Goal: Task Accomplishment & Management: Manage account settings

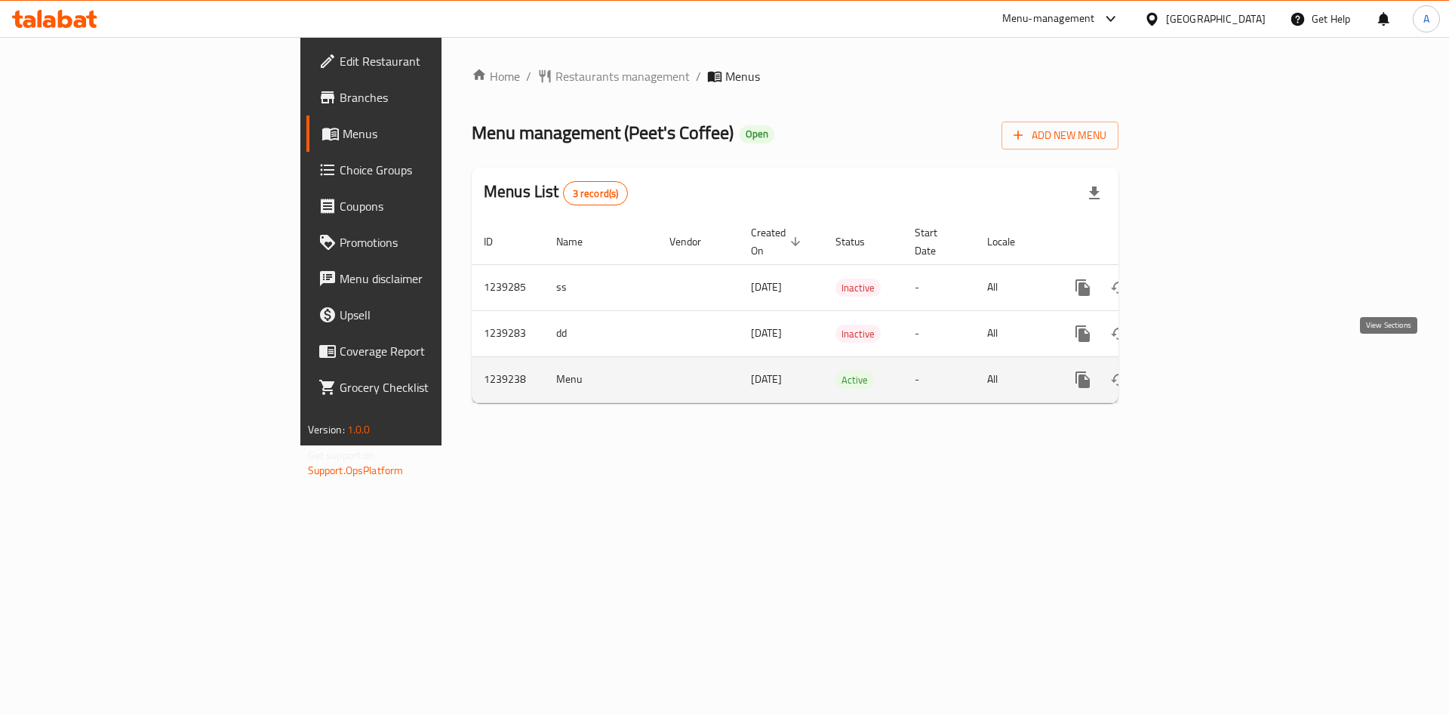
click at [1201, 371] on icon "enhanced table" at bounding box center [1192, 380] width 18 height 18
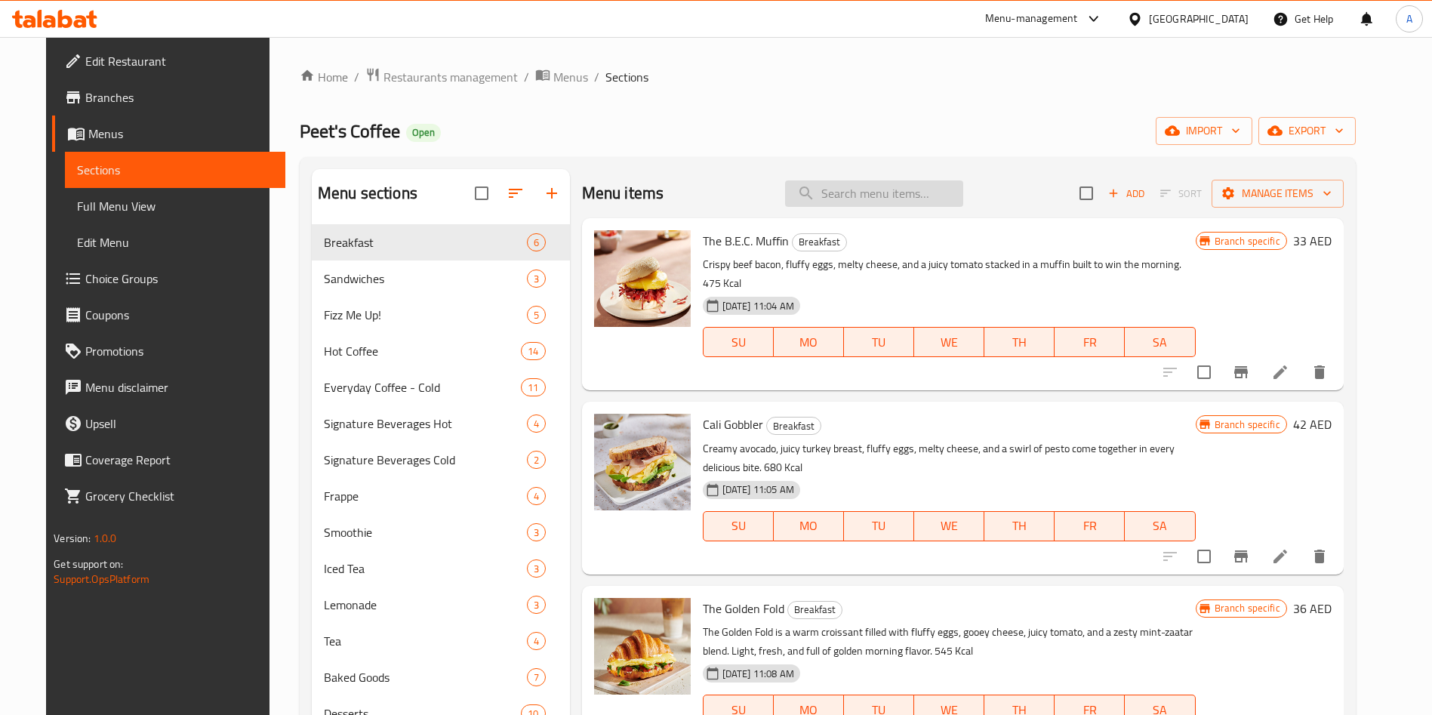
click at [862, 204] on input "search" at bounding box center [874, 193] width 178 height 26
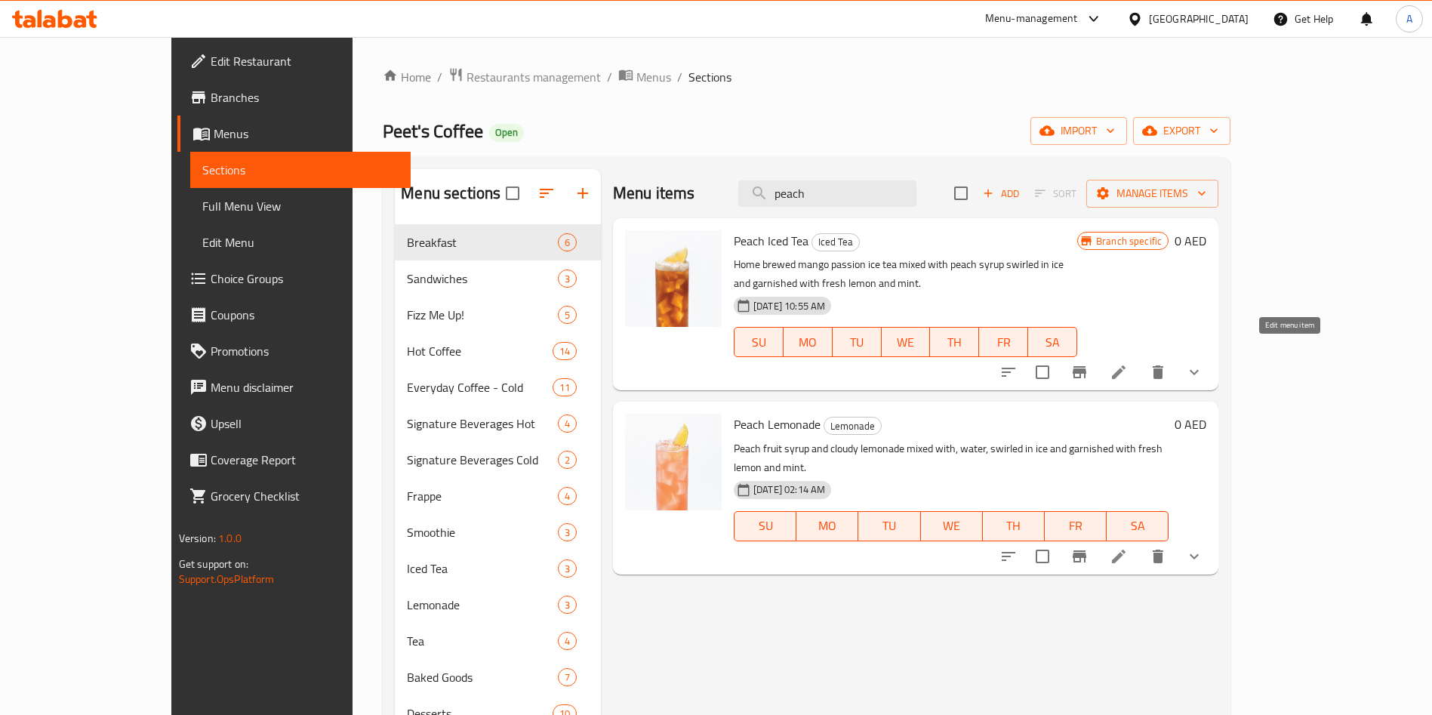
type input "peach"
click at [1126, 365] on icon at bounding box center [1119, 372] width 14 height 14
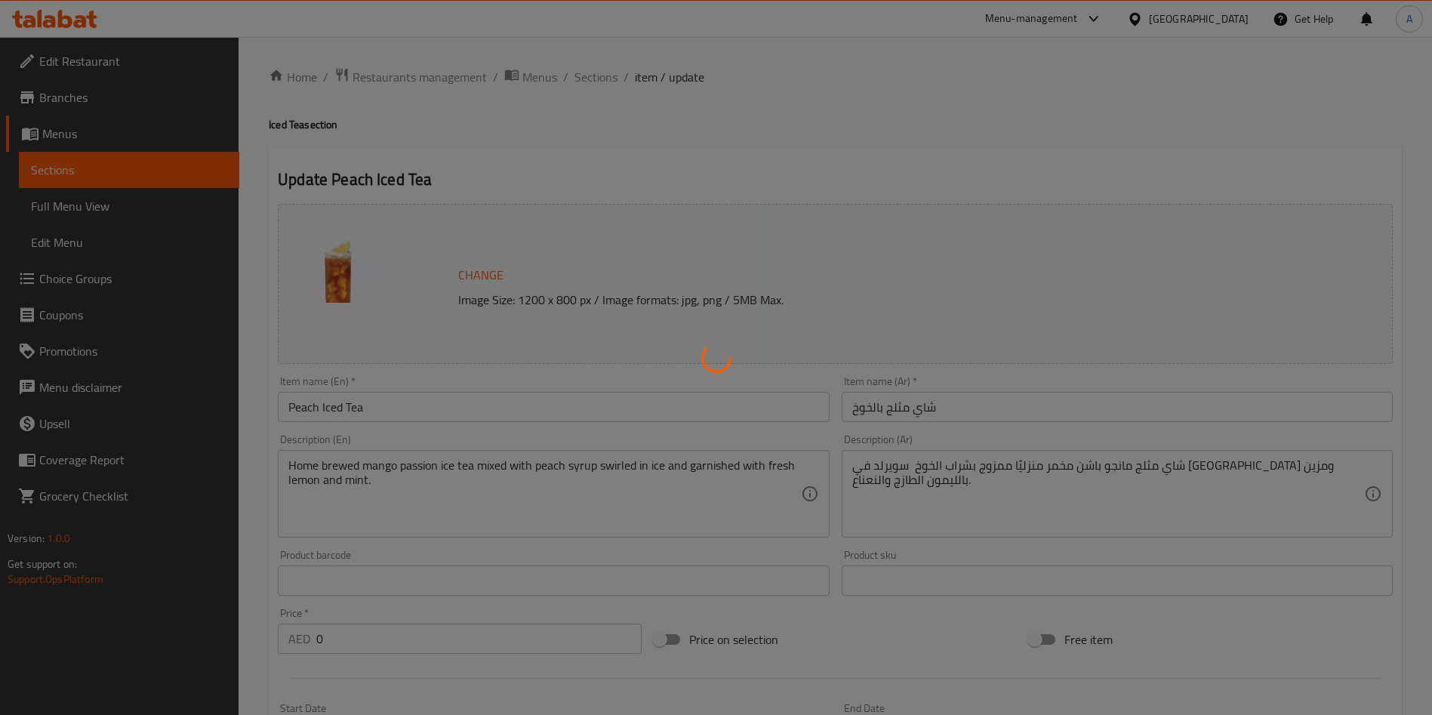
type input "أختيارات الحجم:"
type input "1"
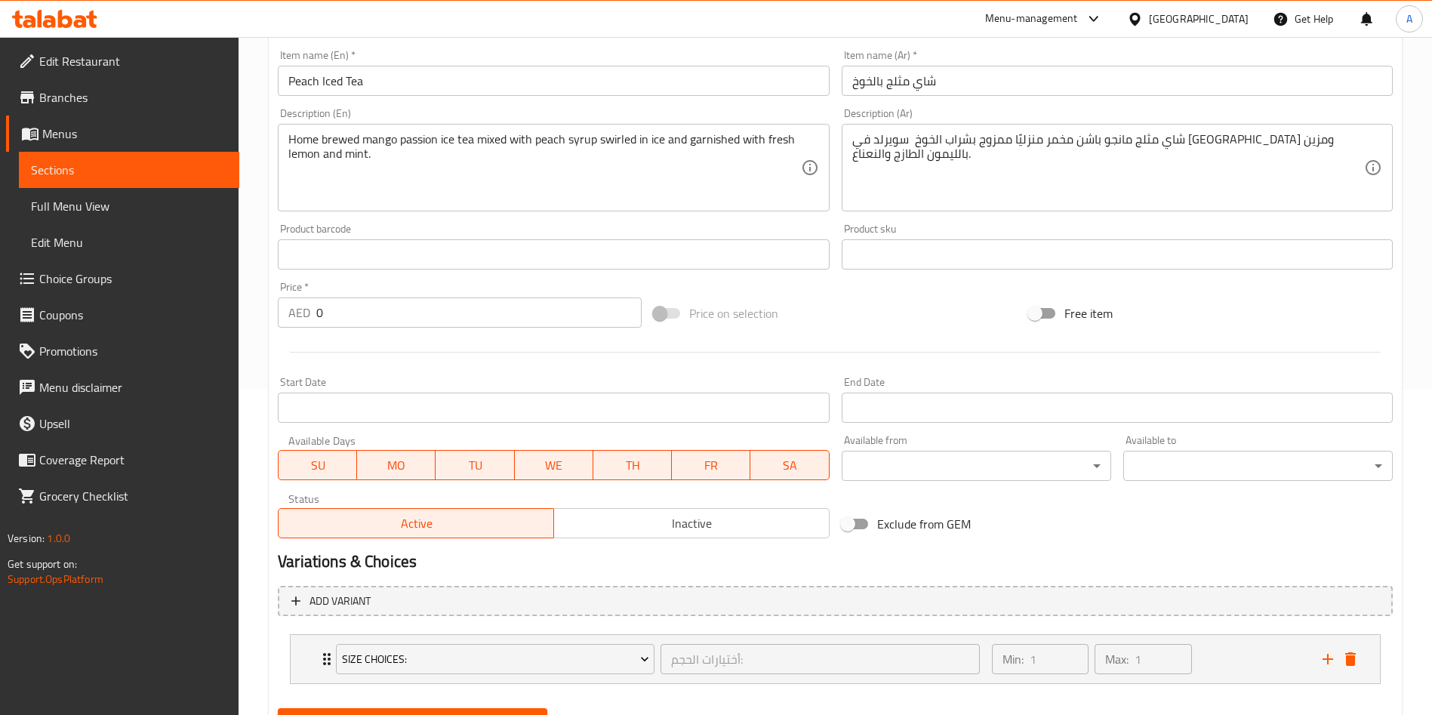
scroll to position [399, 0]
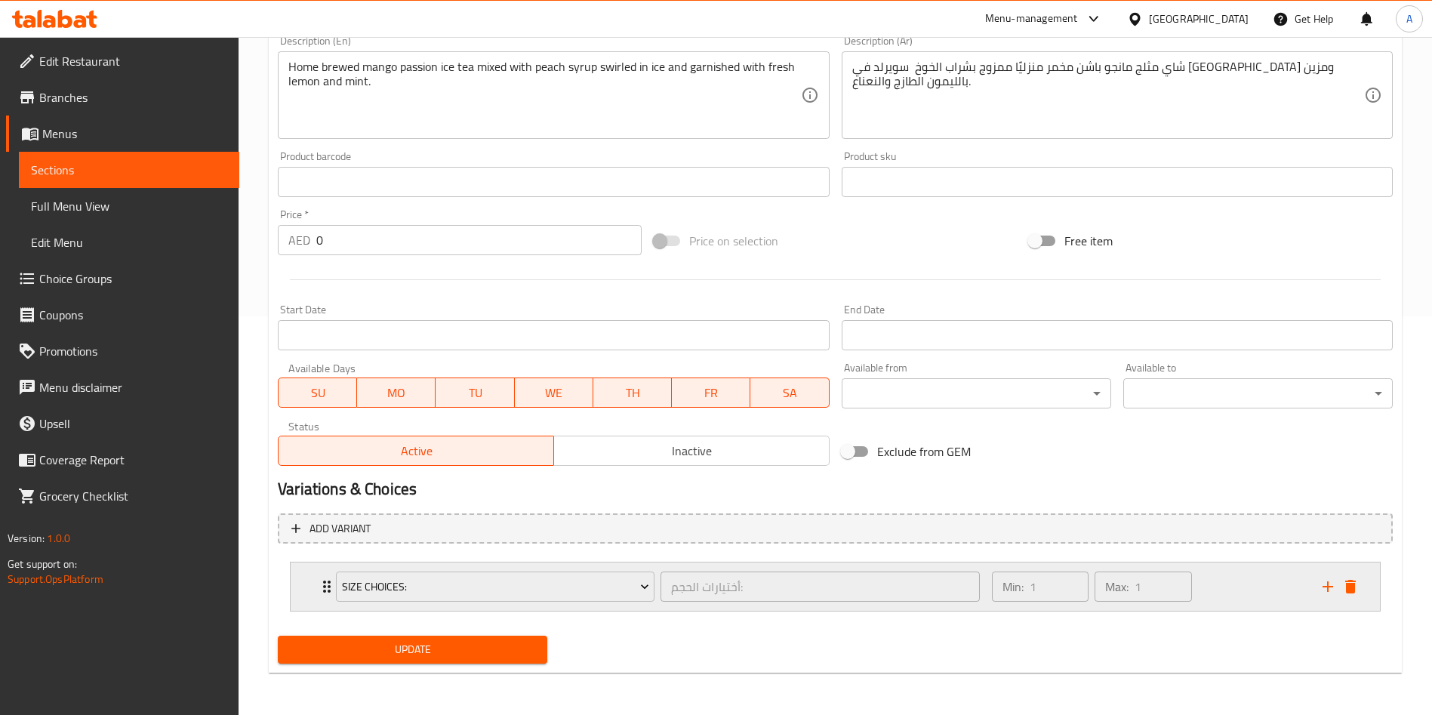
click at [319, 589] on icon "Expand" at bounding box center [327, 587] width 18 height 18
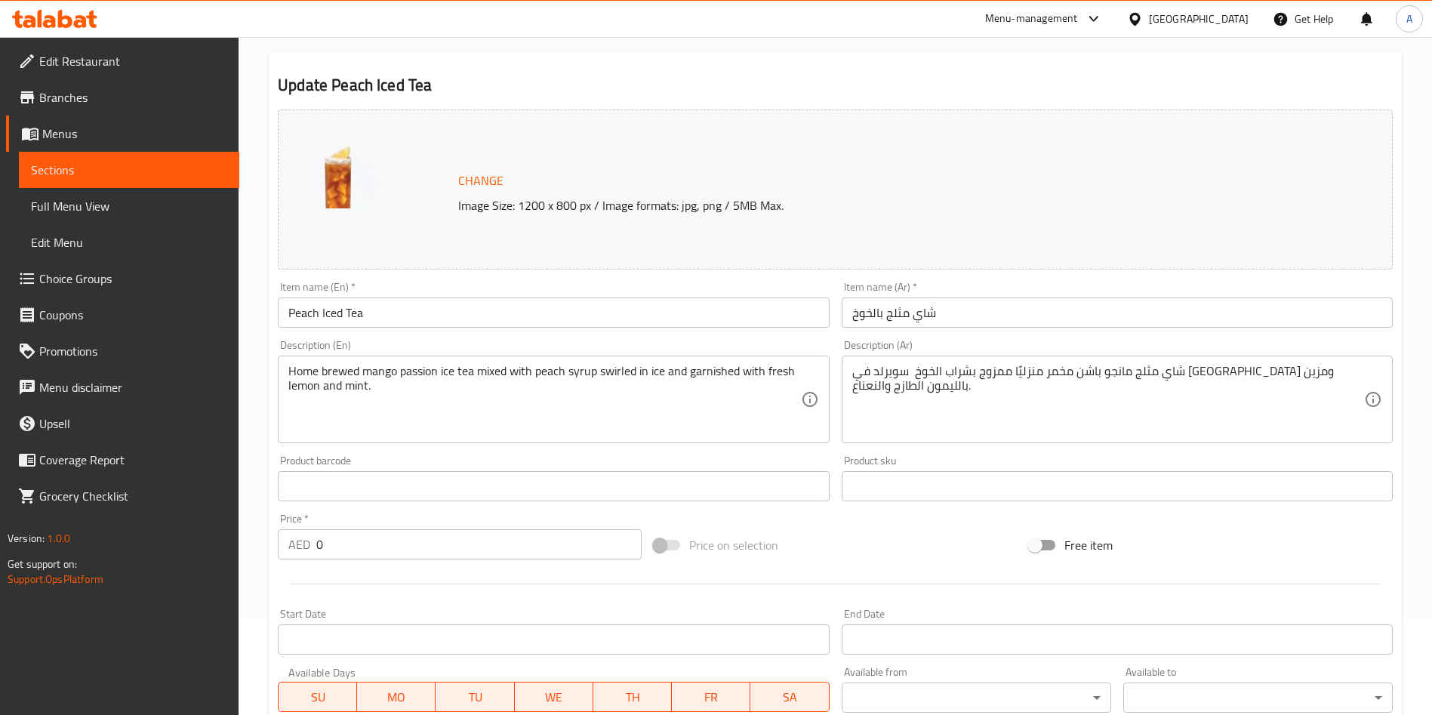
scroll to position [0, 0]
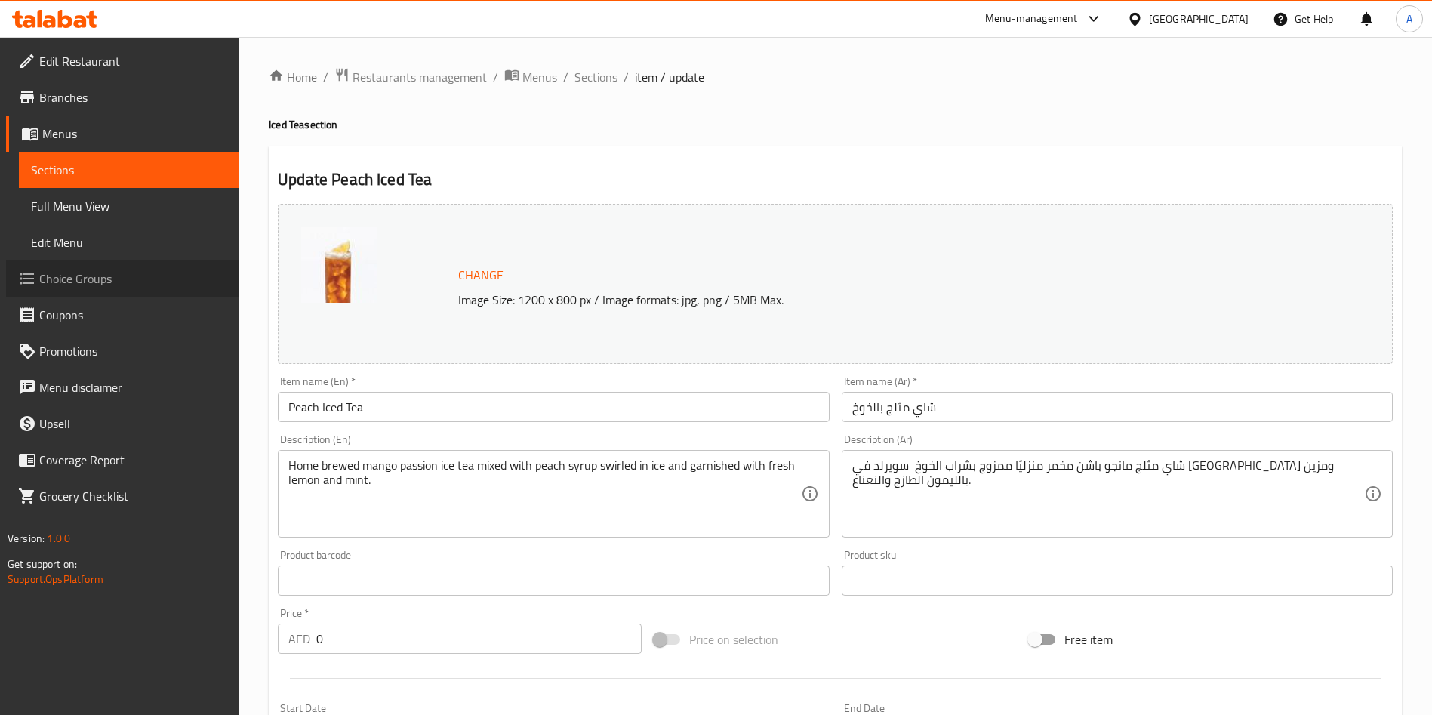
click at [65, 273] on span "Choice Groups" at bounding box center [133, 279] width 188 height 18
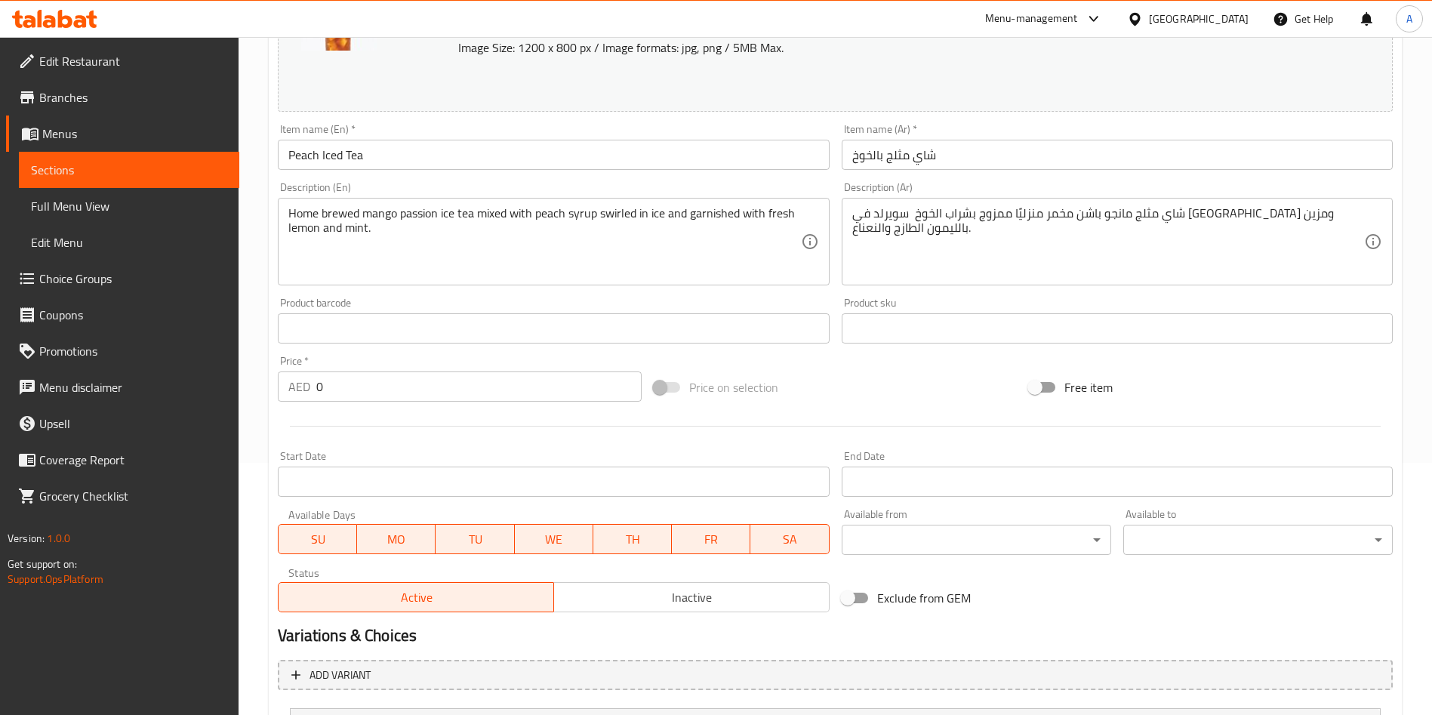
scroll to position [399, 0]
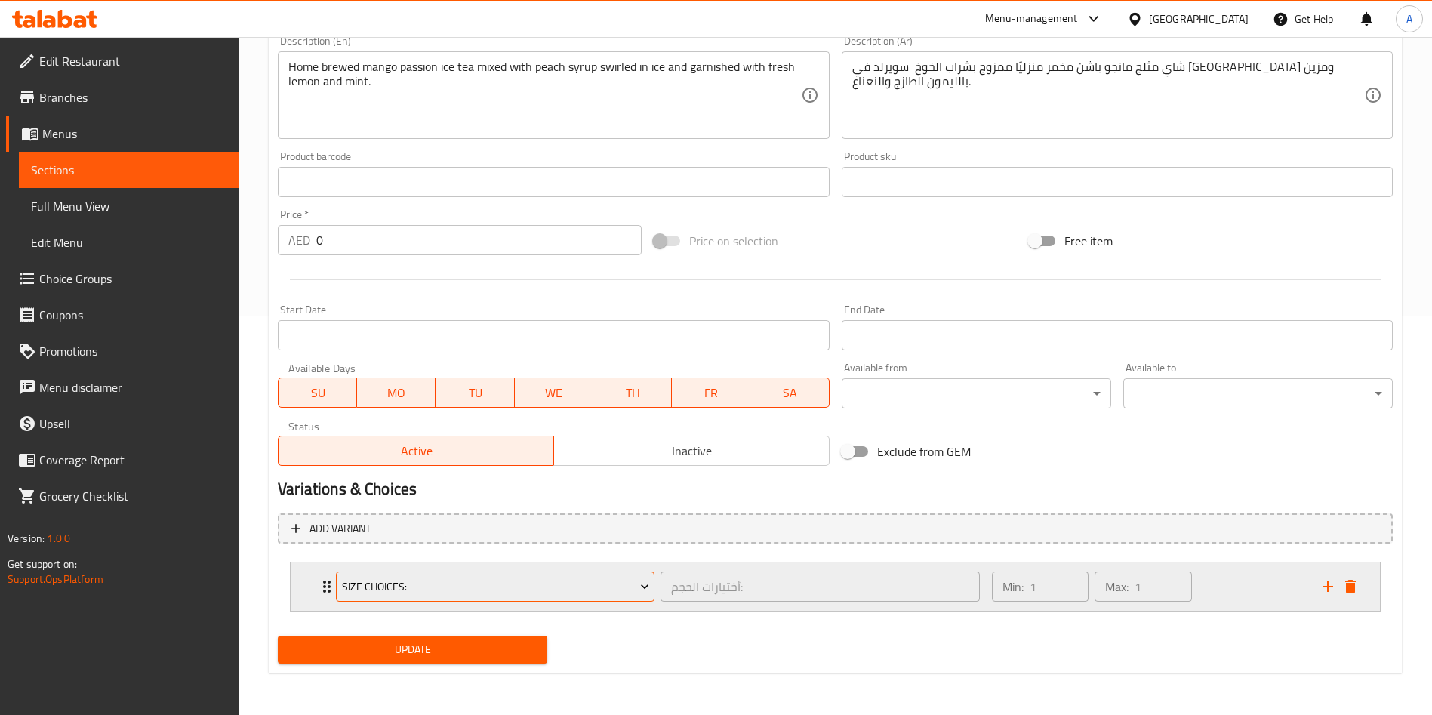
click at [382, 593] on span "Size Choices:" at bounding box center [495, 587] width 307 height 19
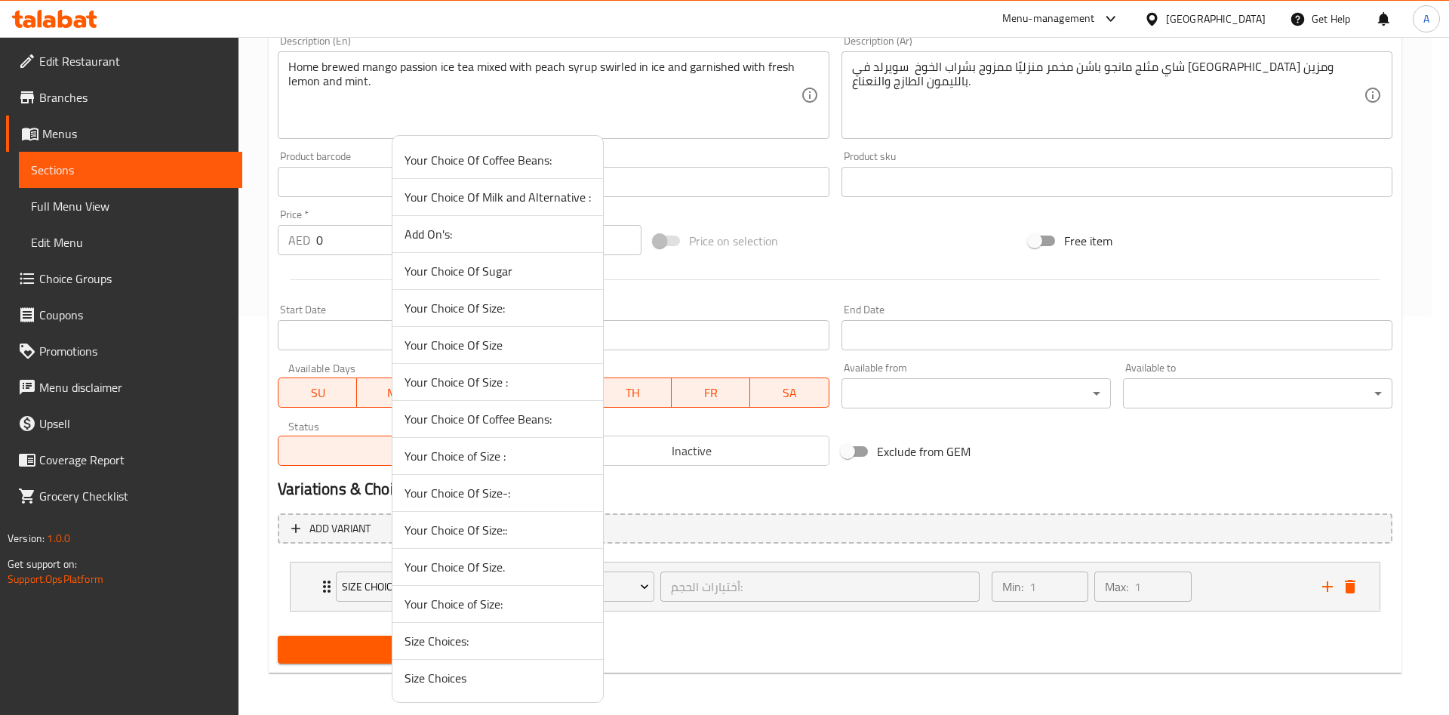
click at [437, 645] on span "Size Choices:" at bounding box center [498, 641] width 186 height 18
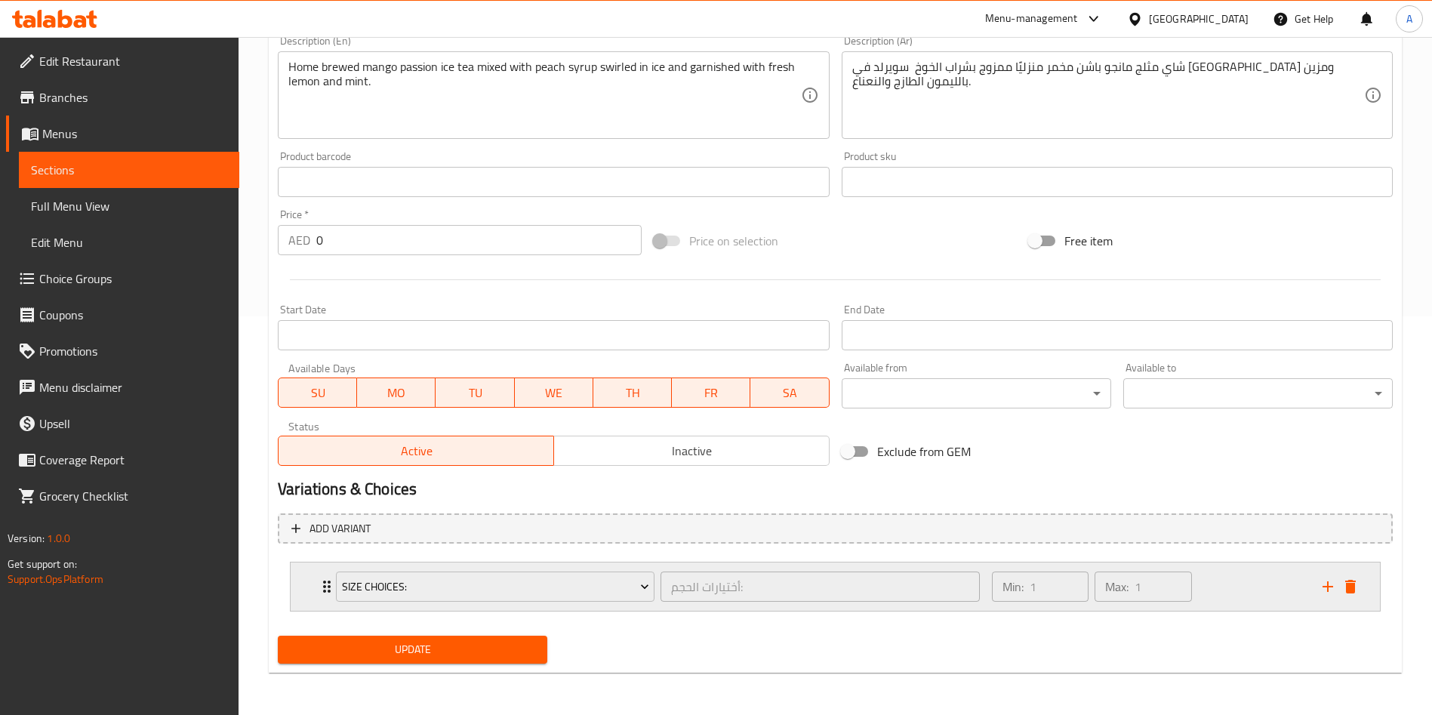
click at [324, 587] on icon "Expand" at bounding box center [327, 587] width 8 height 12
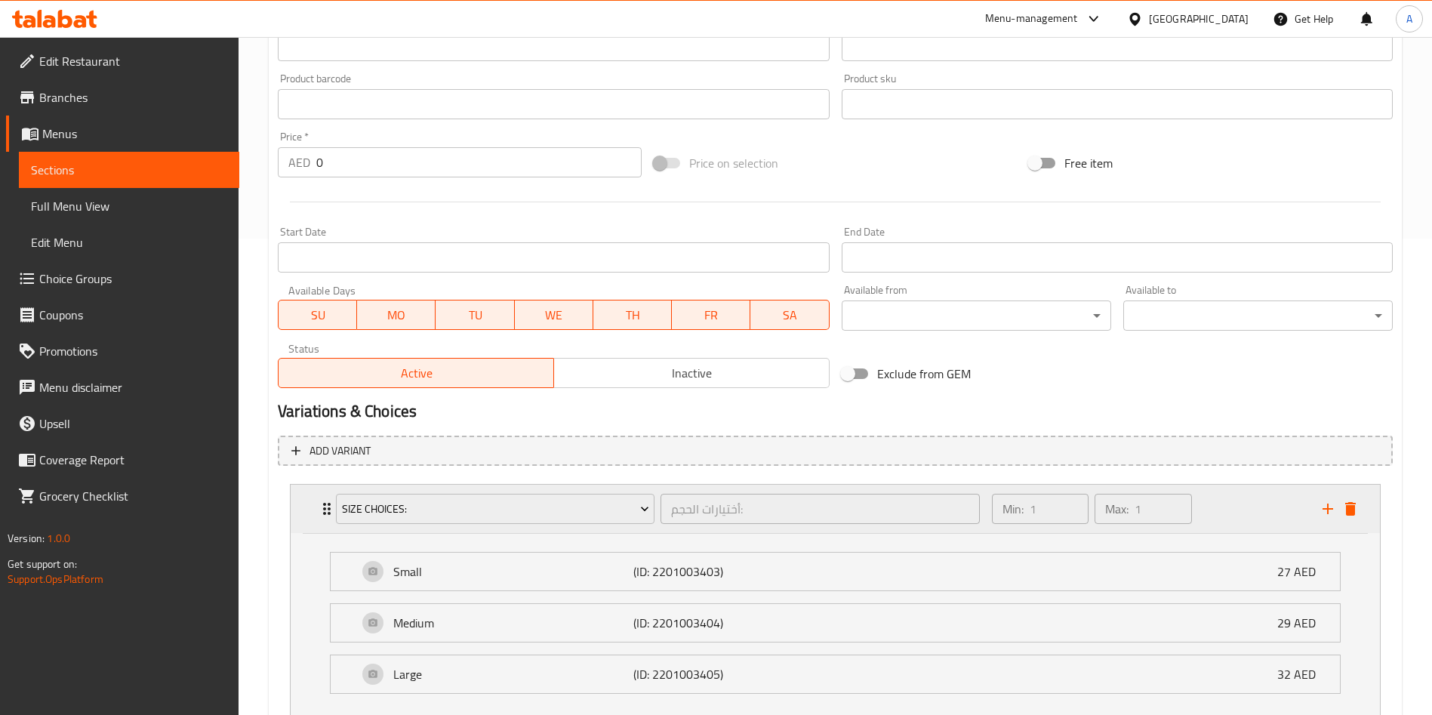
scroll to position [512, 0]
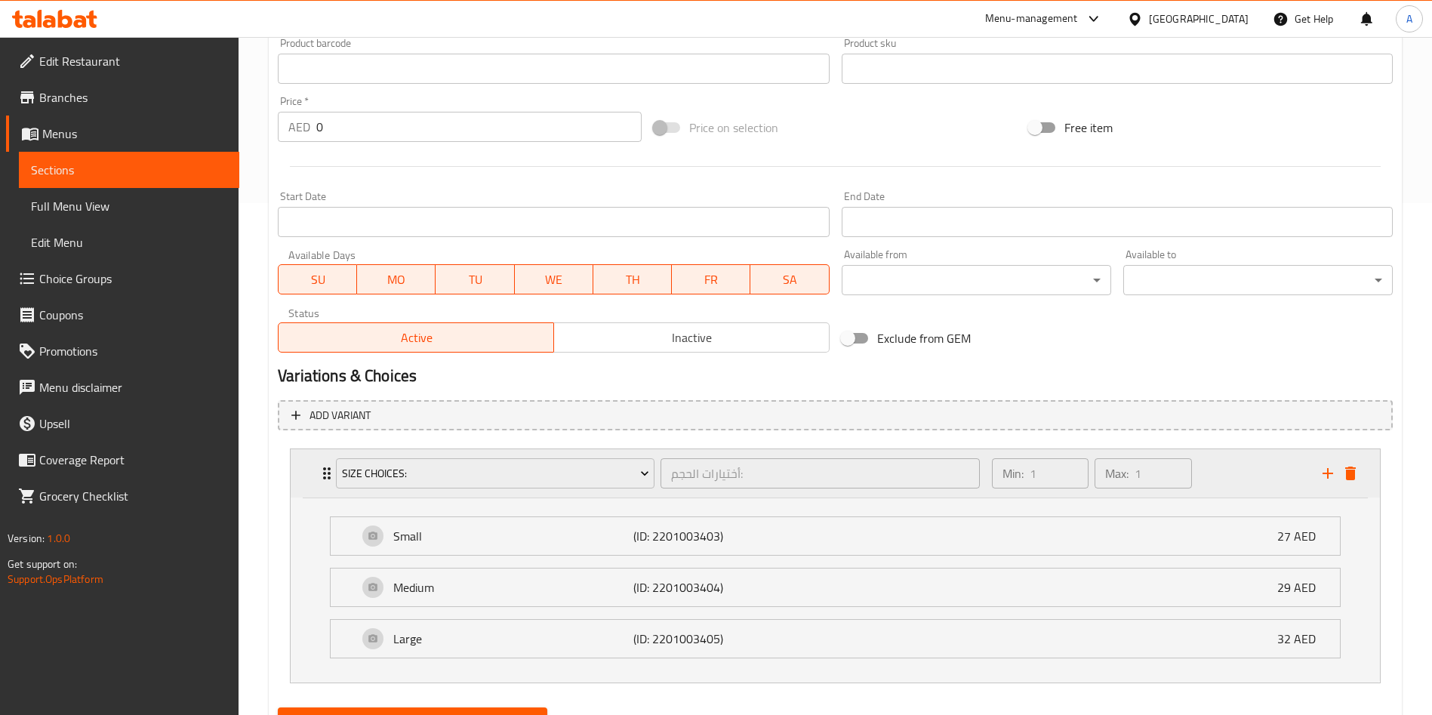
click at [327, 477] on div "Size Choices: أختيارات الحجم: ​" at bounding box center [658, 473] width 662 height 48
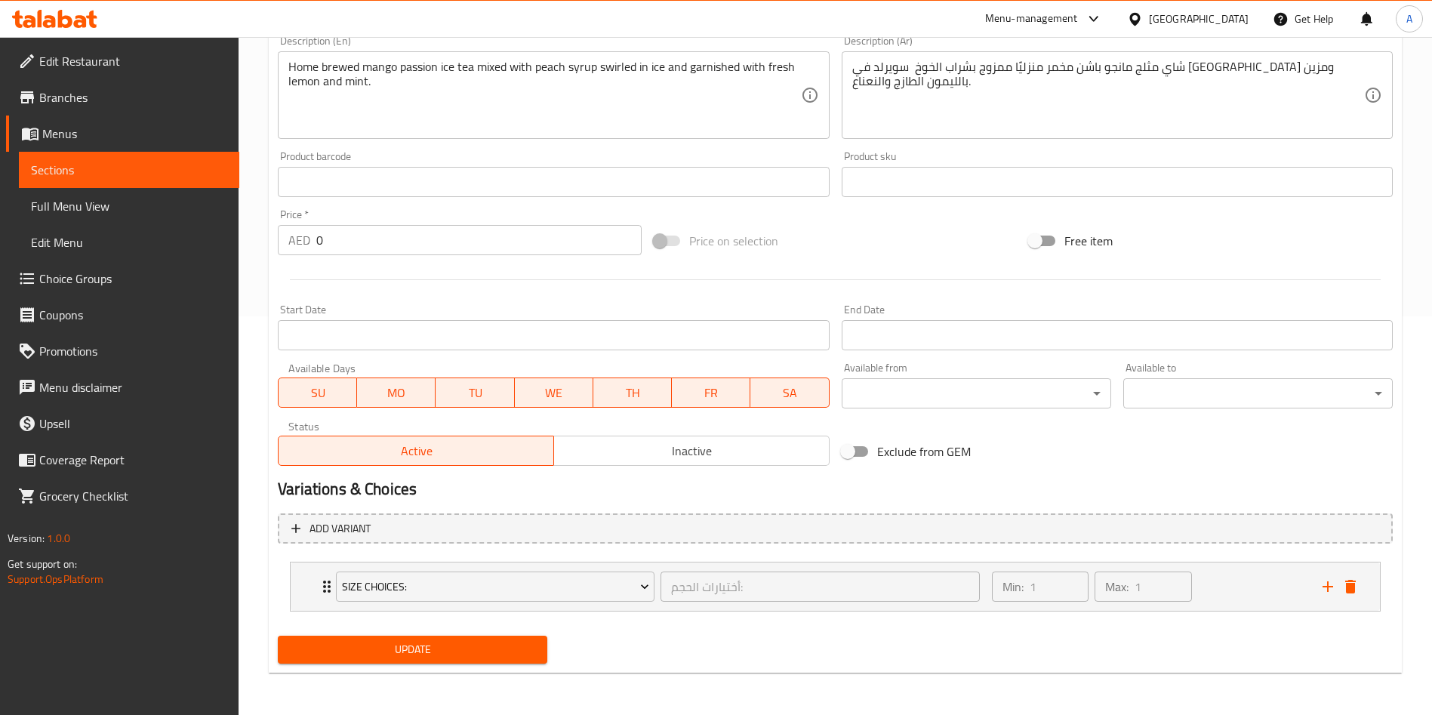
scroll to position [399, 0]
click at [444, 592] on span "Size Choices:" at bounding box center [495, 587] width 307 height 19
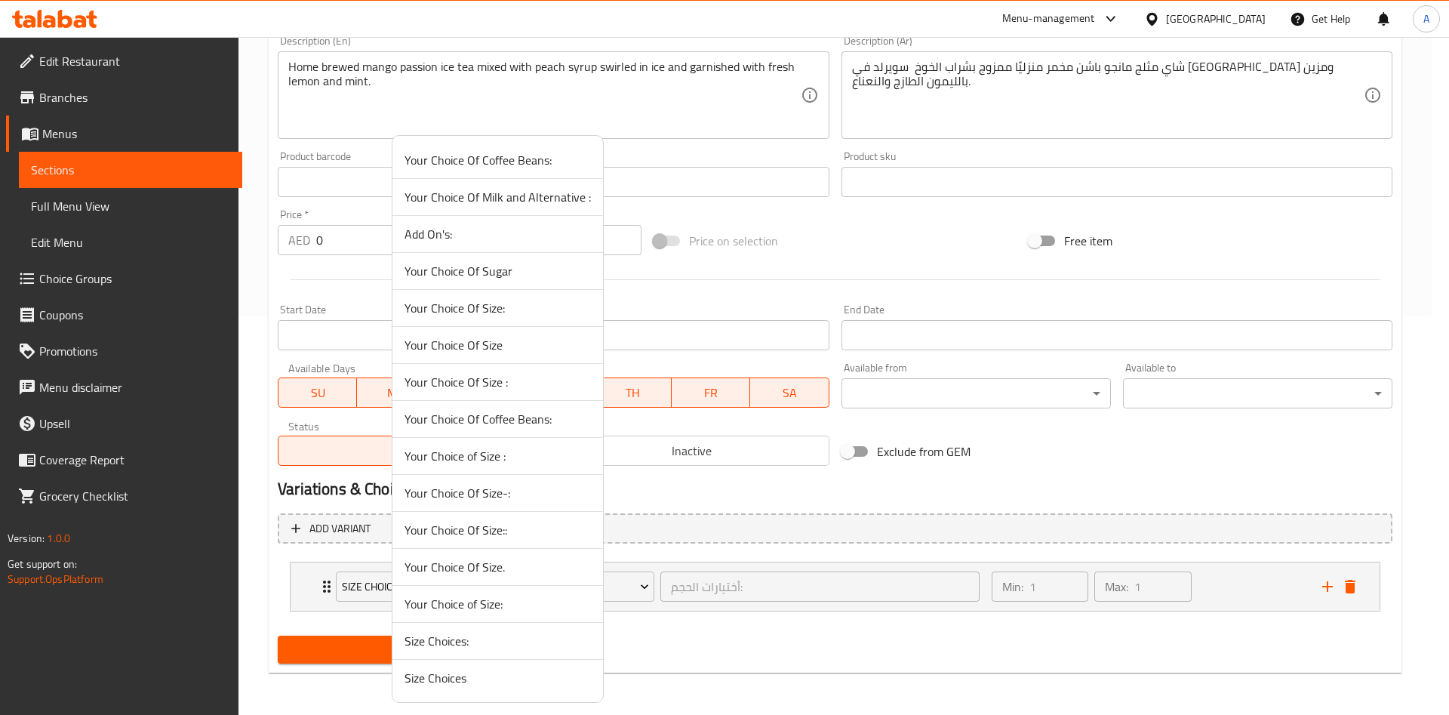
click at [435, 674] on span "Size Choices" at bounding box center [498, 678] width 186 height 18
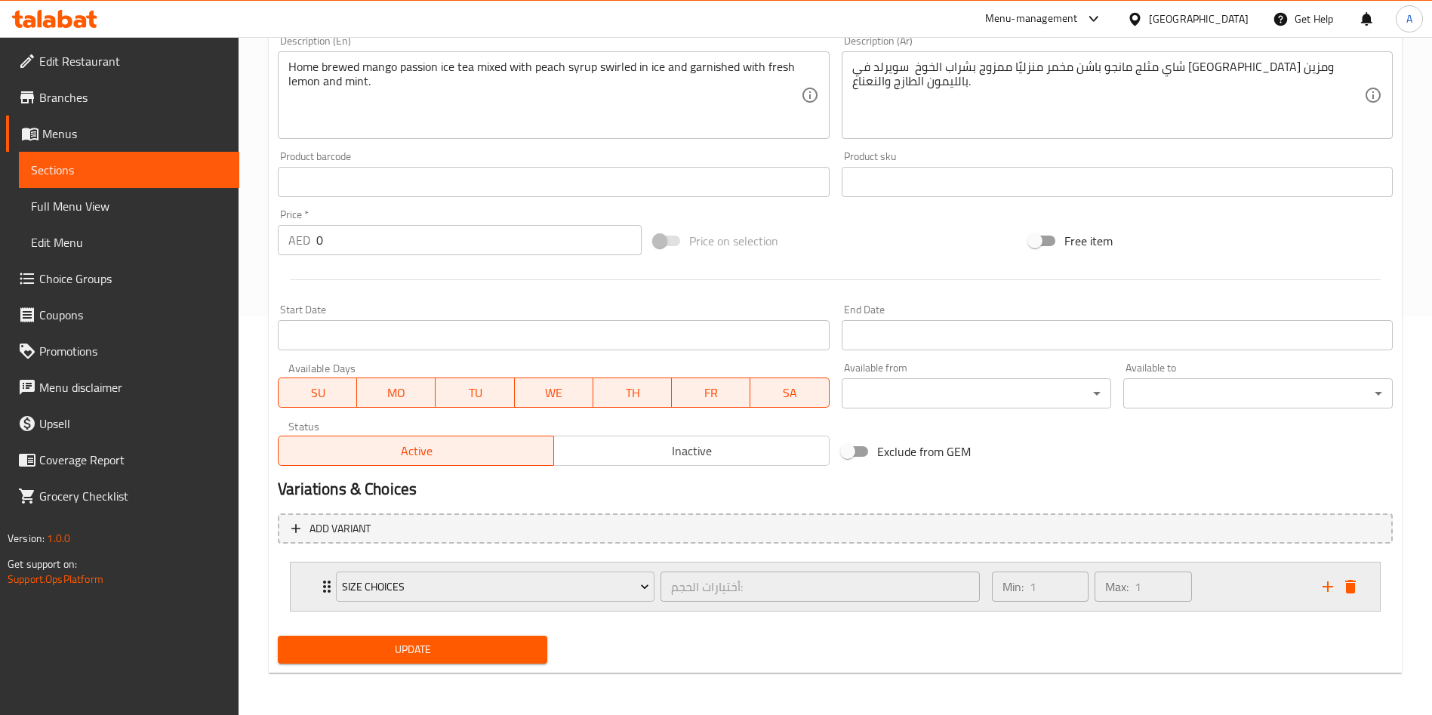
click at [322, 582] on icon "Expand" at bounding box center [327, 587] width 18 height 18
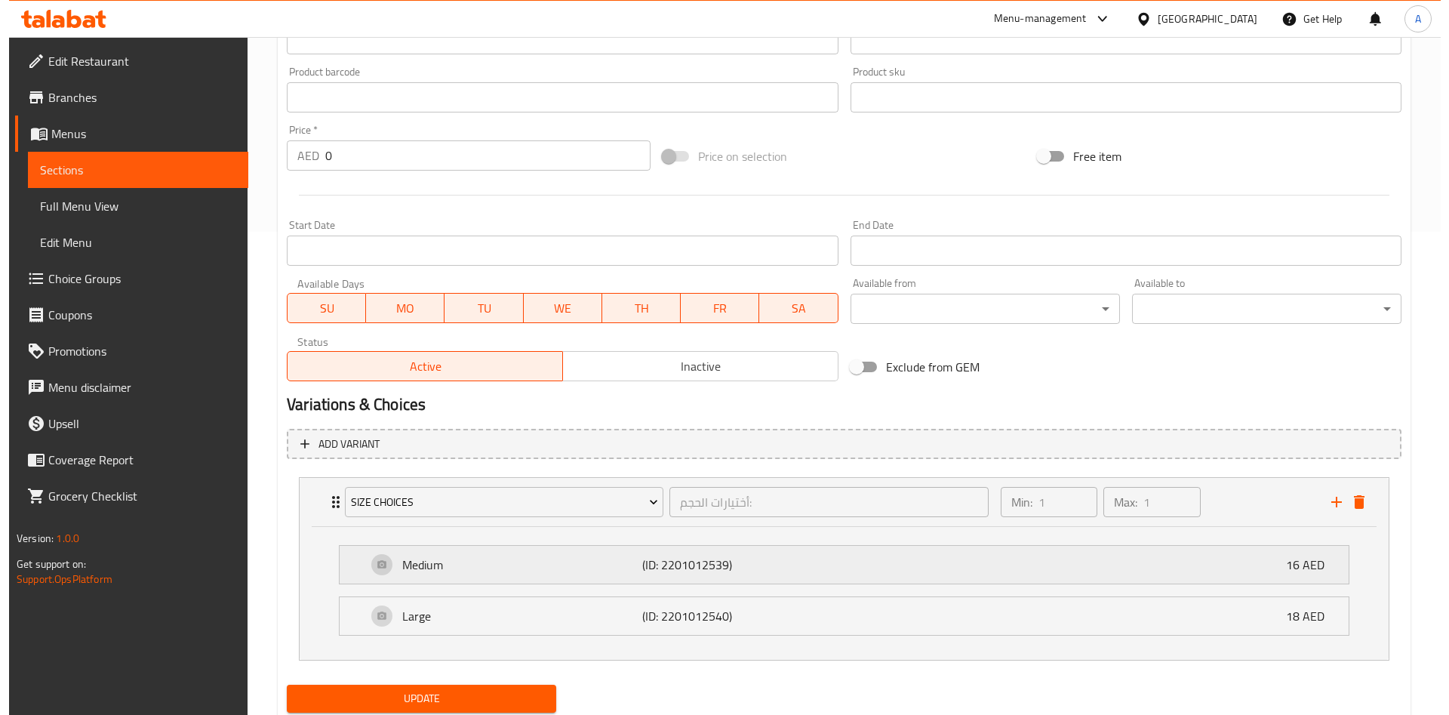
scroll to position [532, 0]
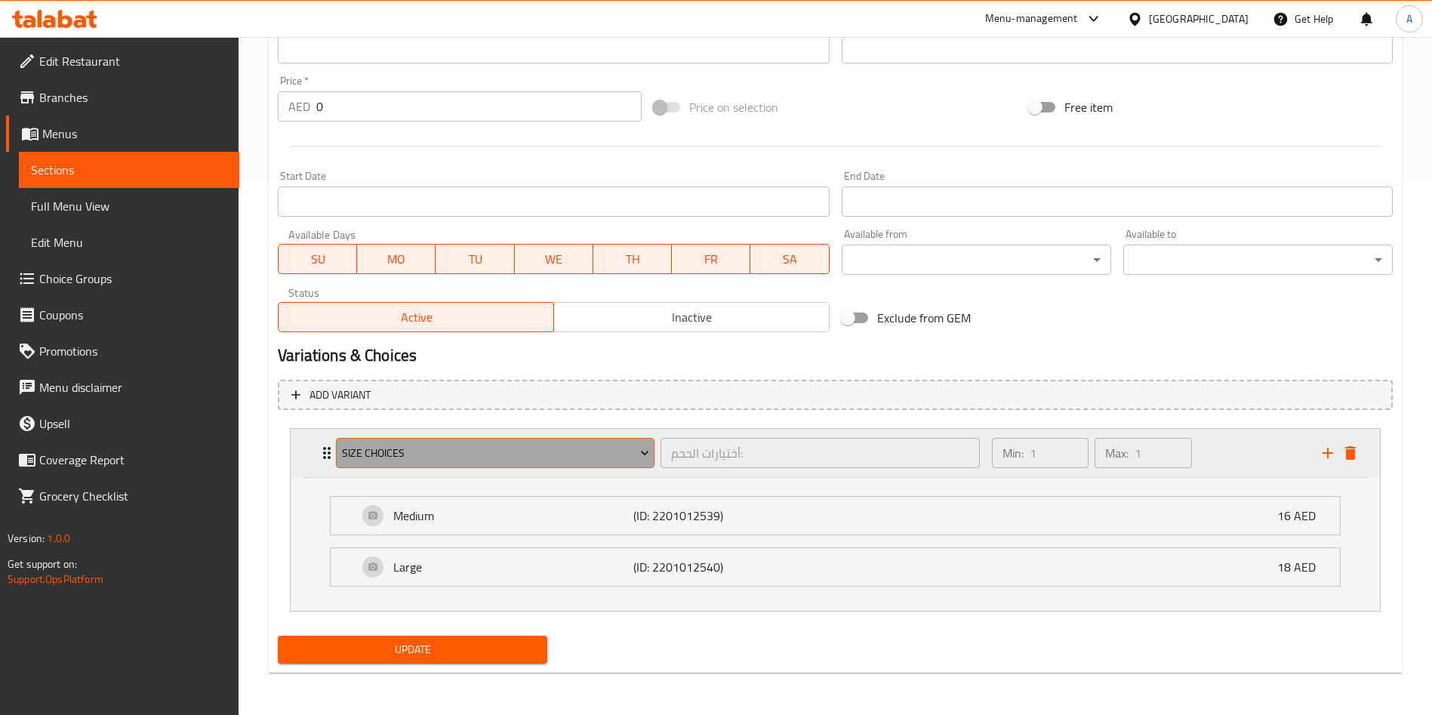
click at [477, 452] on span "Size Choices" at bounding box center [495, 453] width 307 height 19
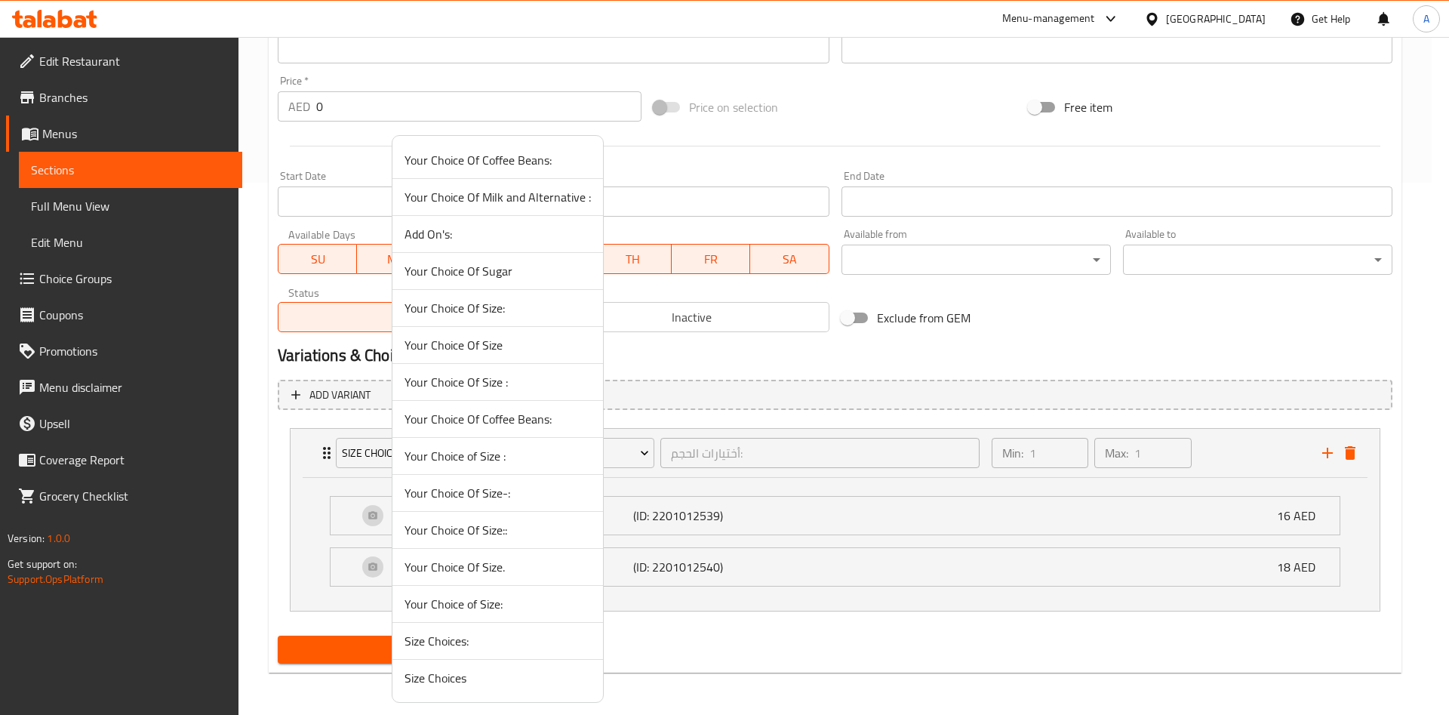
click at [454, 647] on span "Size Choices:" at bounding box center [498, 641] width 186 height 18
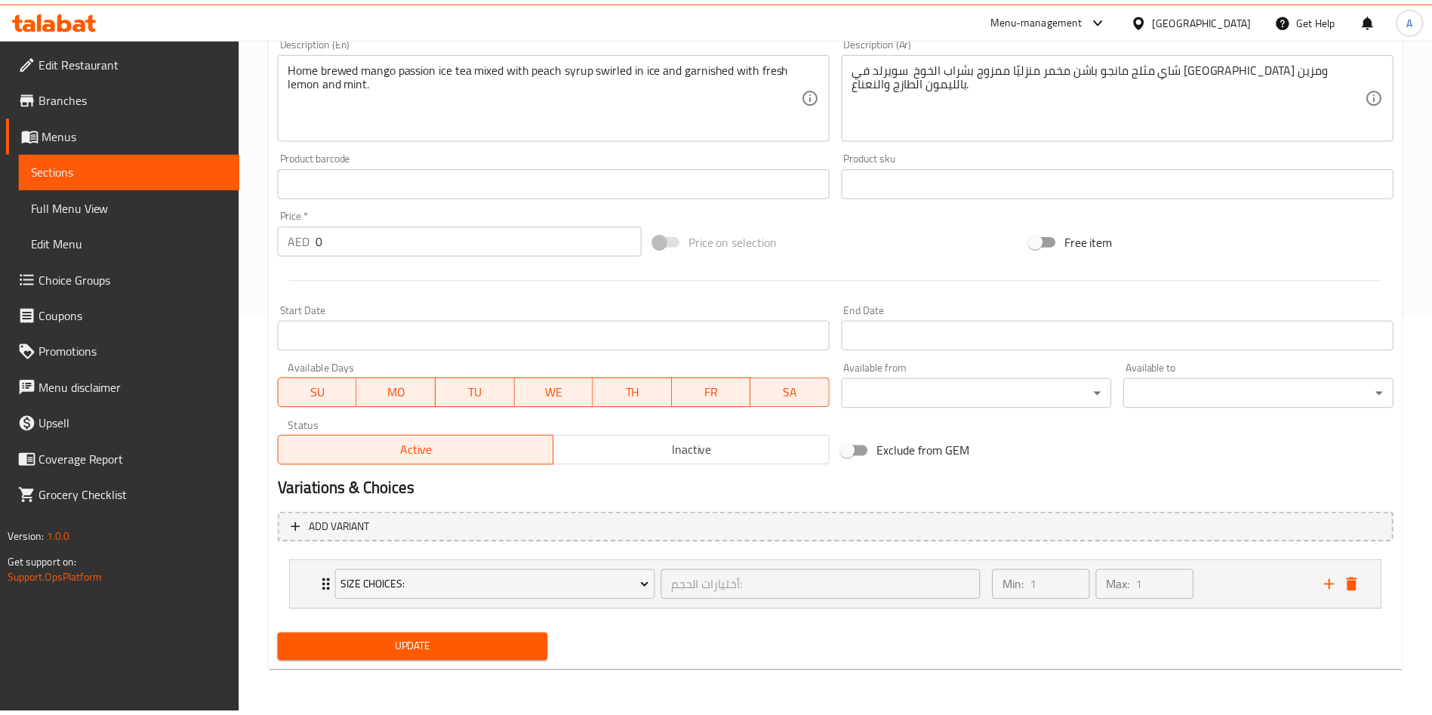
scroll to position [399, 0]
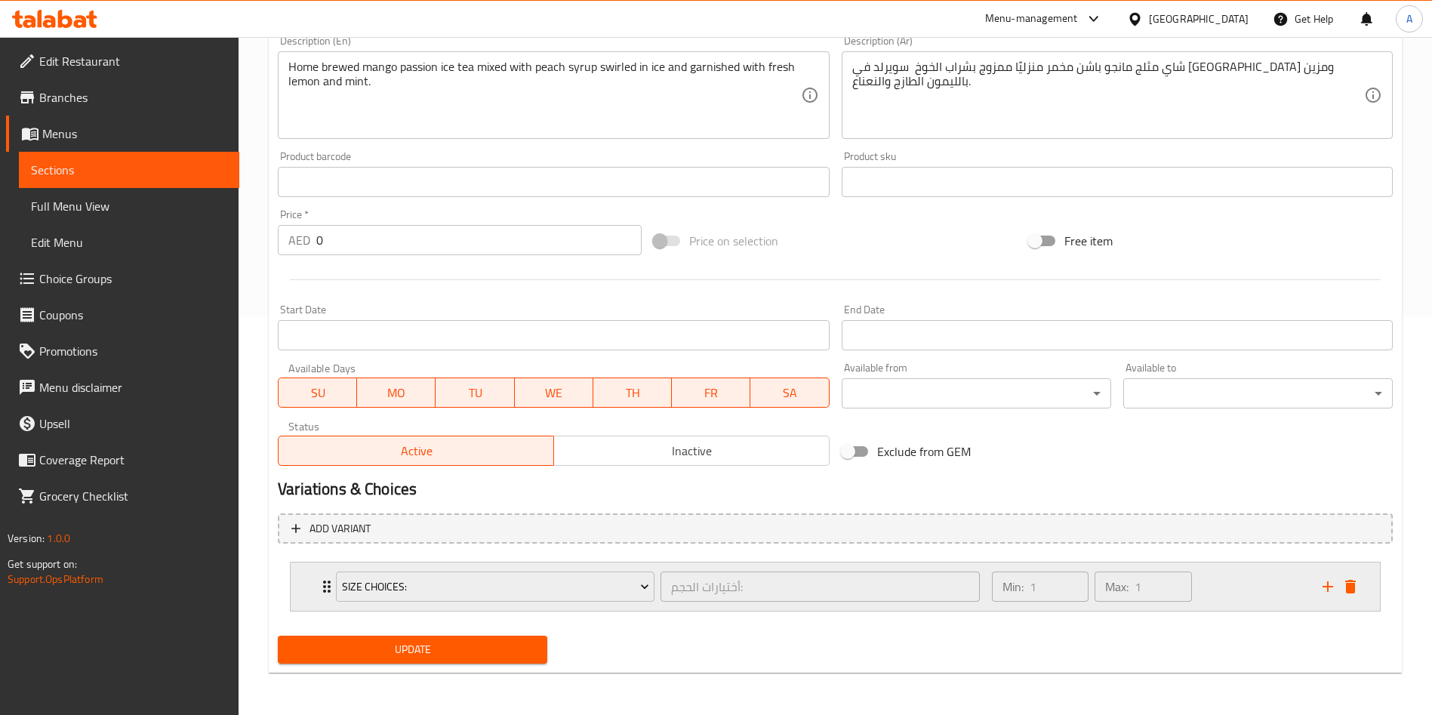
click at [325, 581] on icon "Expand" at bounding box center [327, 587] width 8 height 12
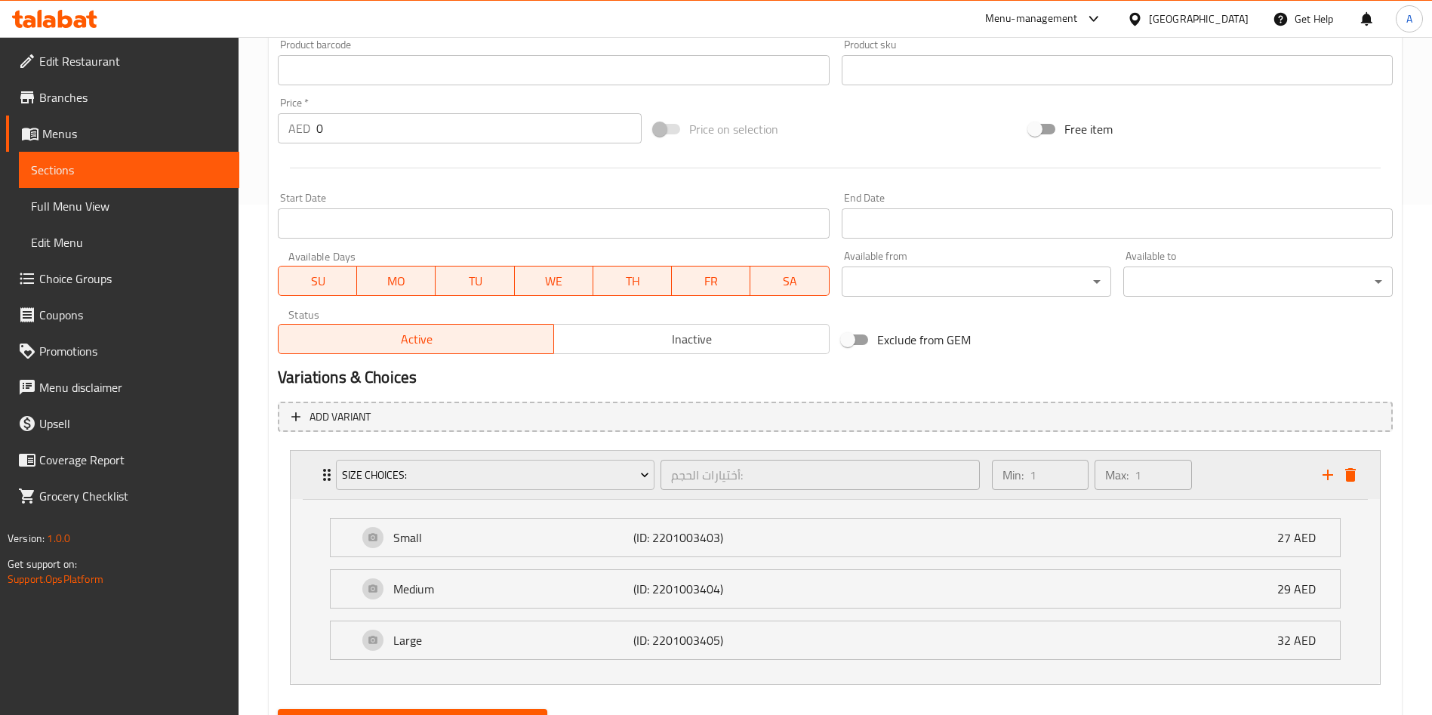
scroll to position [532, 0]
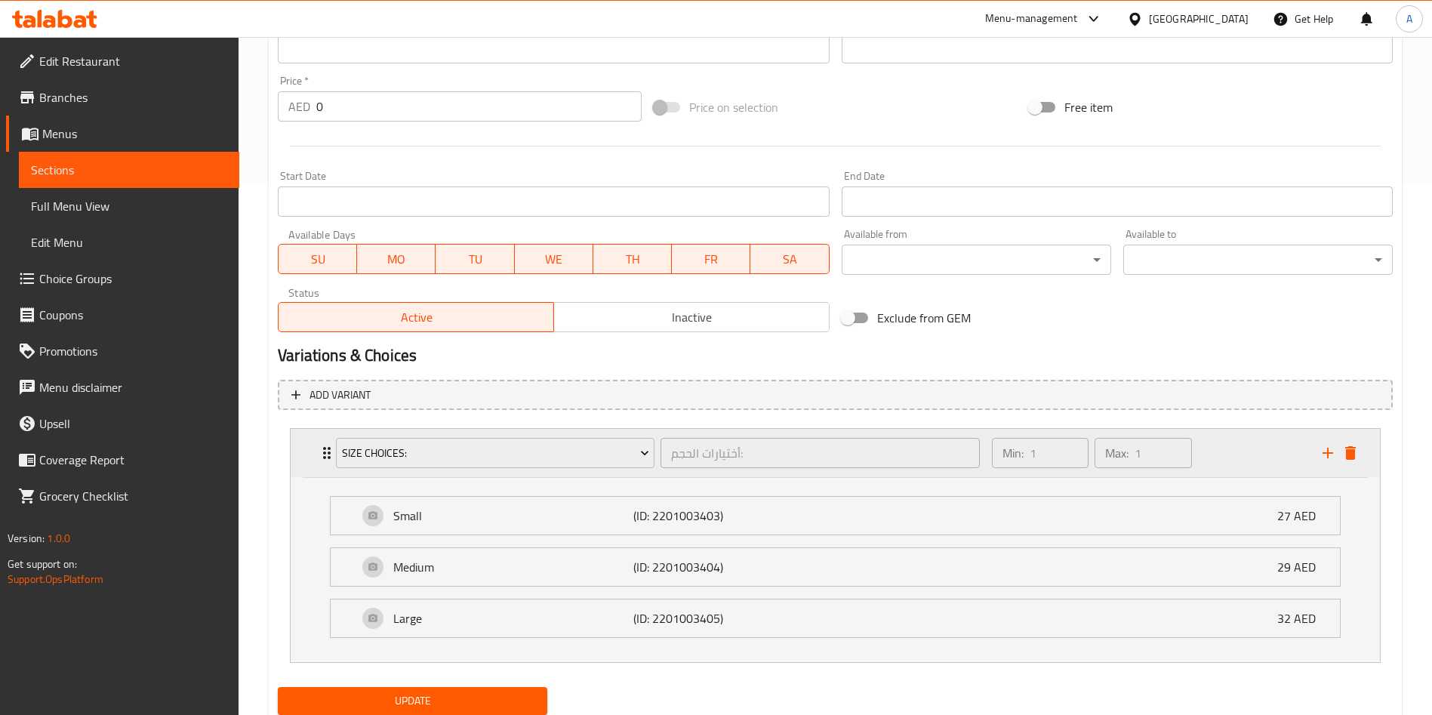
click at [326, 456] on icon "Expand" at bounding box center [327, 453] width 18 height 18
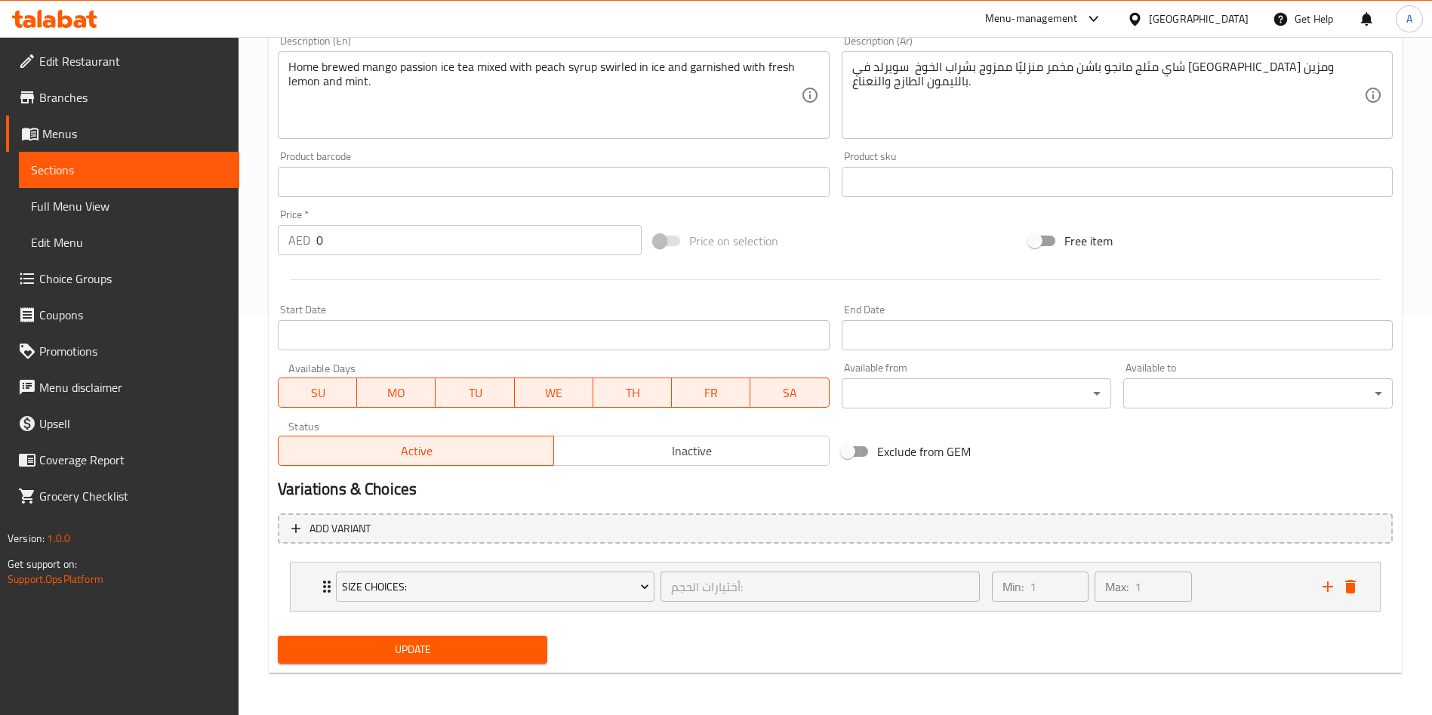
scroll to position [399, 0]
click at [387, 651] on span "Update" at bounding box center [412, 649] width 245 height 19
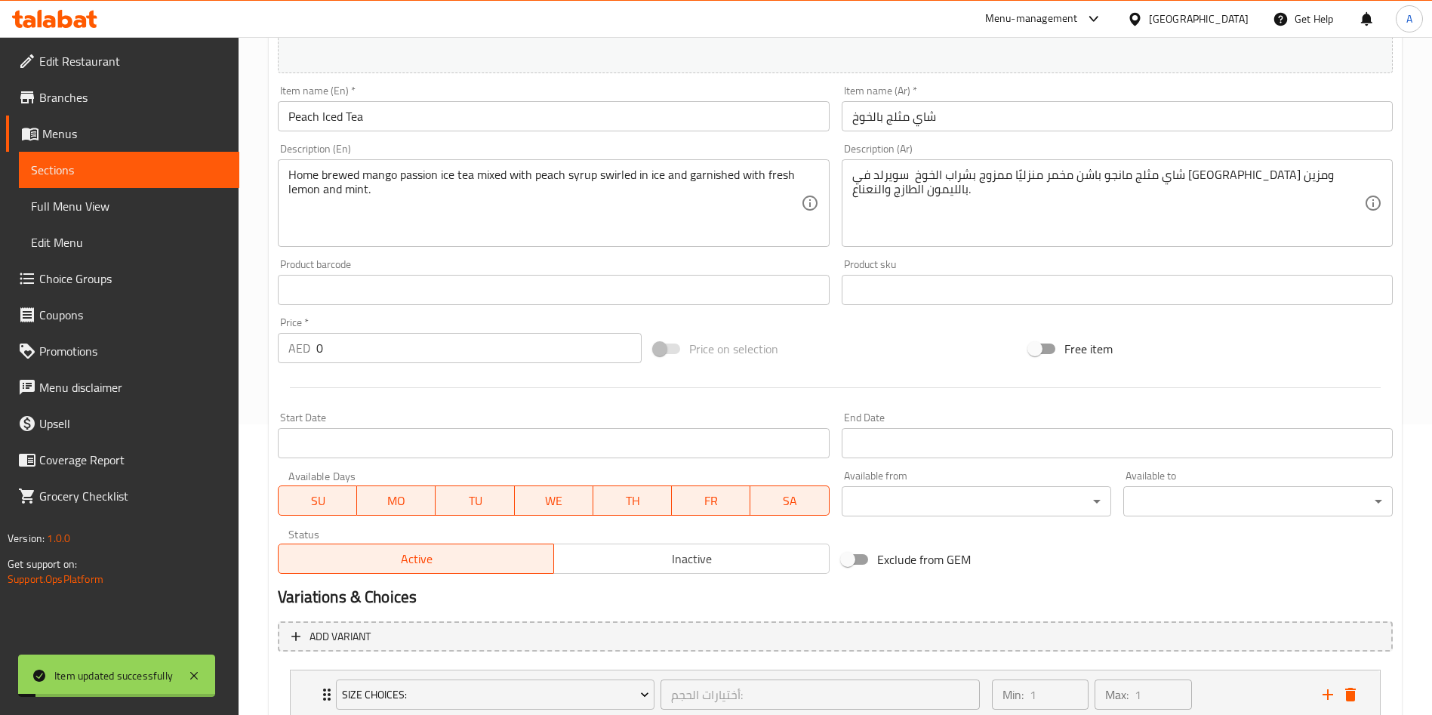
scroll to position [172, 0]
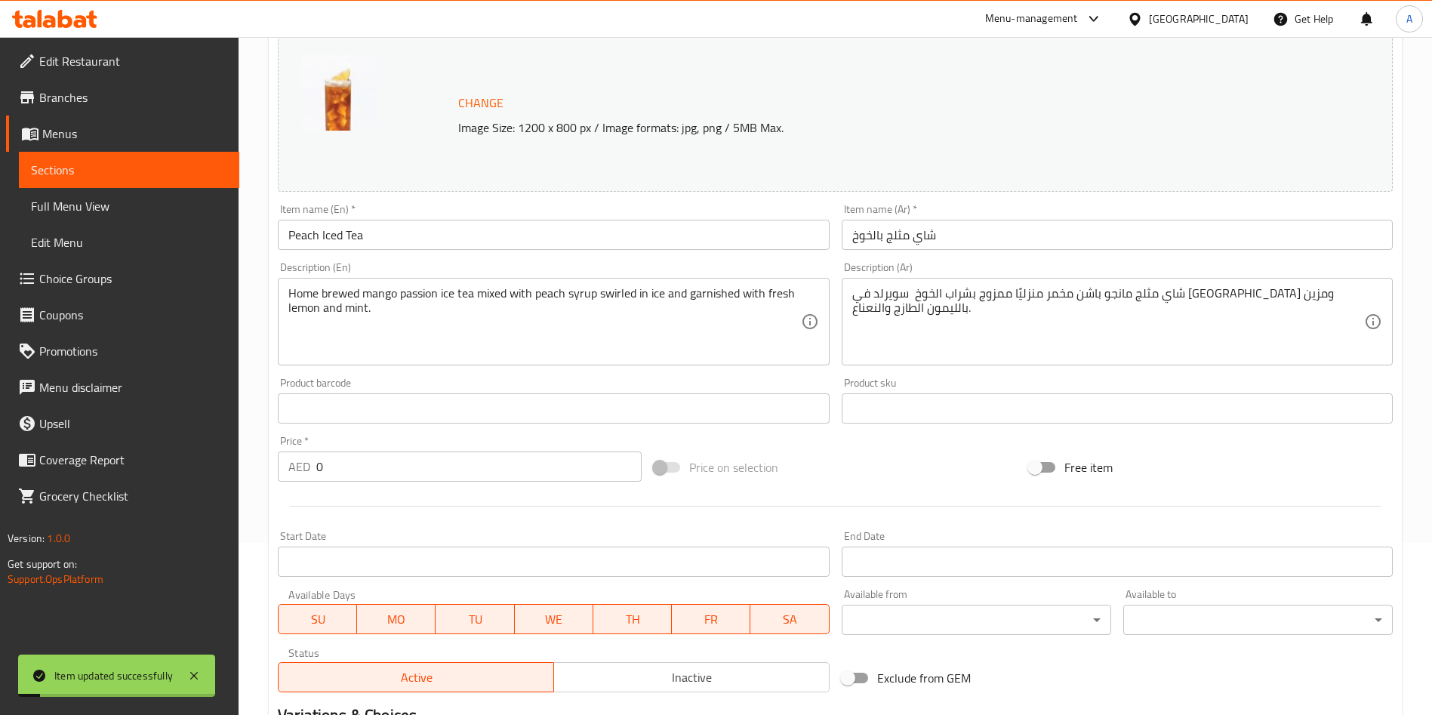
click at [160, 280] on span "Choice Groups" at bounding box center [133, 279] width 188 height 18
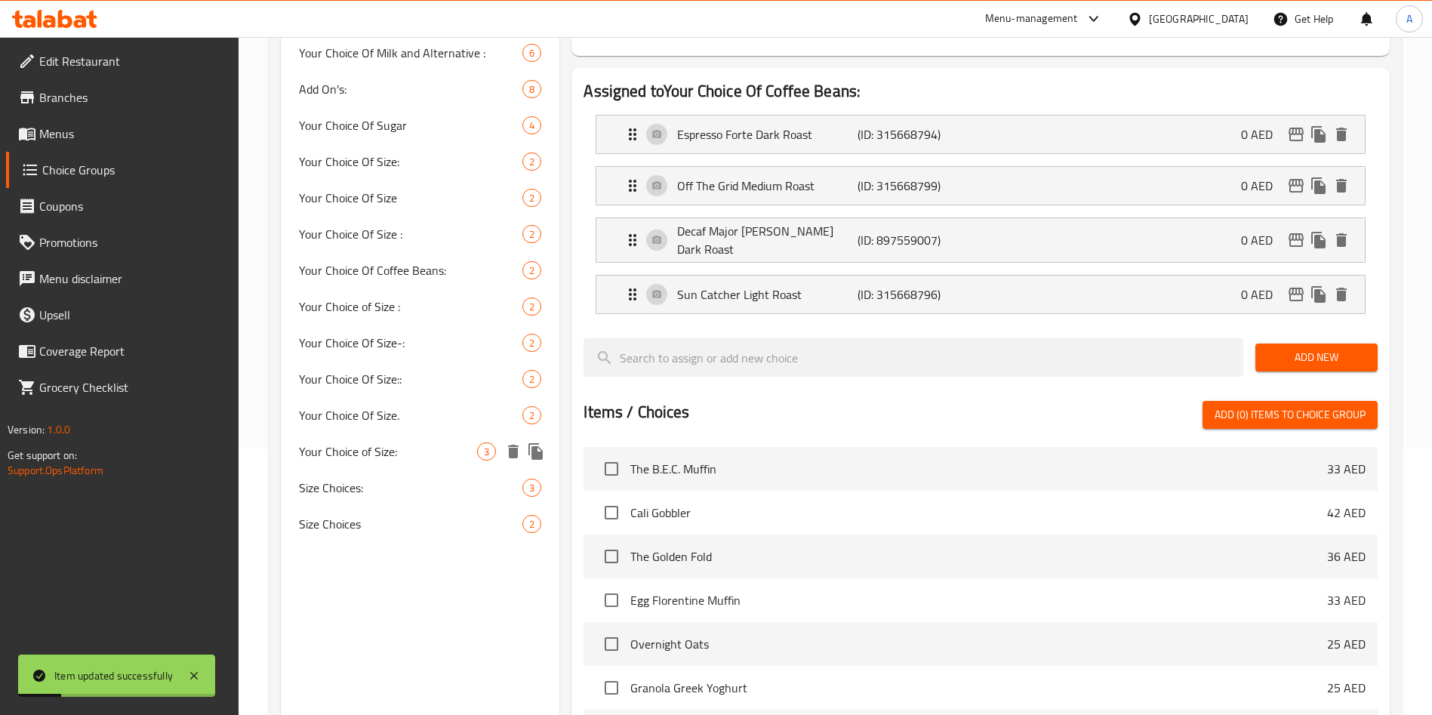
scroll to position [285, 0]
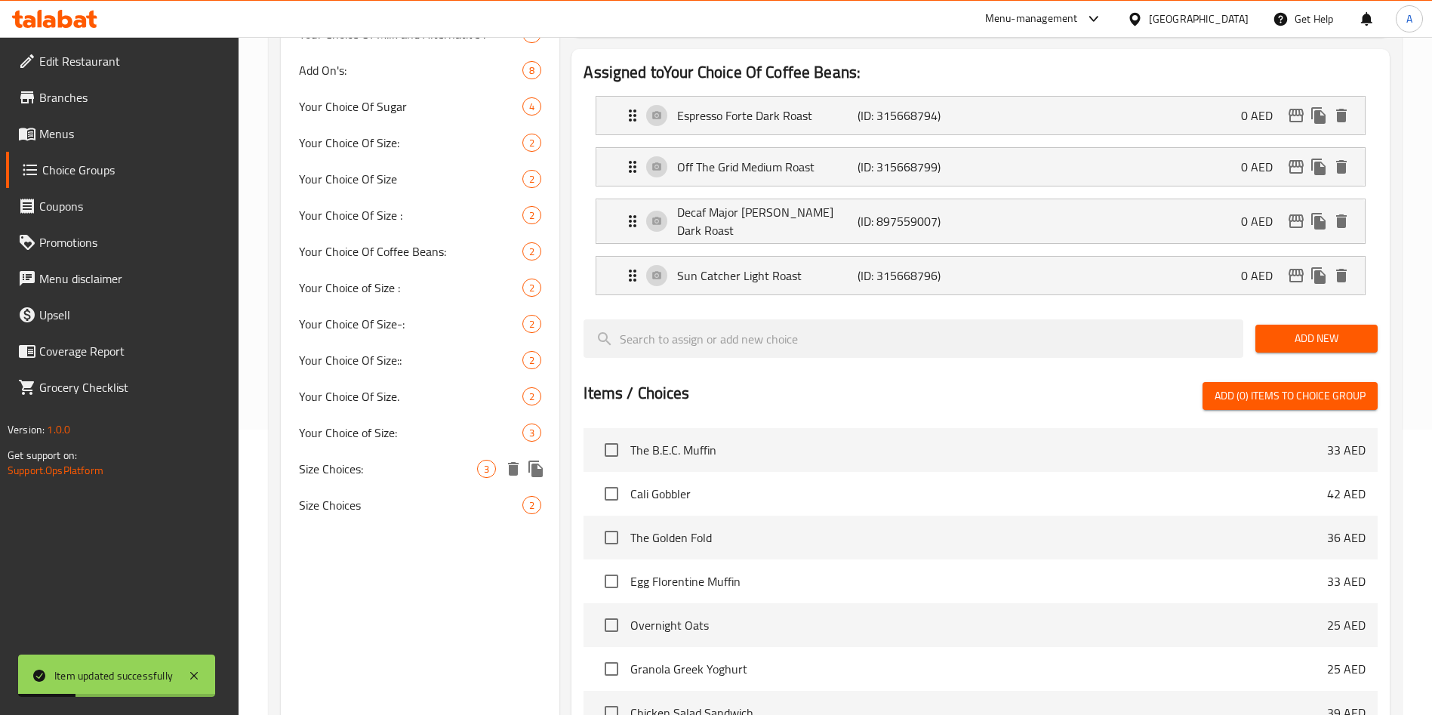
click at [382, 470] on span "Size Choices:" at bounding box center [388, 469] width 178 height 18
type input "Size Choices:"
type input "أختيارات الحجم:"
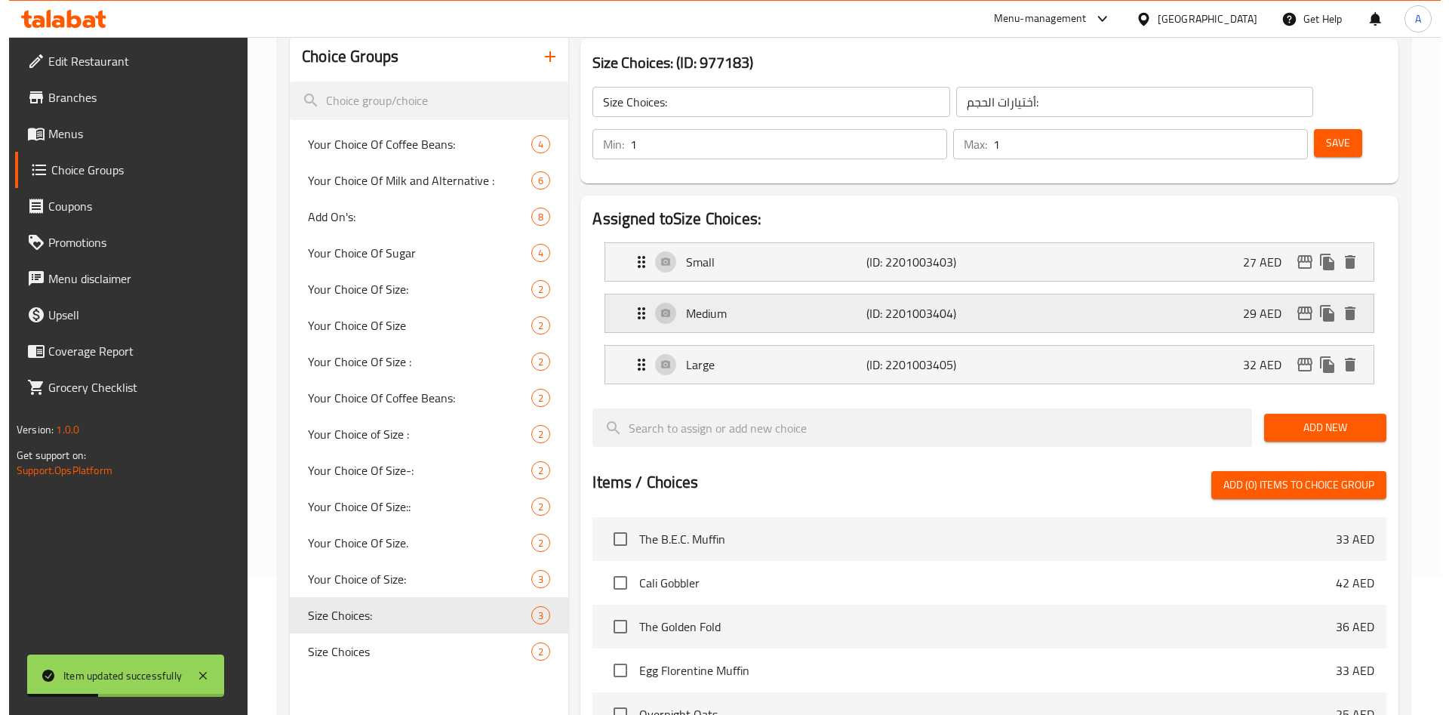
scroll to position [0, 0]
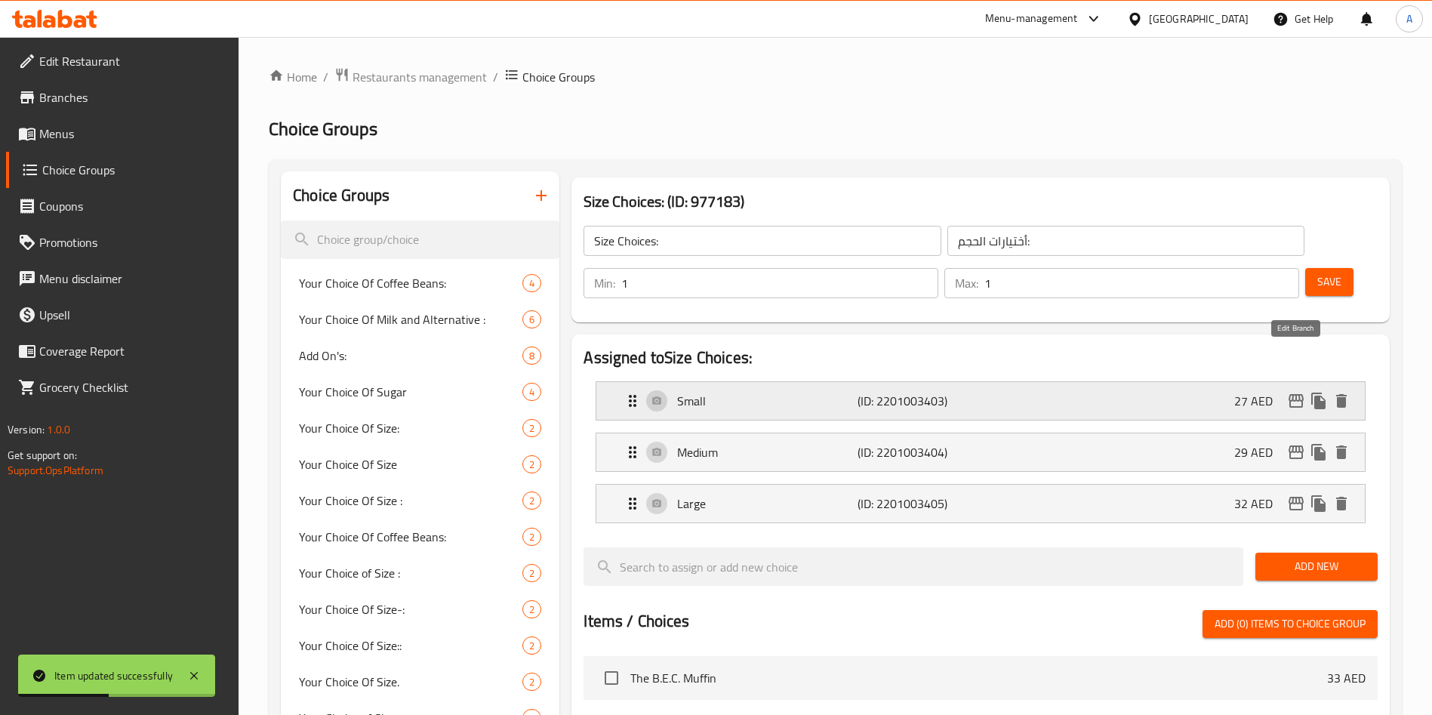
click at [1291, 392] on icon "edit" at bounding box center [1296, 401] width 18 height 18
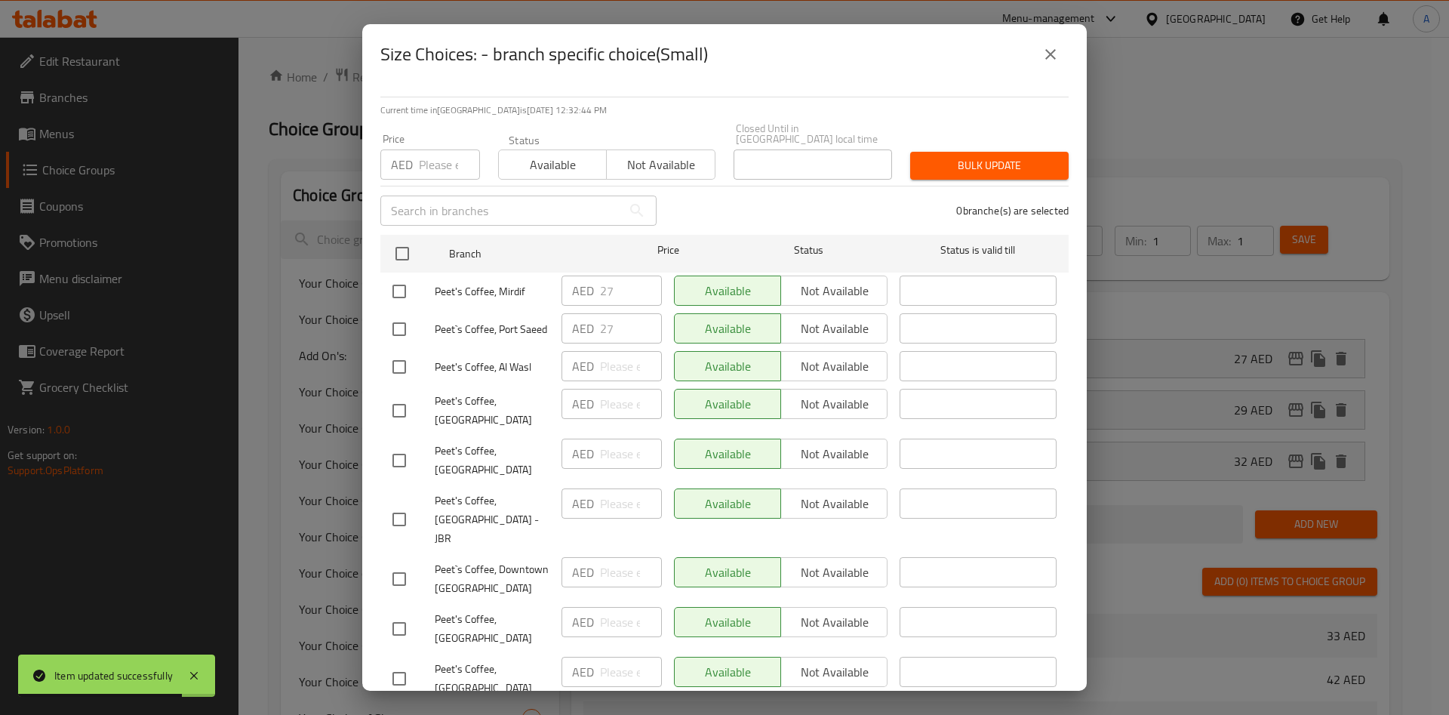
click at [1049, 45] on icon "close" at bounding box center [1051, 54] width 18 height 18
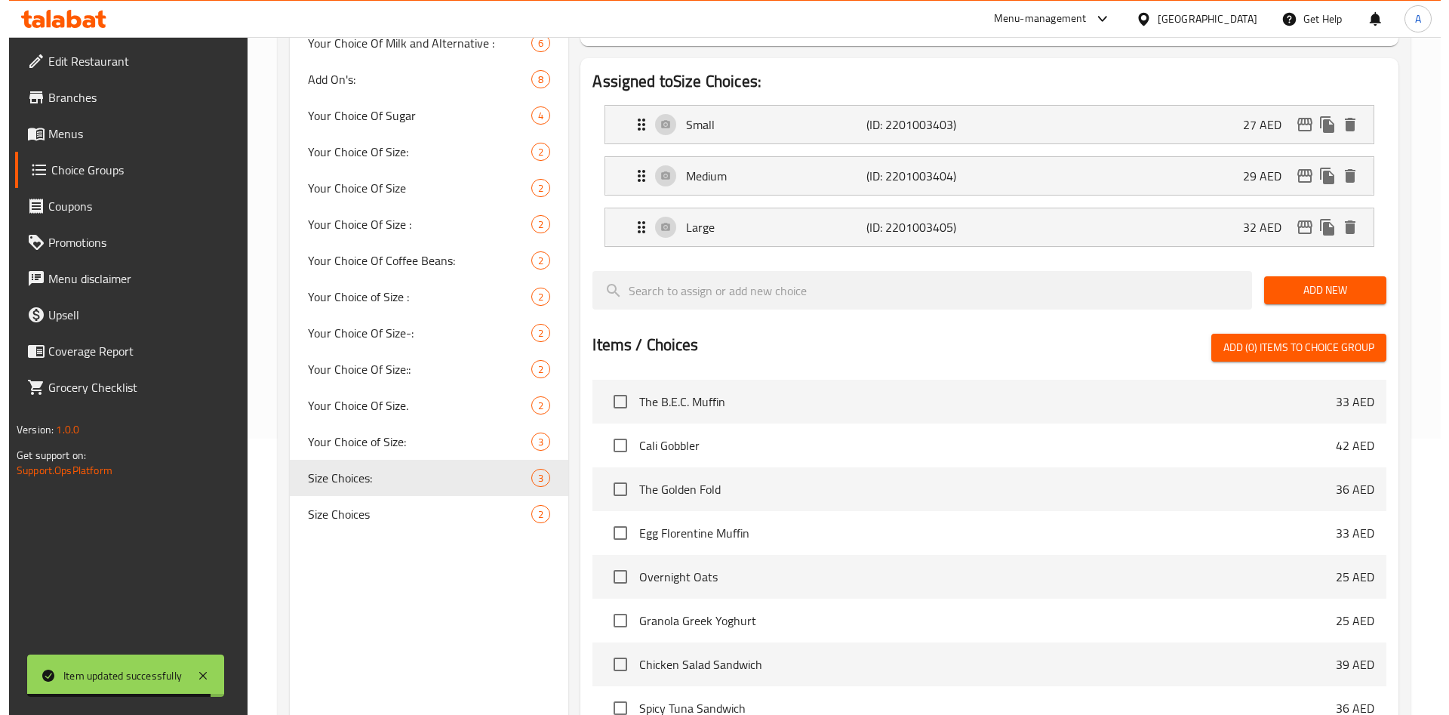
scroll to position [170, 0]
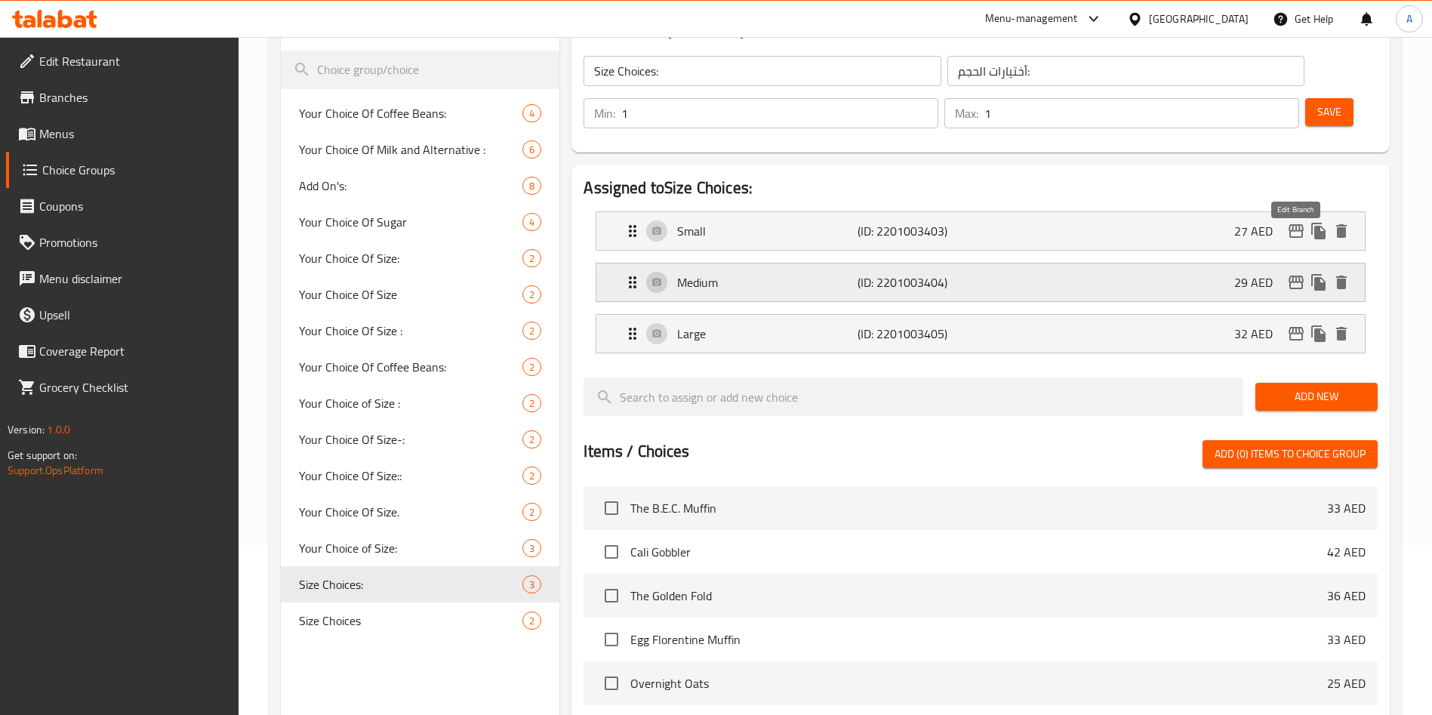
click at [1298, 273] on icon "edit" at bounding box center [1296, 282] width 18 height 18
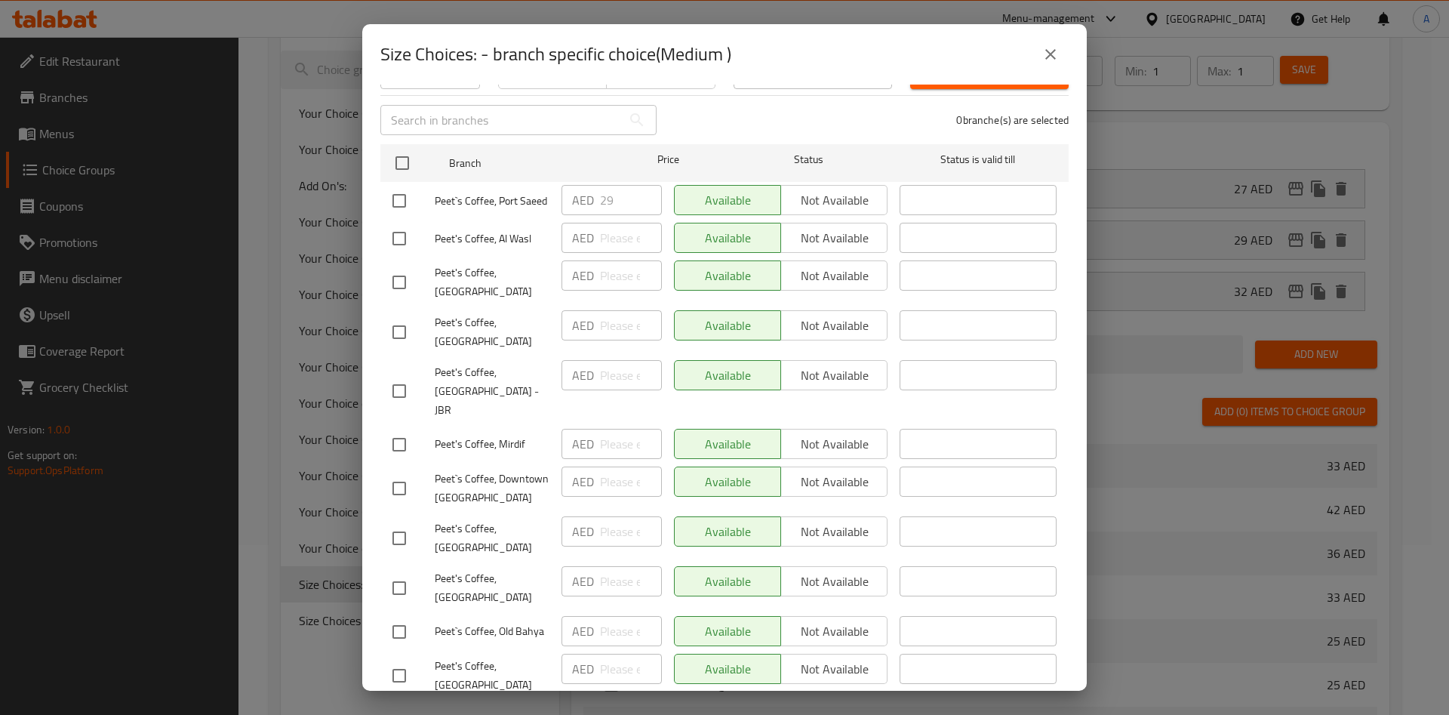
scroll to position [159, 0]
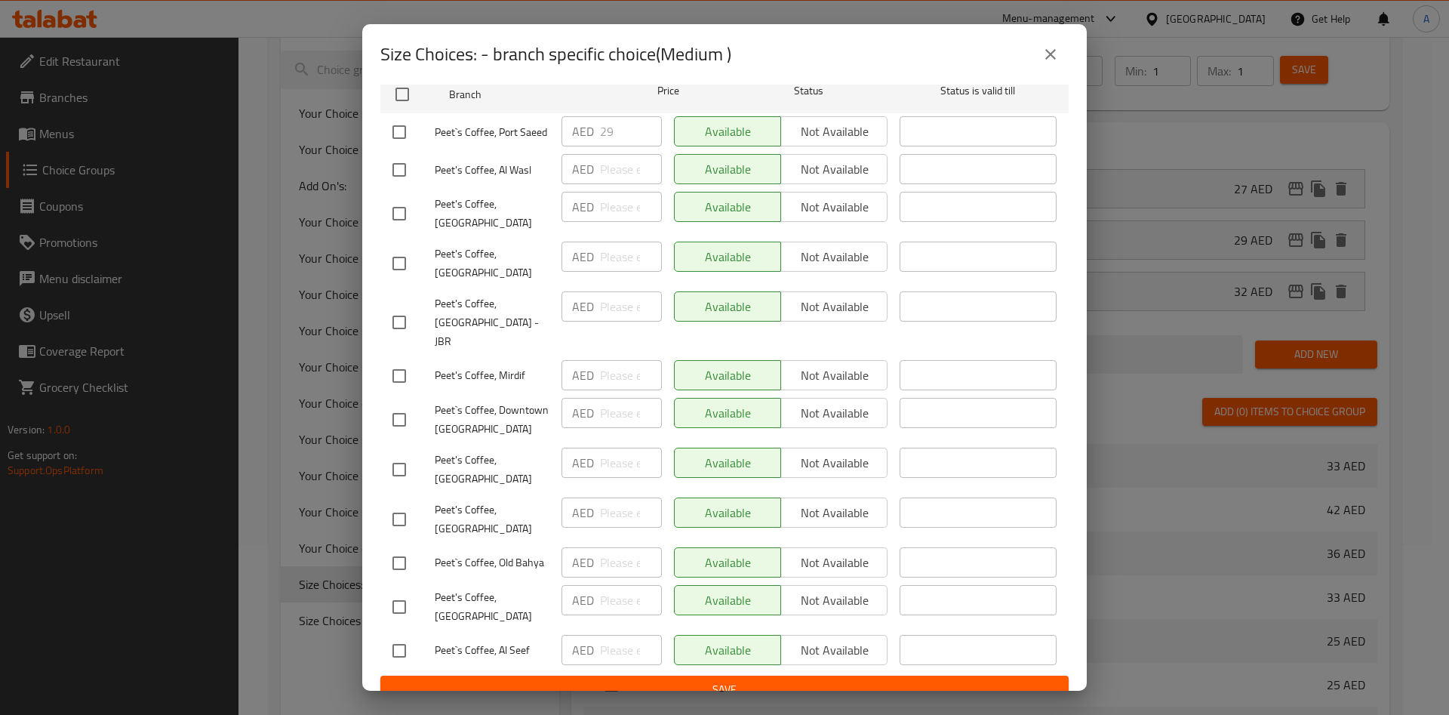
click at [1041, 50] on button "close" at bounding box center [1051, 54] width 36 height 36
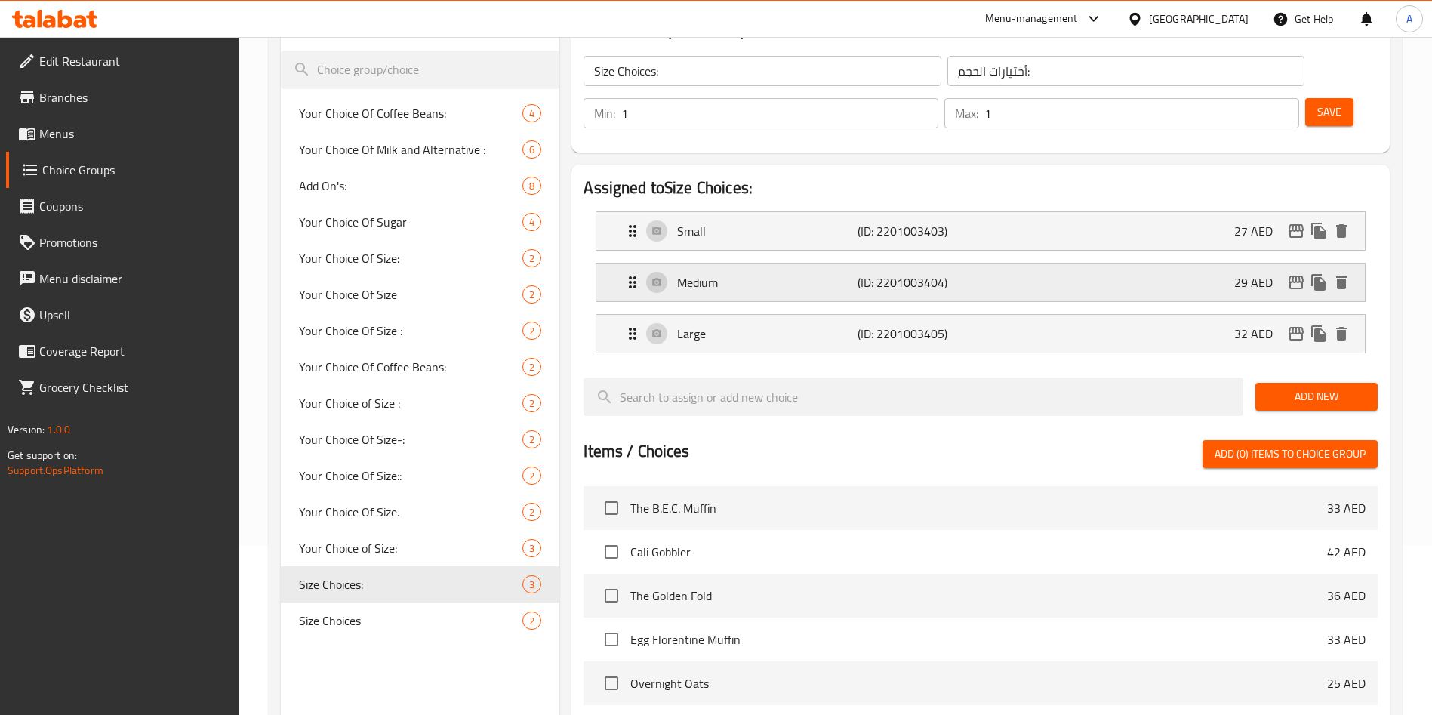
click at [1289, 276] on icon "edit" at bounding box center [1296, 283] width 15 height 14
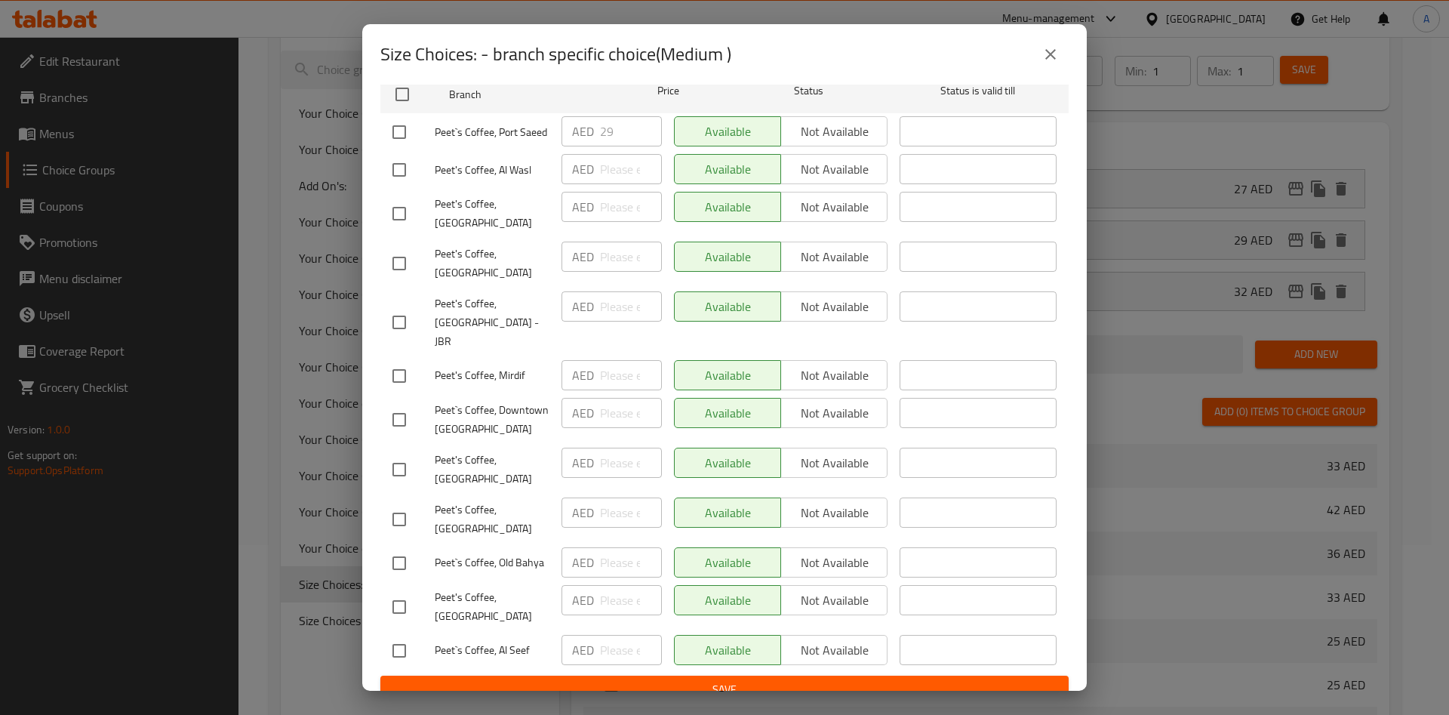
click at [1050, 52] on icon "close" at bounding box center [1051, 54] width 18 height 18
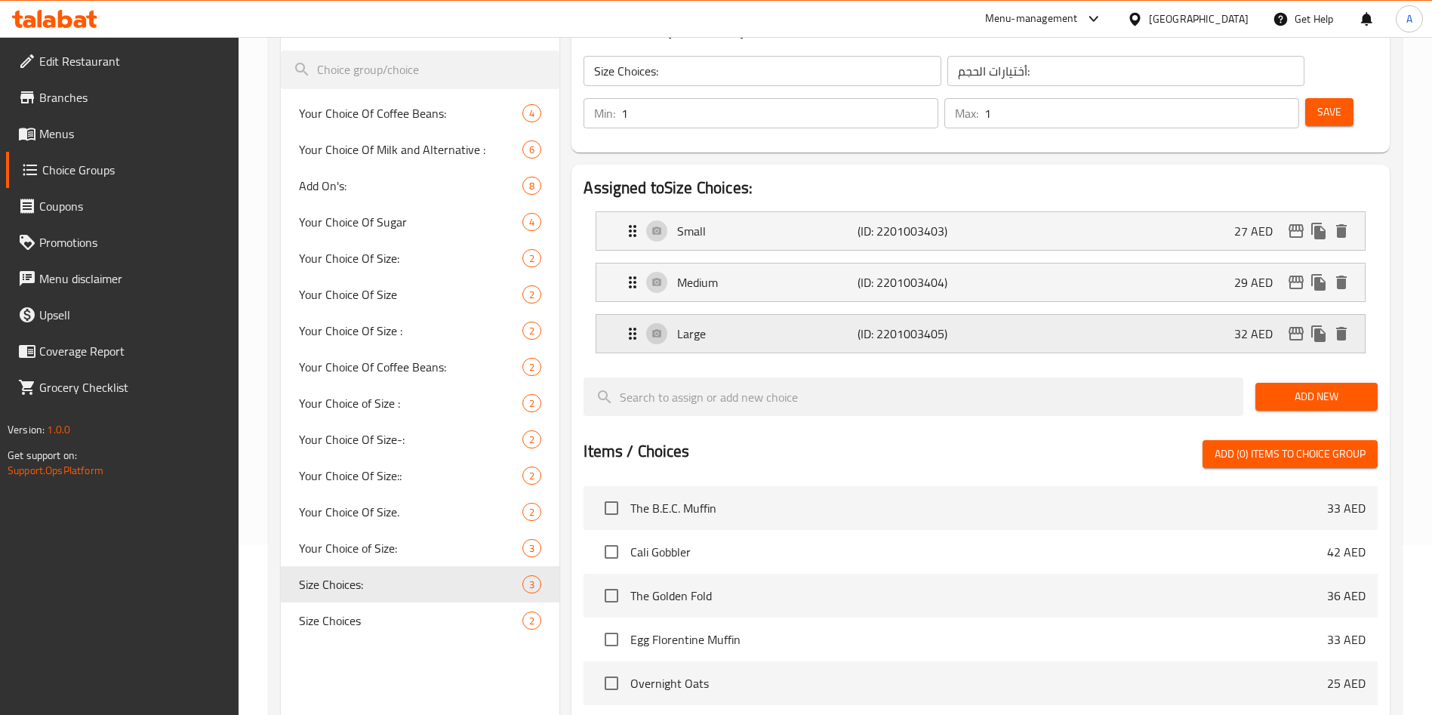
click at [1298, 325] on icon "edit" at bounding box center [1296, 334] width 18 height 18
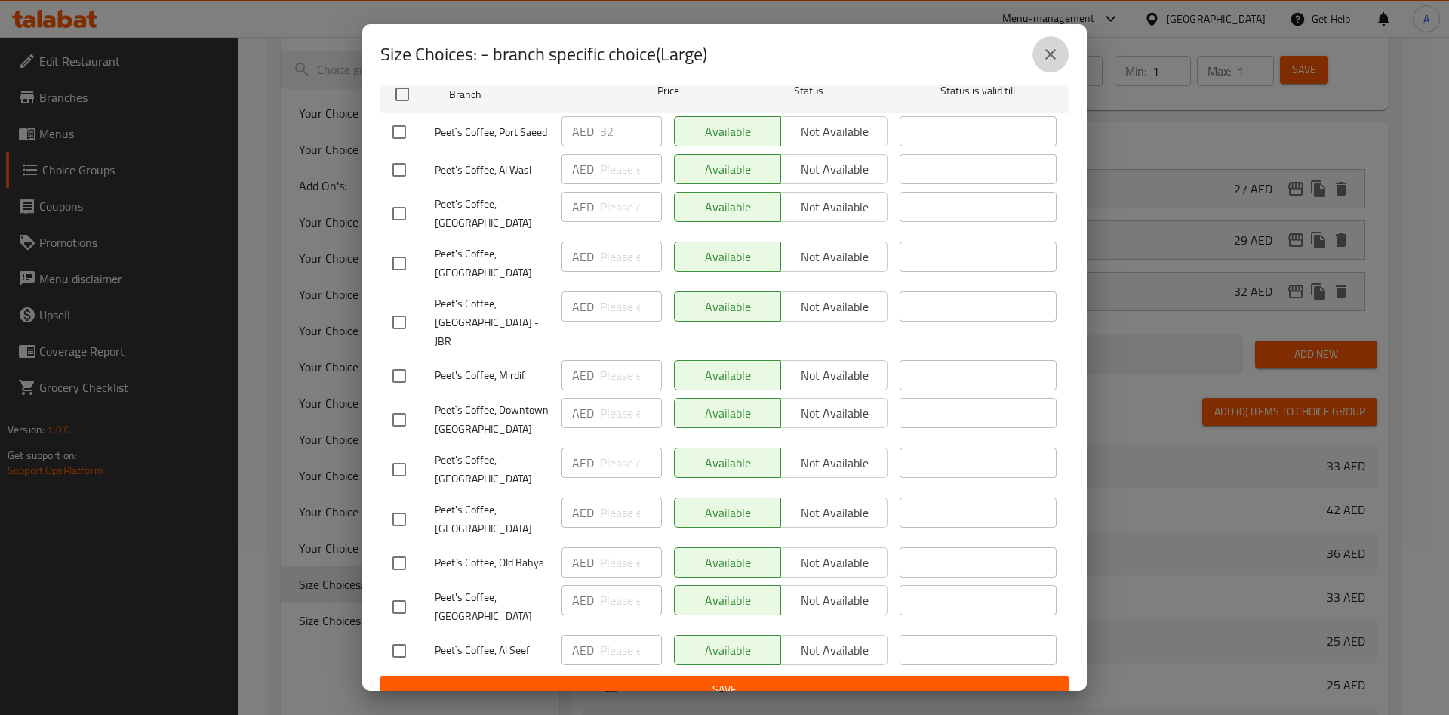
click at [1051, 52] on icon "close" at bounding box center [1051, 54] width 18 height 18
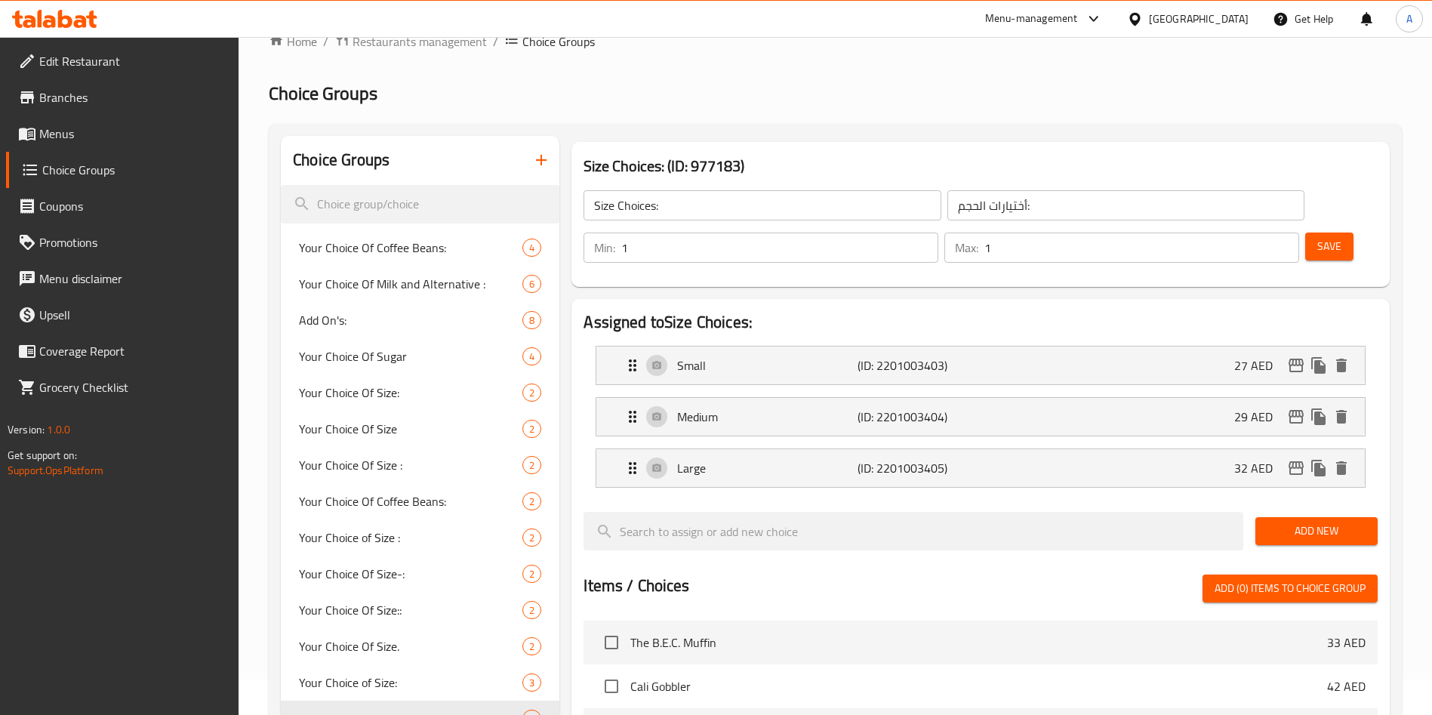
scroll to position [0, 0]
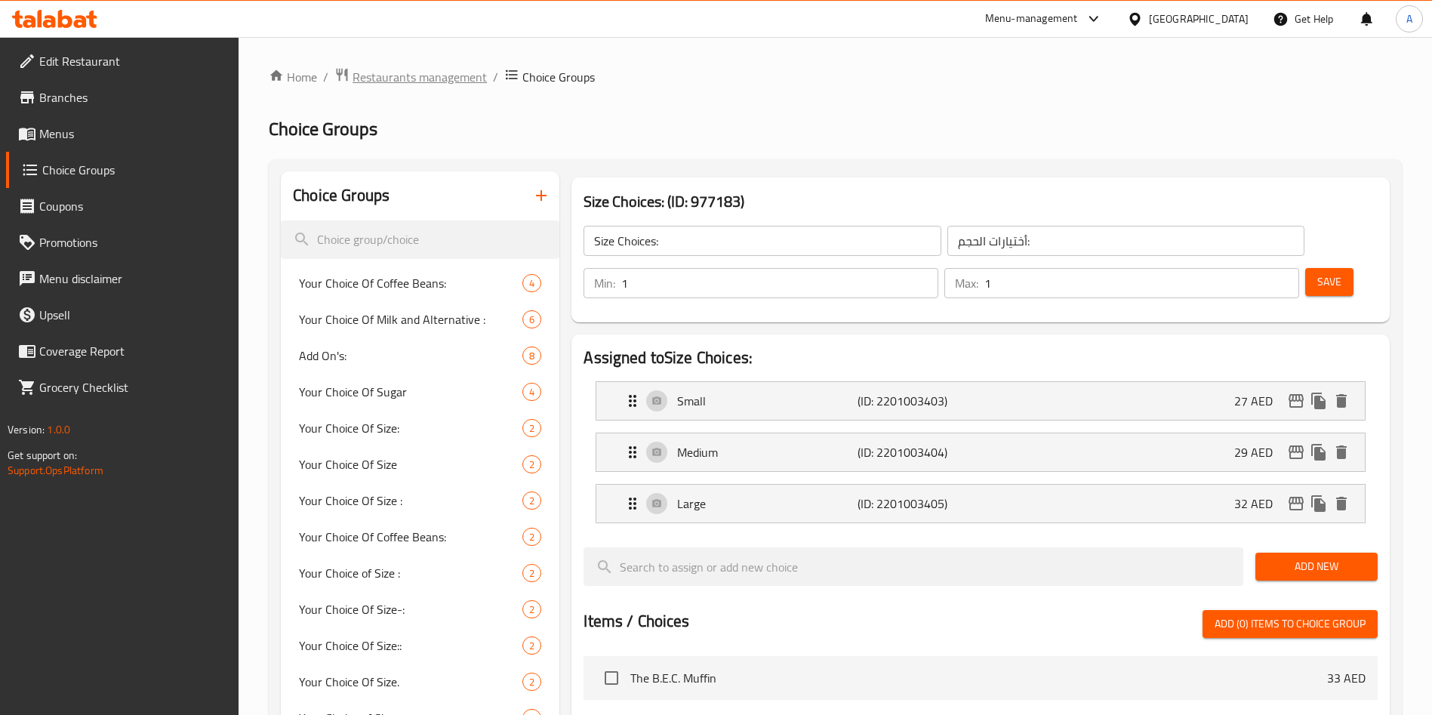
click at [395, 76] on span "Restaurants management" at bounding box center [420, 77] width 134 height 18
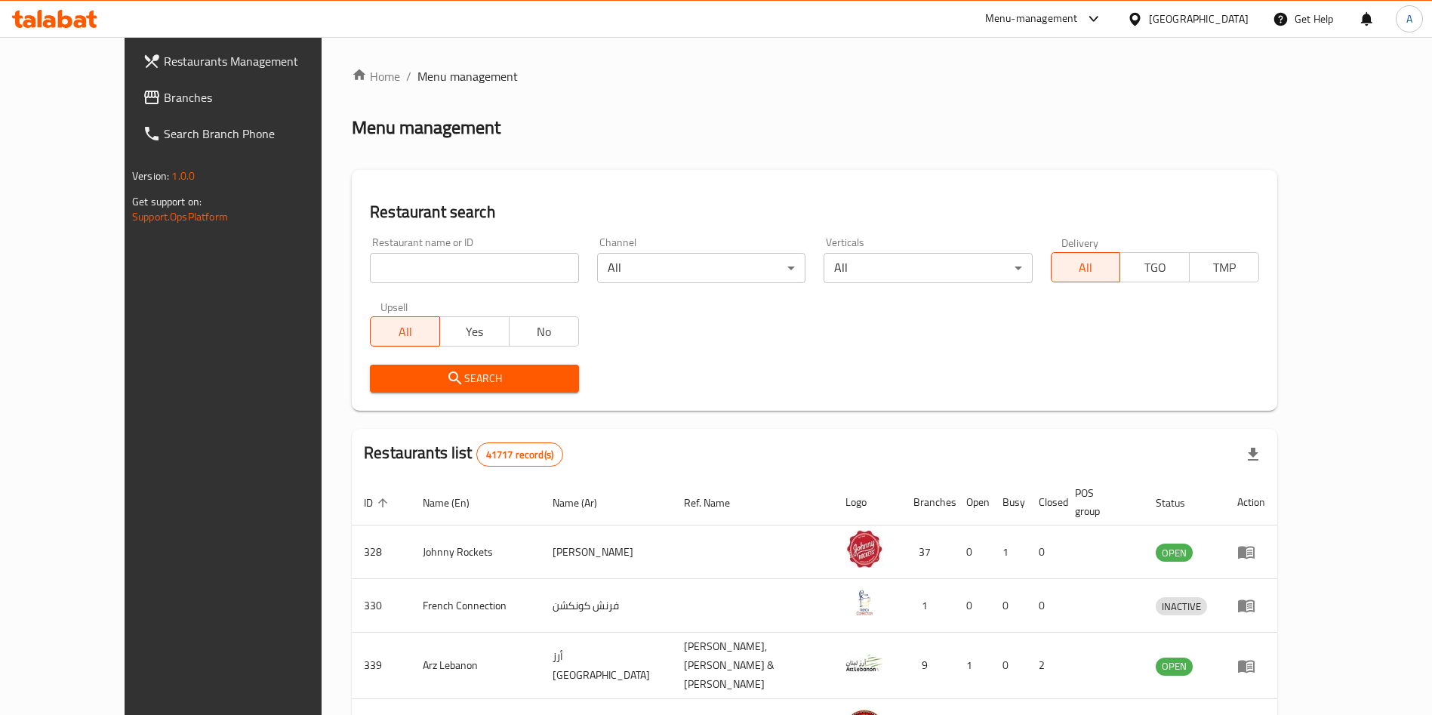
click at [387, 274] on input "search" at bounding box center [474, 268] width 208 height 30
type input "Peet's"
click button "Search" at bounding box center [474, 379] width 208 height 28
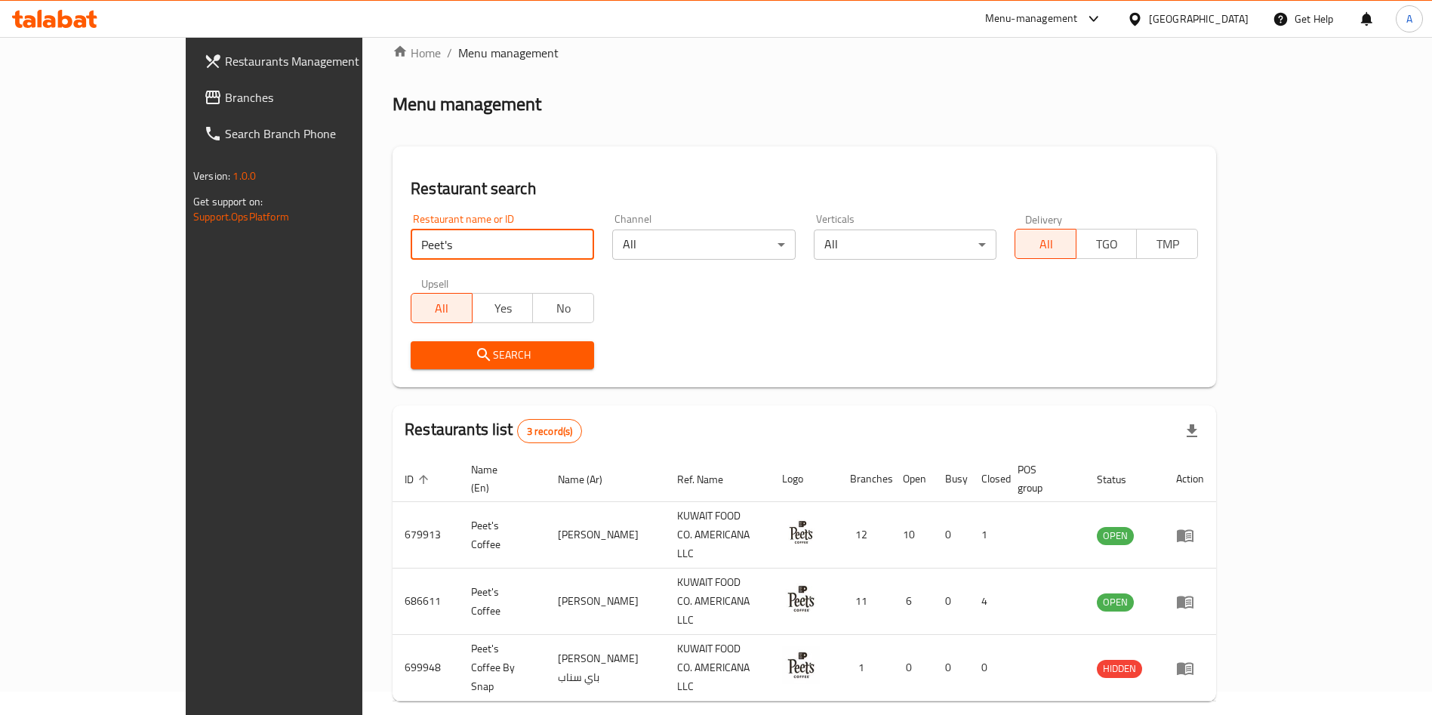
scroll to position [36, 0]
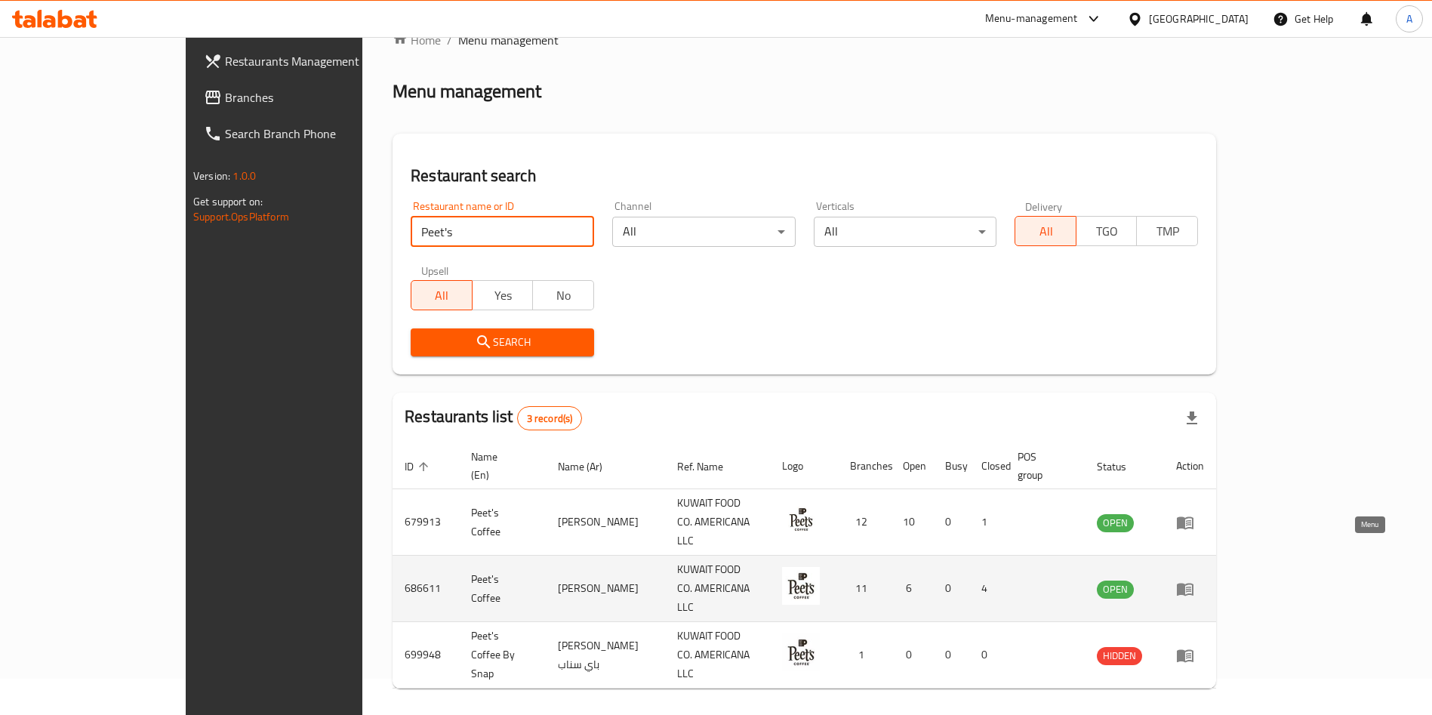
click at [1194, 580] on icon "enhanced table" at bounding box center [1185, 589] width 18 height 18
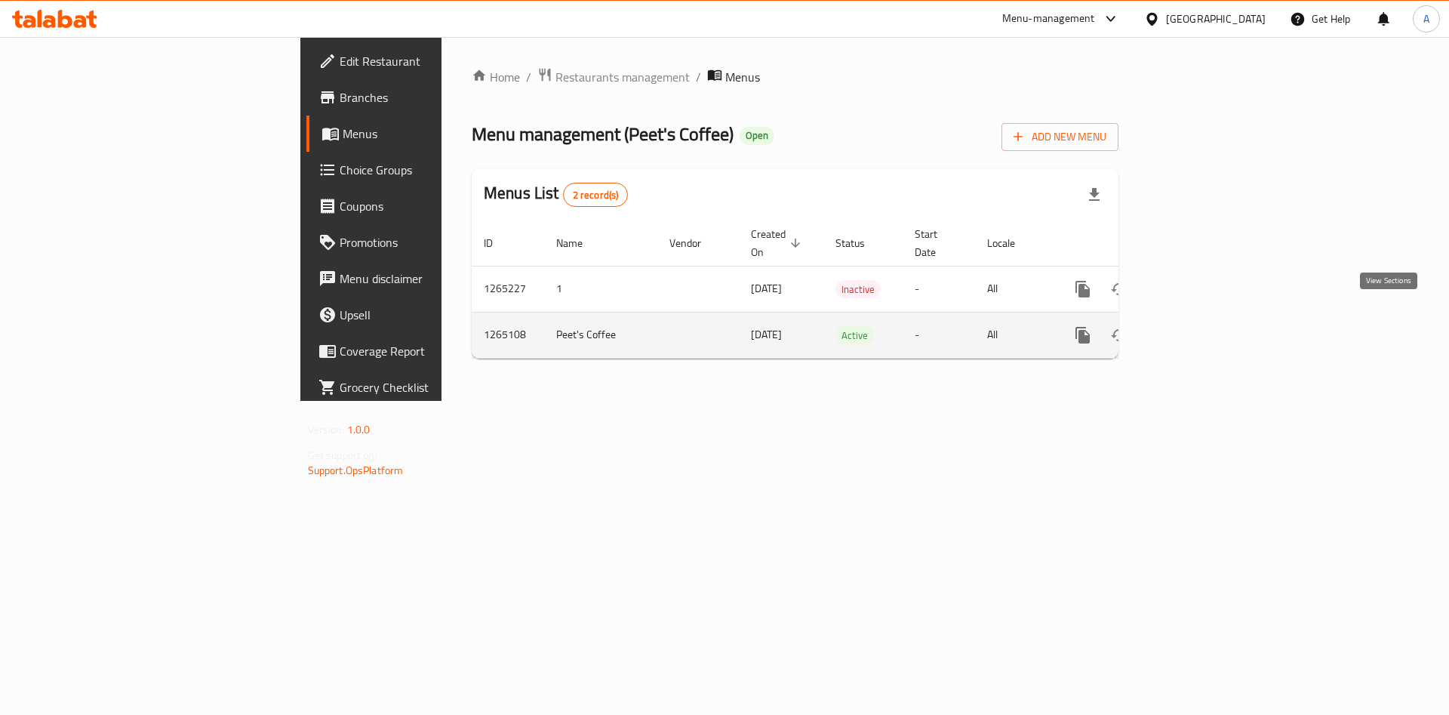
click at [1210, 317] on link "enhanced table" at bounding box center [1192, 335] width 36 height 36
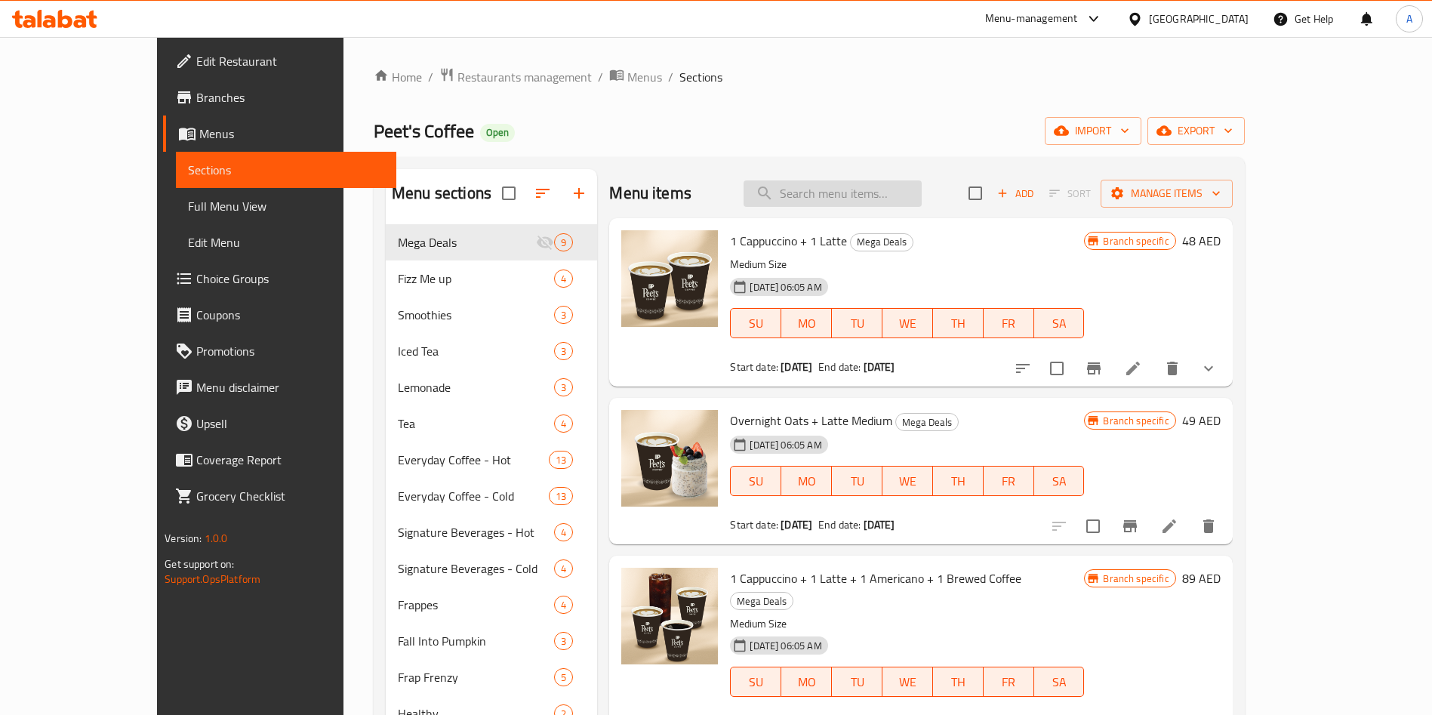
click at [830, 200] on input "search" at bounding box center [833, 193] width 178 height 26
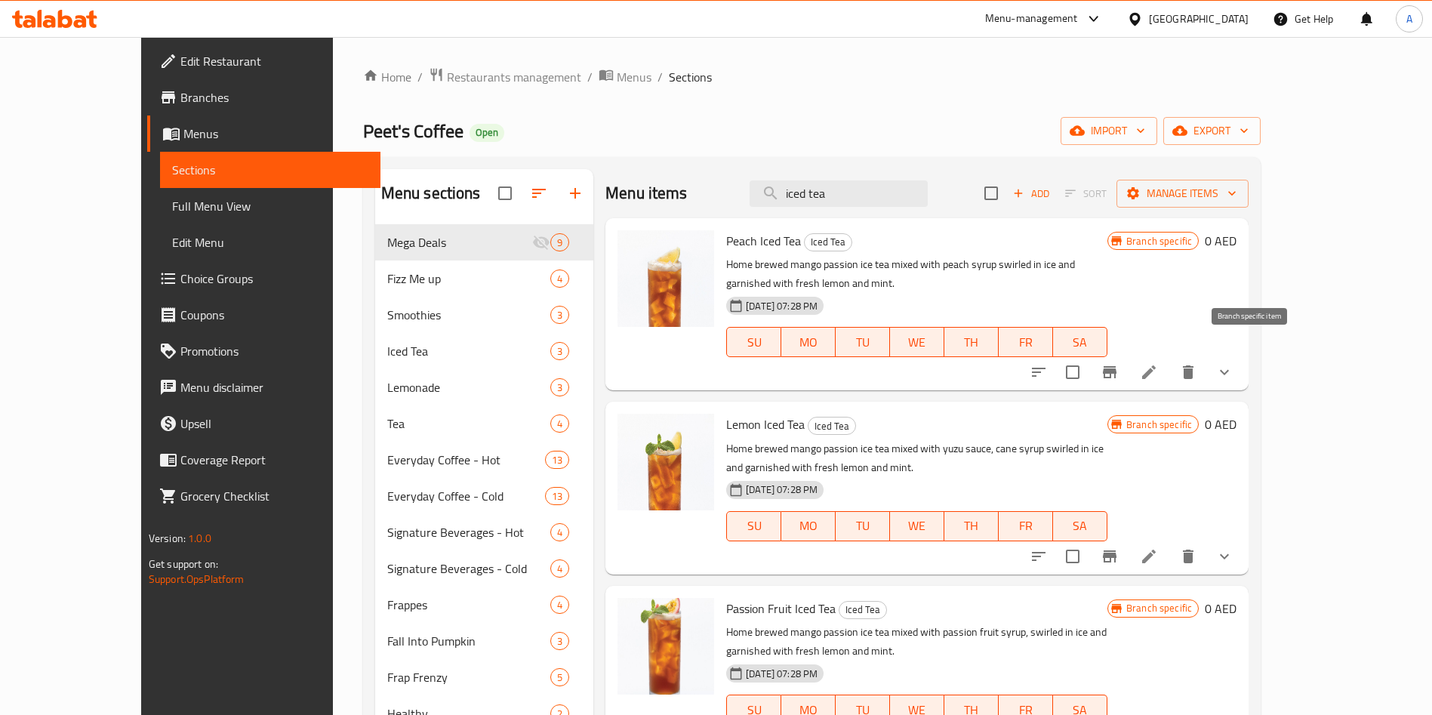
type input "iced tea"
click at [1117, 366] on icon "Branch-specific-item" at bounding box center [1110, 372] width 14 height 12
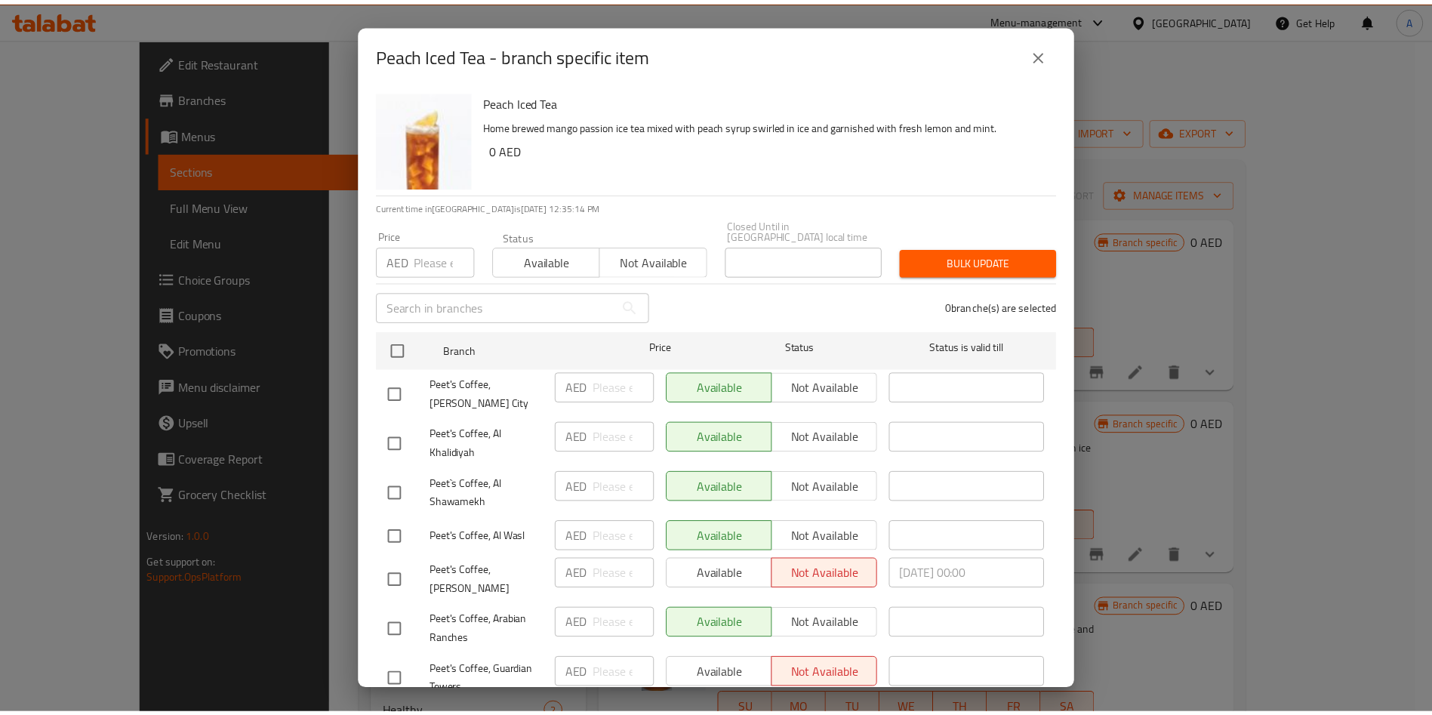
scroll to position [237, 0]
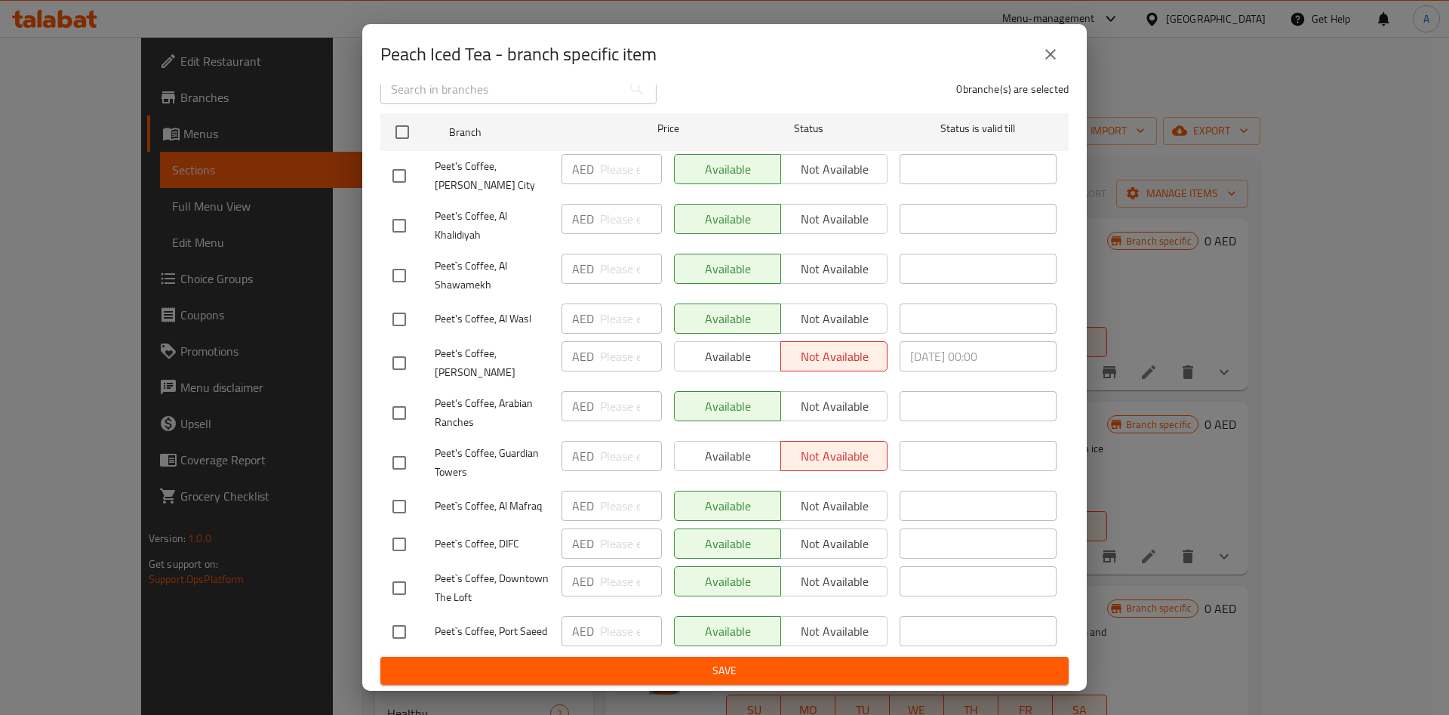
click at [1055, 56] on icon "close" at bounding box center [1051, 54] width 18 height 18
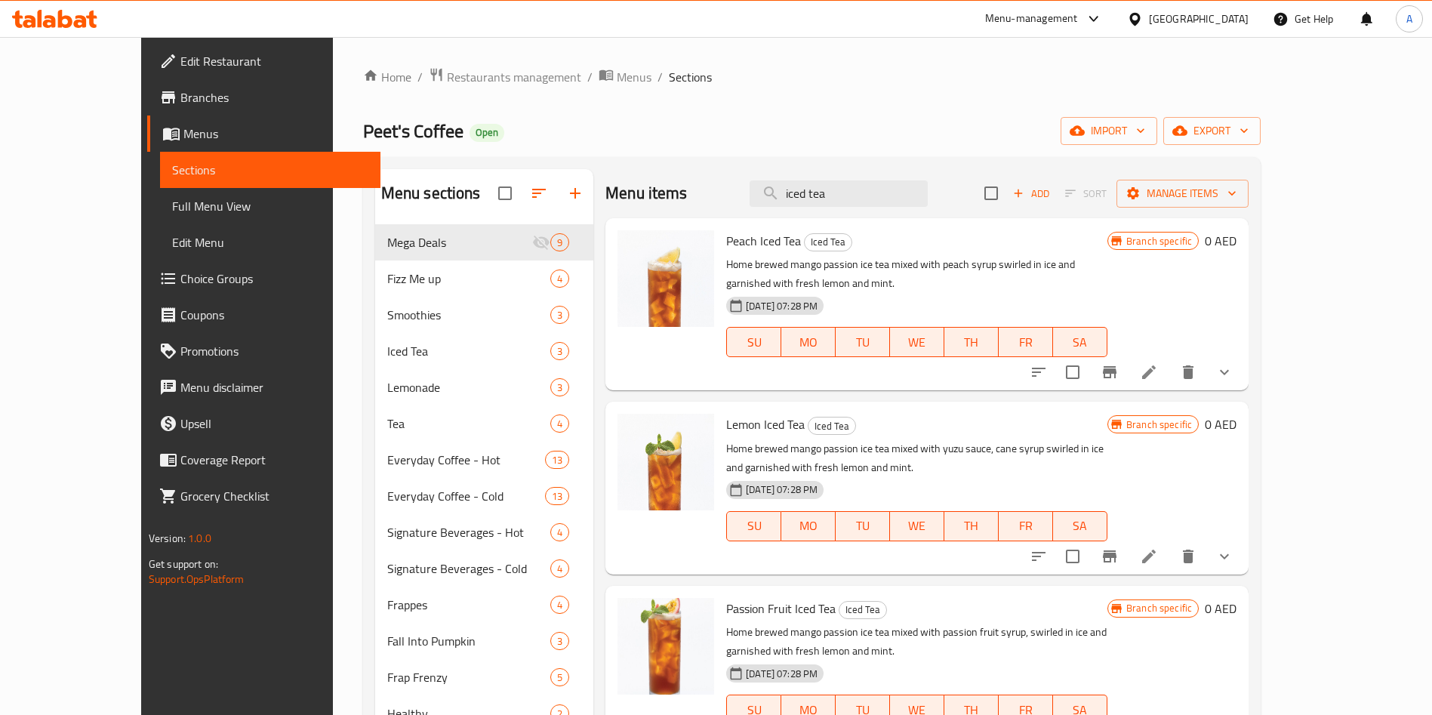
click at [1158, 363] on icon at bounding box center [1149, 372] width 18 height 18
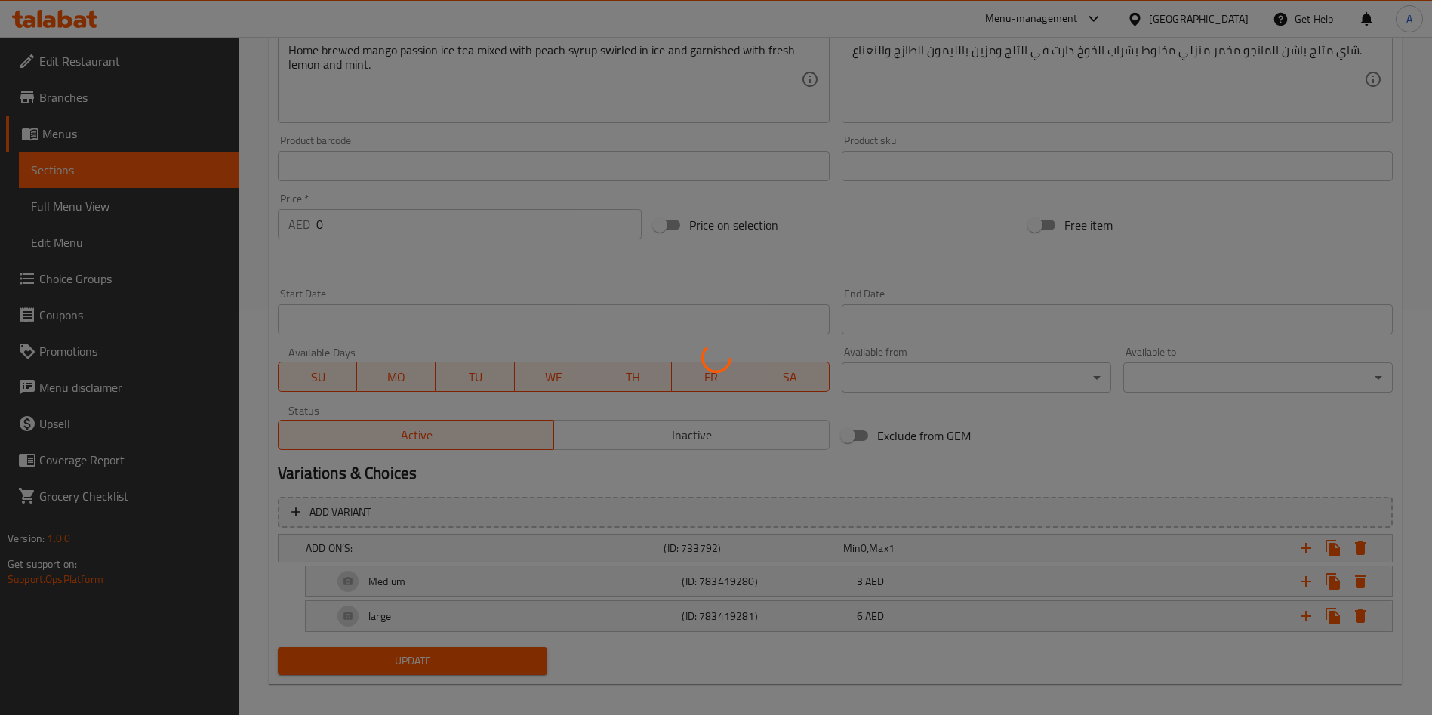
scroll to position [399, 0]
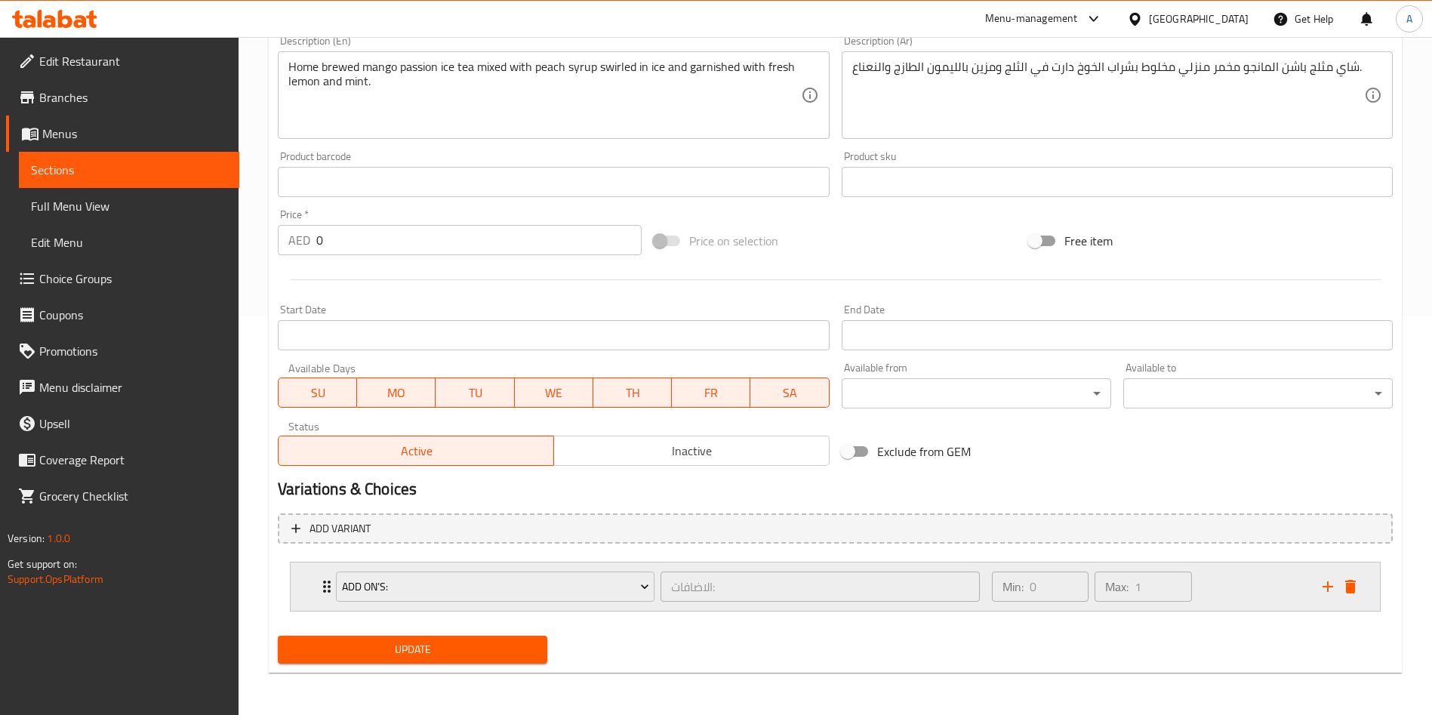
click at [322, 583] on icon "Expand" at bounding box center [327, 587] width 18 height 18
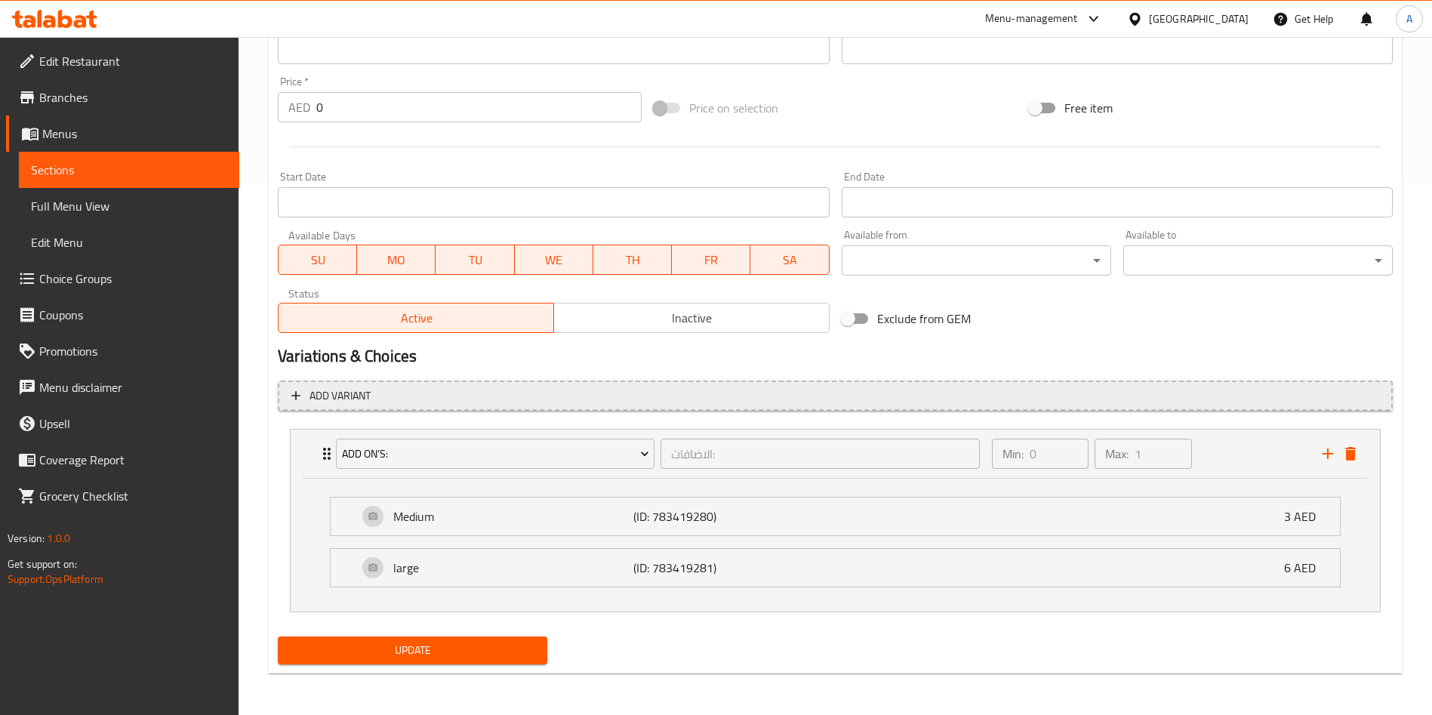
scroll to position [532, 0]
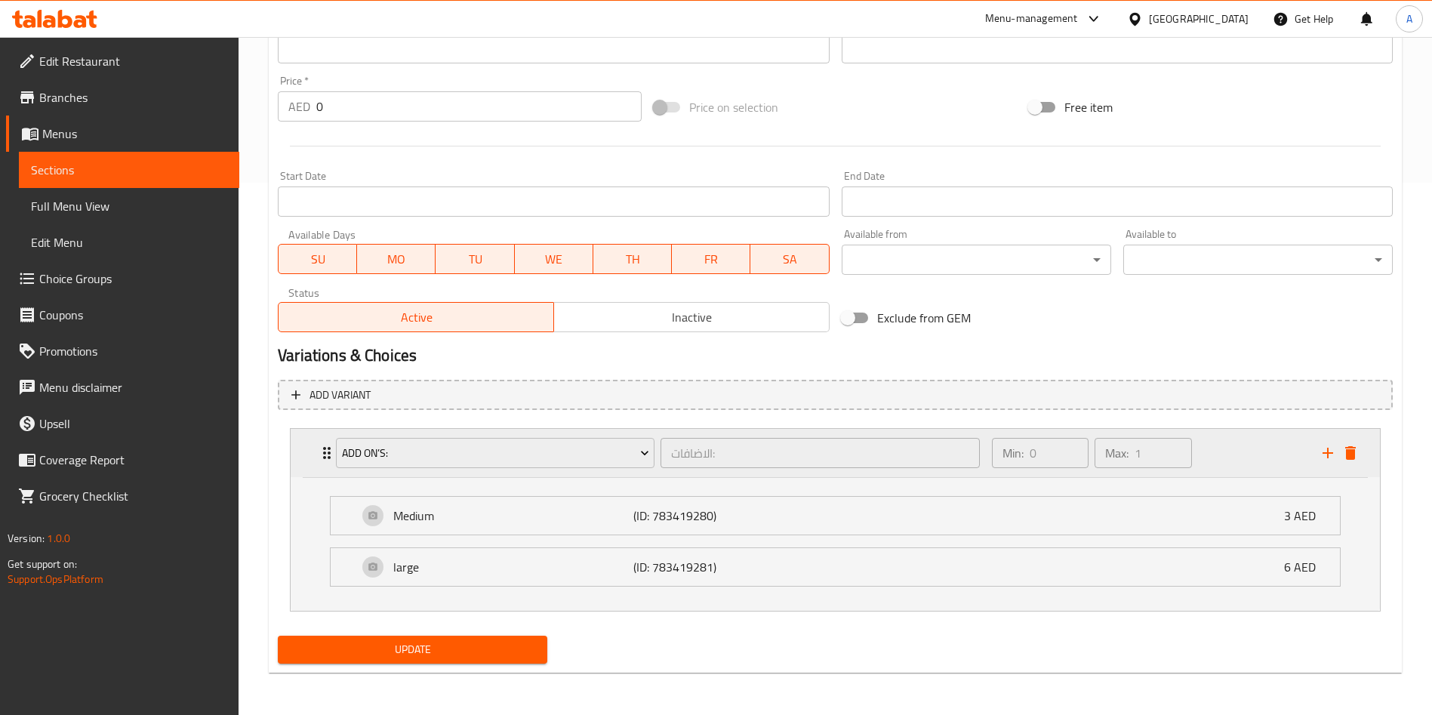
click at [322, 459] on icon "Expand" at bounding box center [327, 453] width 18 height 18
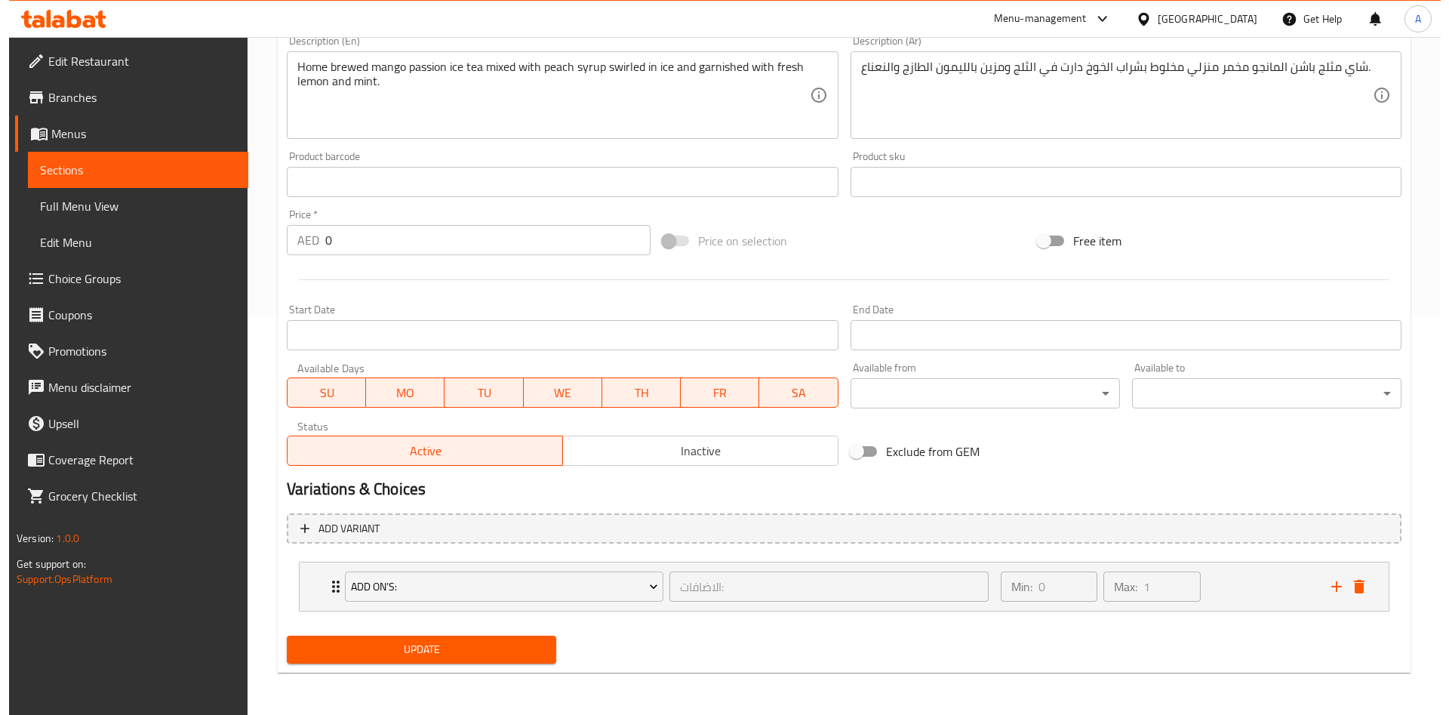
scroll to position [399, 0]
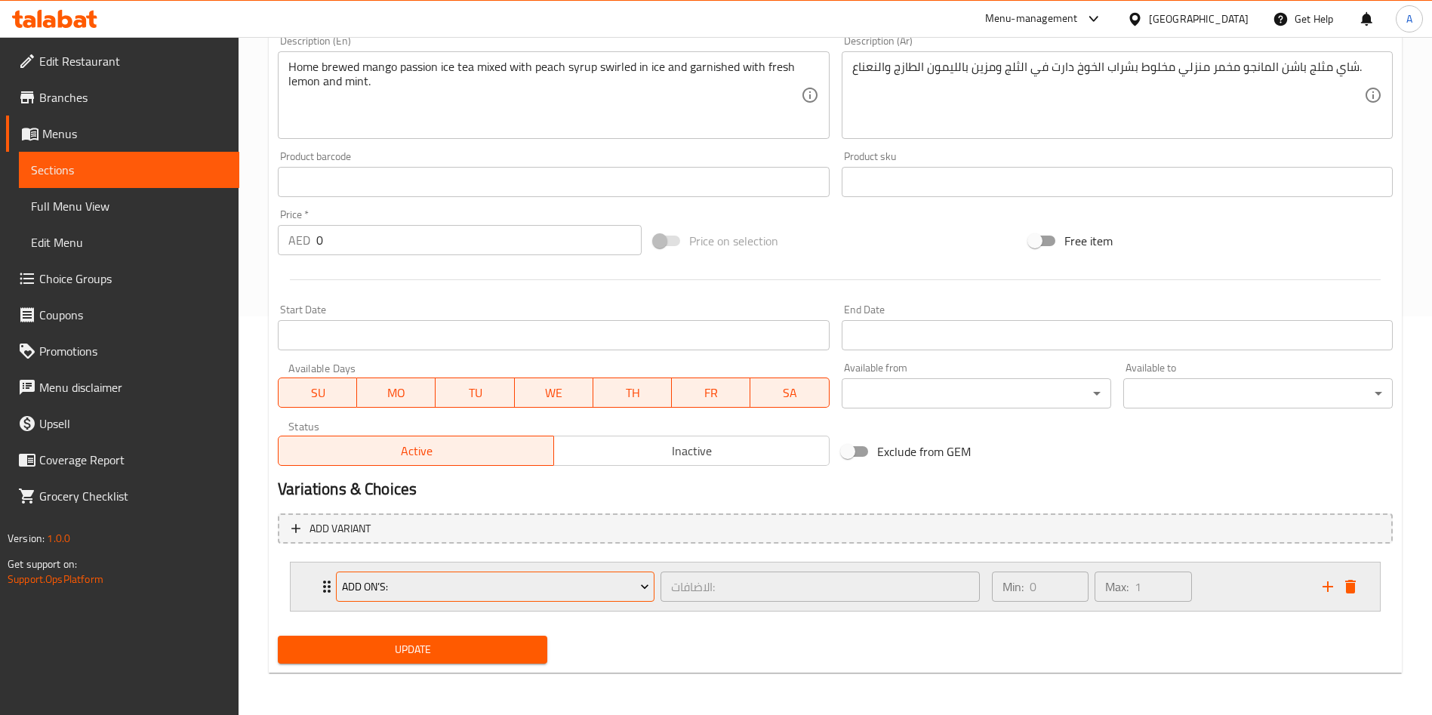
click at [442, 584] on span "ADD ON’S:" at bounding box center [495, 587] width 307 height 19
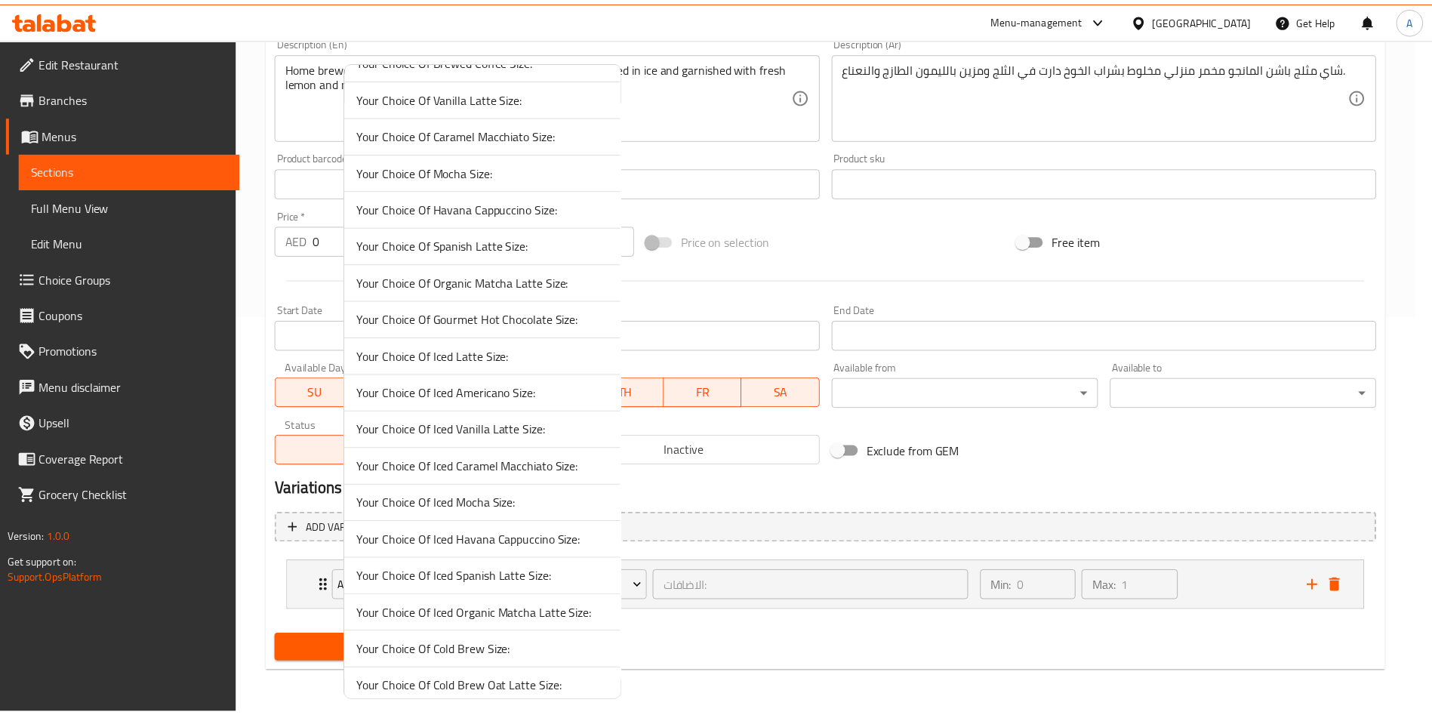
scroll to position [471, 0]
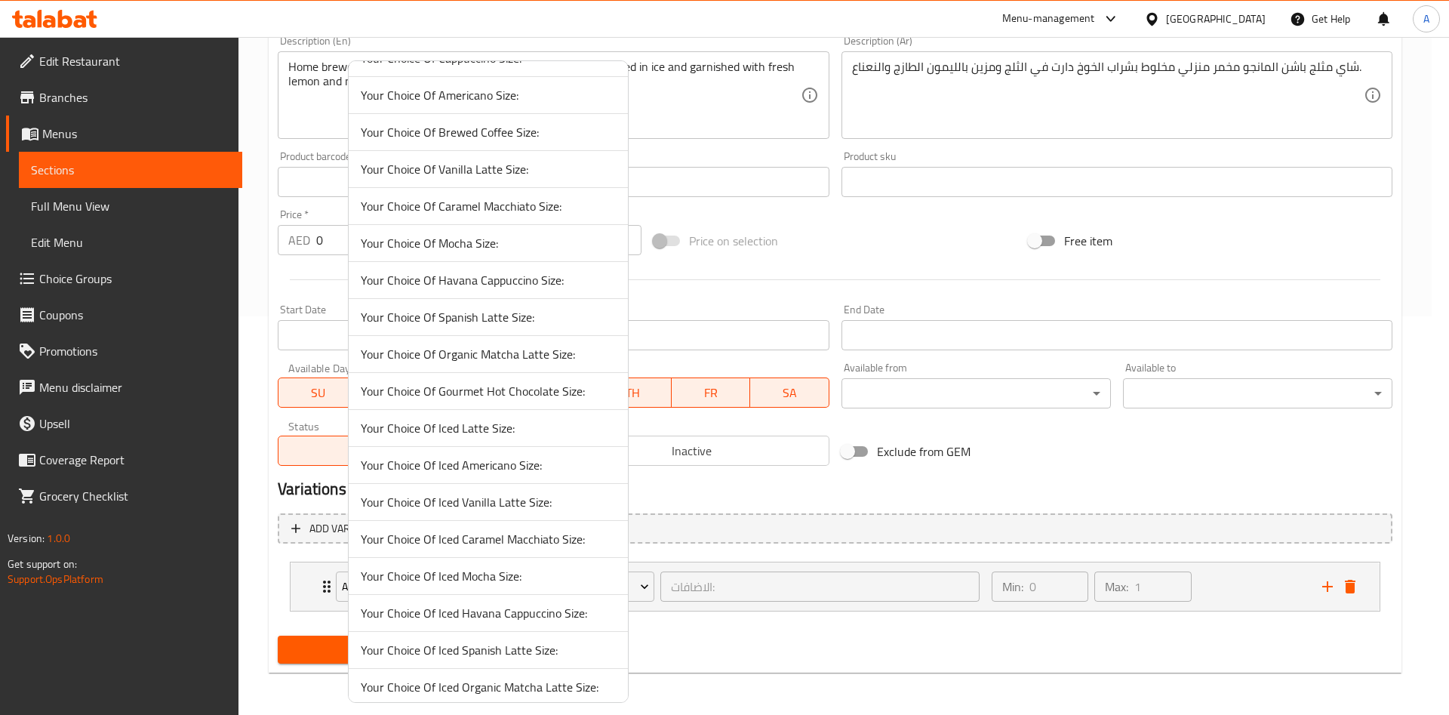
click at [793, 488] on div at bounding box center [724, 357] width 1449 height 715
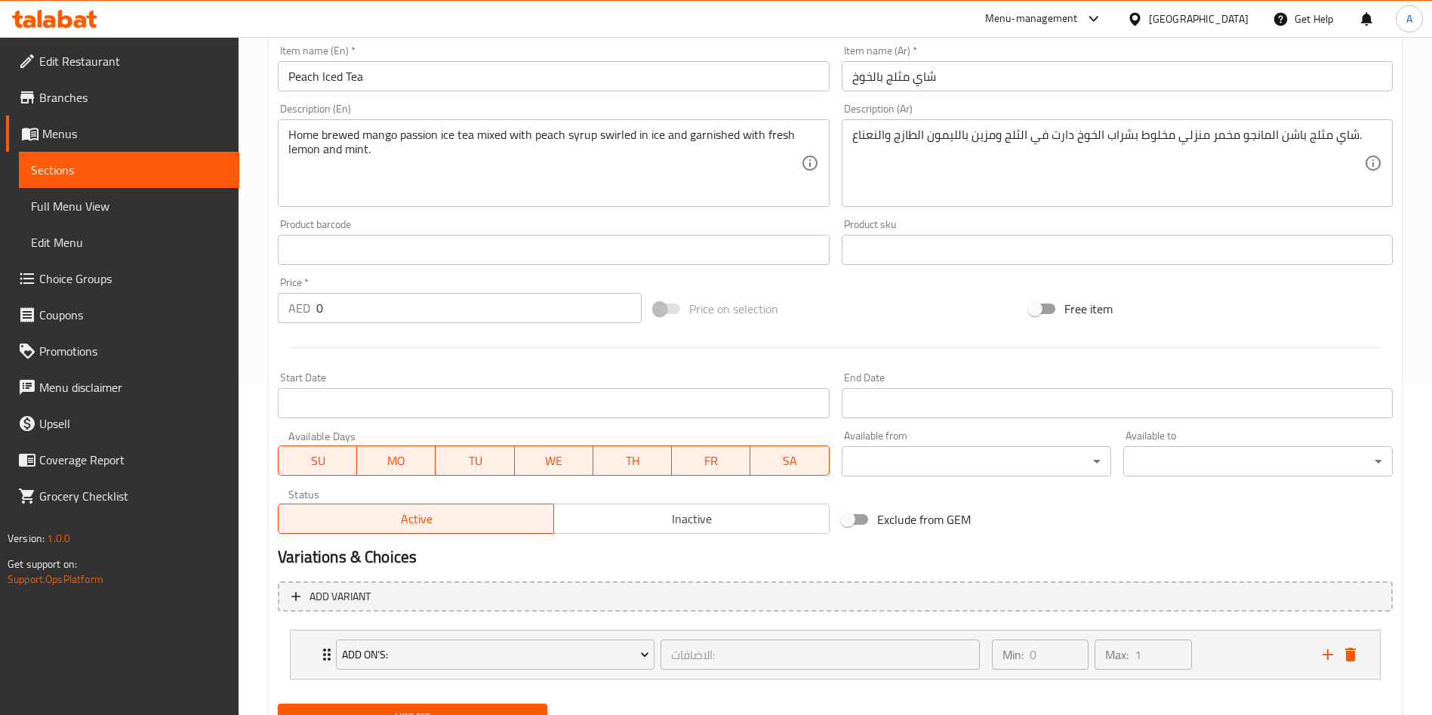
scroll to position [399, 0]
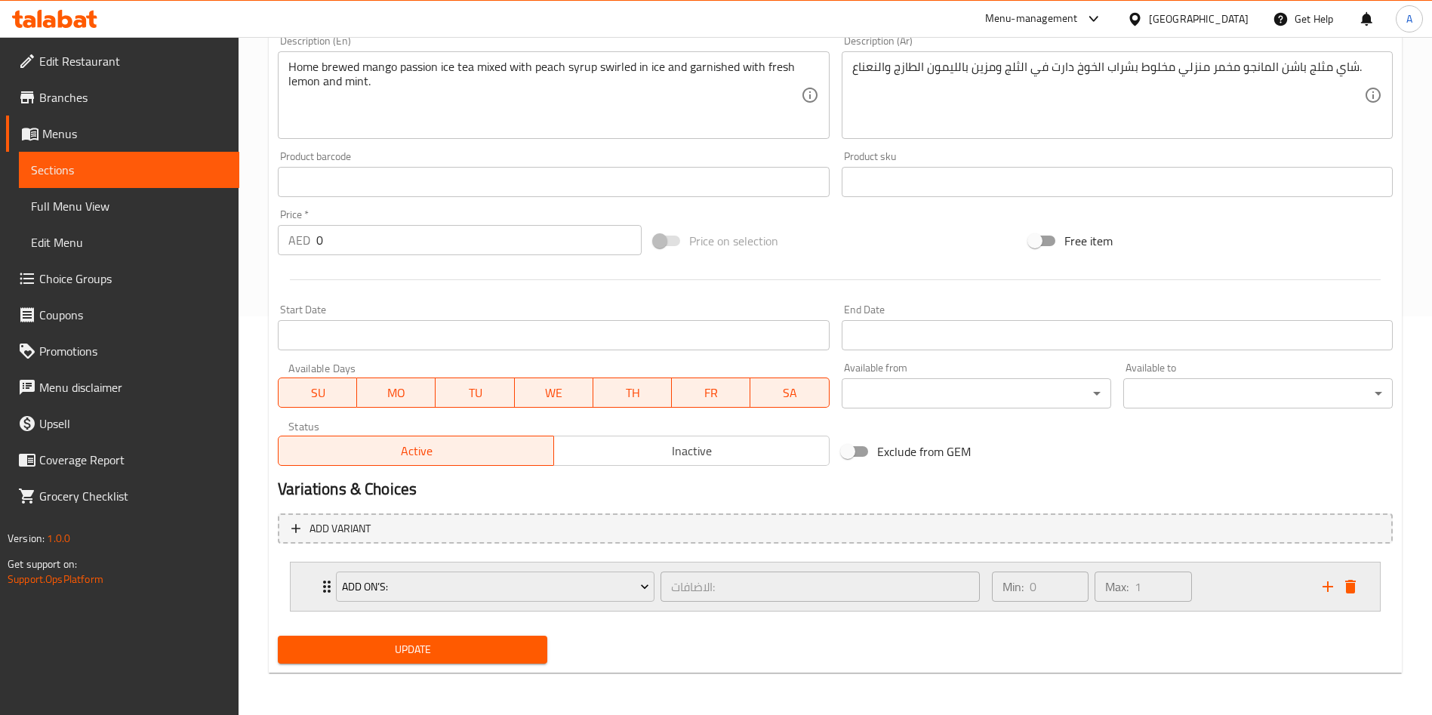
click at [324, 587] on icon "Expand" at bounding box center [327, 587] width 18 height 18
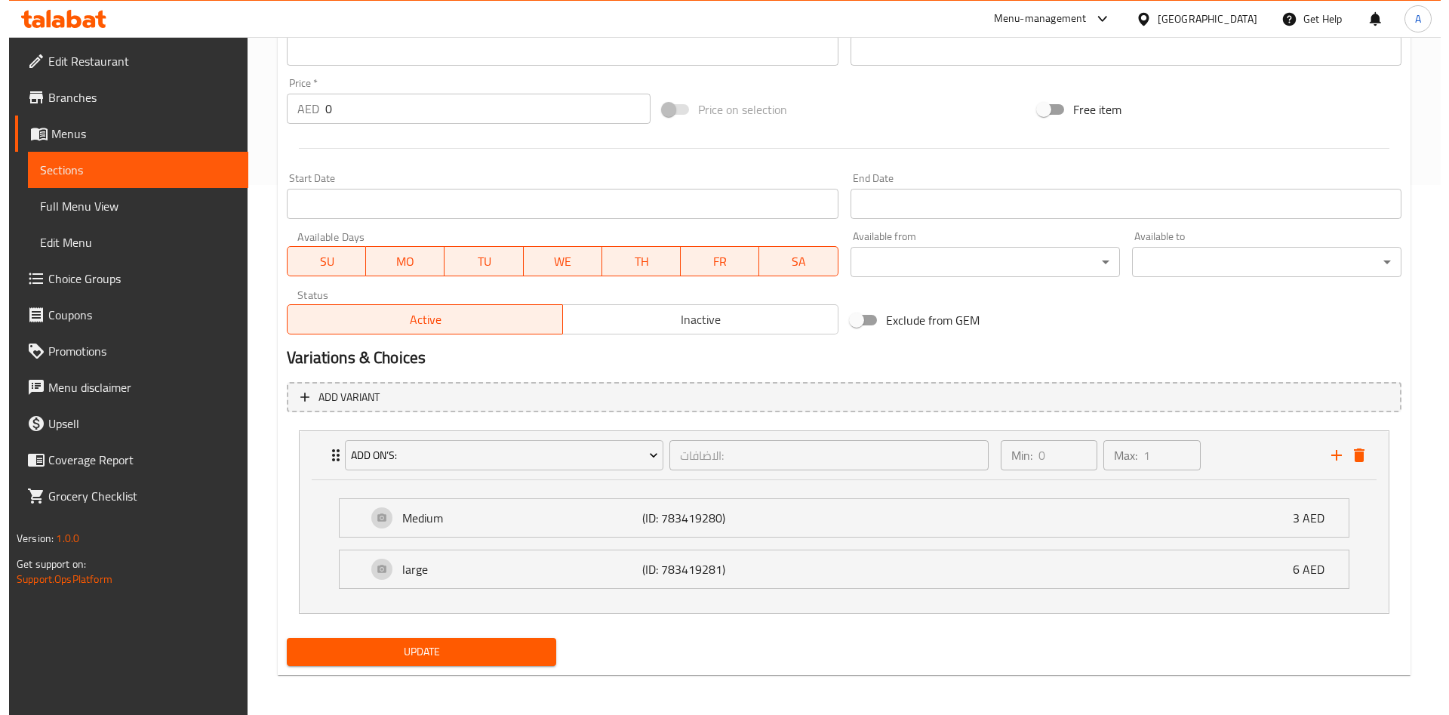
scroll to position [532, 0]
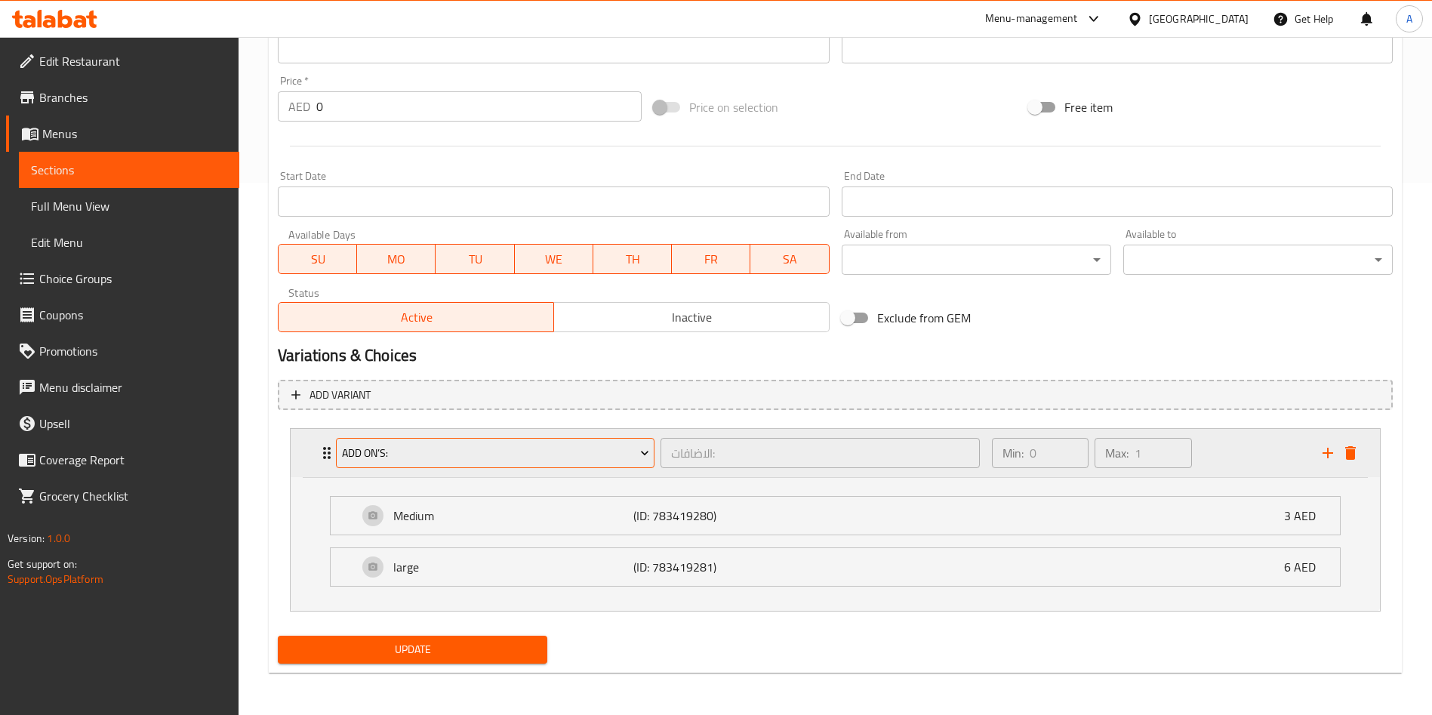
click at [477, 457] on span "ADD ON’S:" at bounding box center [495, 453] width 307 height 19
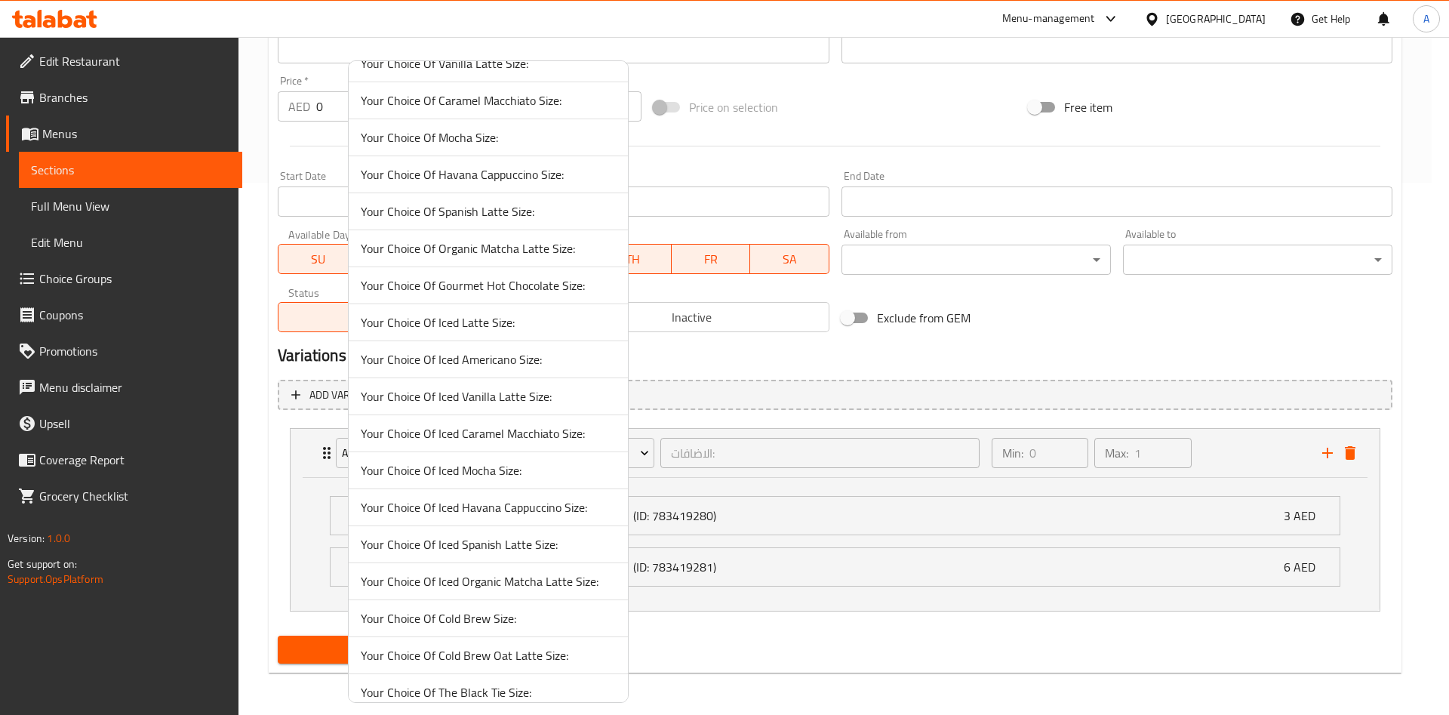
scroll to position [924, 0]
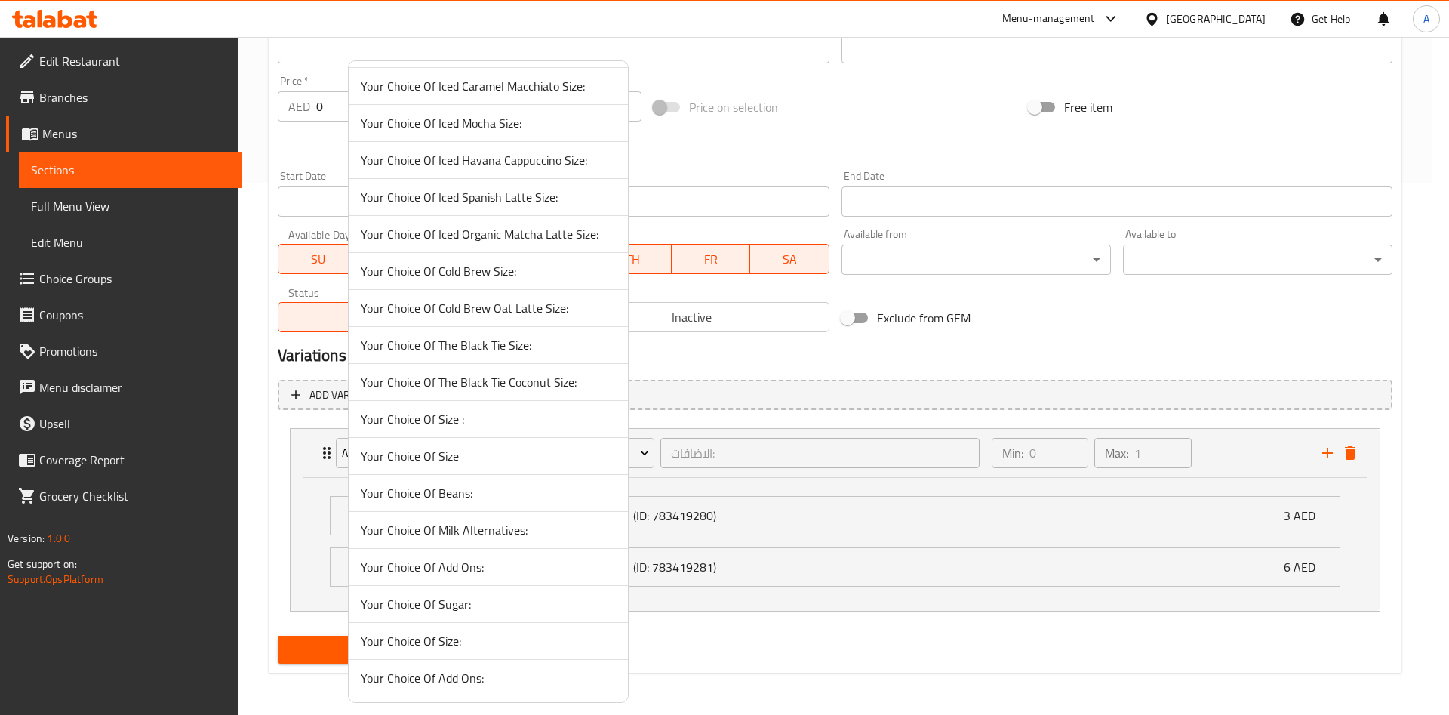
click at [471, 640] on span "Your Choice Of Size:" at bounding box center [488, 641] width 255 height 18
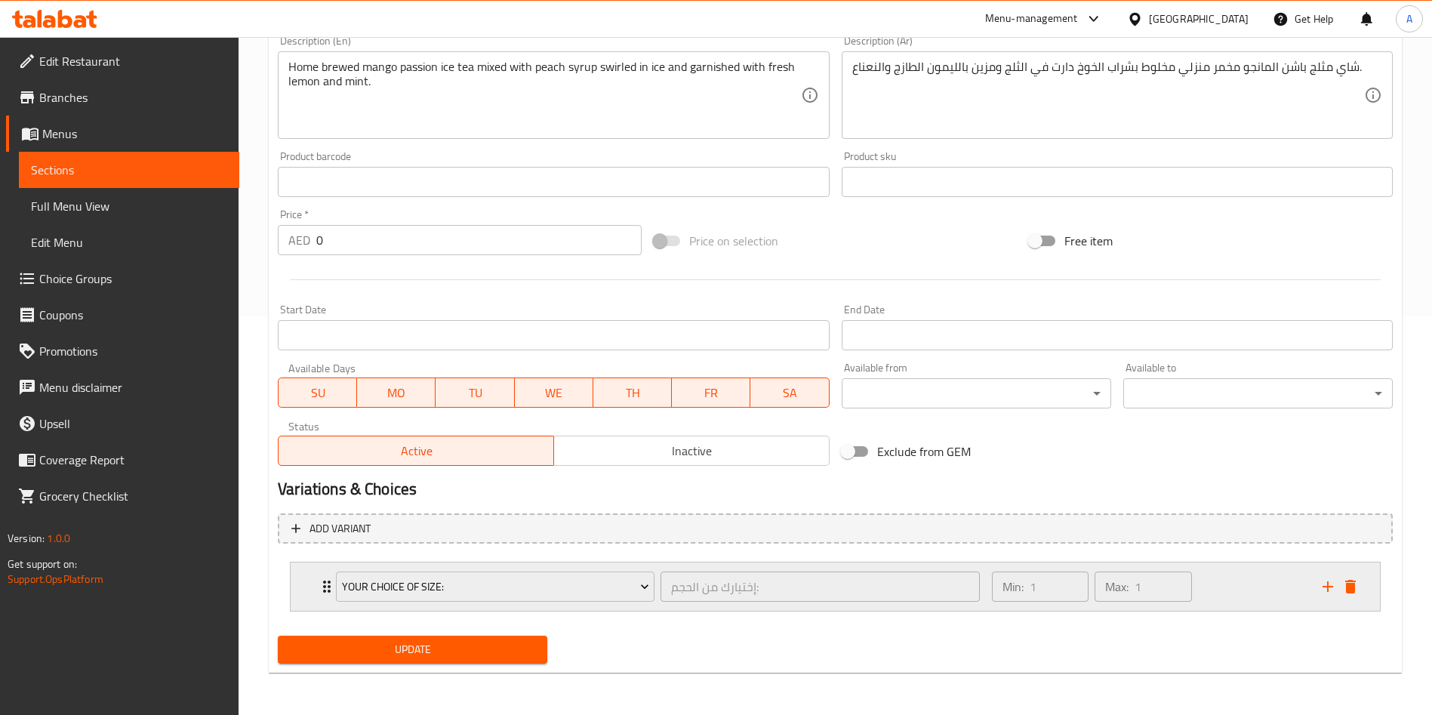
click at [324, 583] on icon "Expand" at bounding box center [327, 587] width 8 height 12
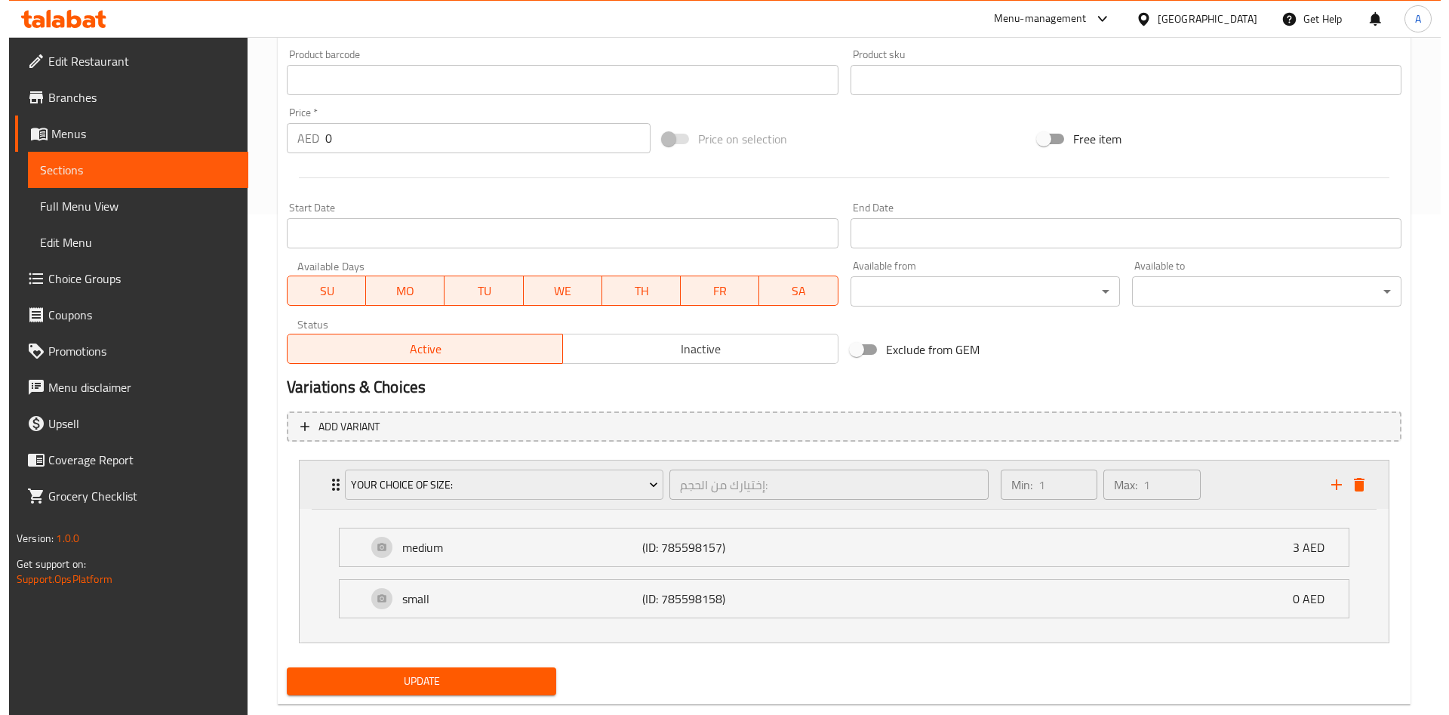
scroll to position [532, 0]
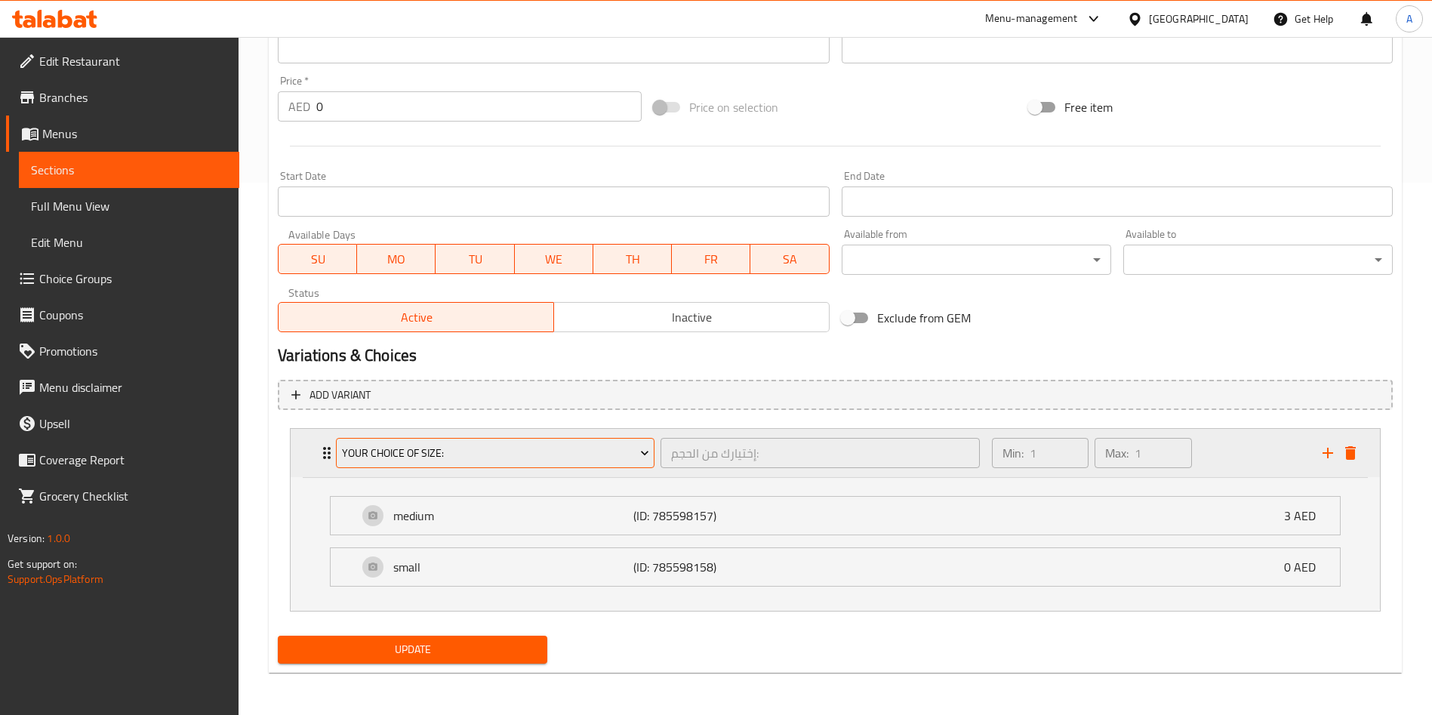
click at [380, 448] on span "Your Choice Of Size:" at bounding box center [495, 453] width 307 height 19
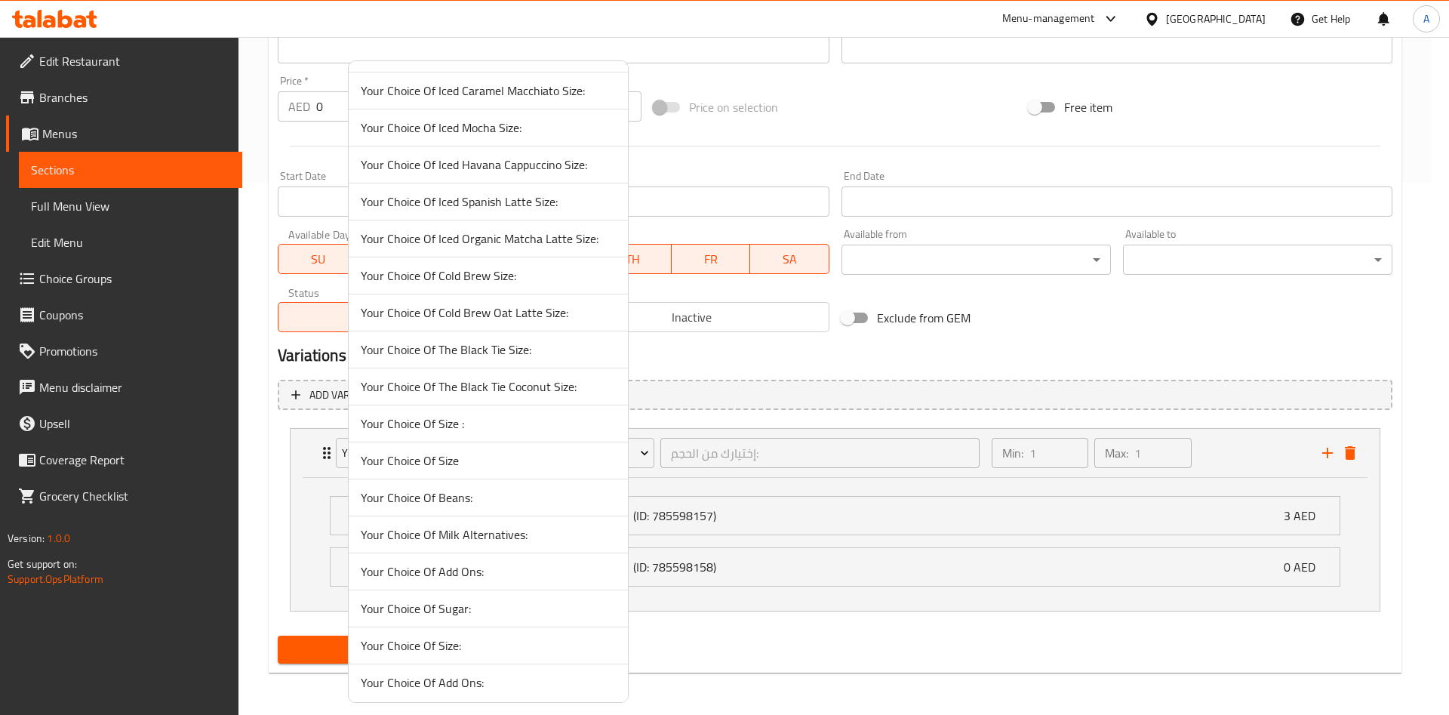
scroll to position [924, 0]
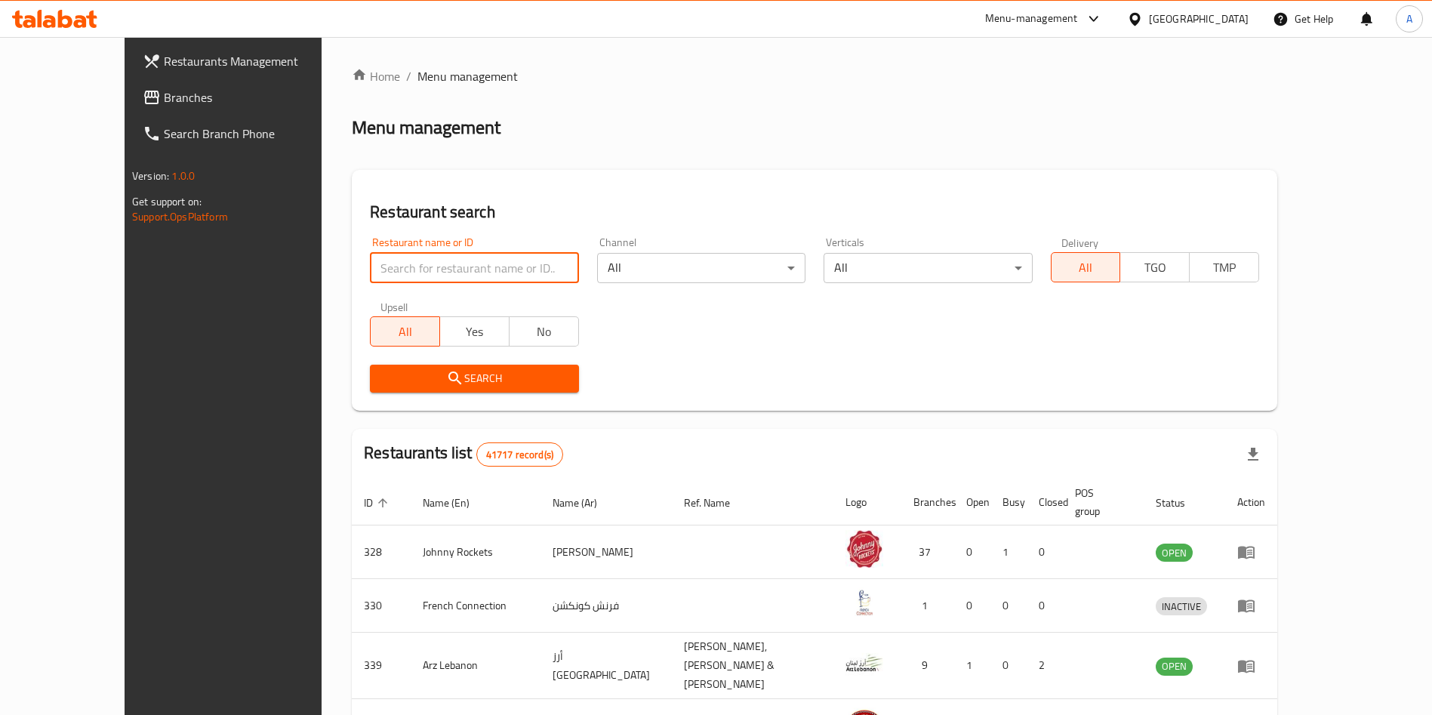
click at [467, 272] on input "search" at bounding box center [474, 268] width 208 height 30
type input "Peet's"
click button "Search" at bounding box center [474, 379] width 208 height 28
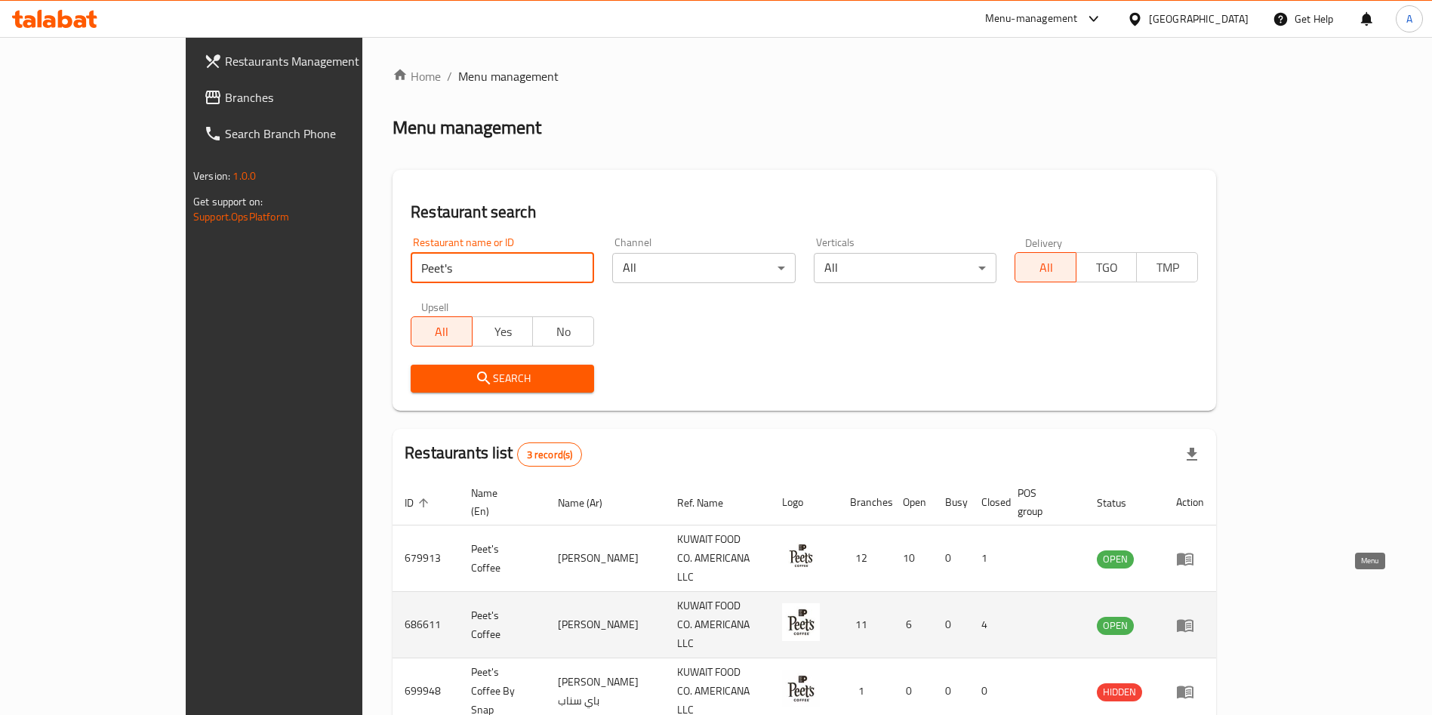
click at [1194, 616] on icon "enhanced table" at bounding box center [1185, 625] width 18 height 18
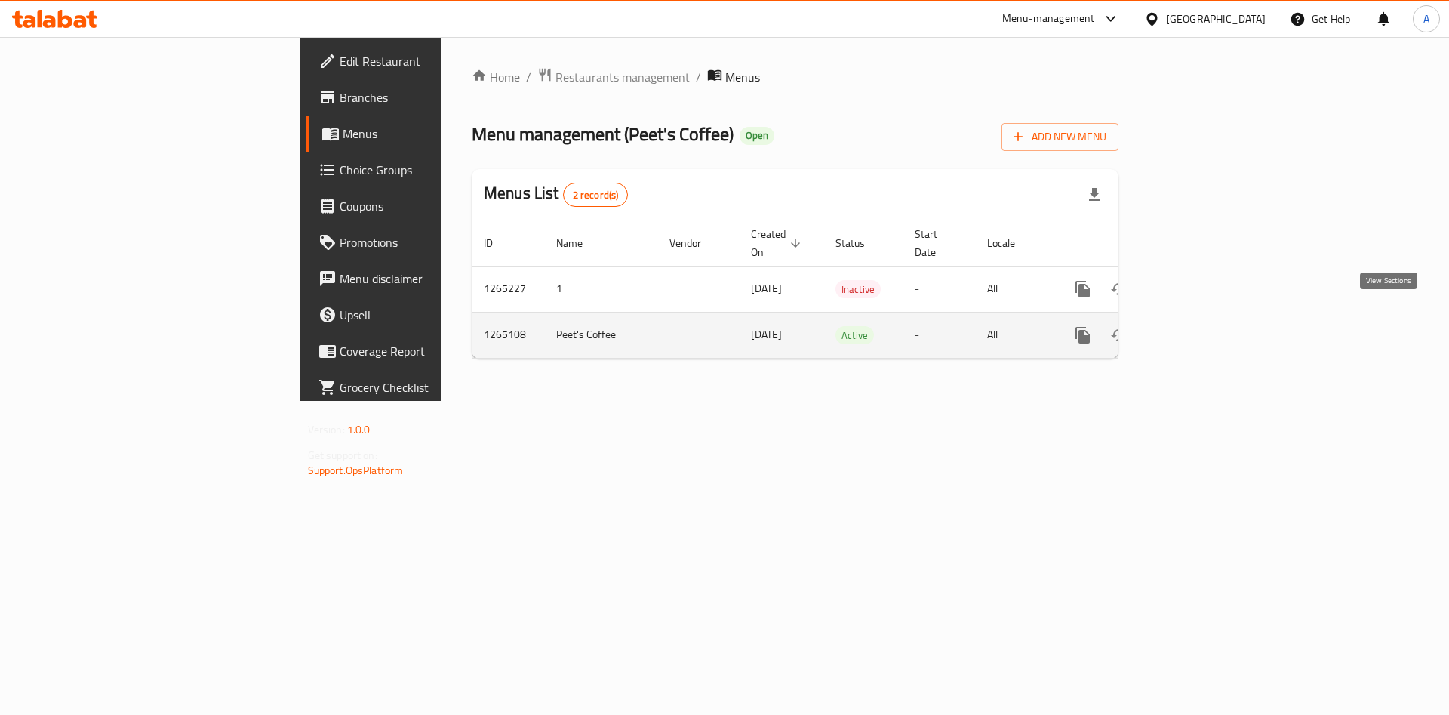
click at [1201, 326] on icon "enhanced table" at bounding box center [1192, 335] width 18 height 18
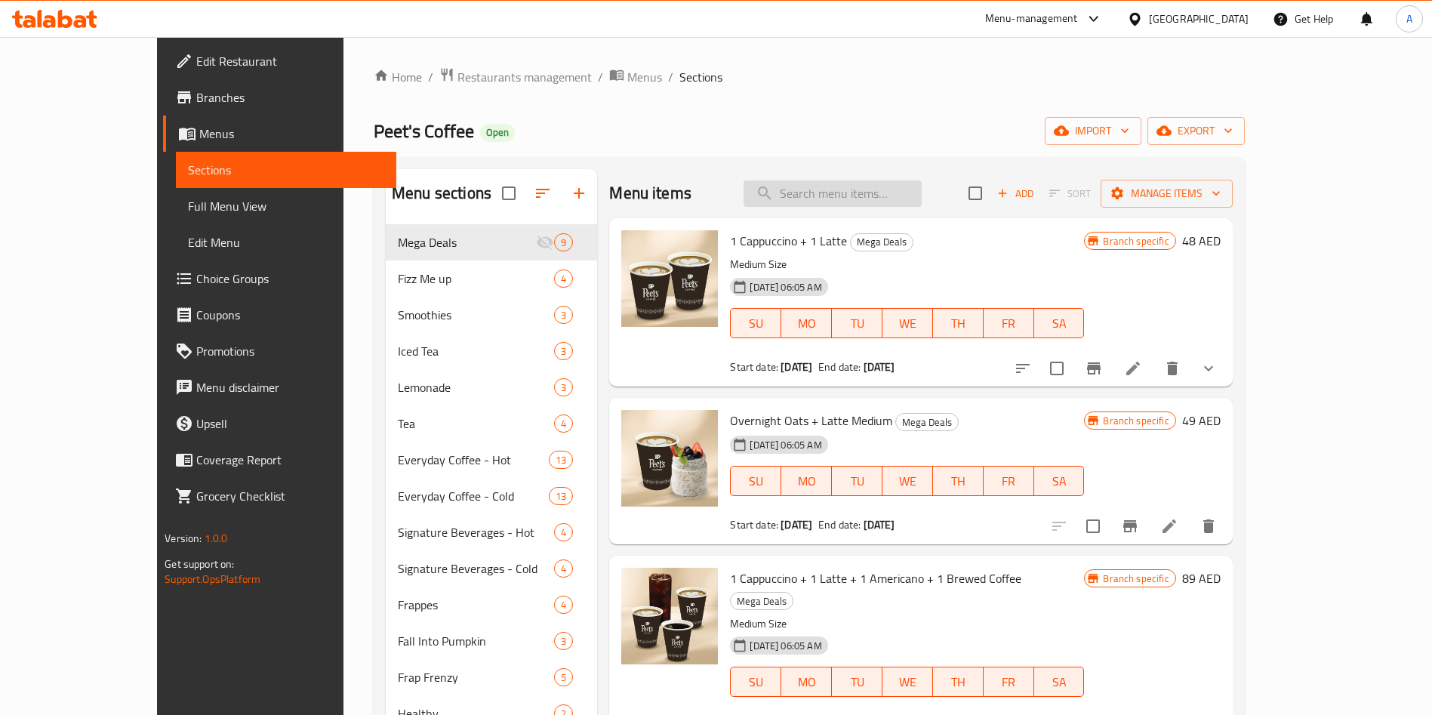
click at [821, 187] on input "search" at bounding box center [833, 193] width 178 height 26
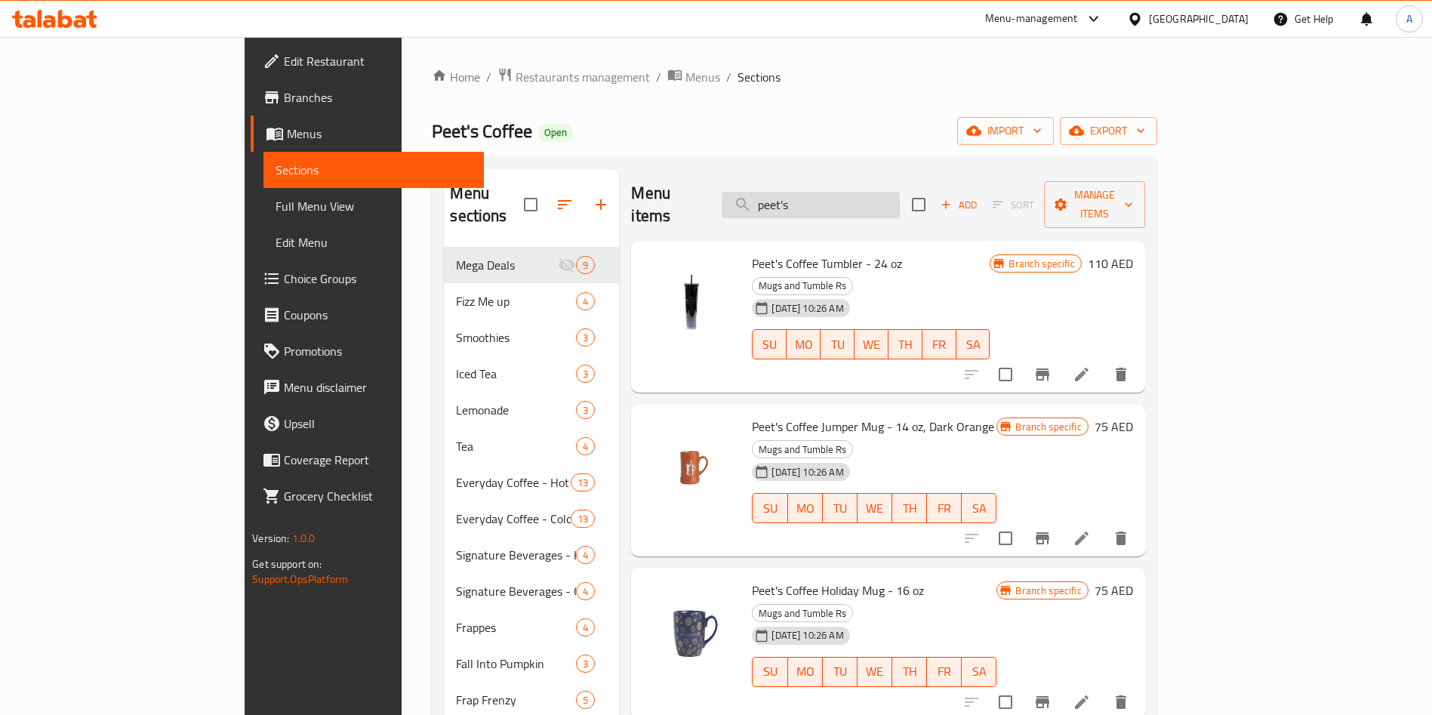
click at [853, 192] on input "peet's" at bounding box center [811, 205] width 178 height 26
click at [854, 192] on input "peet's" at bounding box center [811, 205] width 178 height 26
type input "peach iced"
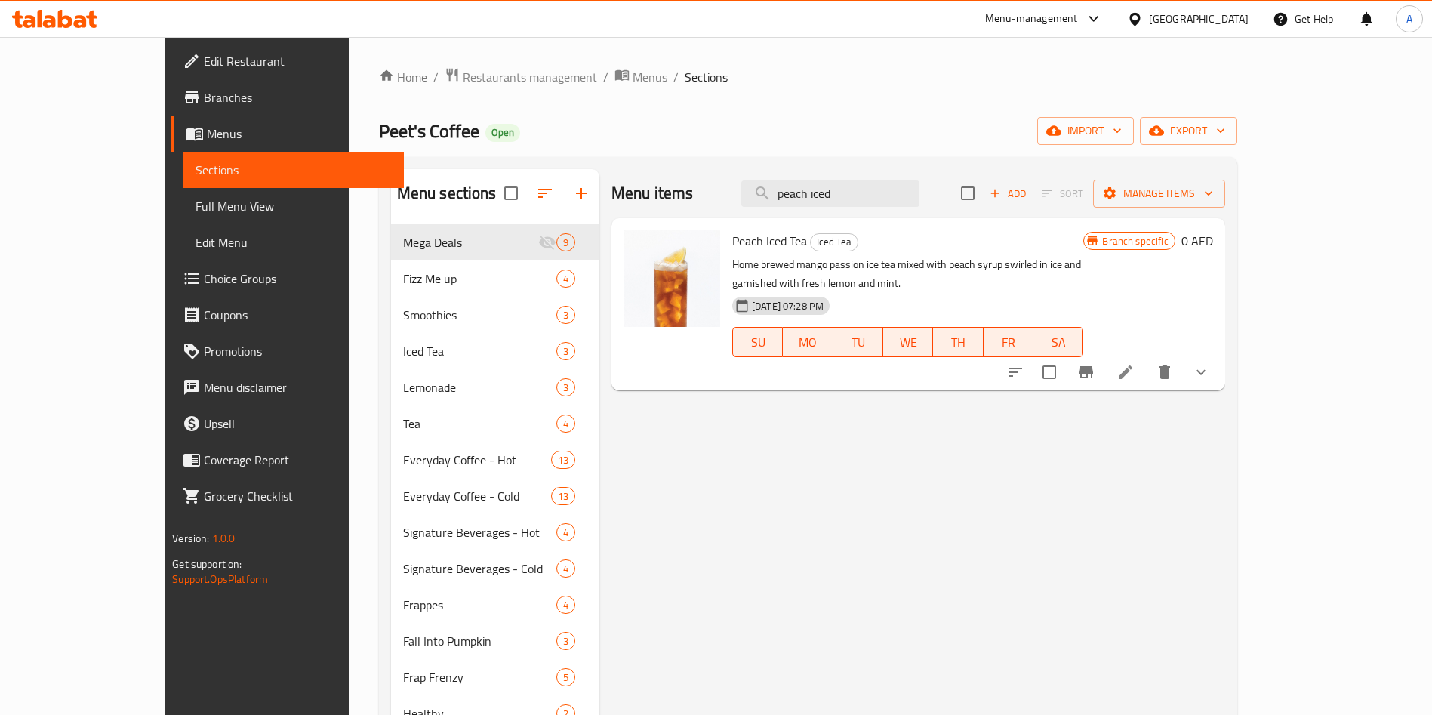
click at [1213, 234] on h6 "0 AED" at bounding box center [1197, 240] width 32 height 21
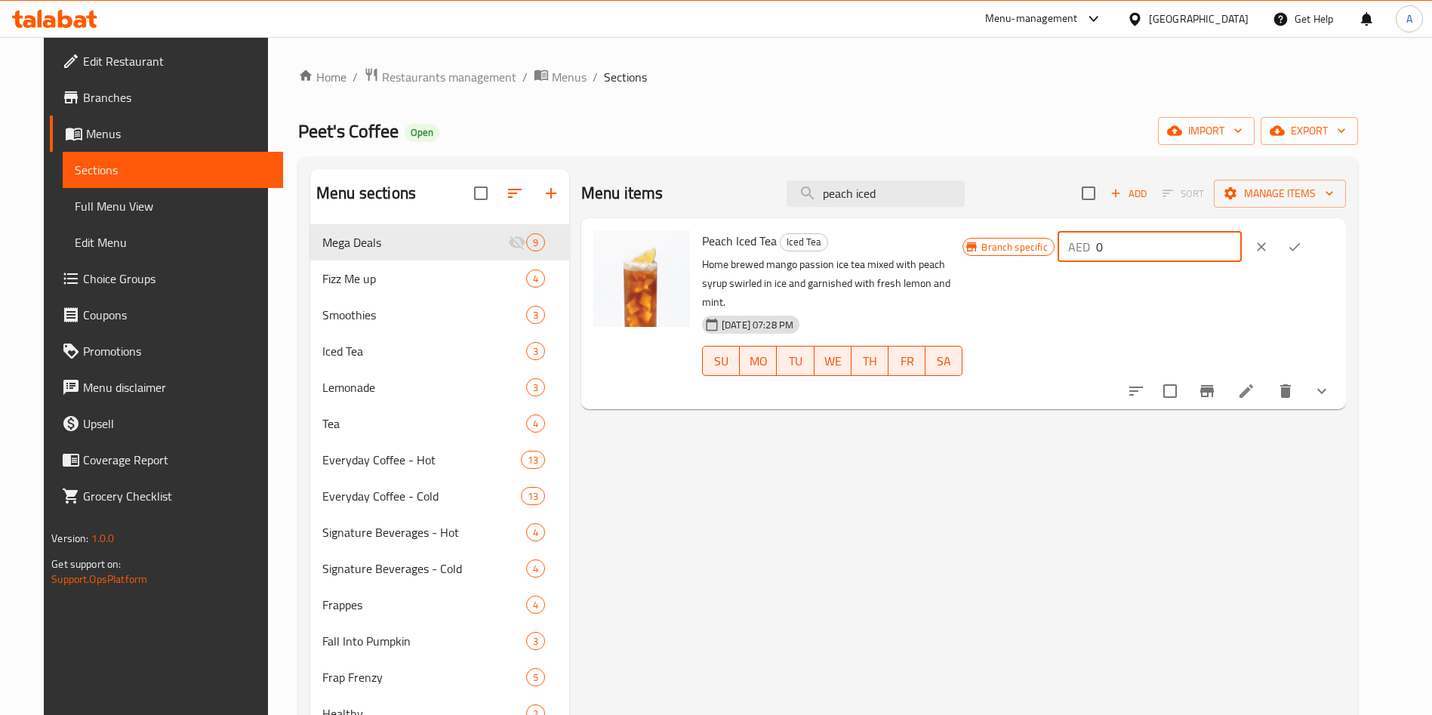
drag, startPoint x: 1212, startPoint y: 242, endPoint x: 998, endPoint y: 246, distance: 214.4
click at [999, 246] on div "Peach Iced Tea Iced Tea Home brewed mango passion ice tea mixed with peach syru…" at bounding box center [1018, 313] width 644 height 179
type input "27"
click at [1311, 241] on button "ok" at bounding box center [1294, 246] width 33 height 33
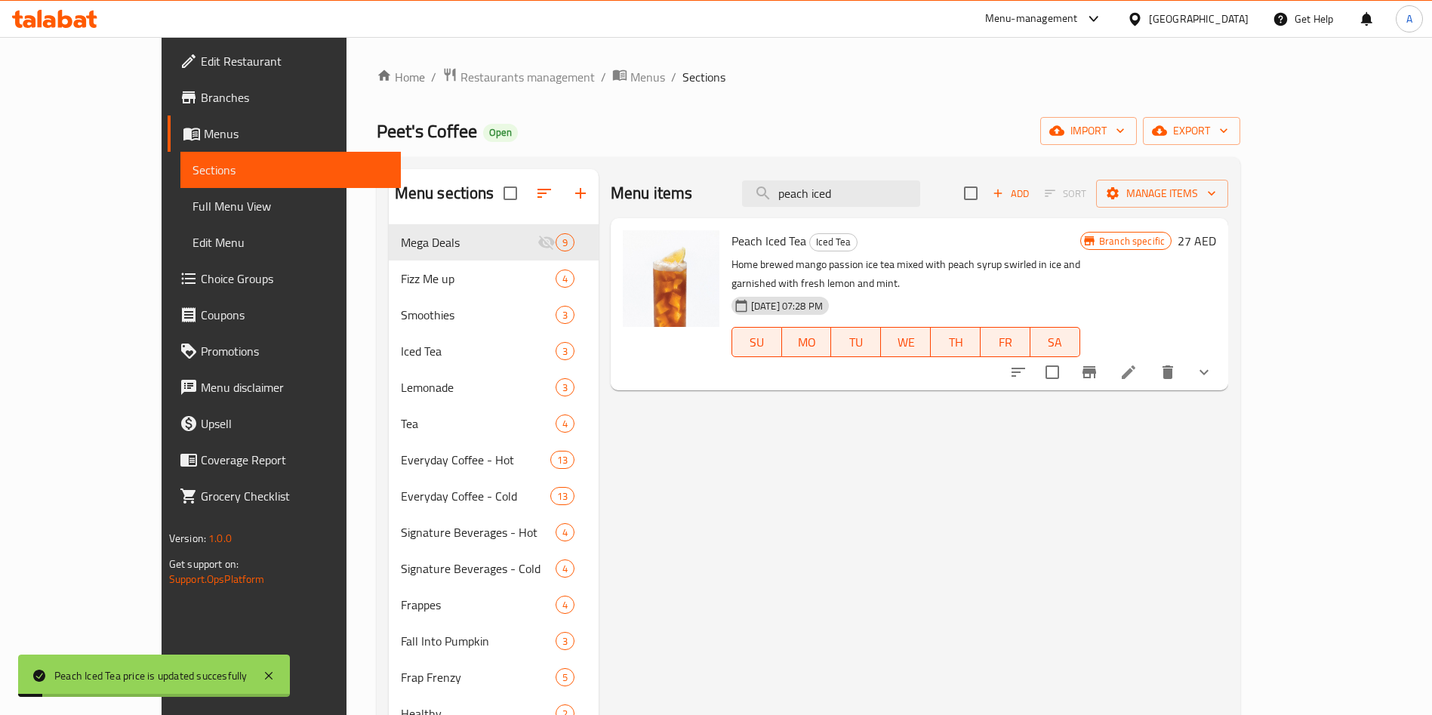
click at [1107, 362] on button "Branch-specific-item" at bounding box center [1089, 372] width 36 height 36
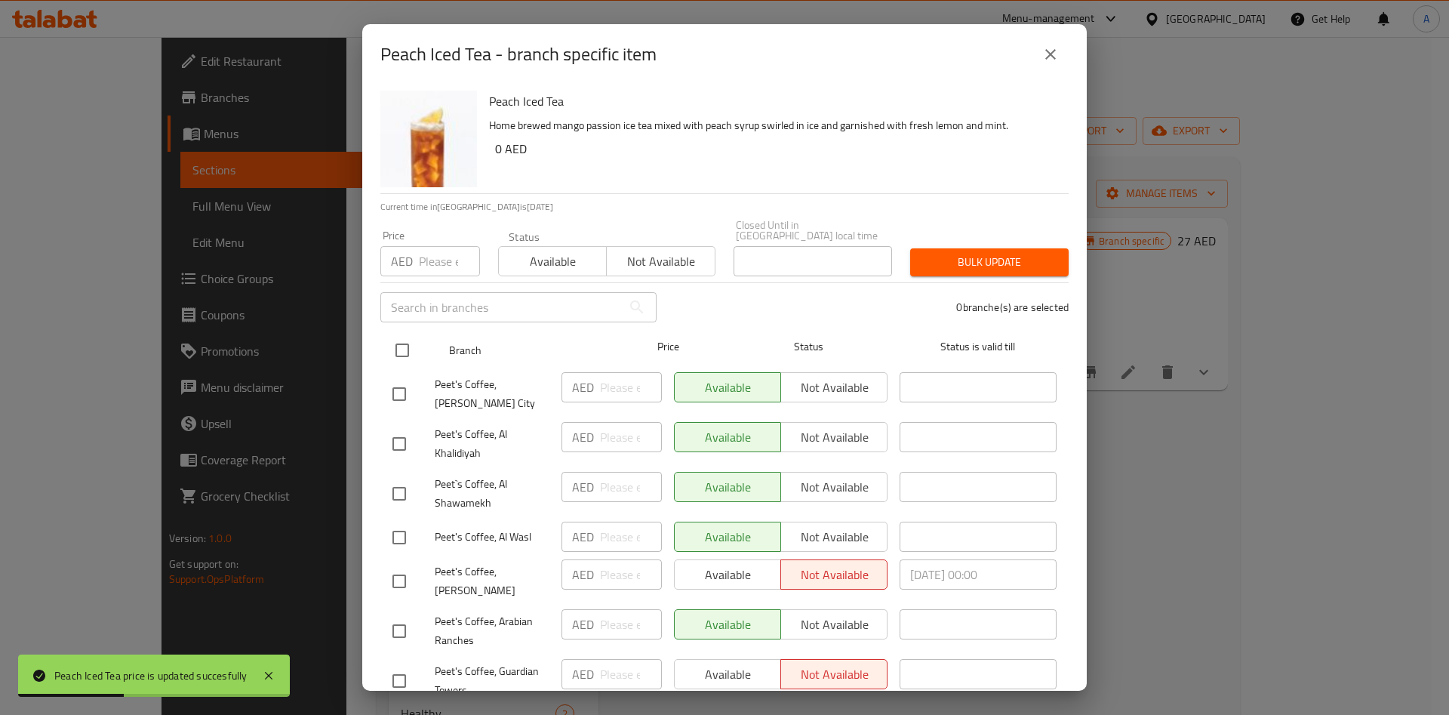
click at [396, 352] on input "checkbox" at bounding box center [403, 350] width 32 height 32
checkbox input "true"
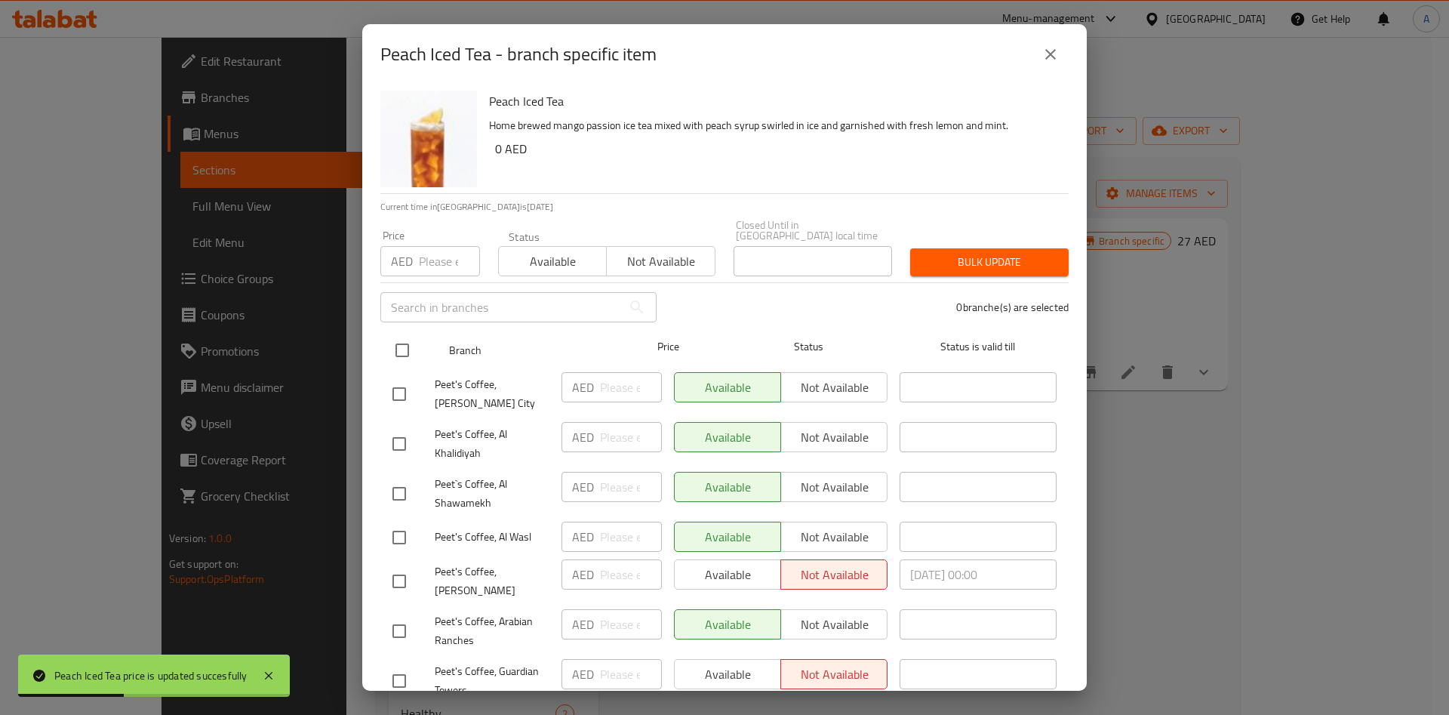
checkbox input "true"
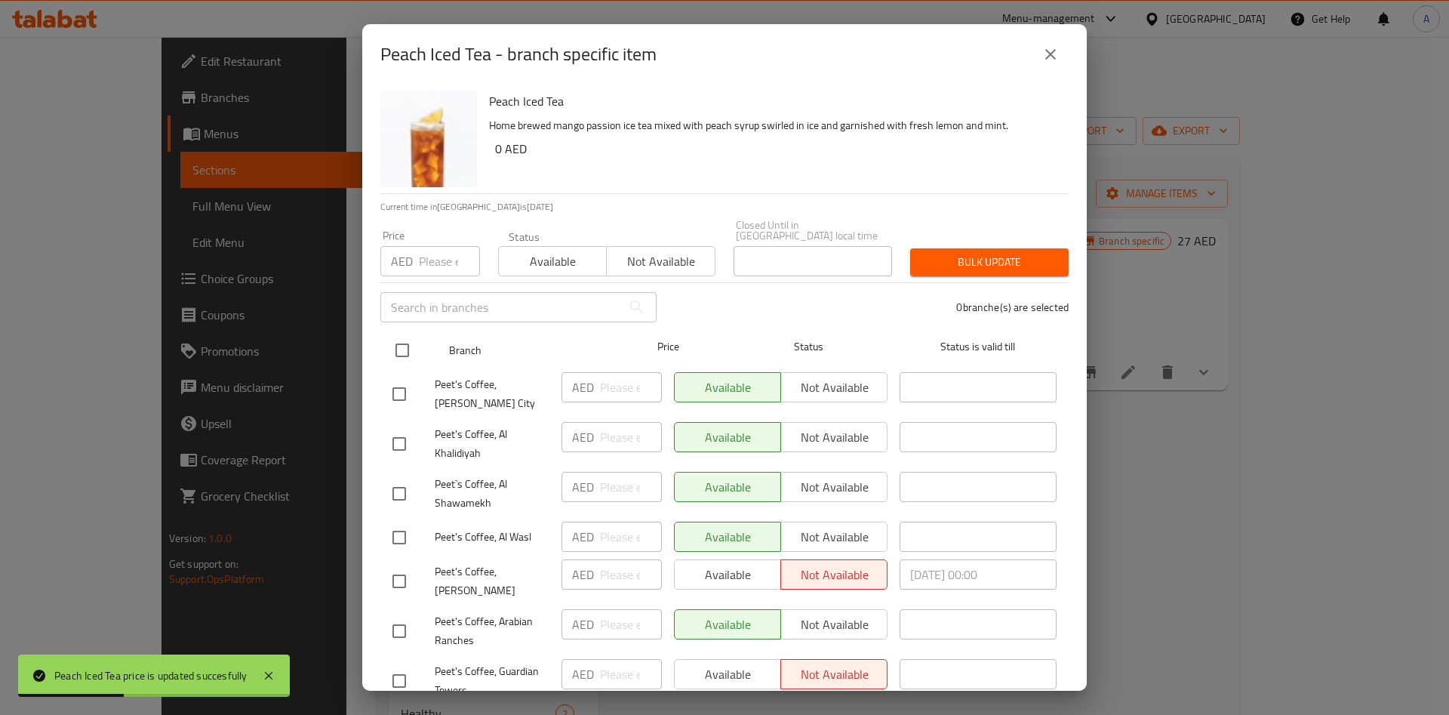
checkbox input "true"
click at [399, 352] on input "checkbox" at bounding box center [403, 350] width 32 height 32
checkbox input "false"
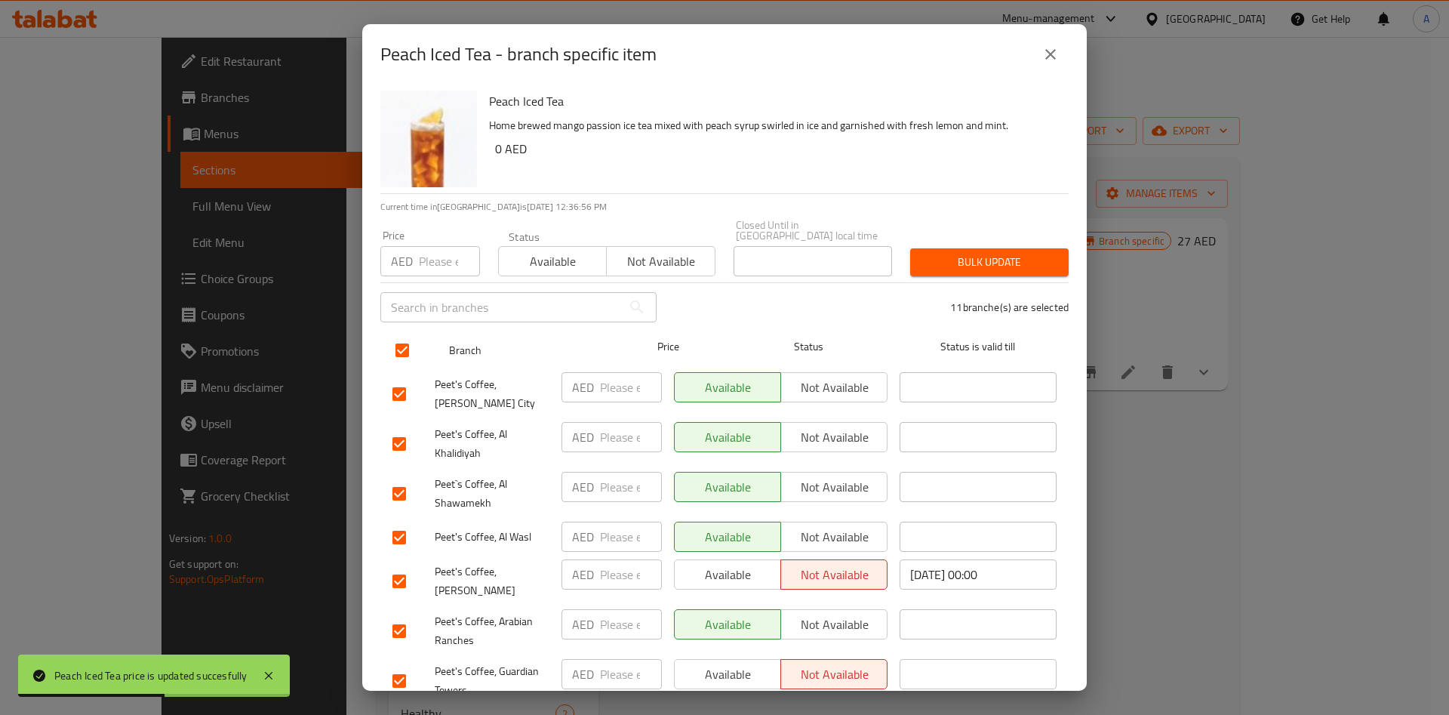
checkbox input "false"
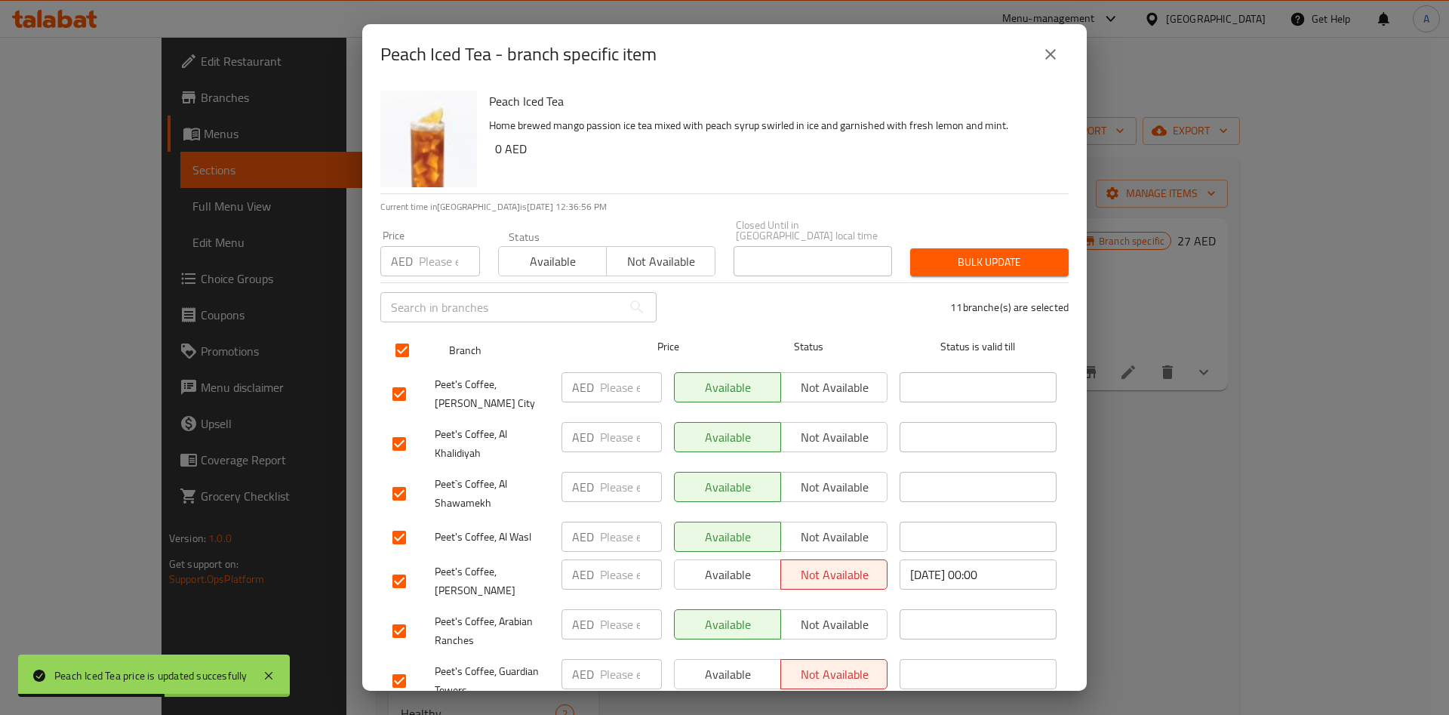
checkbox input "false"
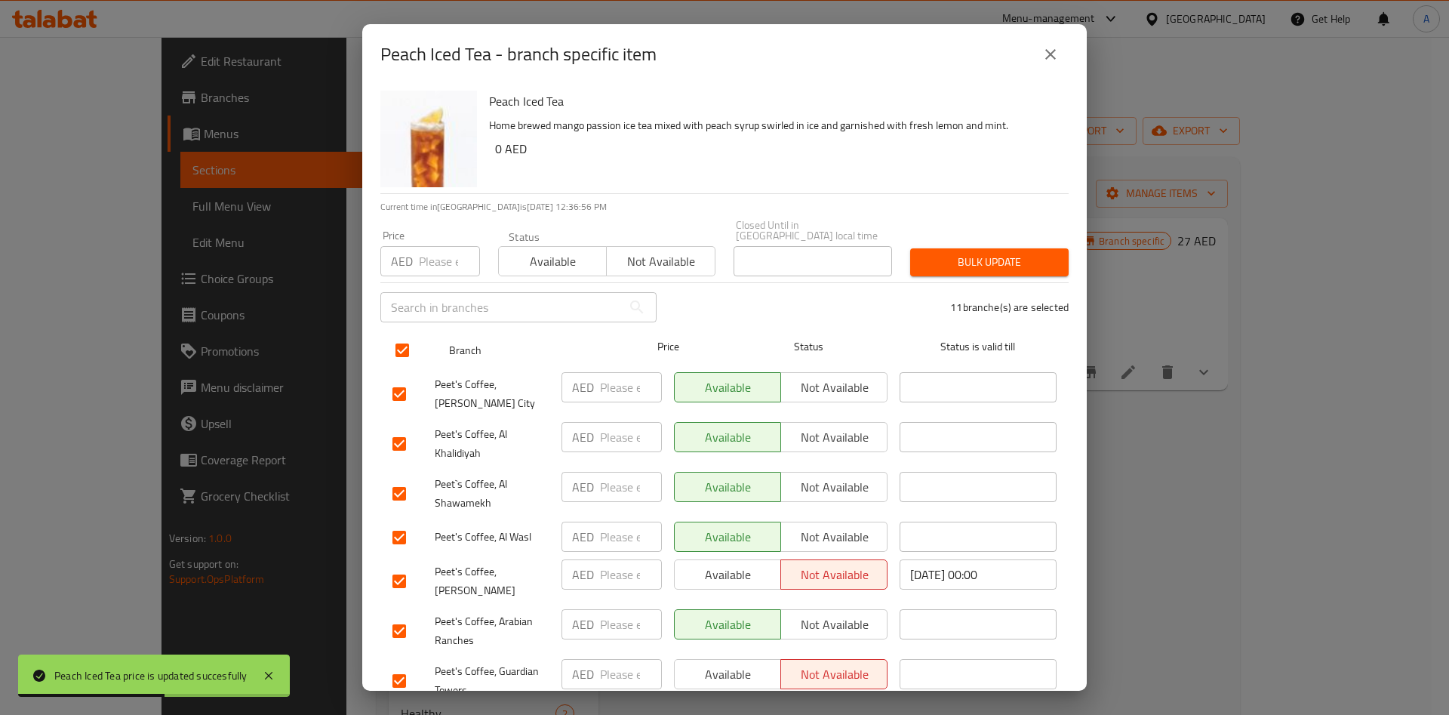
checkbox input "false"
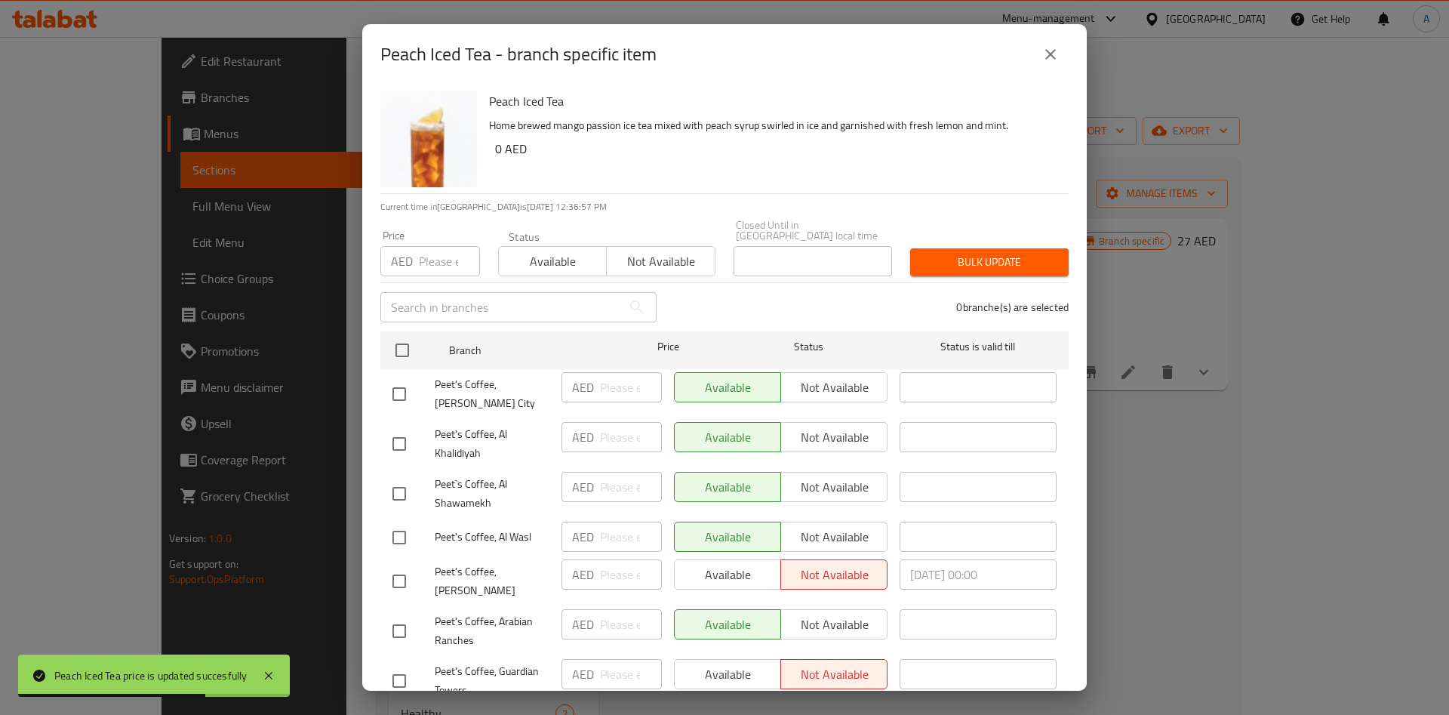
click at [1061, 49] on button "close" at bounding box center [1051, 54] width 36 height 36
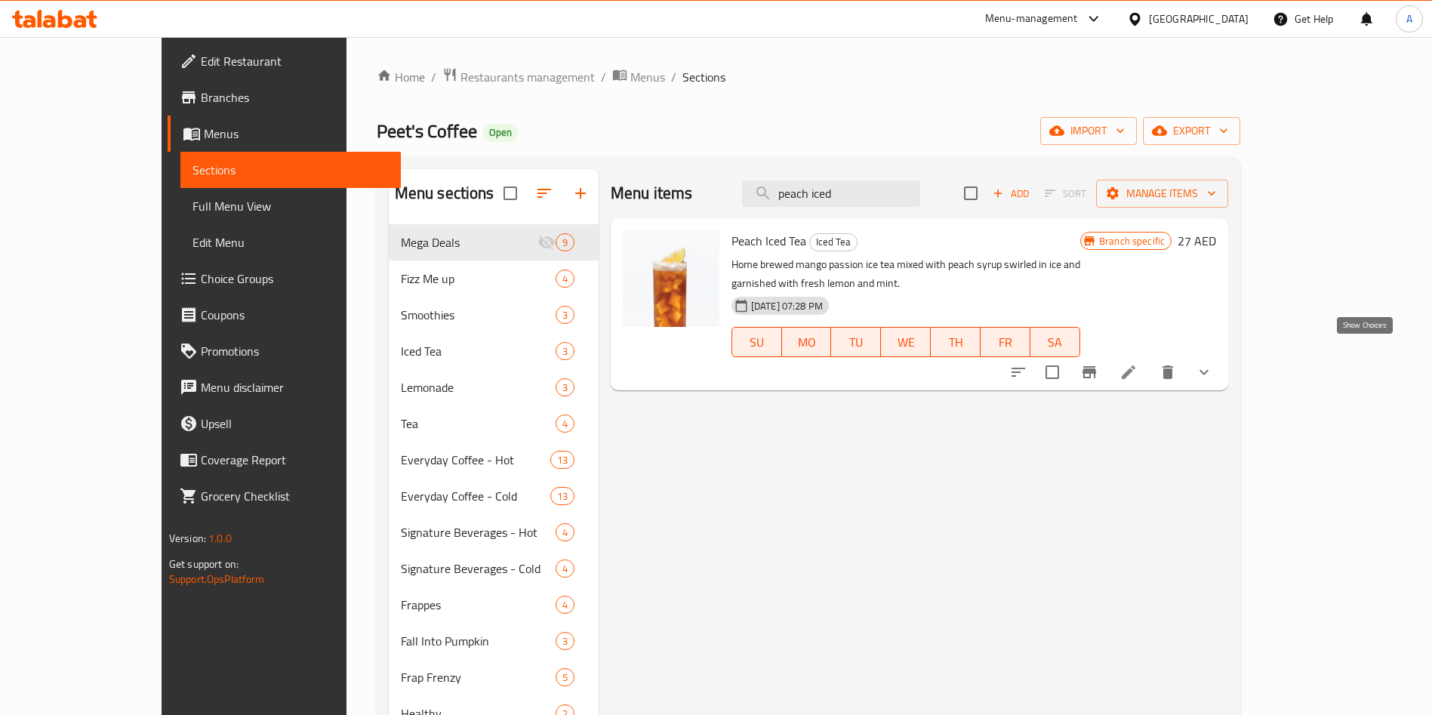
click at [1213, 363] on icon "show more" at bounding box center [1204, 372] width 18 height 18
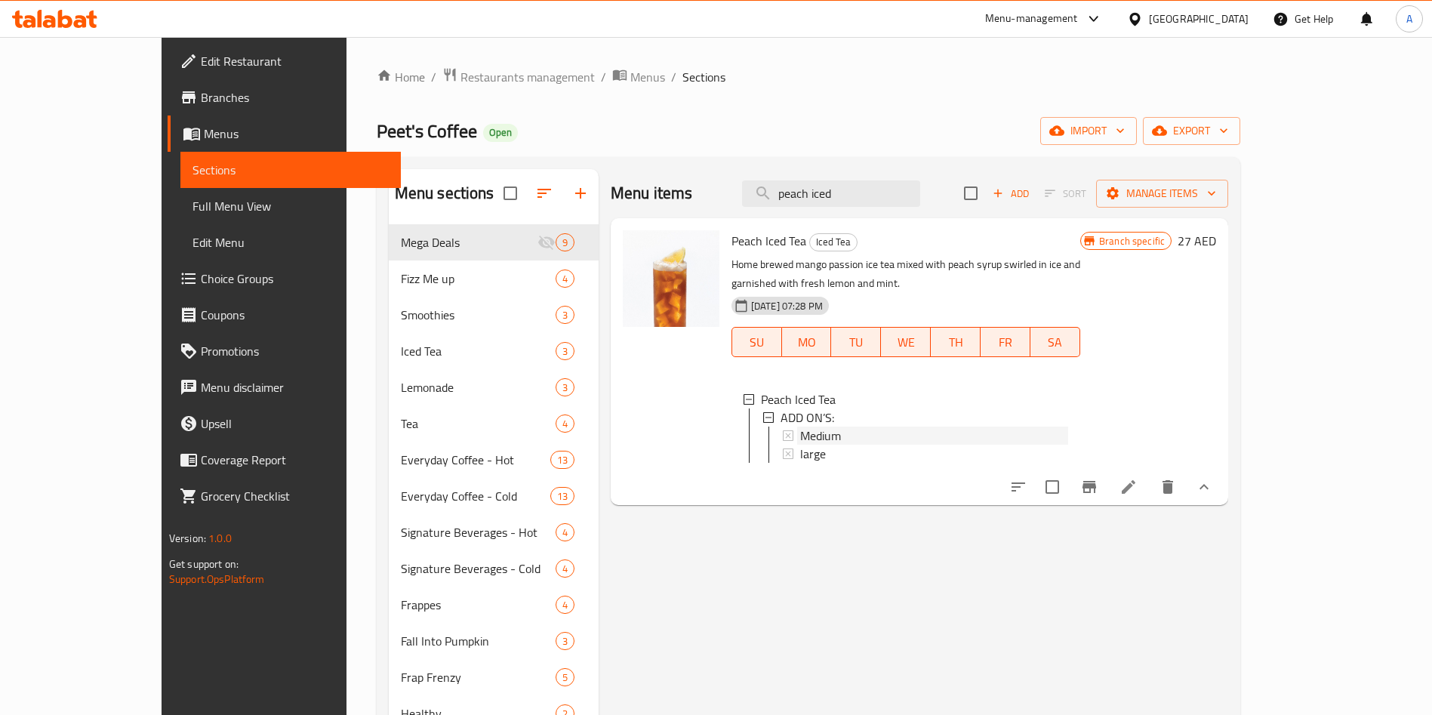
click at [874, 427] on div "Medium" at bounding box center [934, 436] width 268 height 18
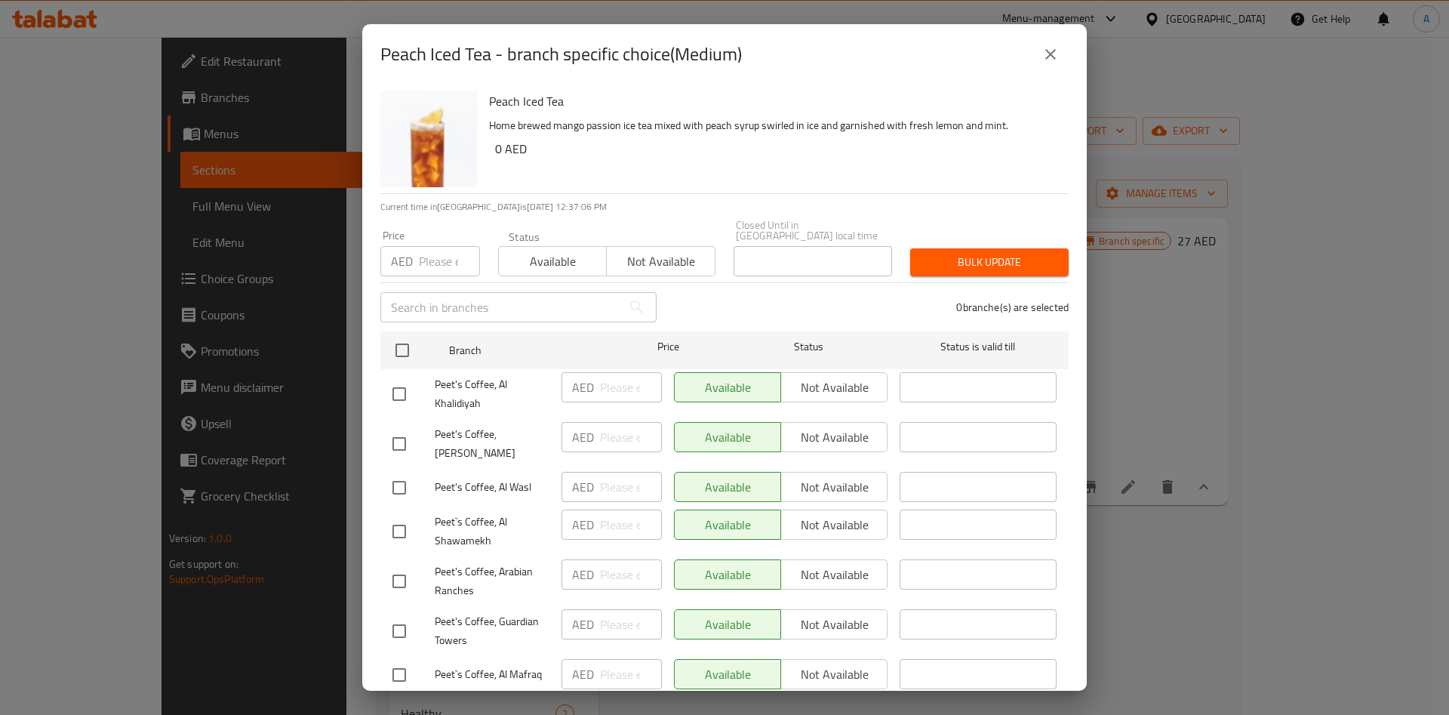
drag, startPoint x: 1042, startPoint y: 54, endPoint x: 1099, endPoint y: 127, distance: 92.4
click at [1043, 54] on icon "close" at bounding box center [1051, 54] width 18 height 18
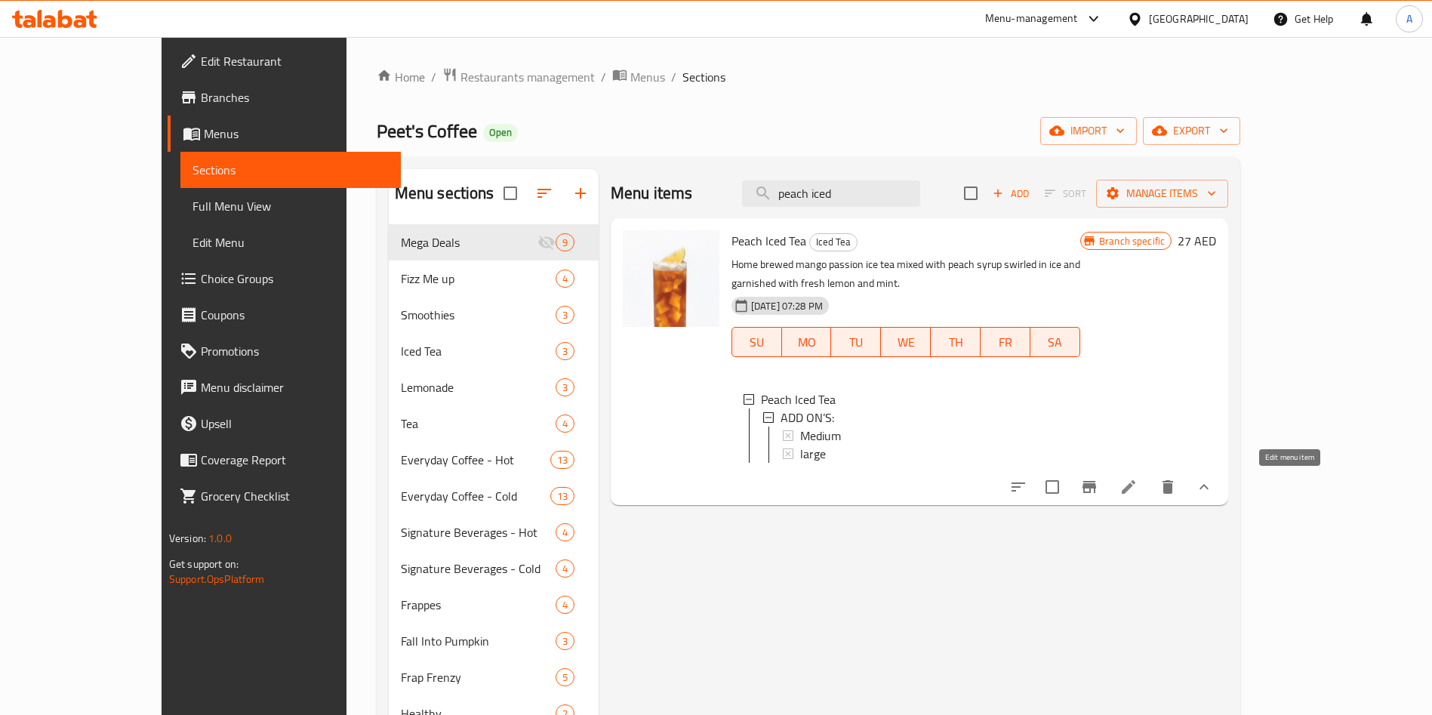
click at [1135, 486] on icon at bounding box center [1129, 487] width 14 height 14
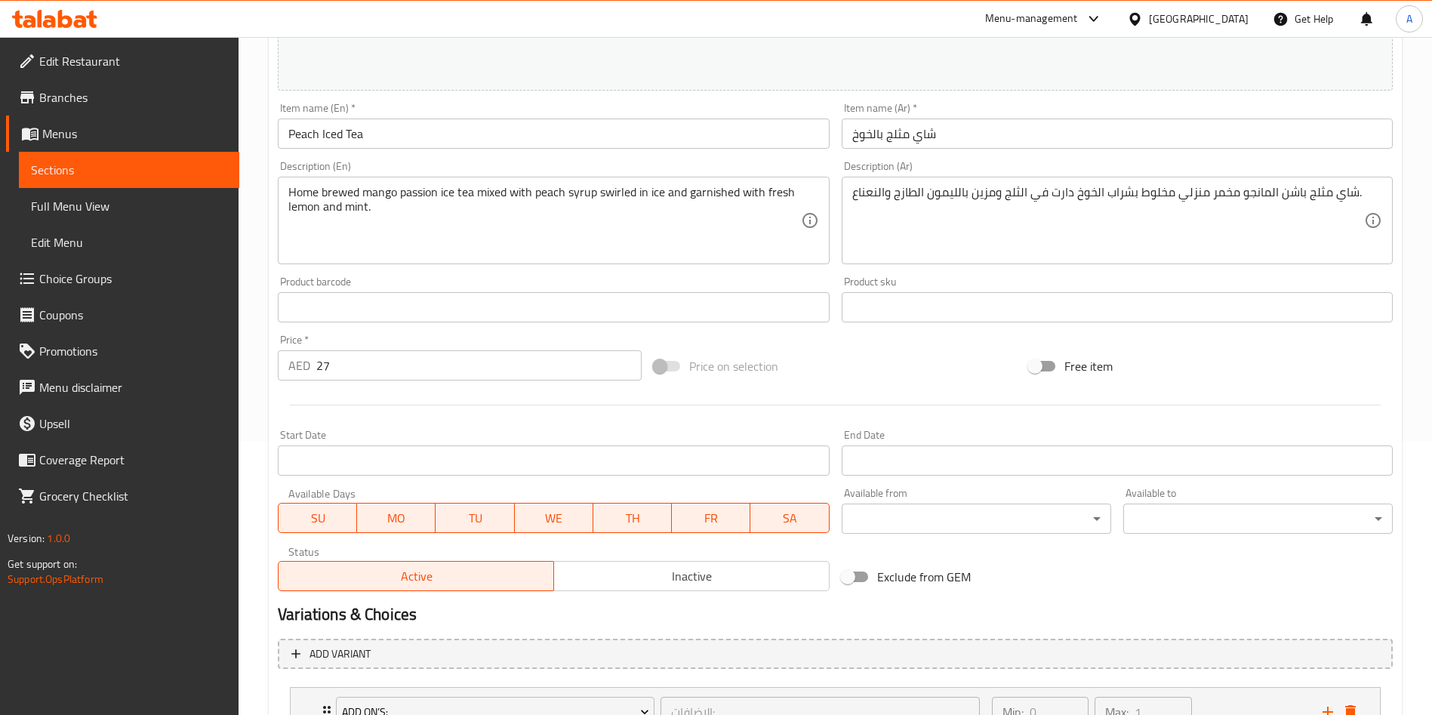
scroll to position [399, 0]
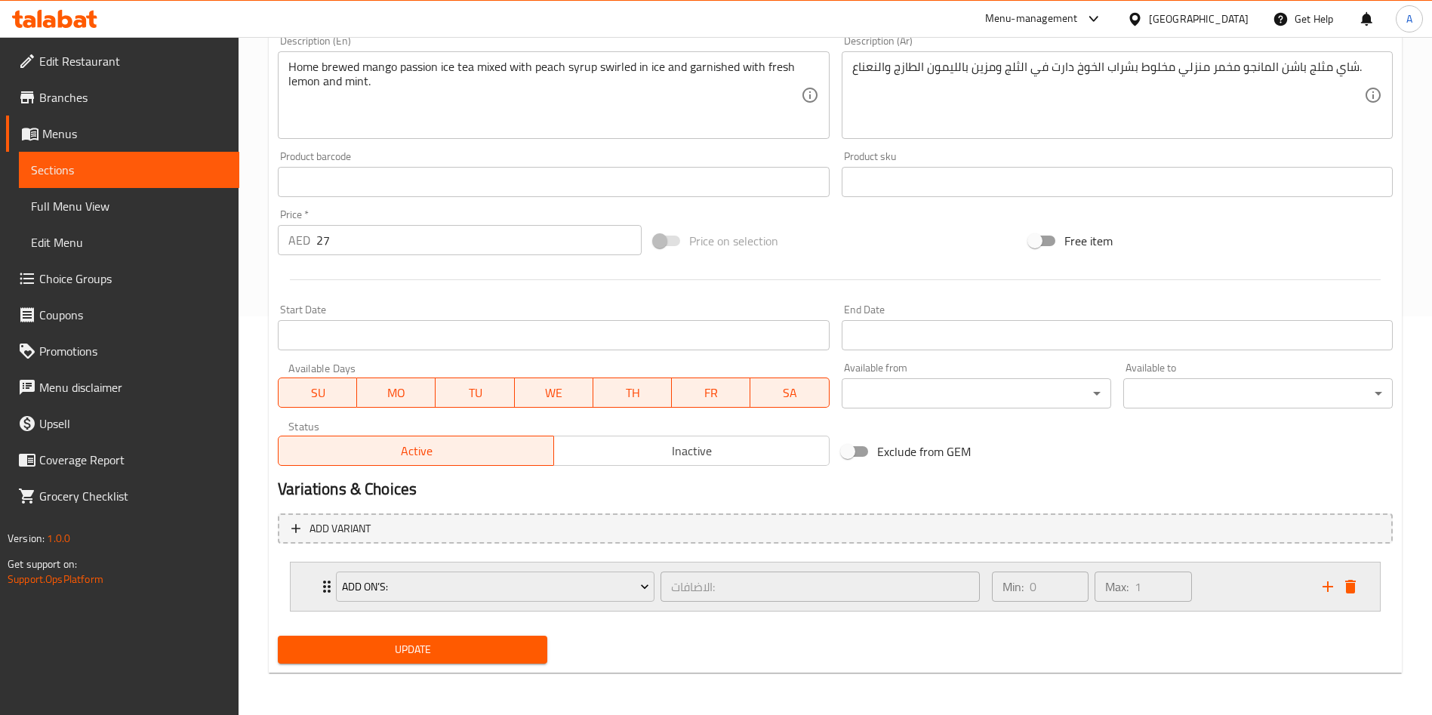
click at [328, 591] on div "ADD ON’S: الاضافات: ​" at bounding box center [658, 586] width 662 height 48
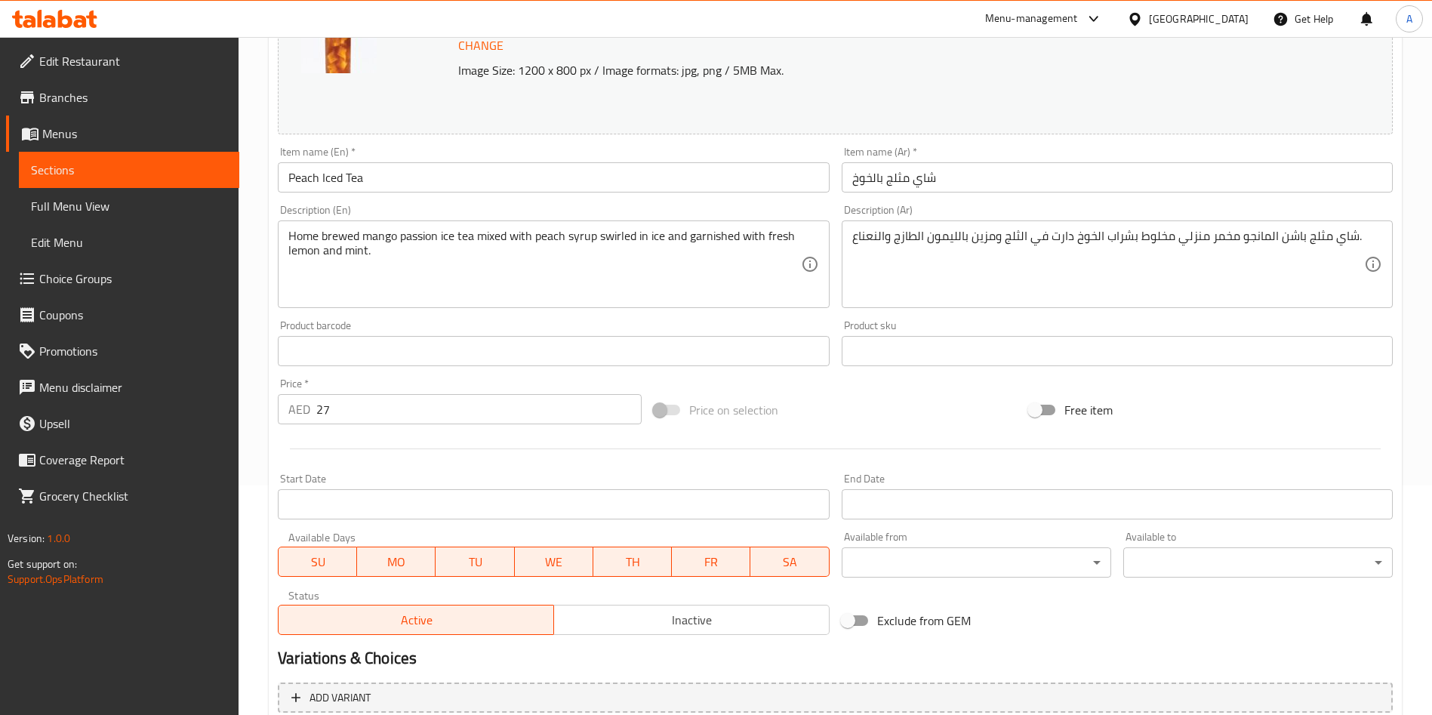
scroll to position [0, 0]
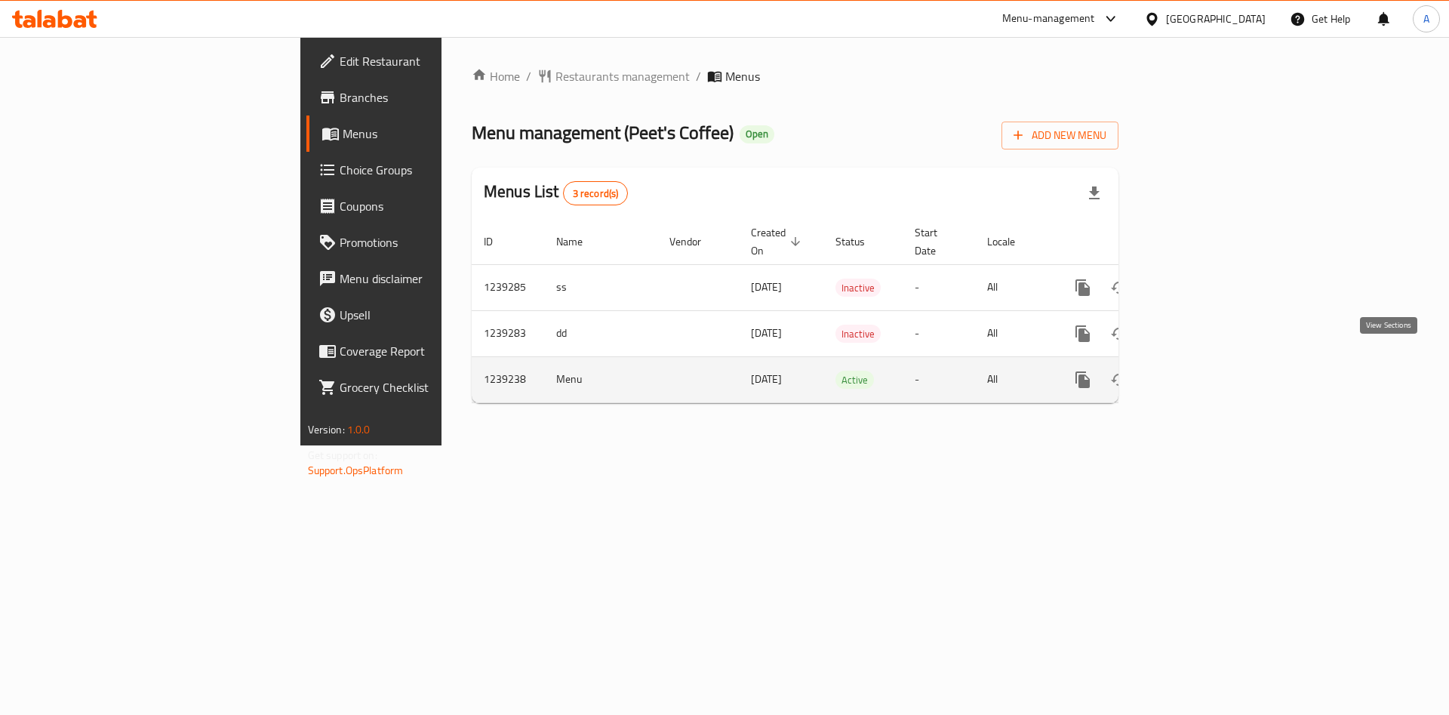
click at [1199, 373] on icon "enhanced table" at bounding box center [1192, 380] width 14 height 14
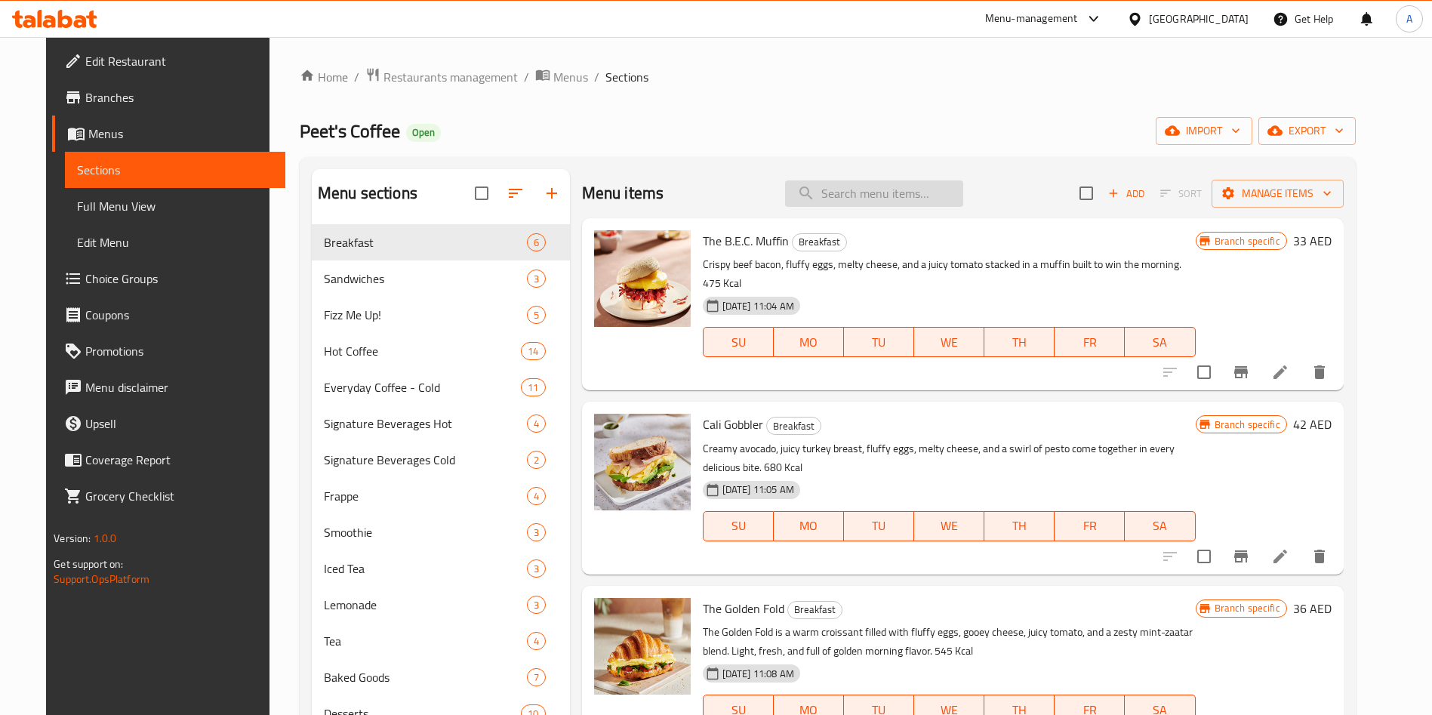
click at [860, 196] on input "search" at bounding box center [874, 193] width 178 height 26
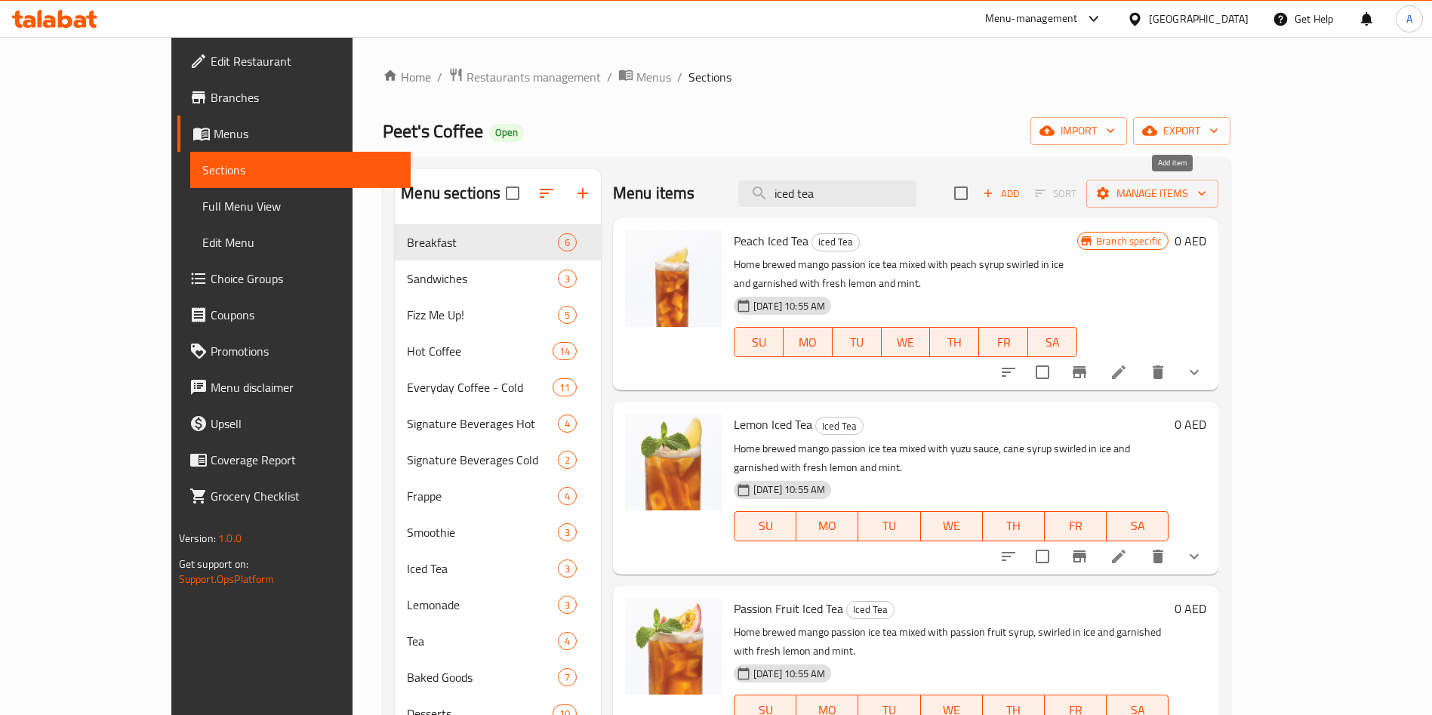
scroll to position [211, 0]
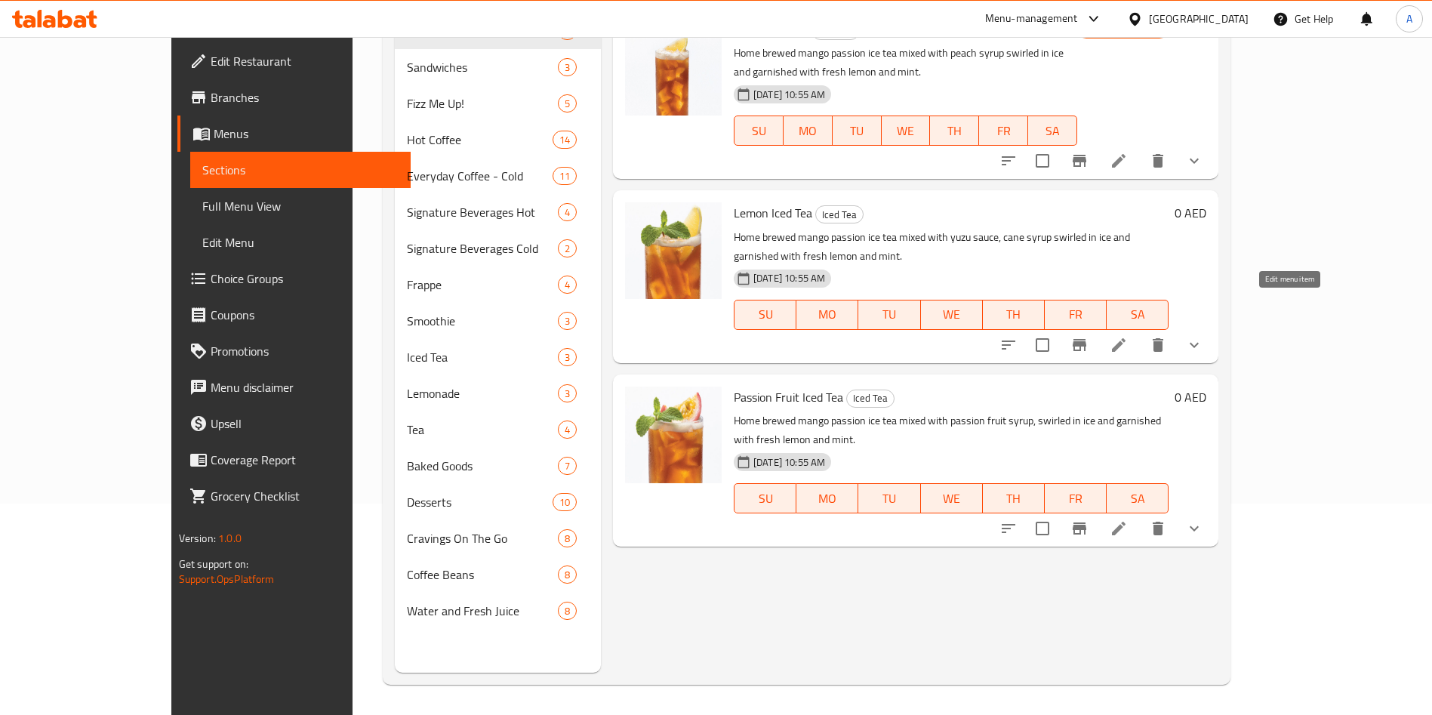
type input "iced tea"
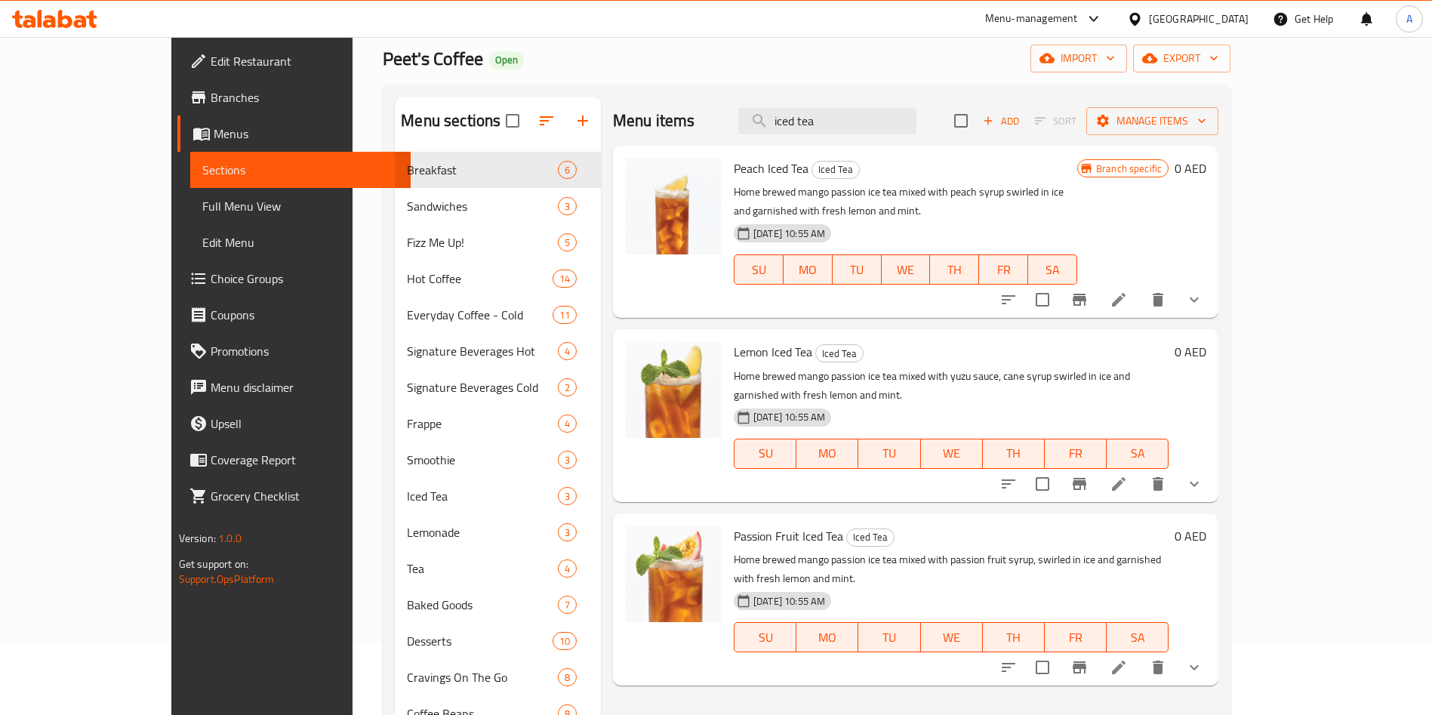
scroll to position [0, 0]
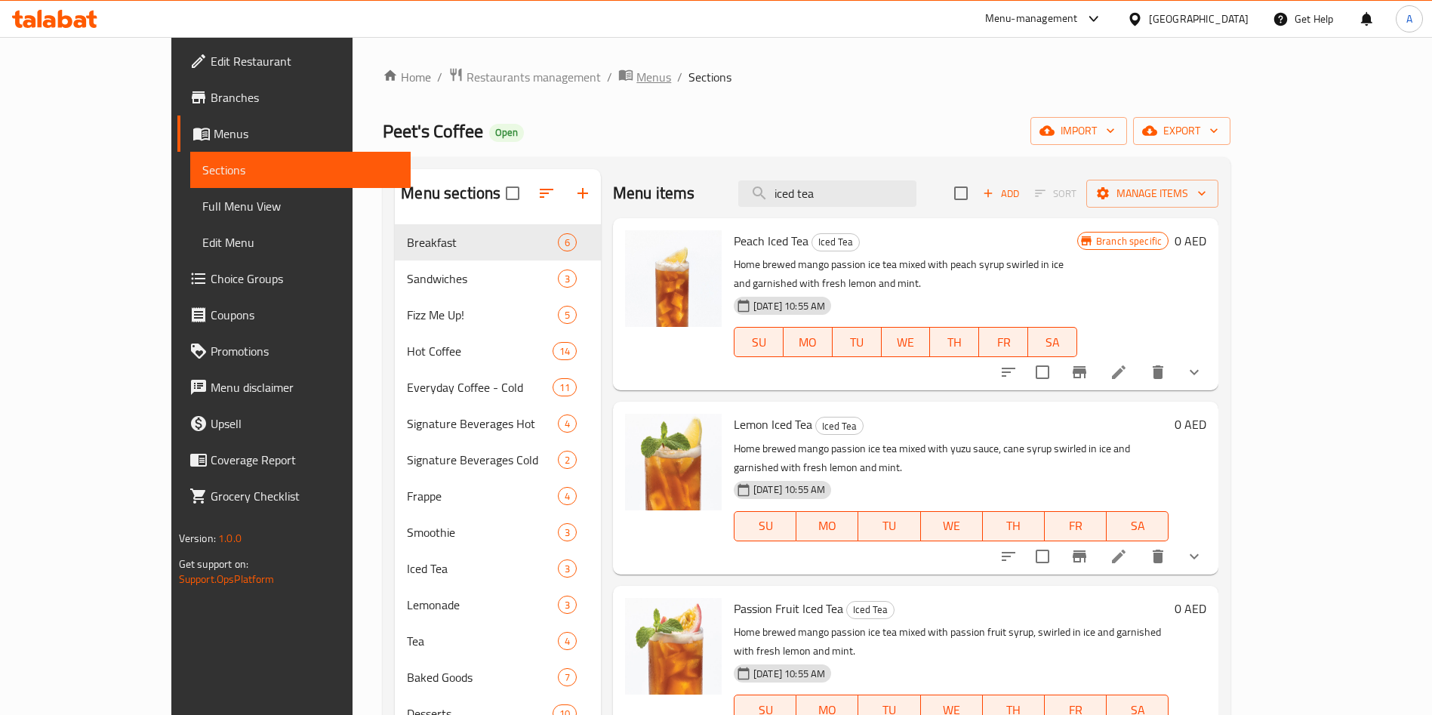
click at [636, 80] on span "Menus" at bounding box center [653, 77] width 35 height 18
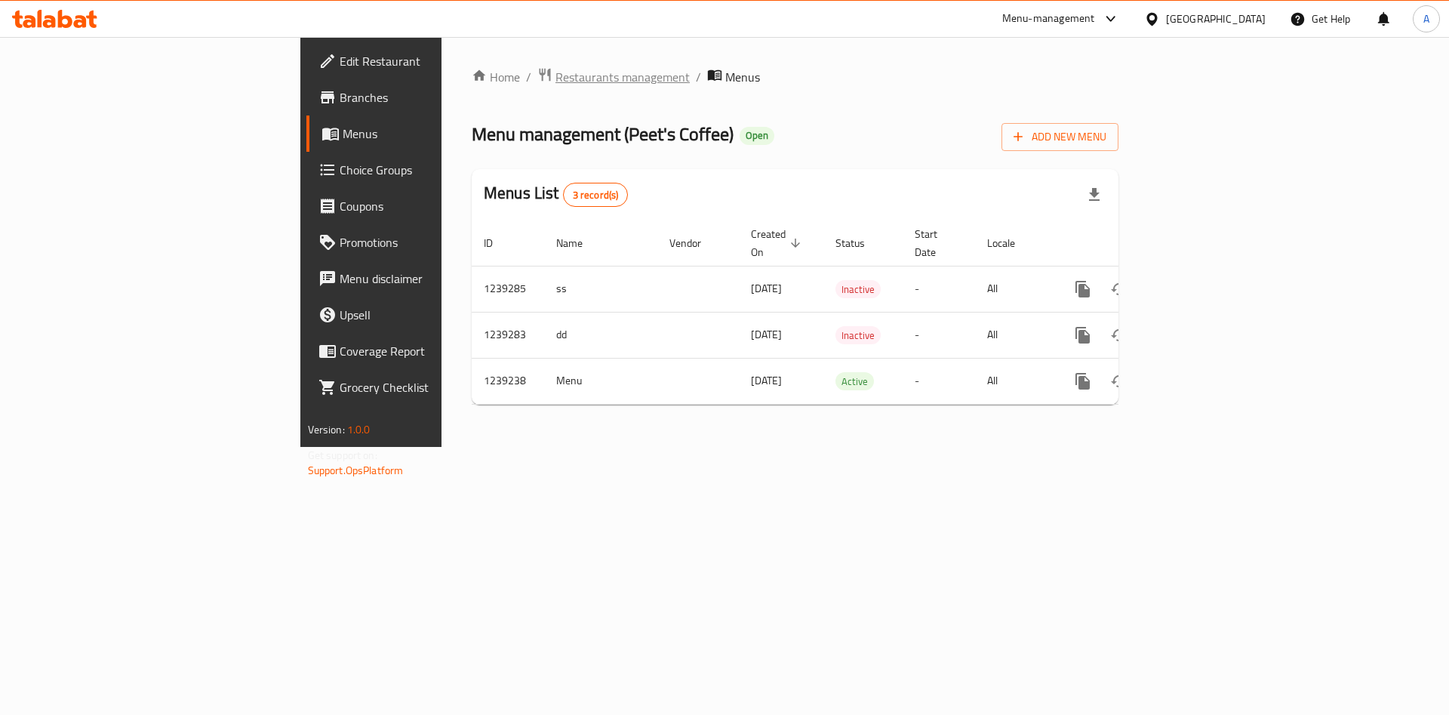
click at [556, 72] on span "Restaurants management" at bounding box center [623, 77] width 134 height 18
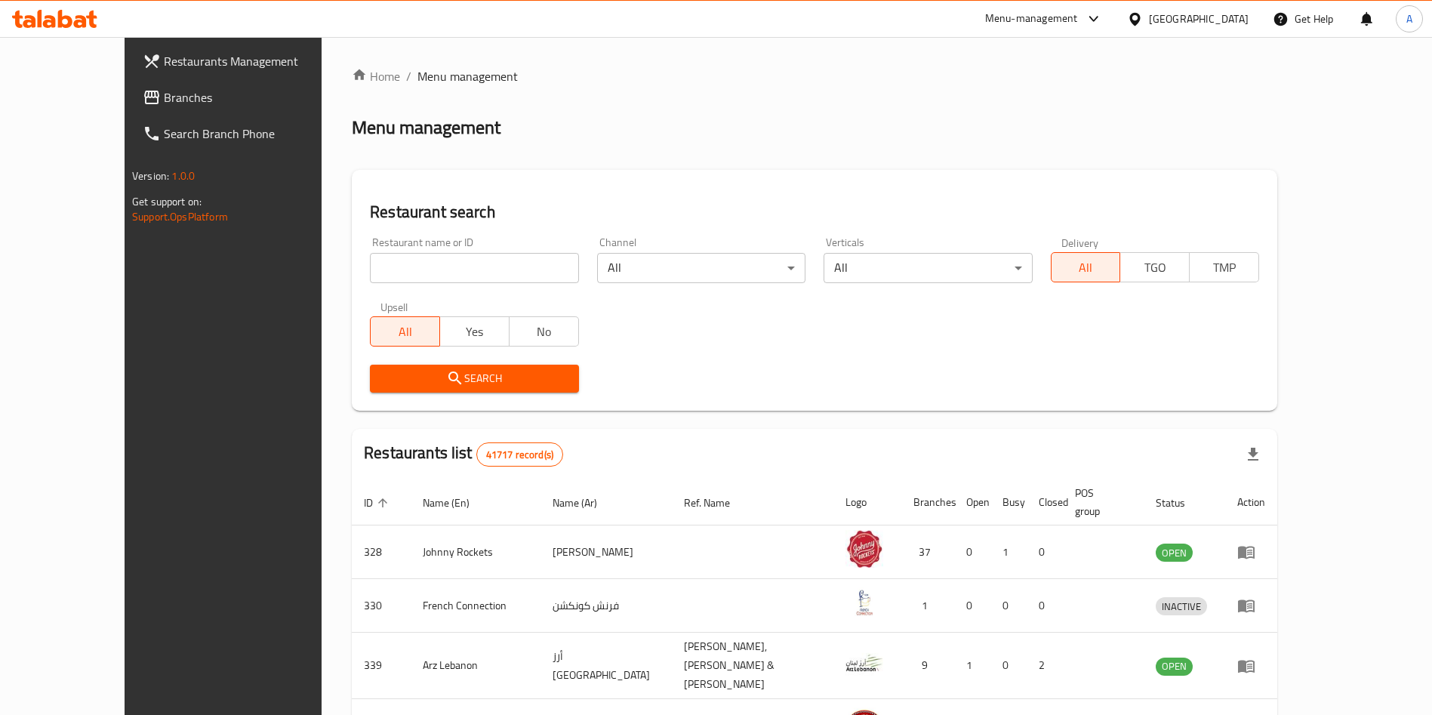
click at [455, 265] on div at bounding box center [716, 357] width 1432 height 715
click at [455, 268] on input "search" at bounding box center [474, 268] width 208 height 30
type input "Peet's"
click button "Search" at bounding box center [474, 379] width 208 height 28
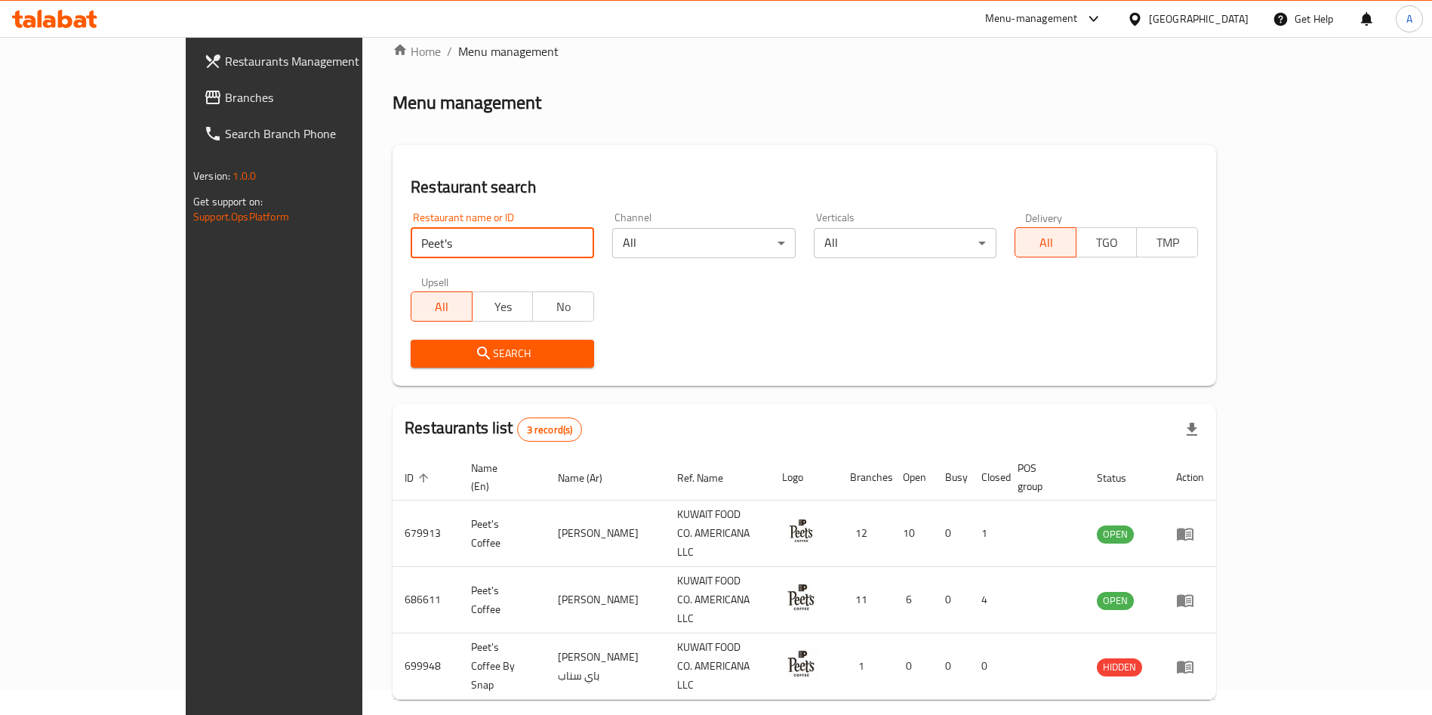
scroll to position [36, 0]
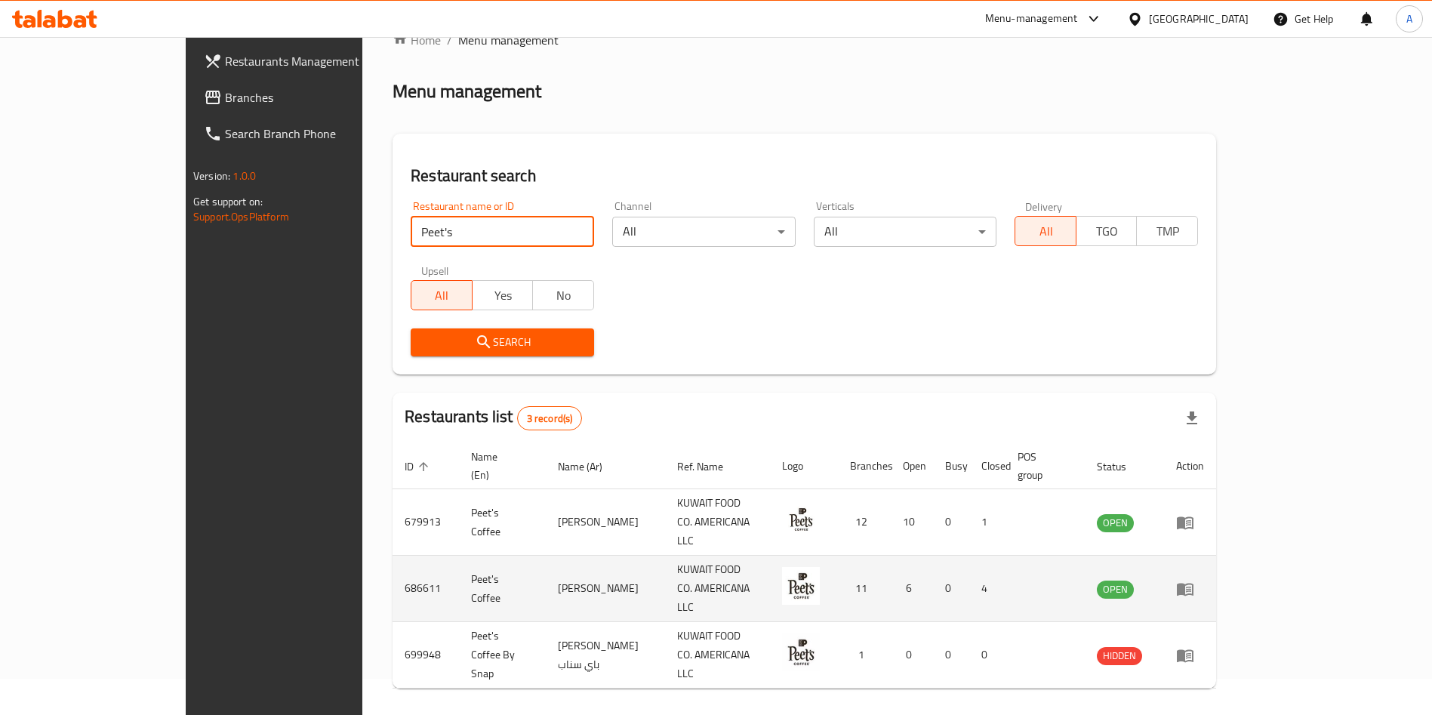
click at [1194, 583] on icon "enhanced table" at bounding box center [1185, 589] width 17 height 13
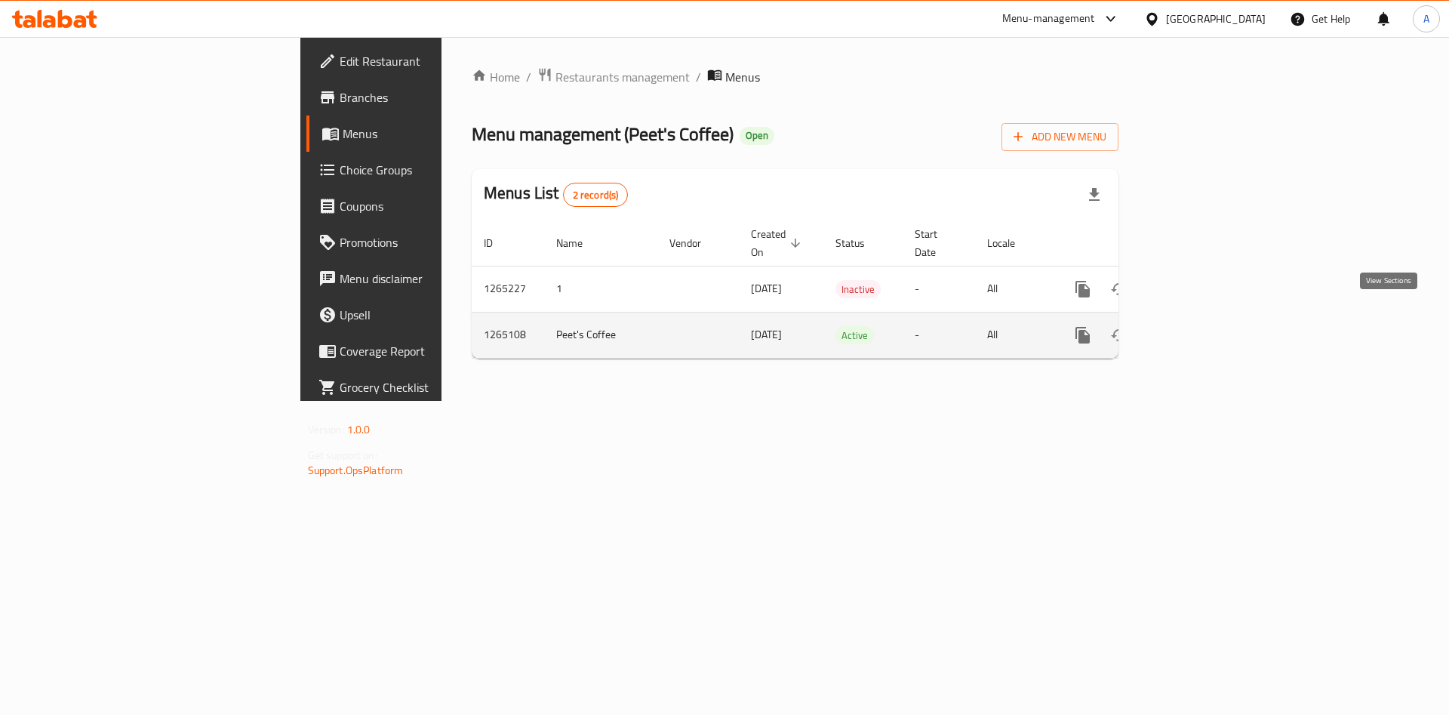
click at [1201, 326] on icon "enhanced table" at bounding box center [1192, 335] width 18 height 18
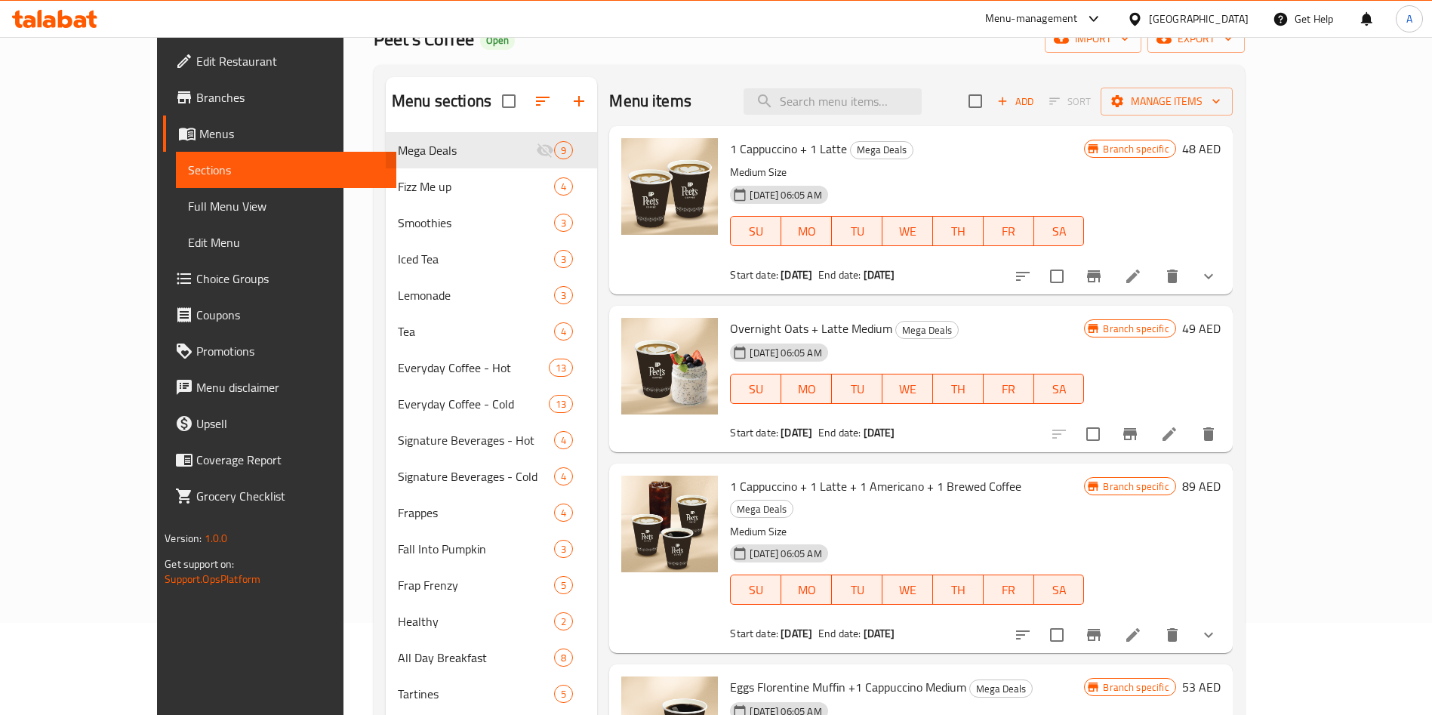
scroll to position [113, 0]
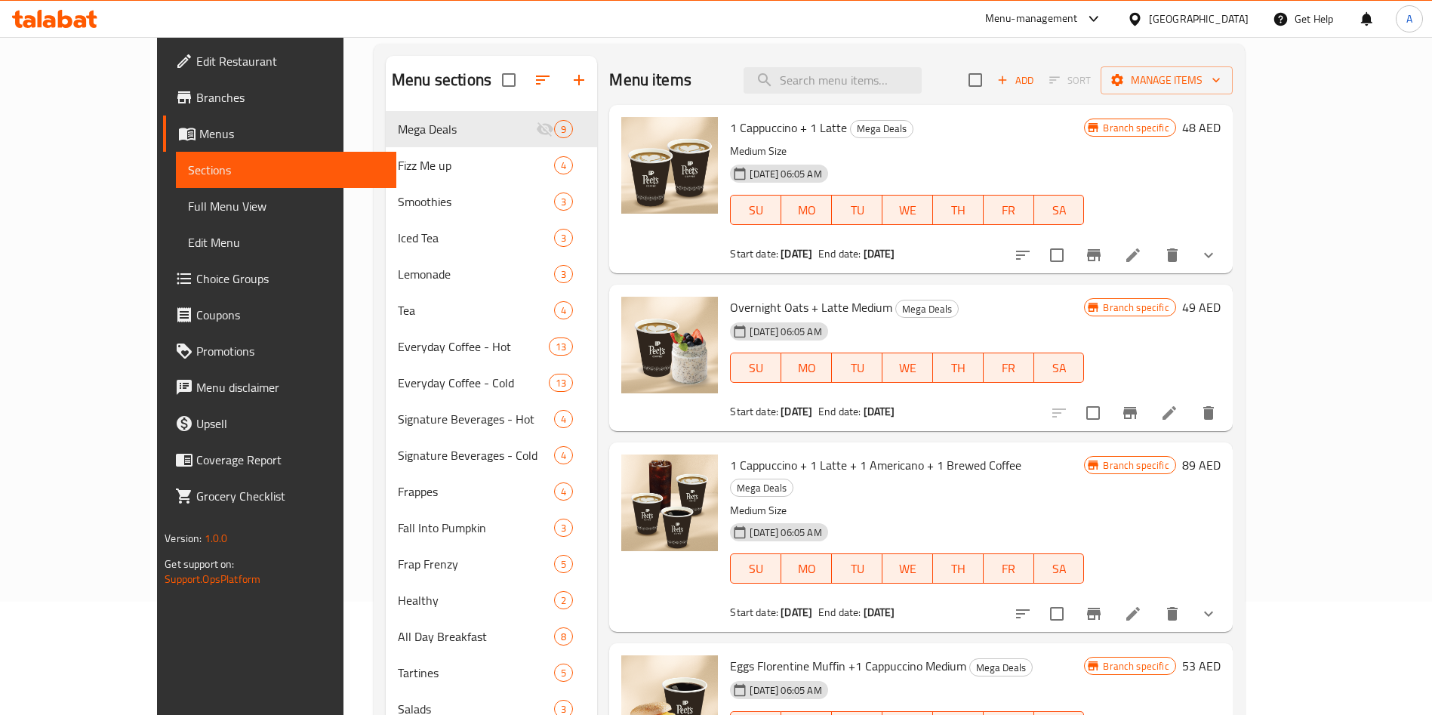
click at [921, 64] on div "Menu items Add Sort Manage items" at bounding box center [920, 80] width 623 height 49
click at [910, 79] on input "search" at bounding box center [833, 80] width 178 height 26
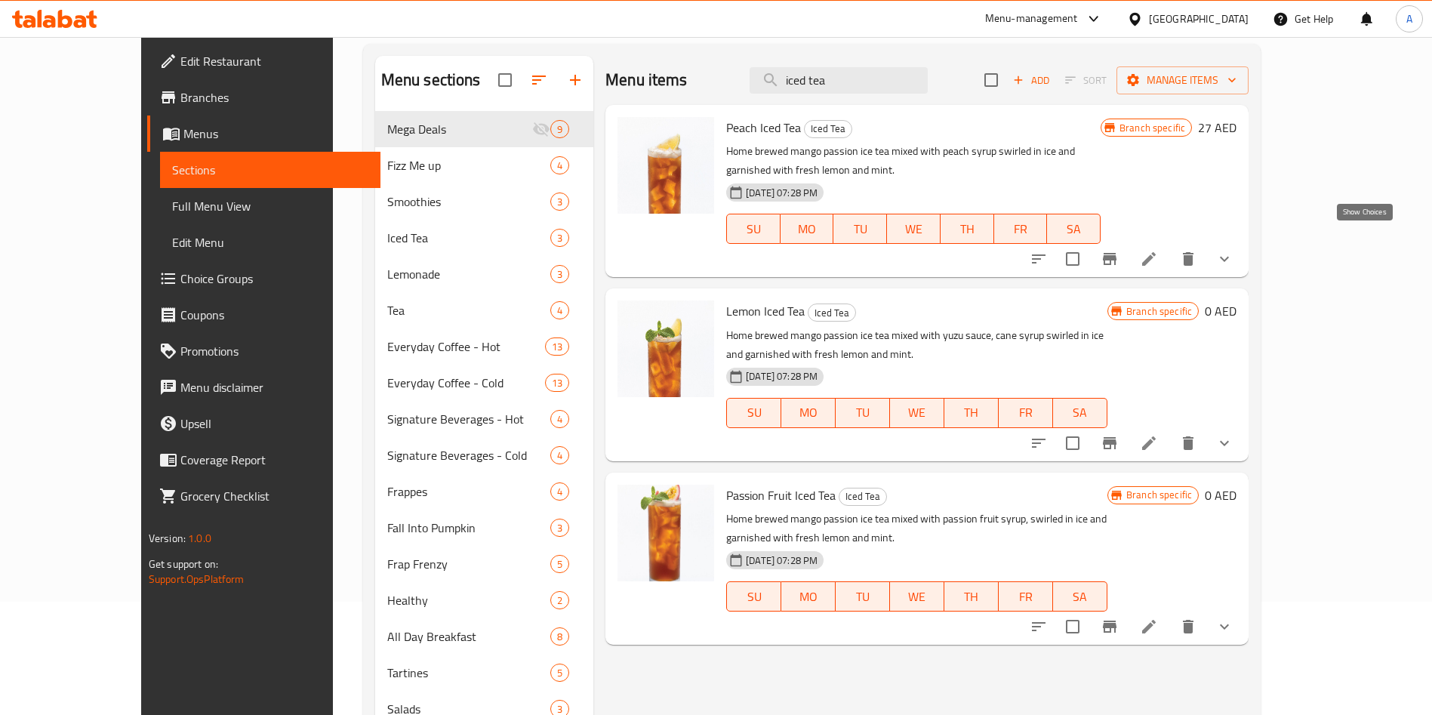
type input "iced tea"
click at [1234, 250] on icon "show more" at bounding box center [1224, 259] width 18 height 18
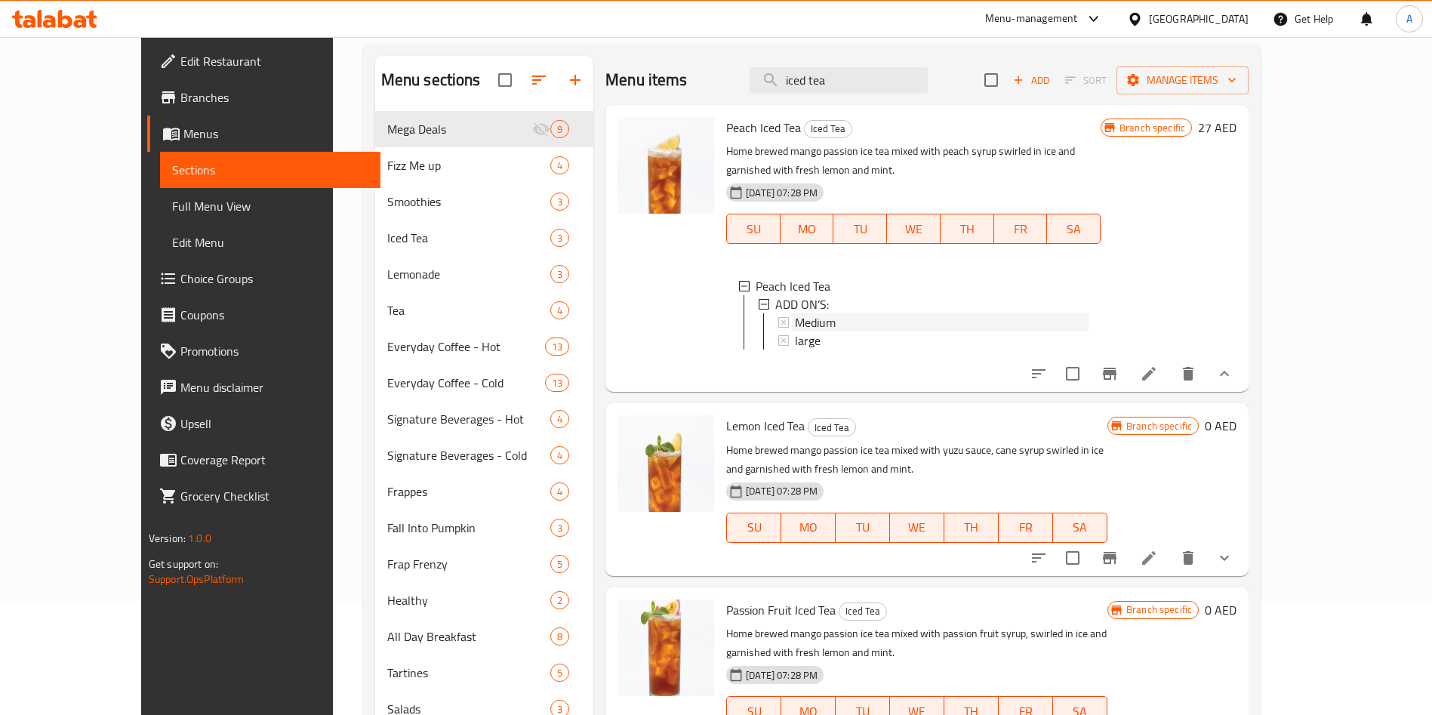
click at [795, 313] on span "Medium" at bounding box center [815, 322] width 41 height 18
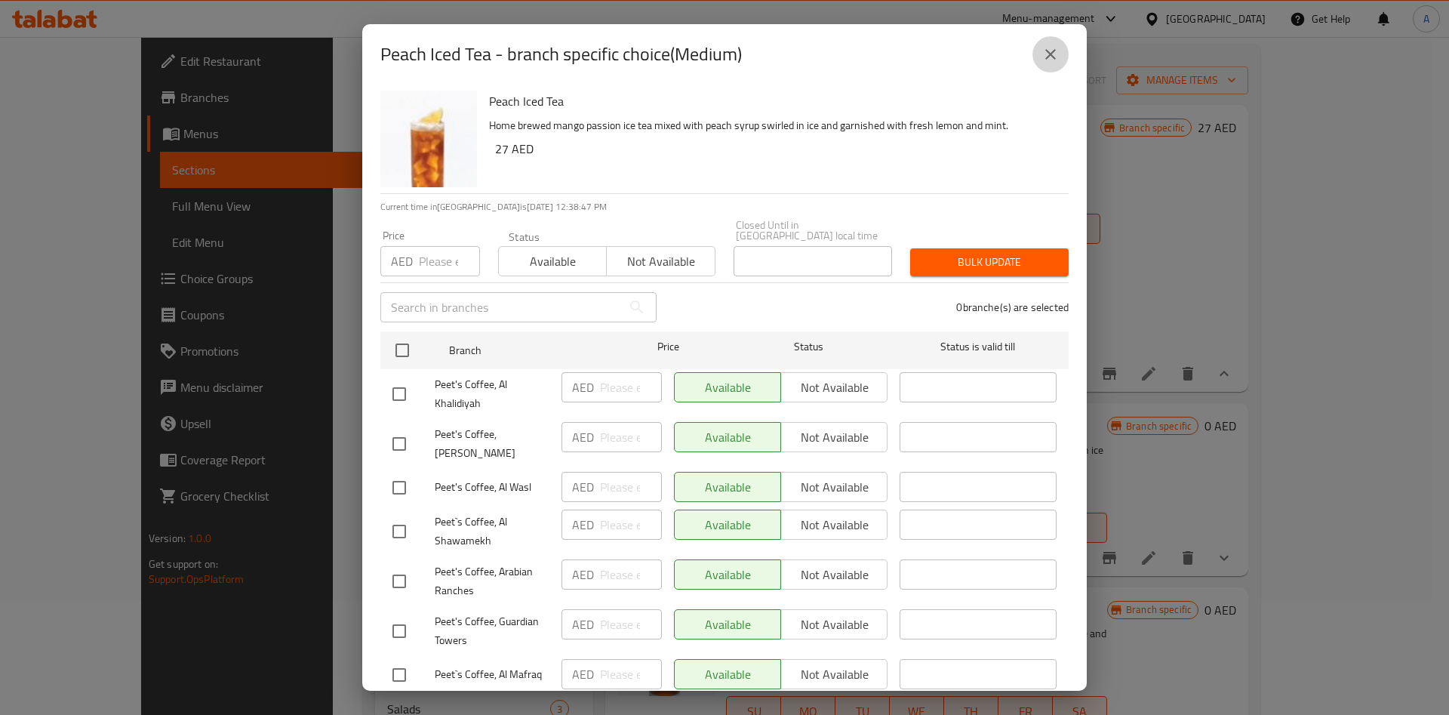
click at [1048, 50] on icon "close" at bounding box center [1051, 54] width 18 height 18
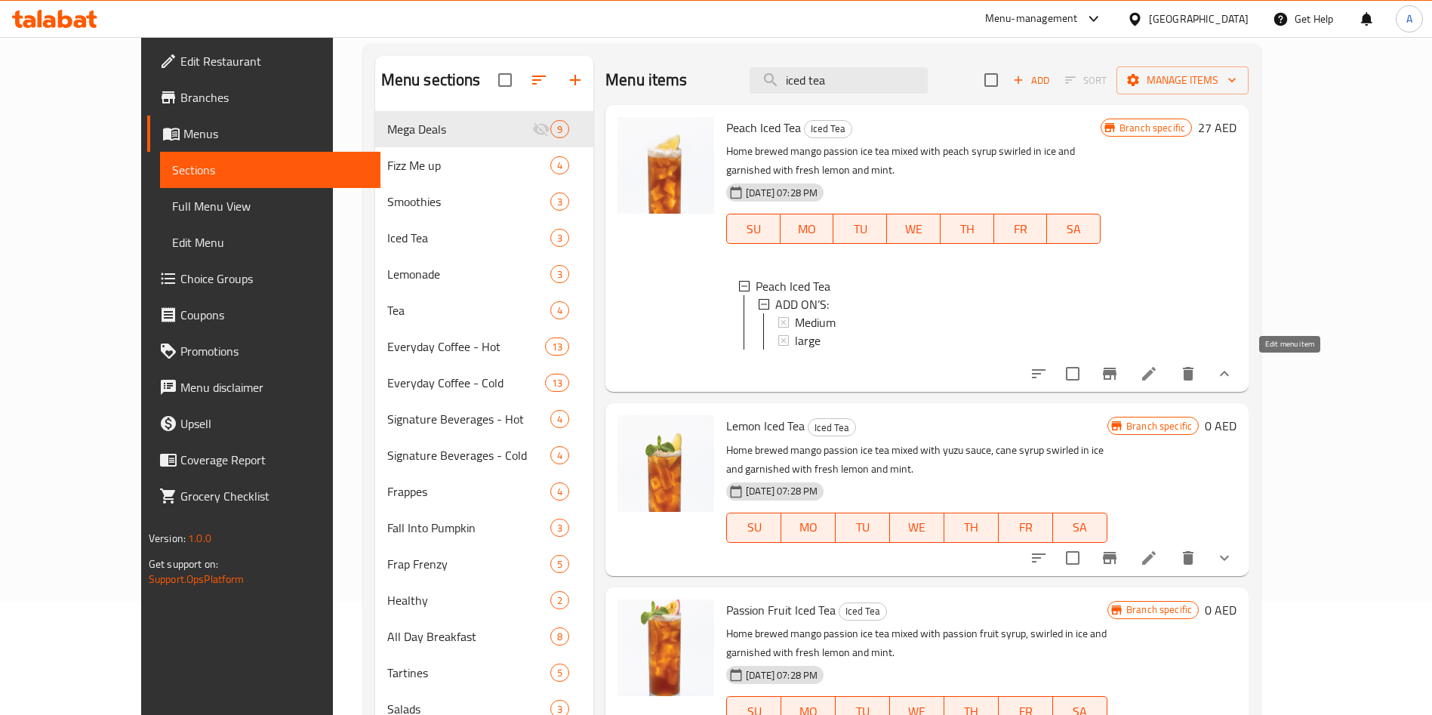
click at [1158, 368] on icon at bounding box center [1149, 374] width 18 height 18
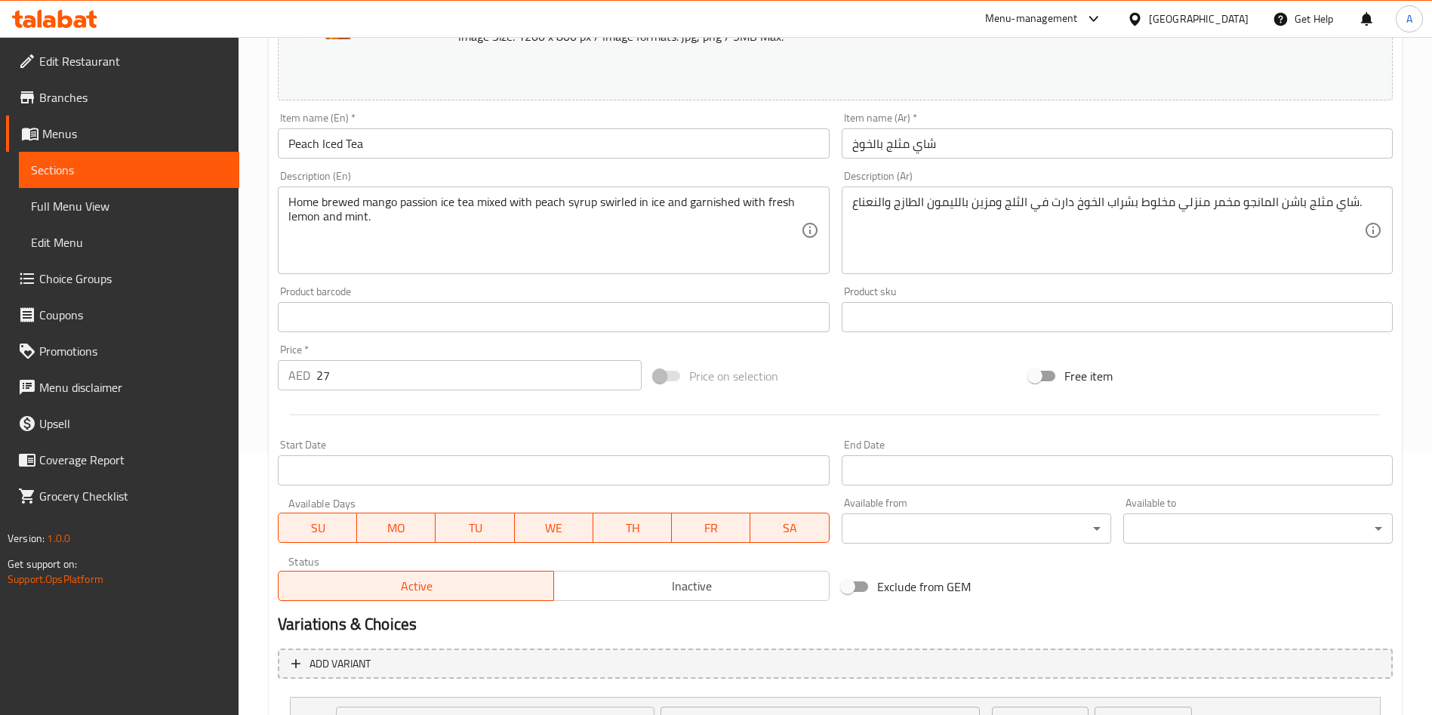
scroll to position [399, 0]
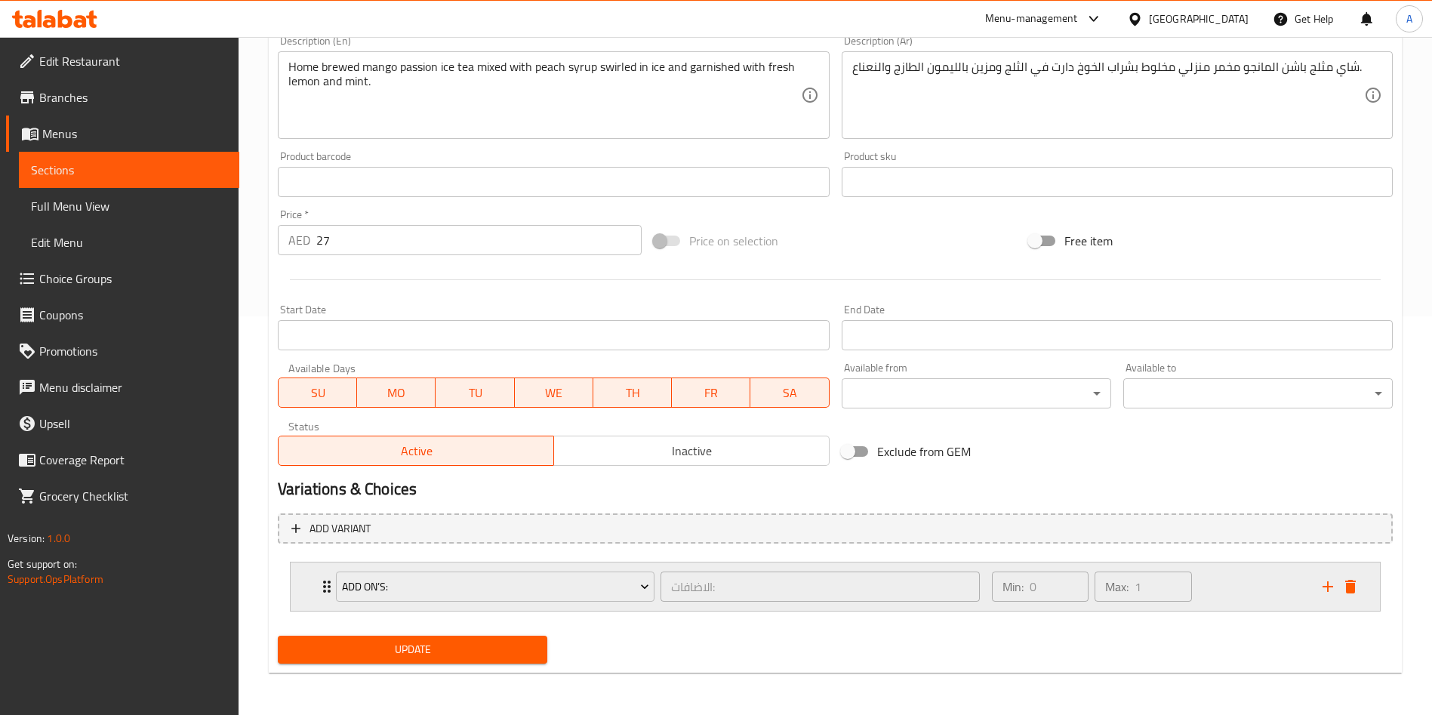
click at [319, 586] on icon "Expand" at bounding box center [327, 587] width 18 height 18
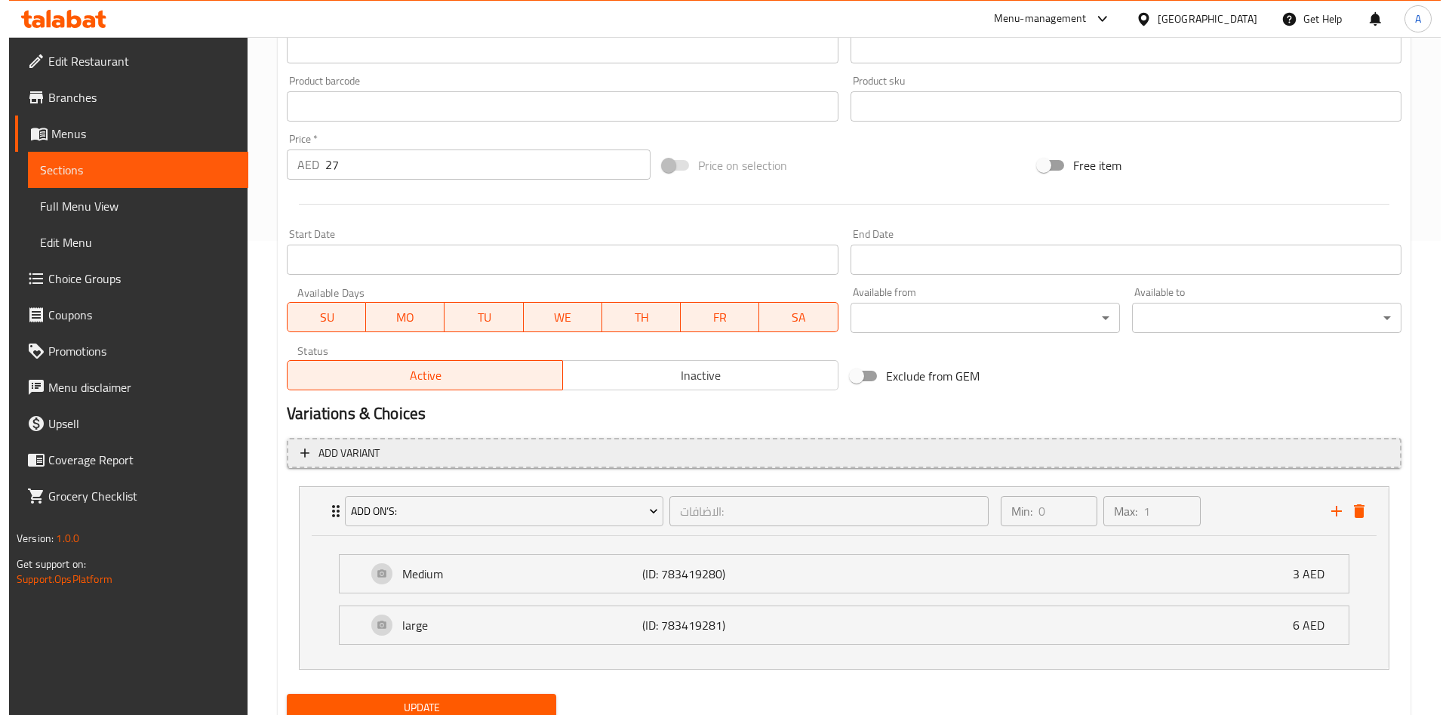
scroll to position [532, 0]
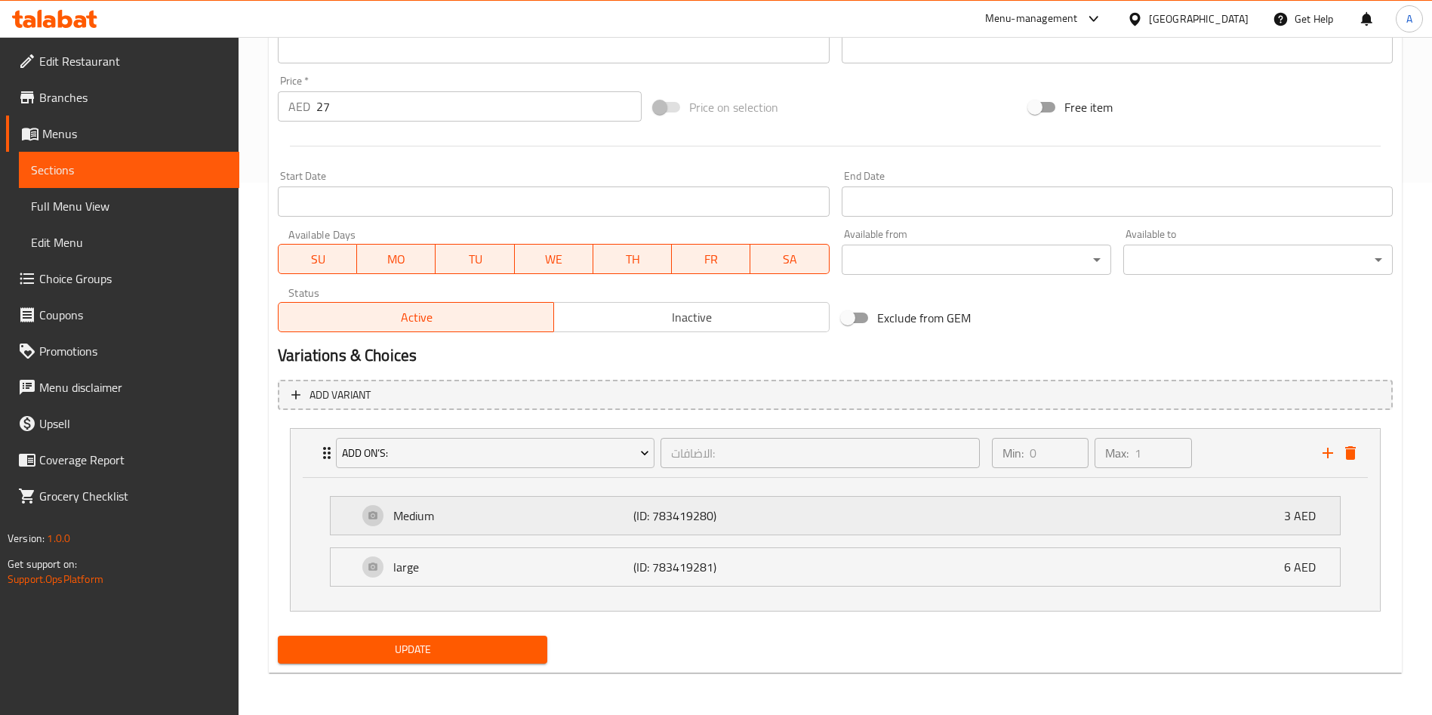
click at [629, 531] on div "Medium (ID: 783419280) 3 AED" at bounding box center [840, 516] width 964 height 38
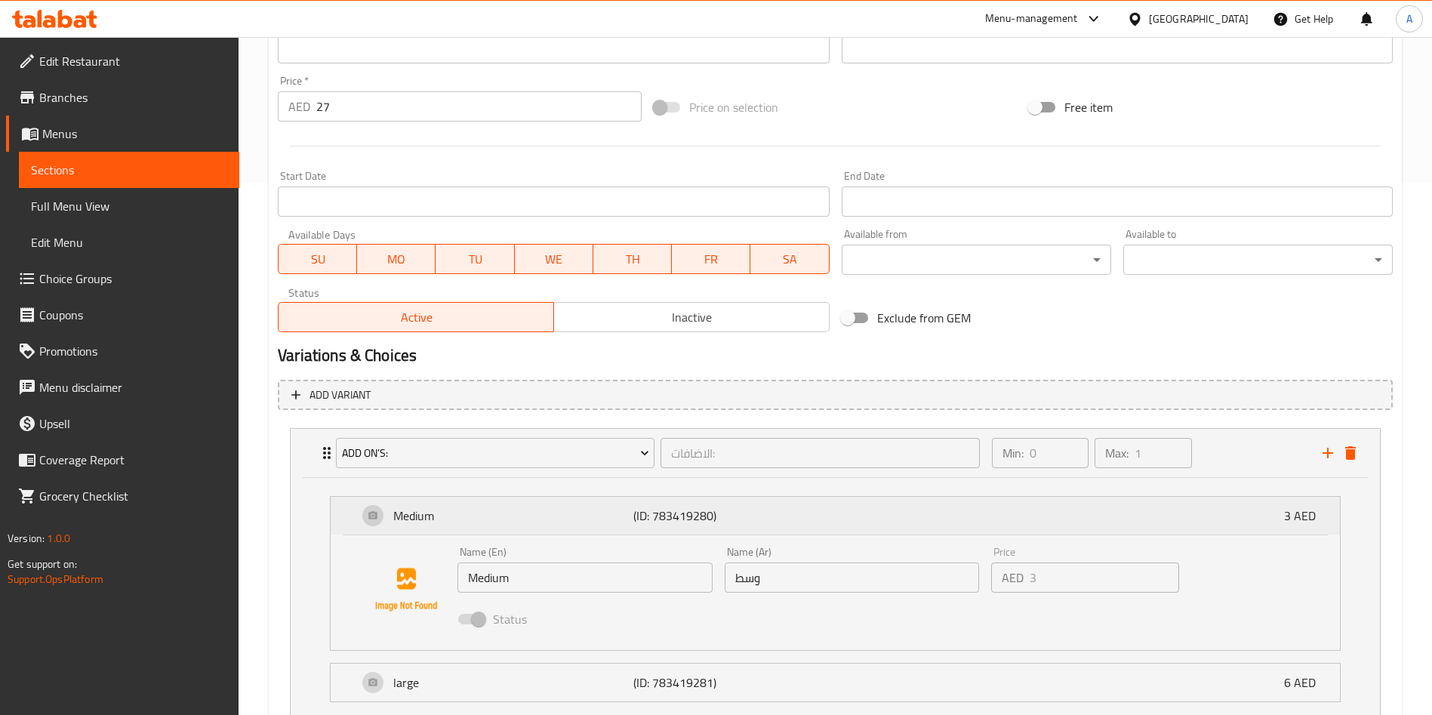
click at [548, 533] on div "Medium (ID: 783419280) 3 AED" at bounding box center [840, 516] width 964 height 38
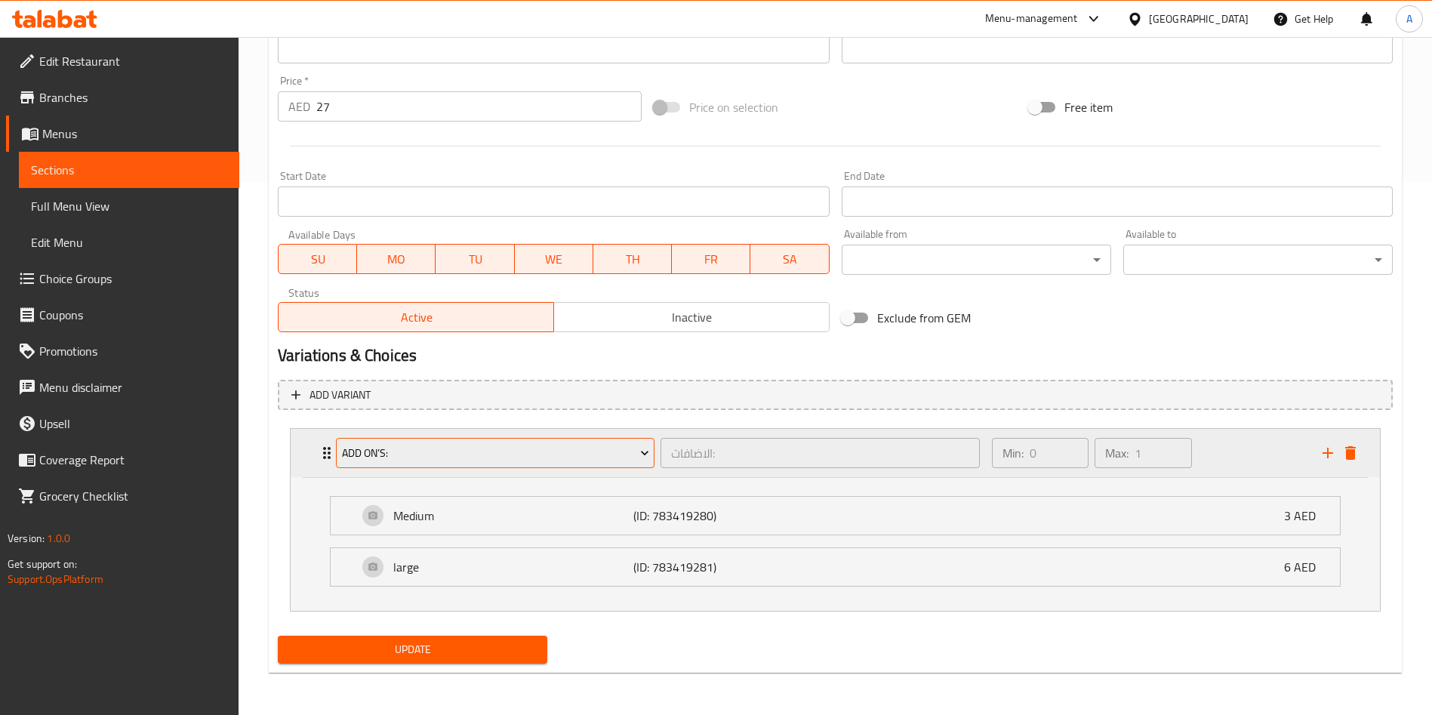
click at [379, 445] on span "ADD ON’S:" at bounding box center [495, 453] width 307 height 19
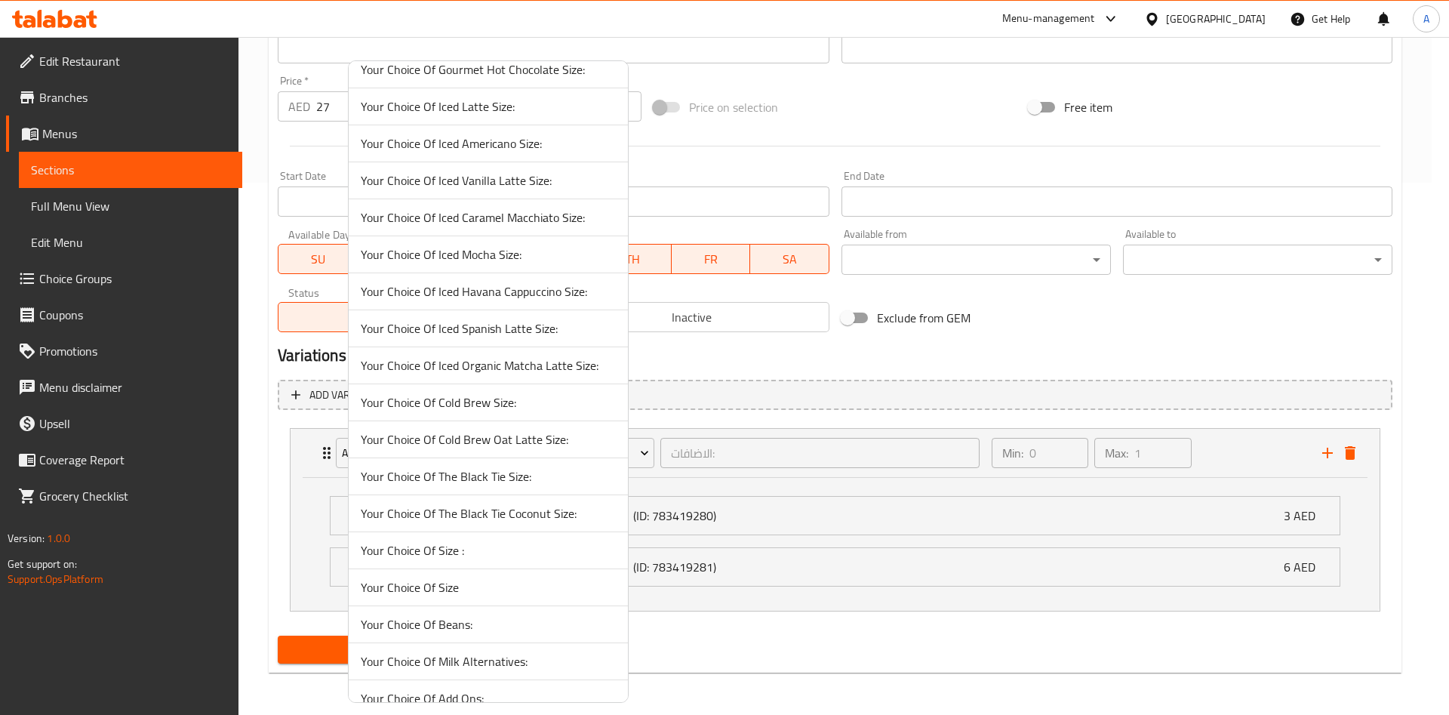
scroll to position [924, 0]
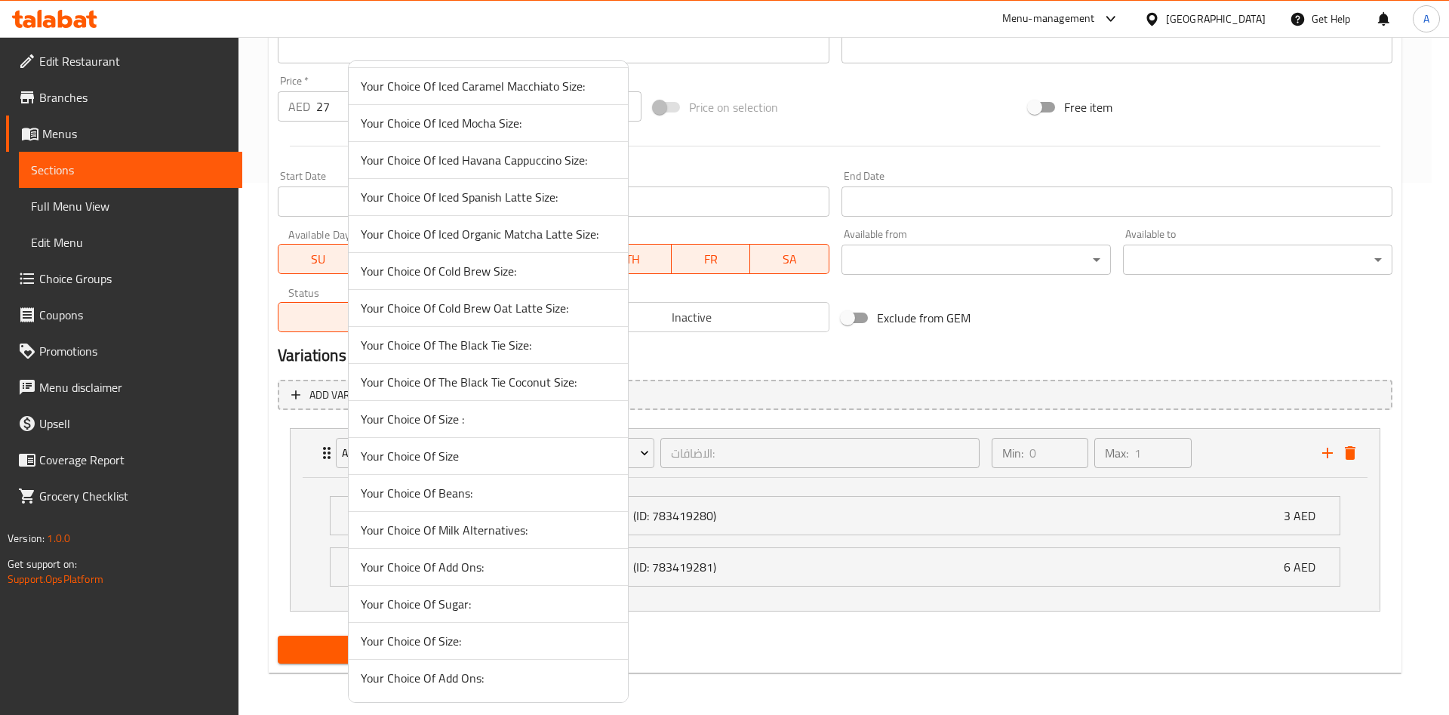
drag, startPoint x: 430, startPoint y: 635, endPoint x: 398, endPoint y: 622, distance: 34.9
click at [430, 636] on span "Your Choice Of Size:" at bounding box center [488, 641] width 255 height 18
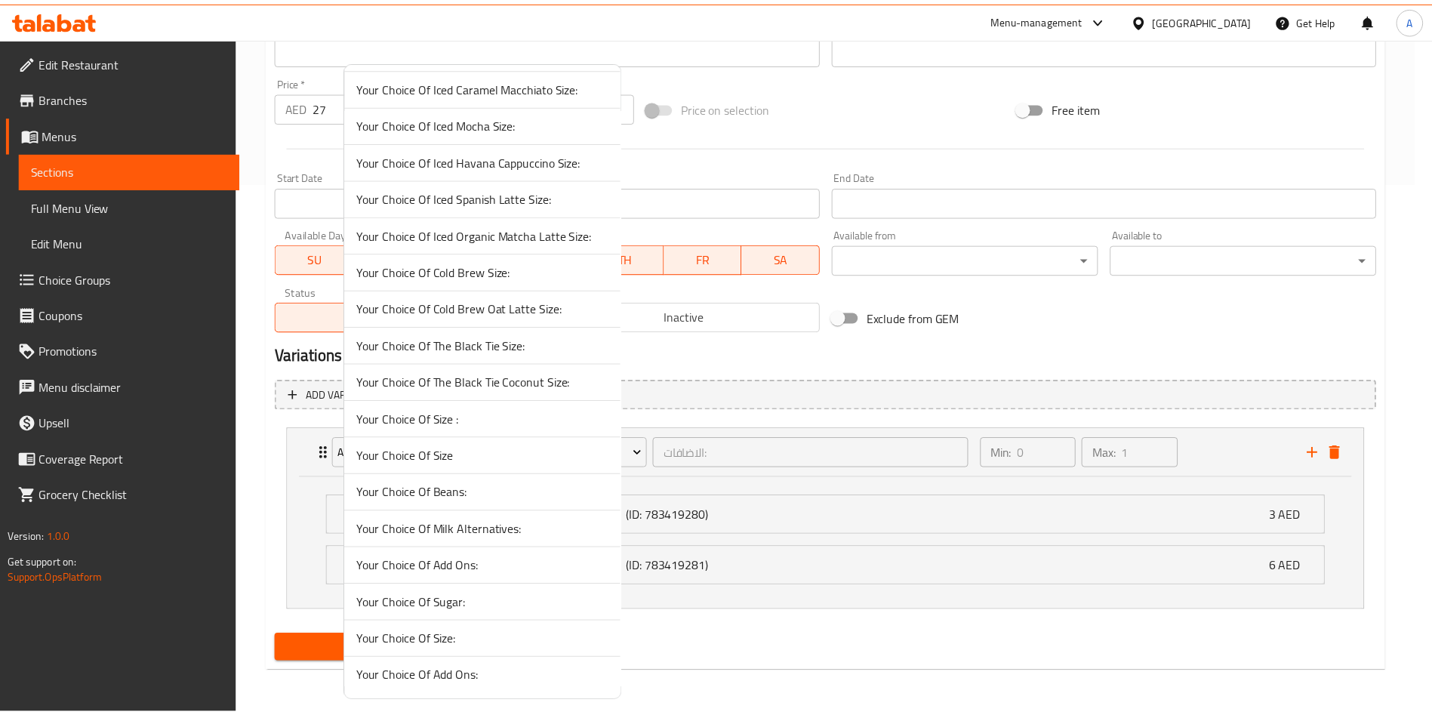
scroll to position [399, 0]
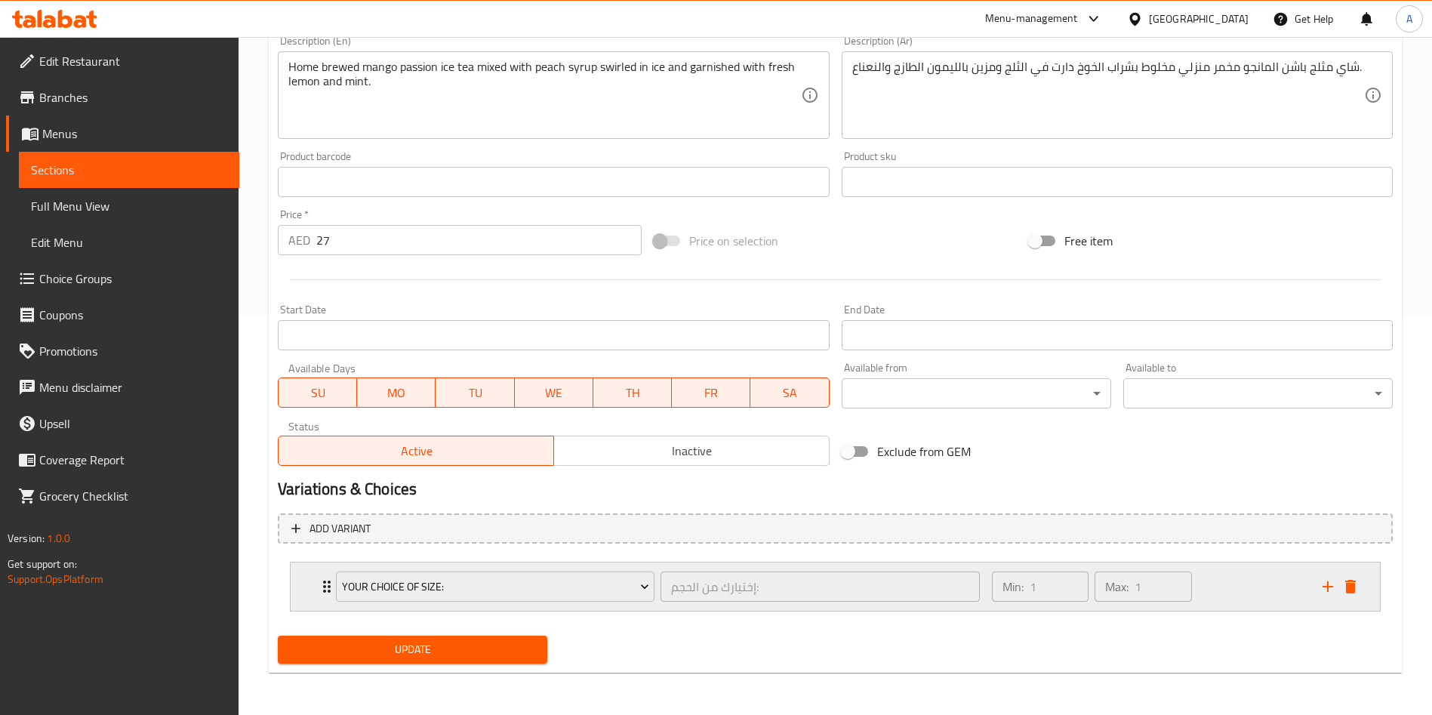
click at [325, 587] on icon "Expand" at bounding box center [327, 587] width 8 height 12
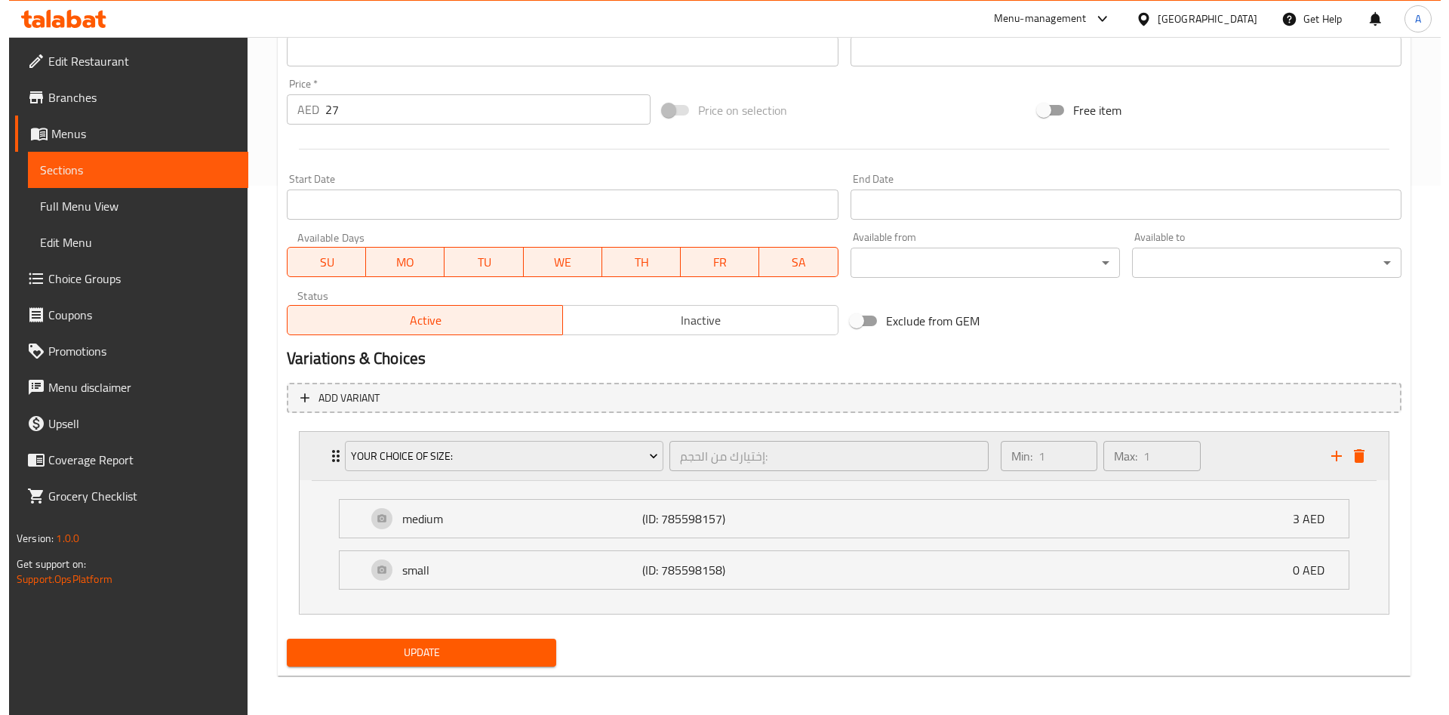
scroll to position [532, 0]
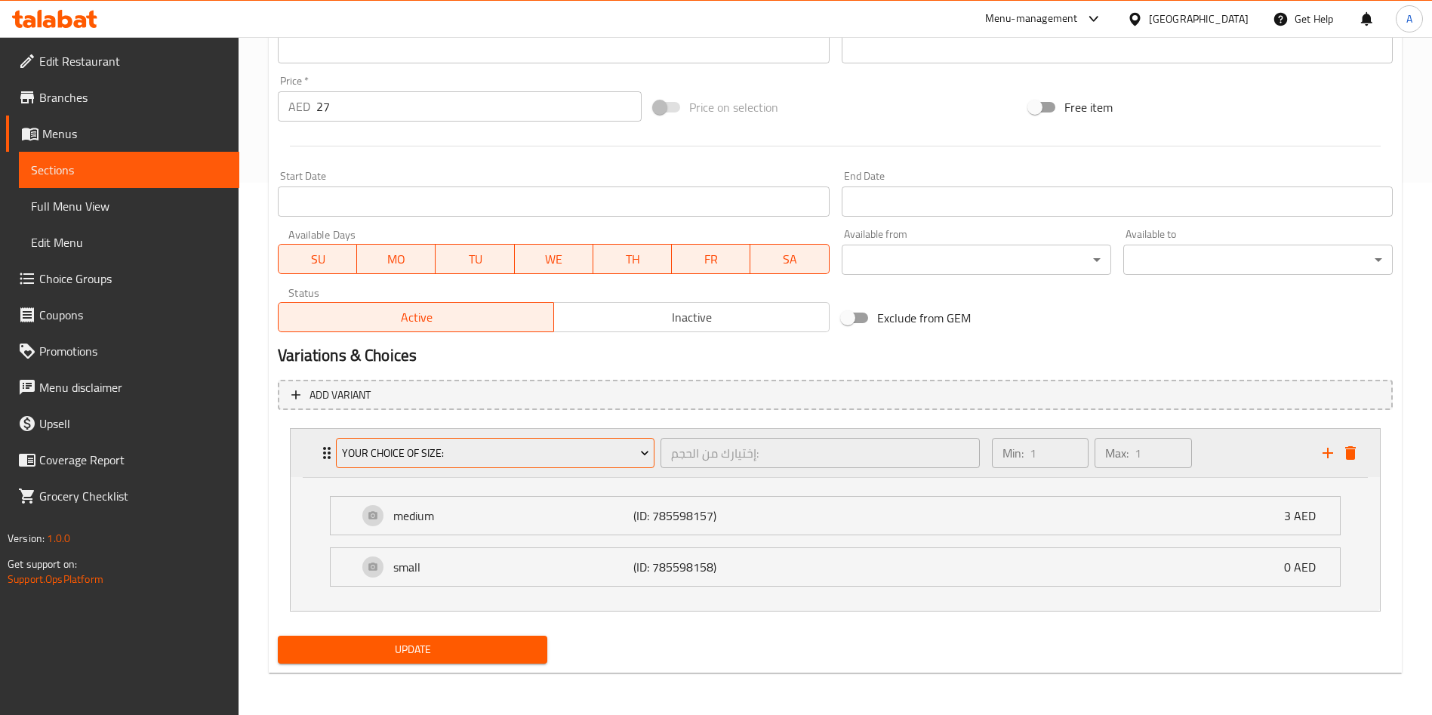
click at [413, 451] on span "Your Choice Of Size:" at bounding box center [495, 453] width 307 height 19
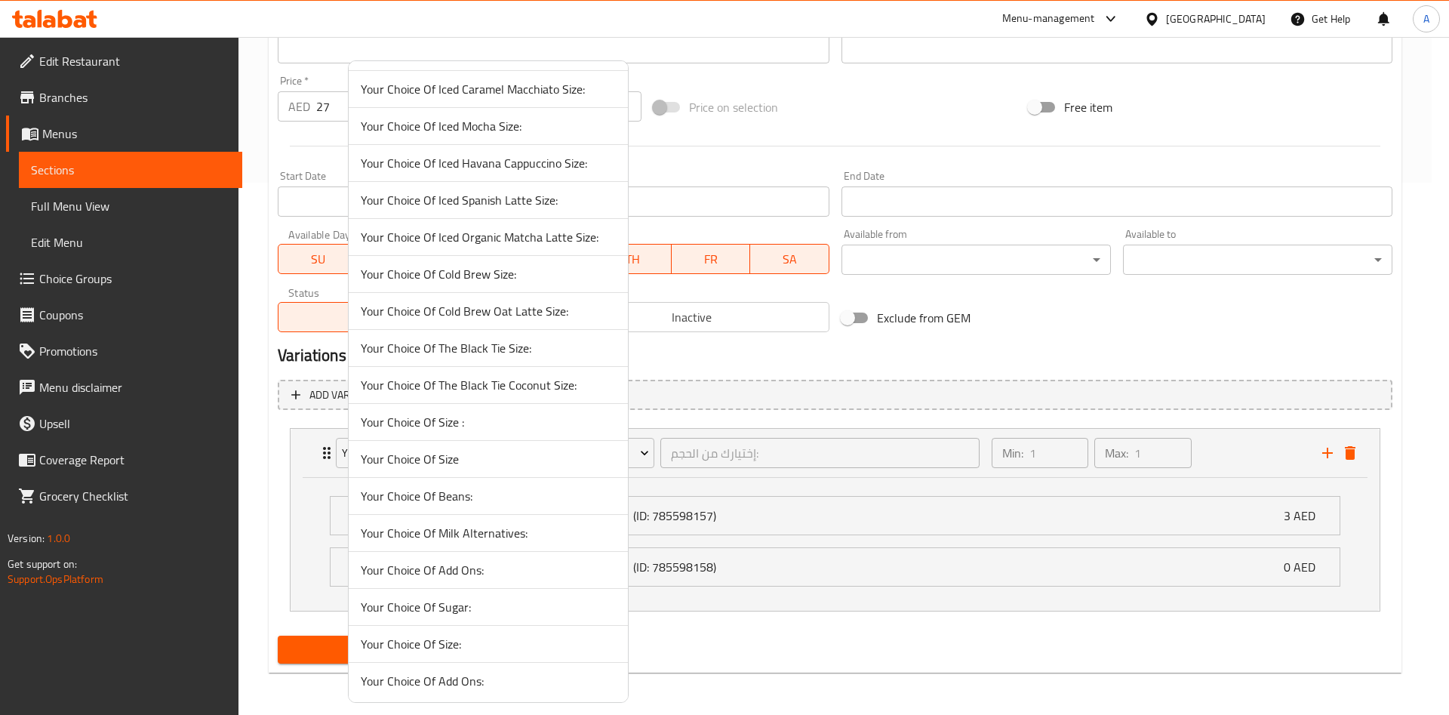
scroll to position [924, 0]
click at [427, 633] on span "Your Choice Of Size:" at bounding box center [488, 641] width 255 height 18
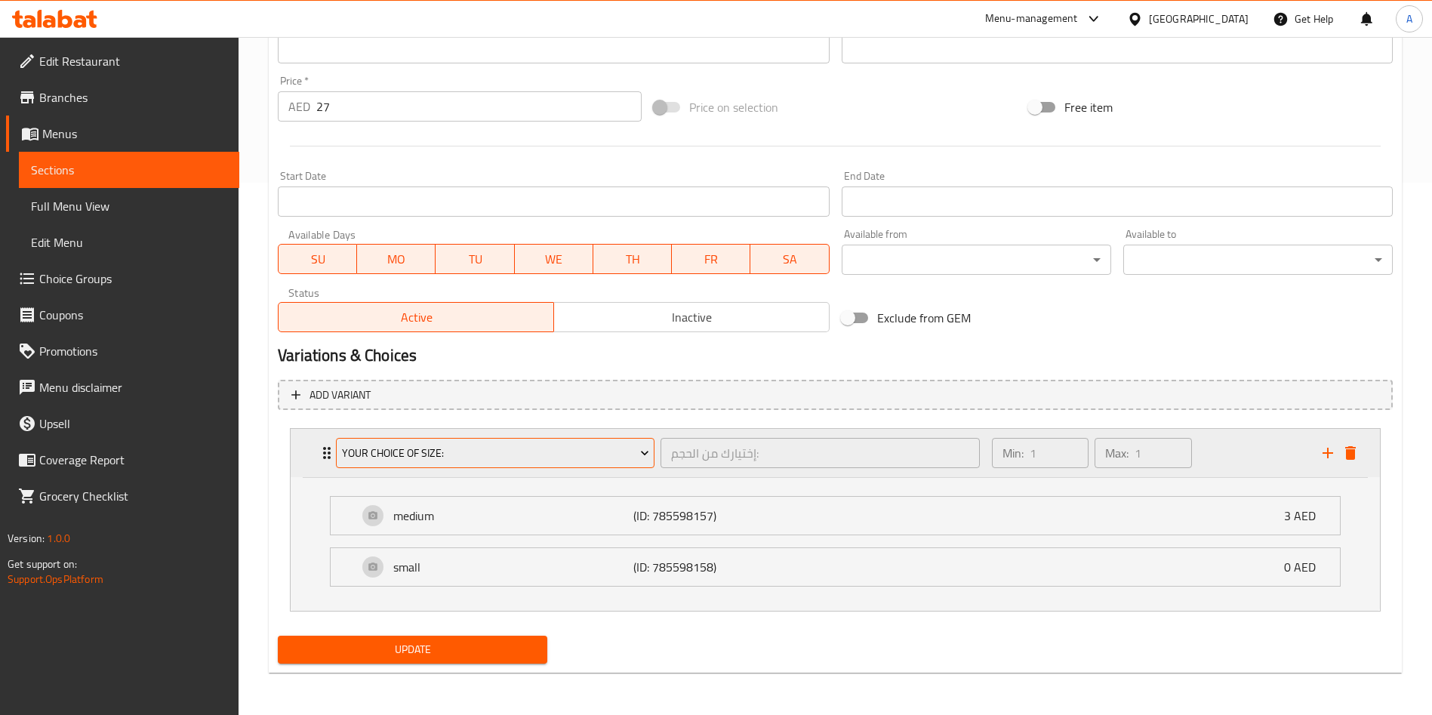
click at [364, 450] on span "Your Choice Of Size:" at bounding box center [495, 453] width 307 height 19
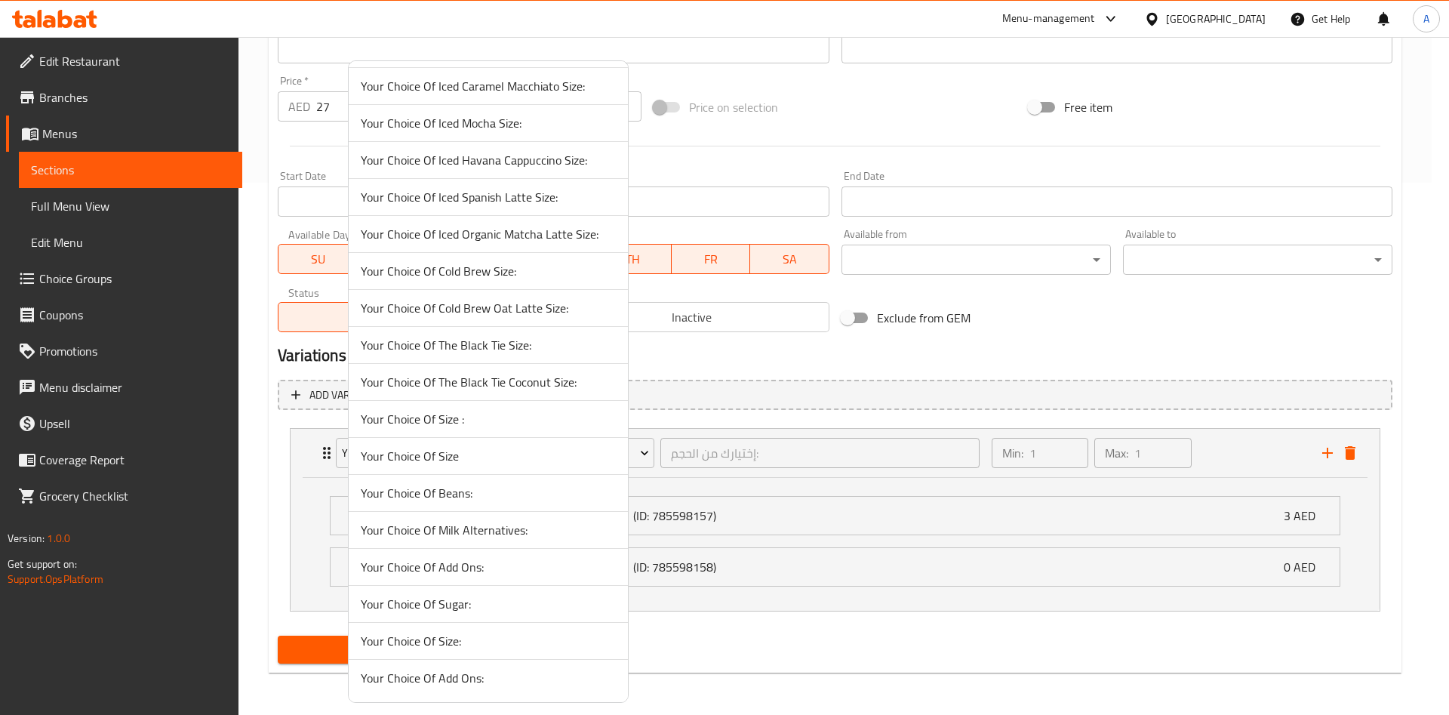
click at [321, 455] on div at bounding box center [724, 357] width 1449 height 715
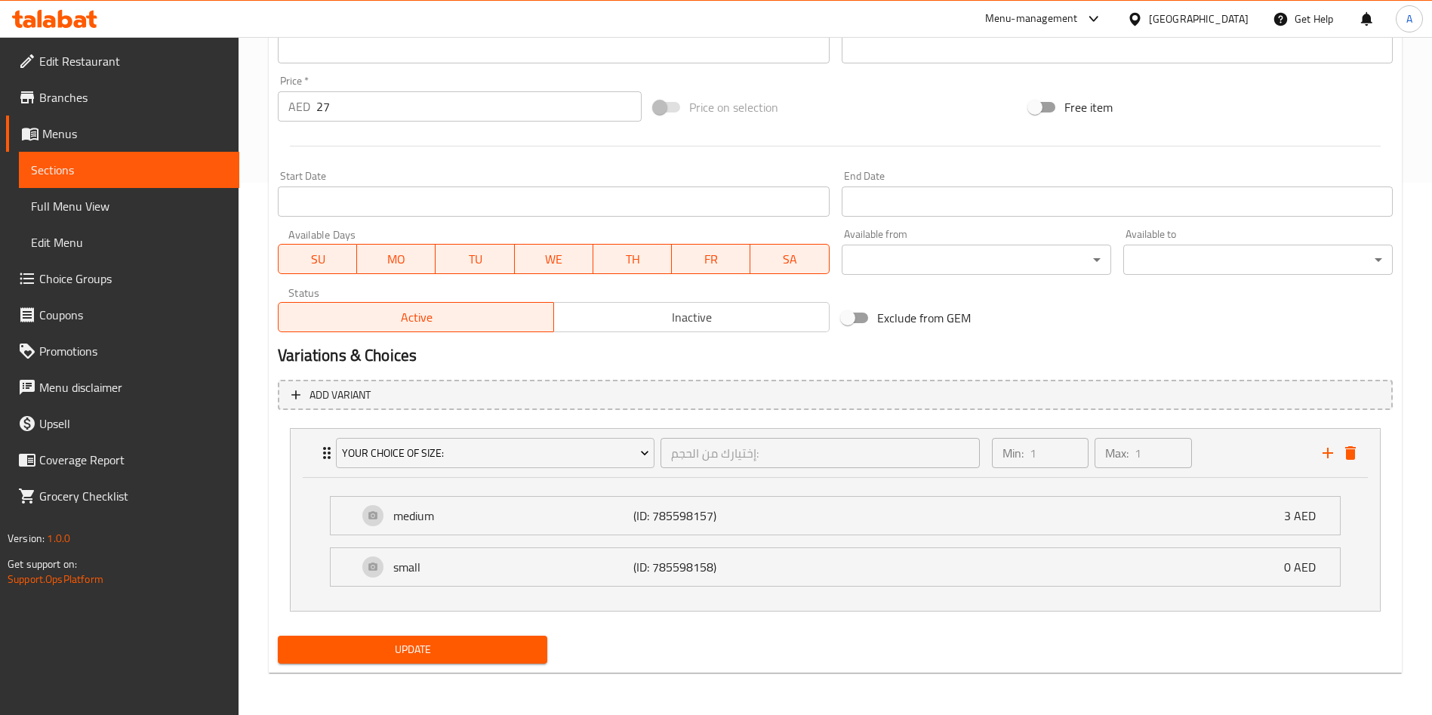
click at [99, 285] on span "Choice Groups" at bounding box center [133, 279] width 188 height 18
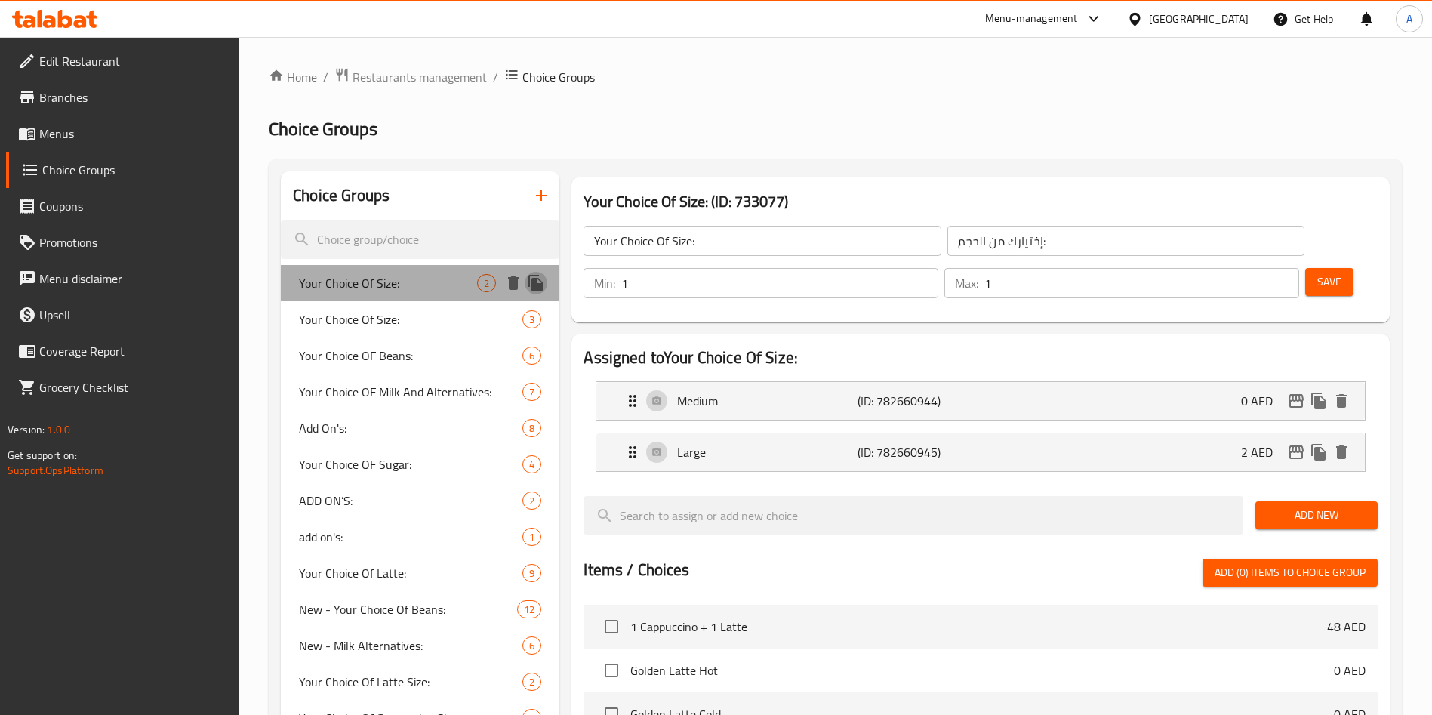
click at [537, 286] on icon "duplicate" at bounding box center [535, 283] width 14 height 17
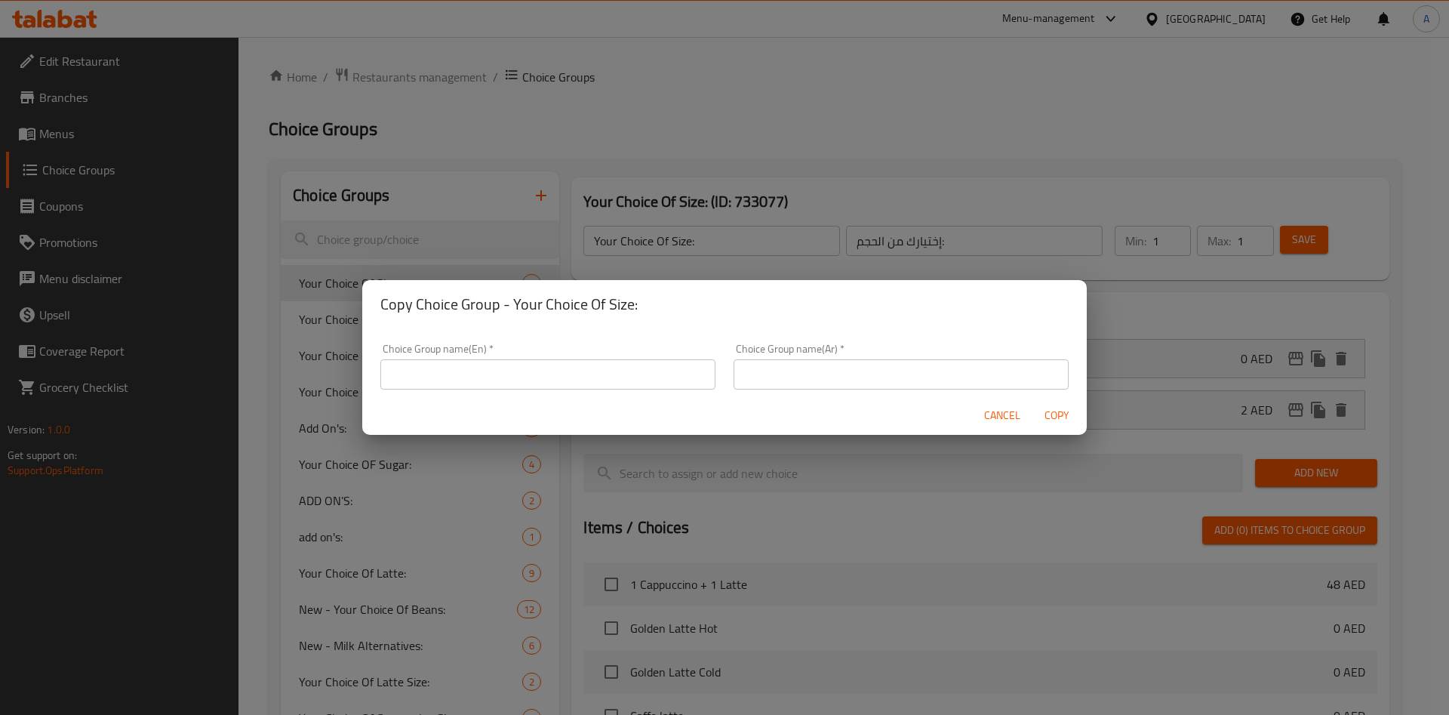
drag, startPoint x: 608, startPoint y: 373, endPoint x: 590, endPoint y: 376, distance: 17.6
click at [607, 373] on input "text" at bounding box center [547, 374] width 335 height 30
type input "Please Choose Your Size"
click at [956, 374] on input "text" at bounding box center [901, 374] width 335 height 30
paste input "Please Choose Your Size"
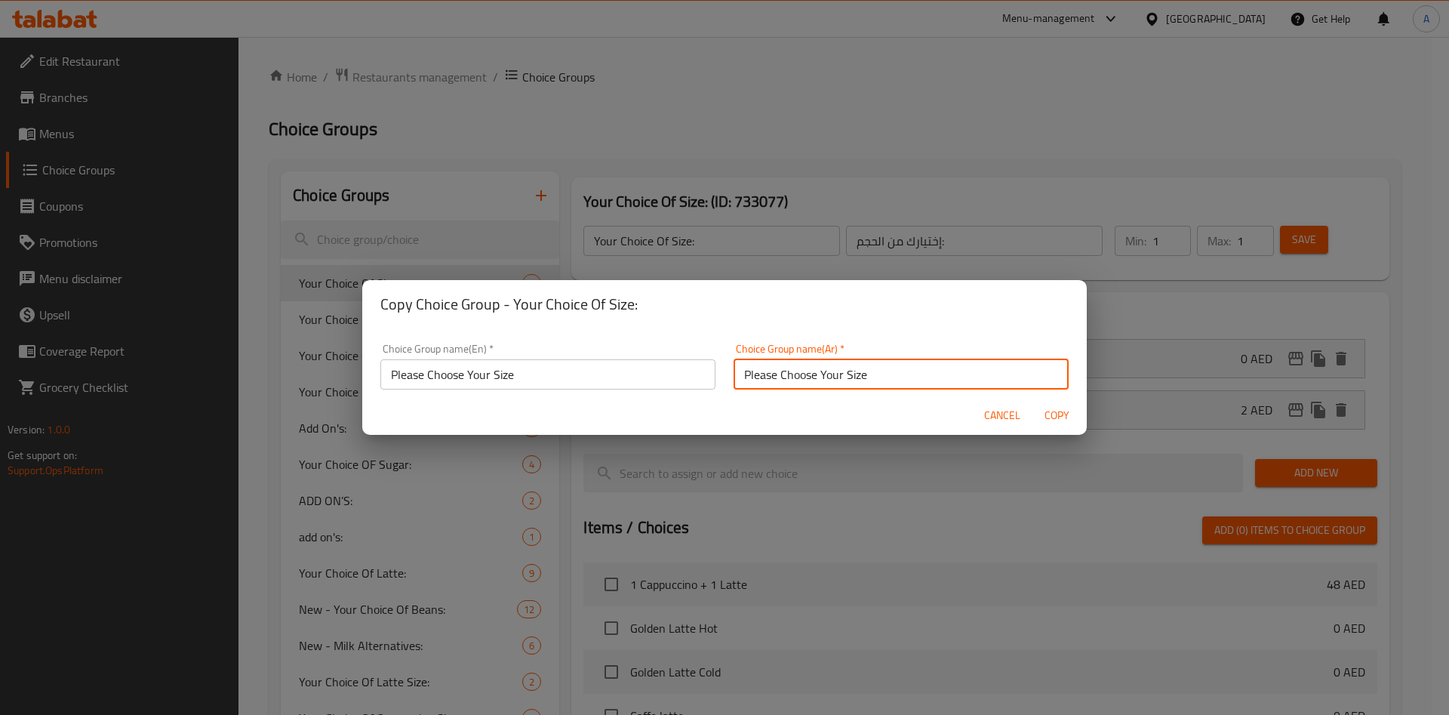
type input "Please Choose Your Size"
click at [1058, 411] on span "Copy" at bounding box center [1057, 415] width 36 height 19
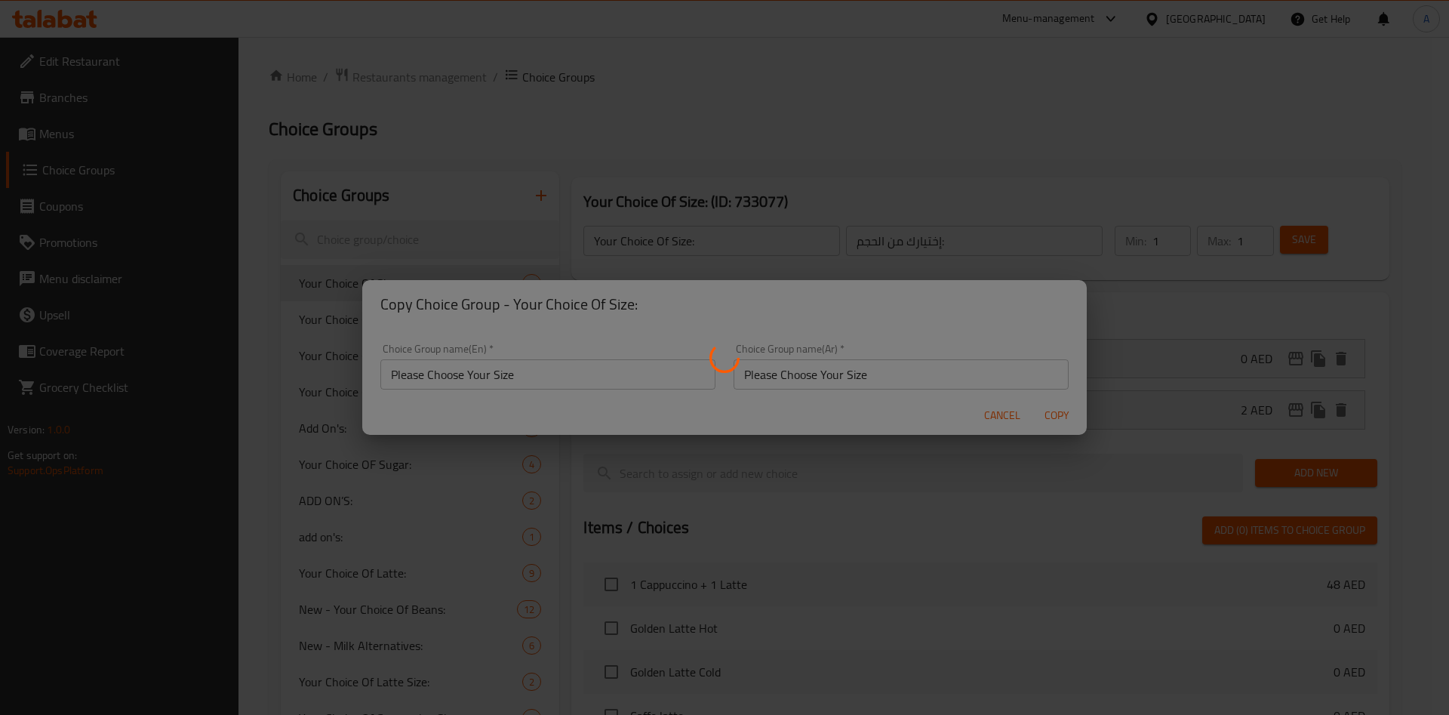
type input "Please Choose Your Size"
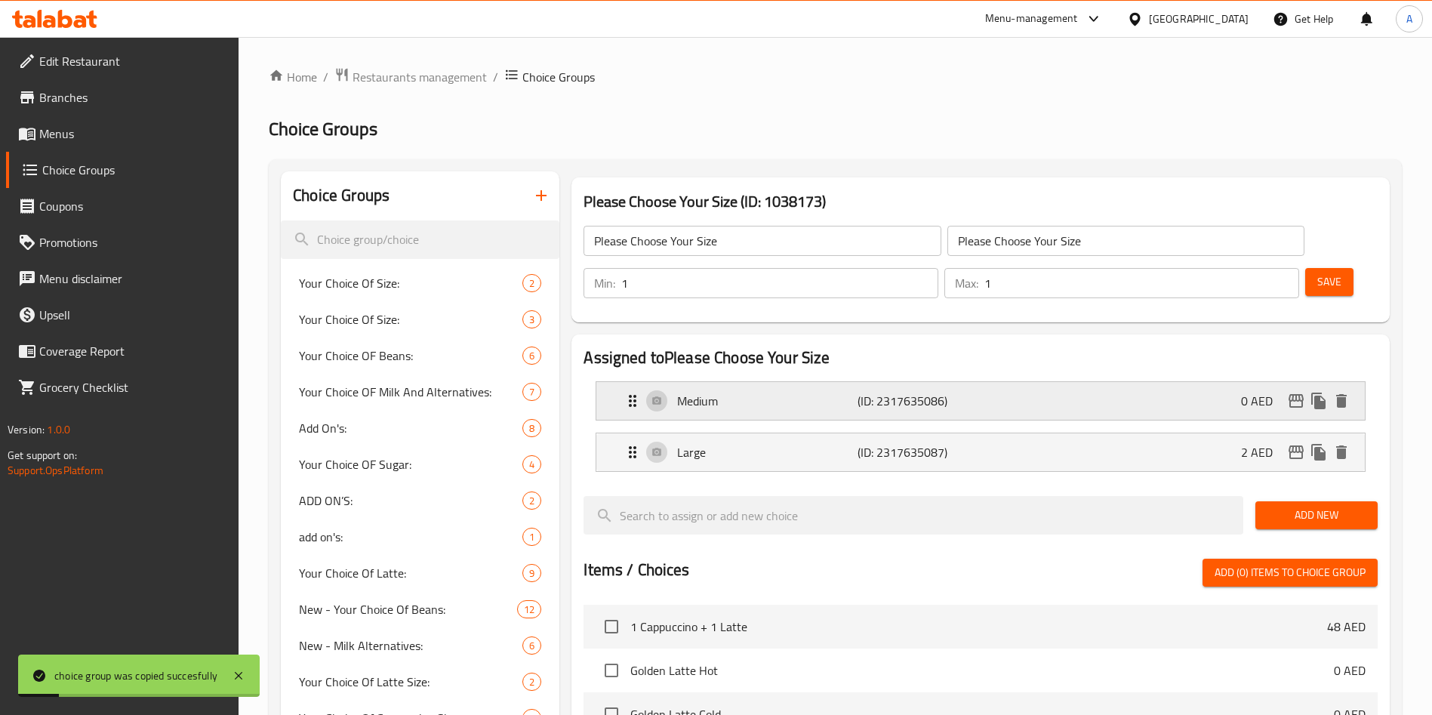
click at [911, 392] on p "(ID: 2317635086)" at bounding box center [918, 401] width 120 height 18
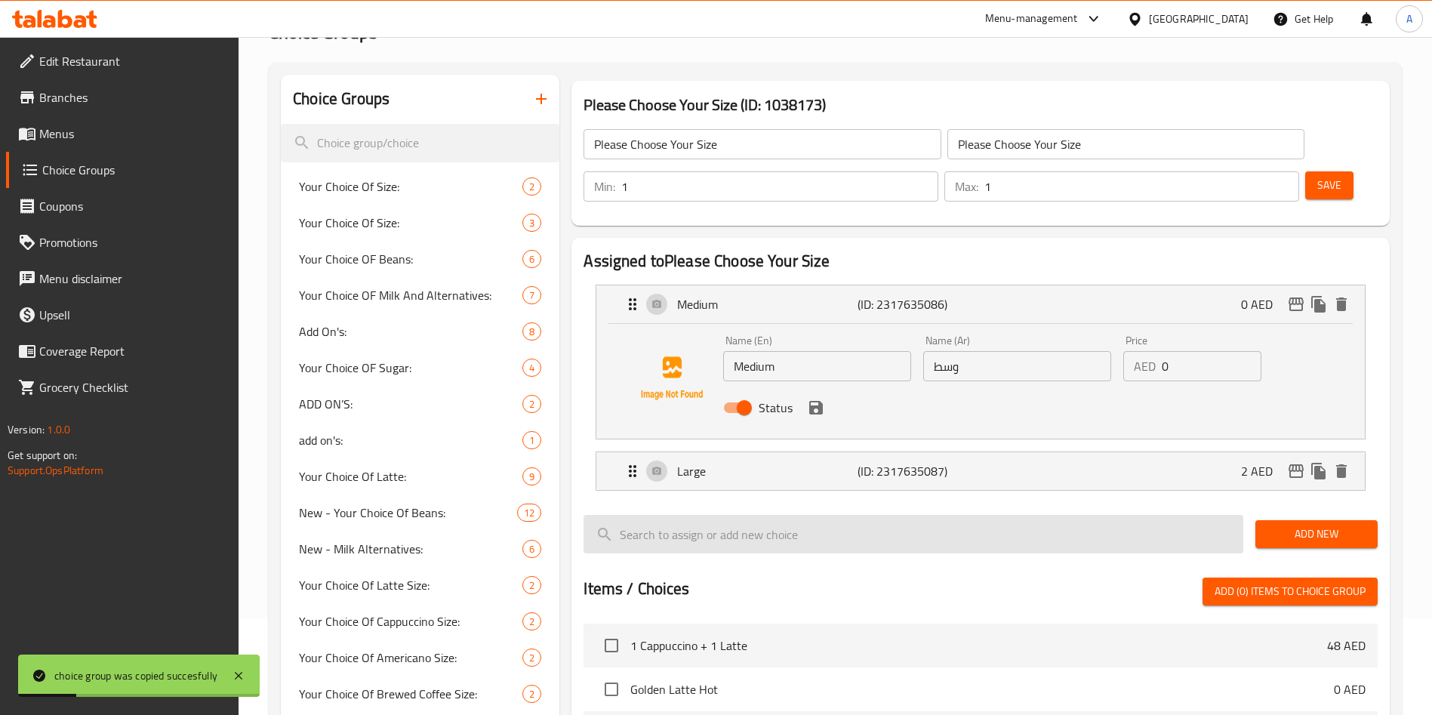
scroll to position [226, 0]
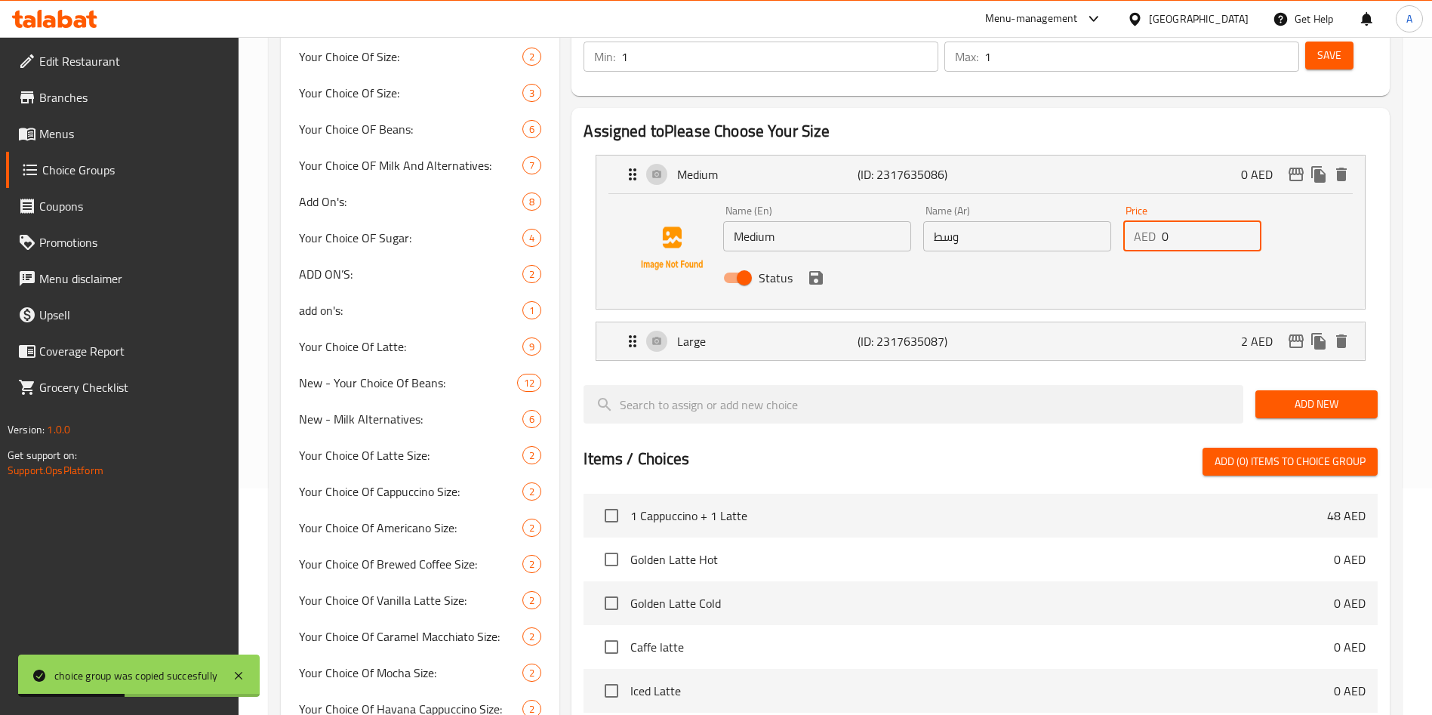
drag, startPoint x: 1156, startPoint y: 193, endPoint x: 1096, endPoint y: 191, distance: 59.7
click at [1096, 199] on div "Name (En) Medium Name (En) Name (Ar) وسط Name (Ar) Price AED 0 Price Status" at bounding box center [1017, 248] width 600 height 99
click at [819, 271] on icon "save" at bounding box center [816, 278] width 14 height 14
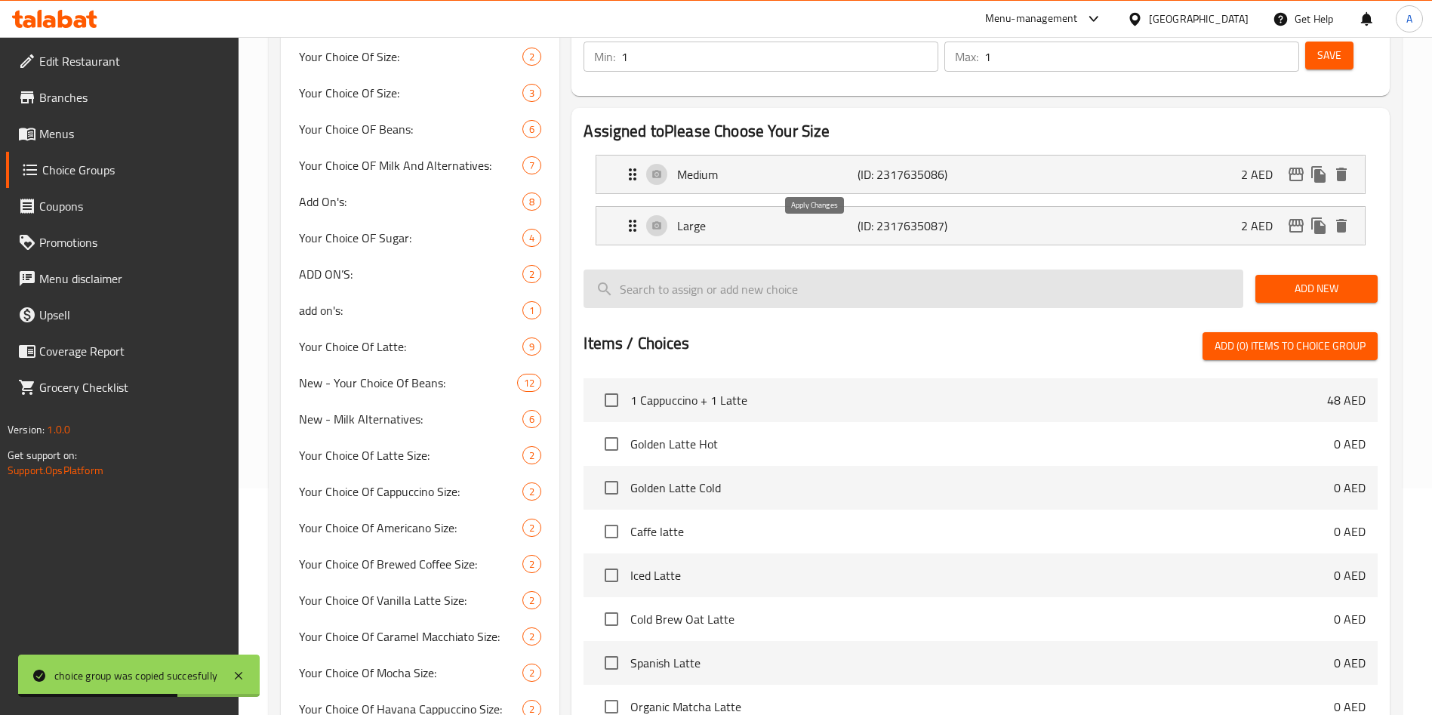
type input "2"
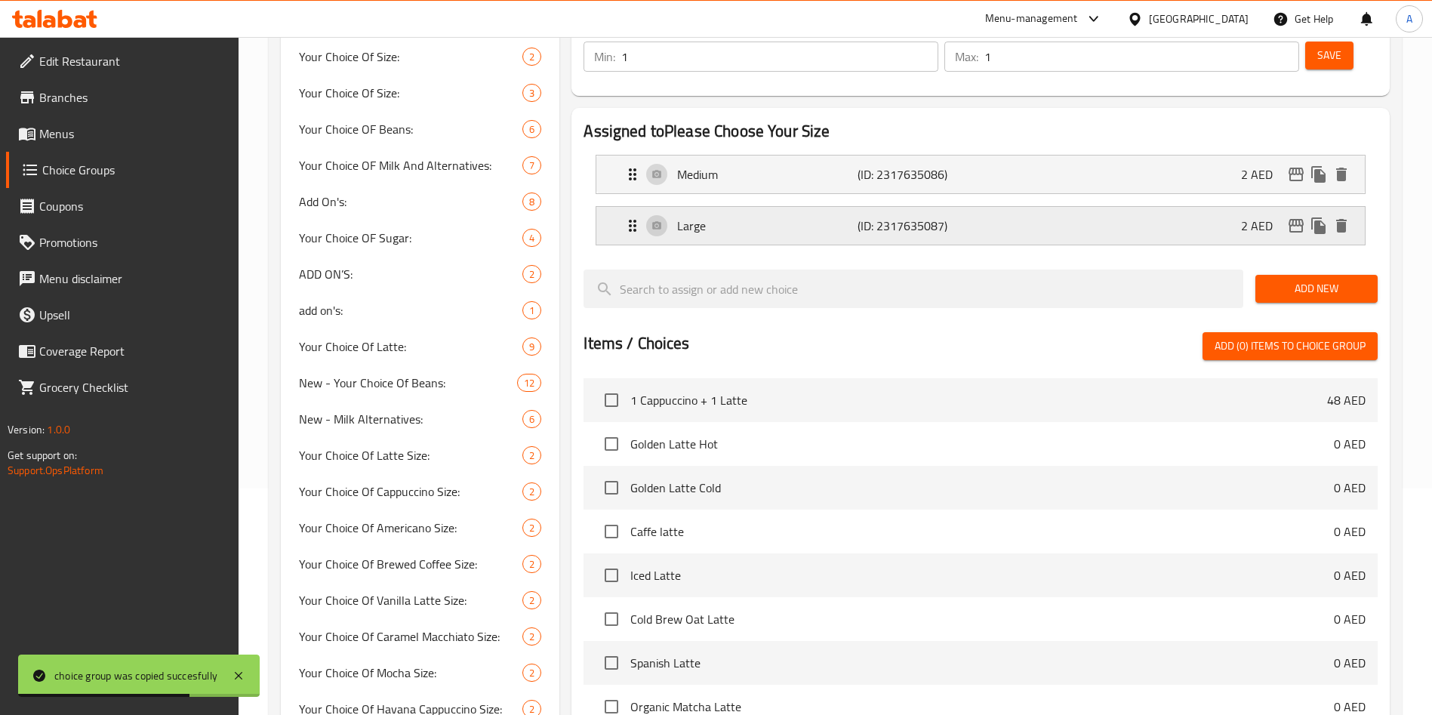
click at [950, 207] on div "Large (ID: 2317635087) 2 AED" at bounding box center [985, 226] width 723 height 38
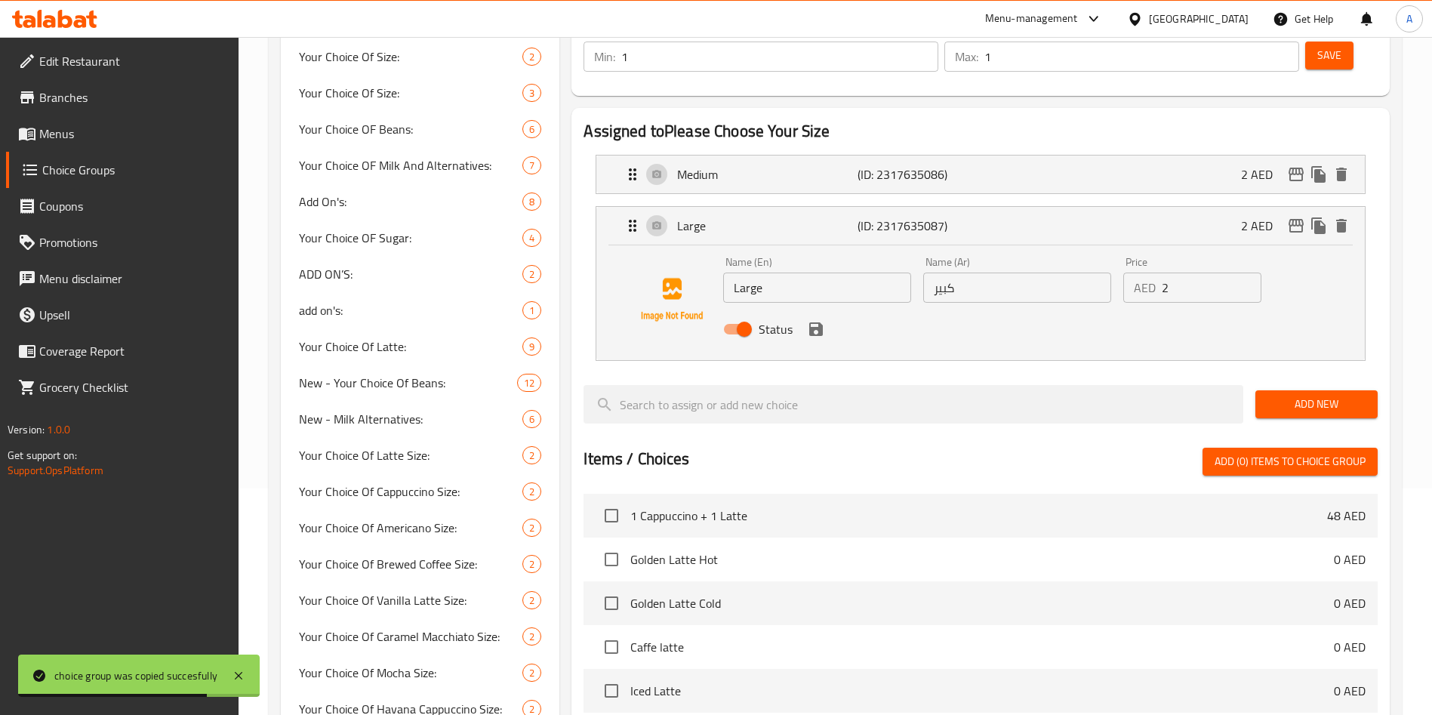
drag, startPoint x: 1175, startPoint y: 251, endPoint x: 1104, endPoint y: 252, distance: 71.7
click at [1104, 252] on div "Name (En) Large Name (En) Name (Ar) كبير Name (Ar) Price AED 2 Price Status" at bounding box center [1017, 300] width 600 height 99
click at [828, 309] on div "Status" at bounding box center [1017, 329] width 600 height 41
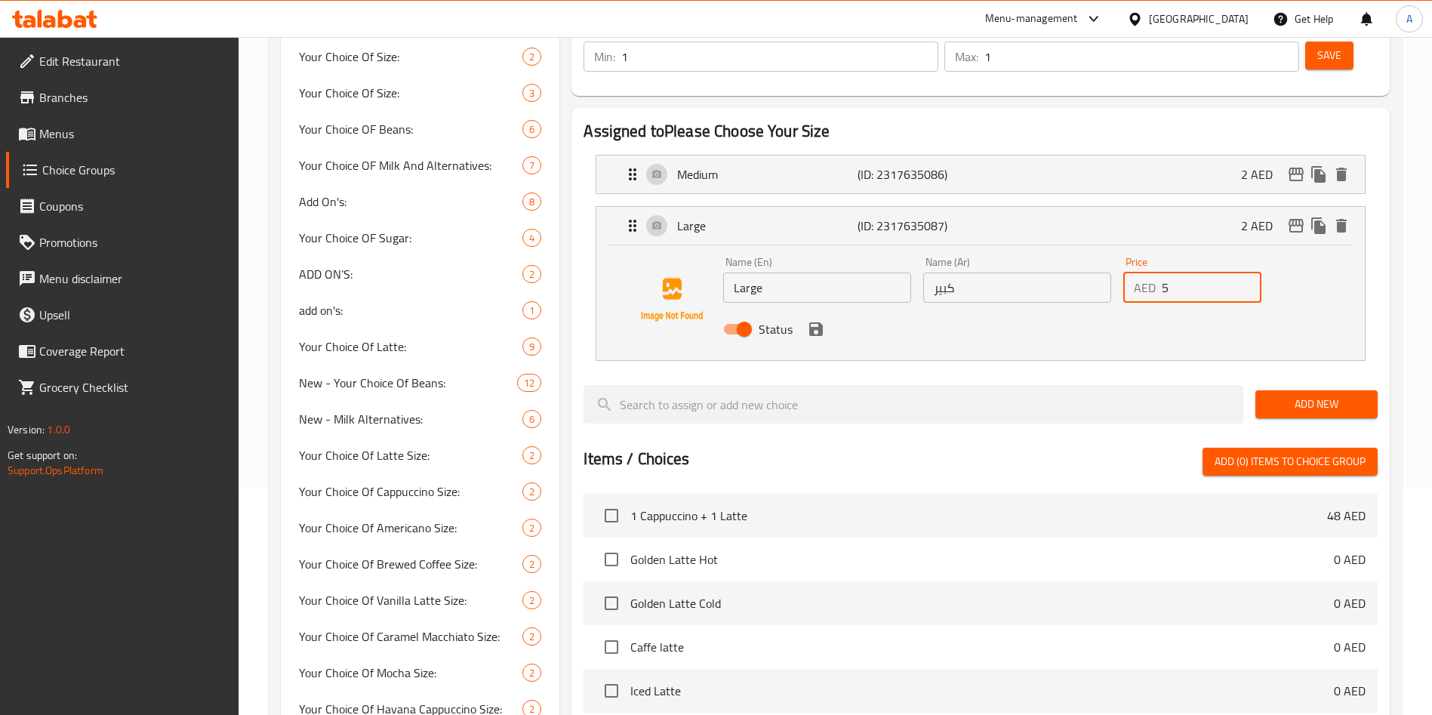
click at [822, 309] on div "Status" at bounding box center [1017, 329] width 600 height 41
click at [820, 322] on icon "save" at bounding box center [816, 329] width 14 height 14
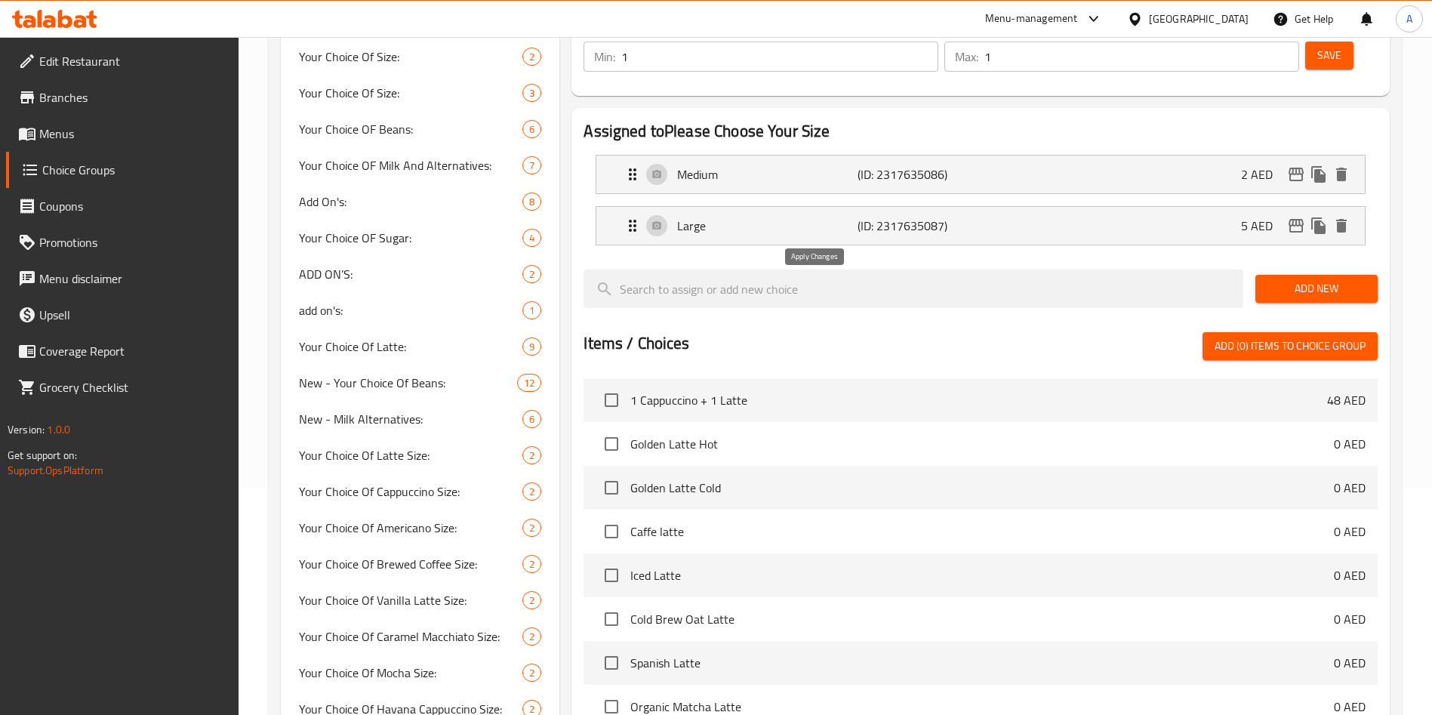
type input "5"
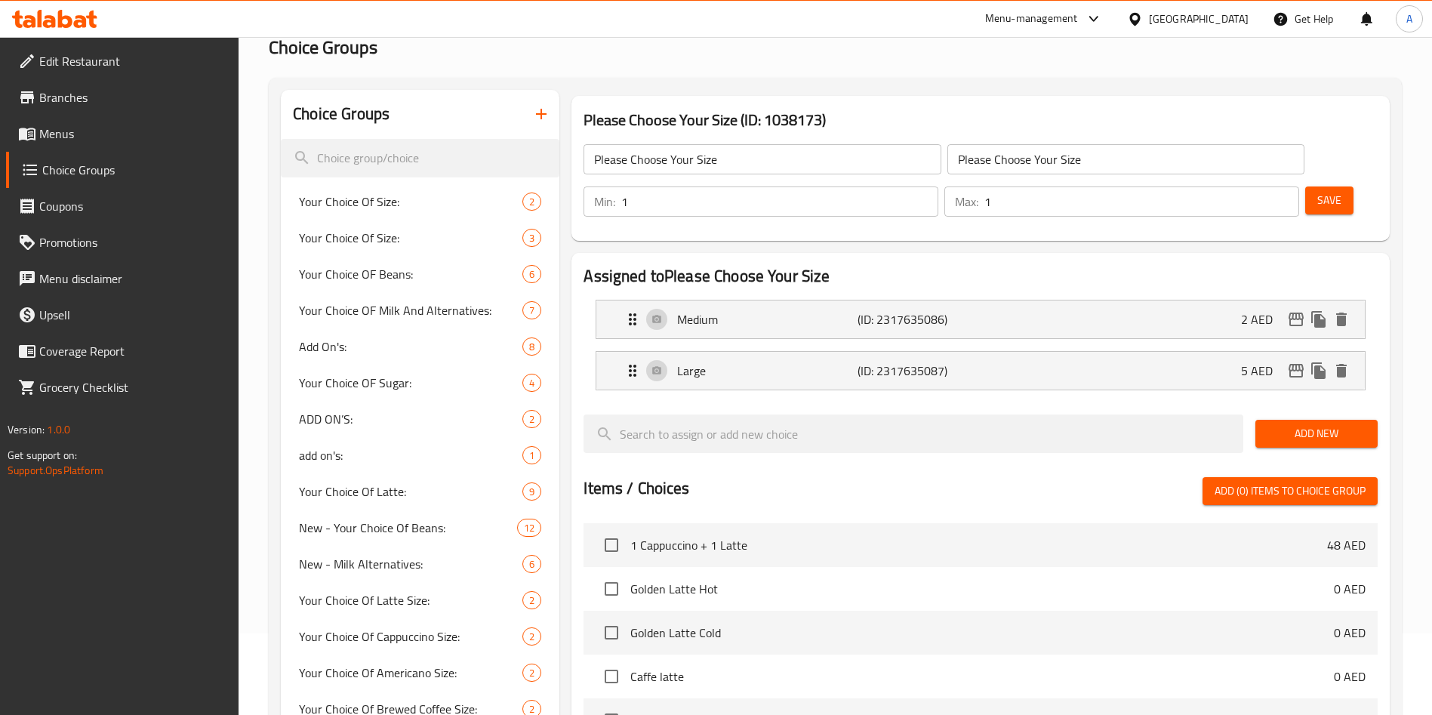
scroll to position [0, 0]
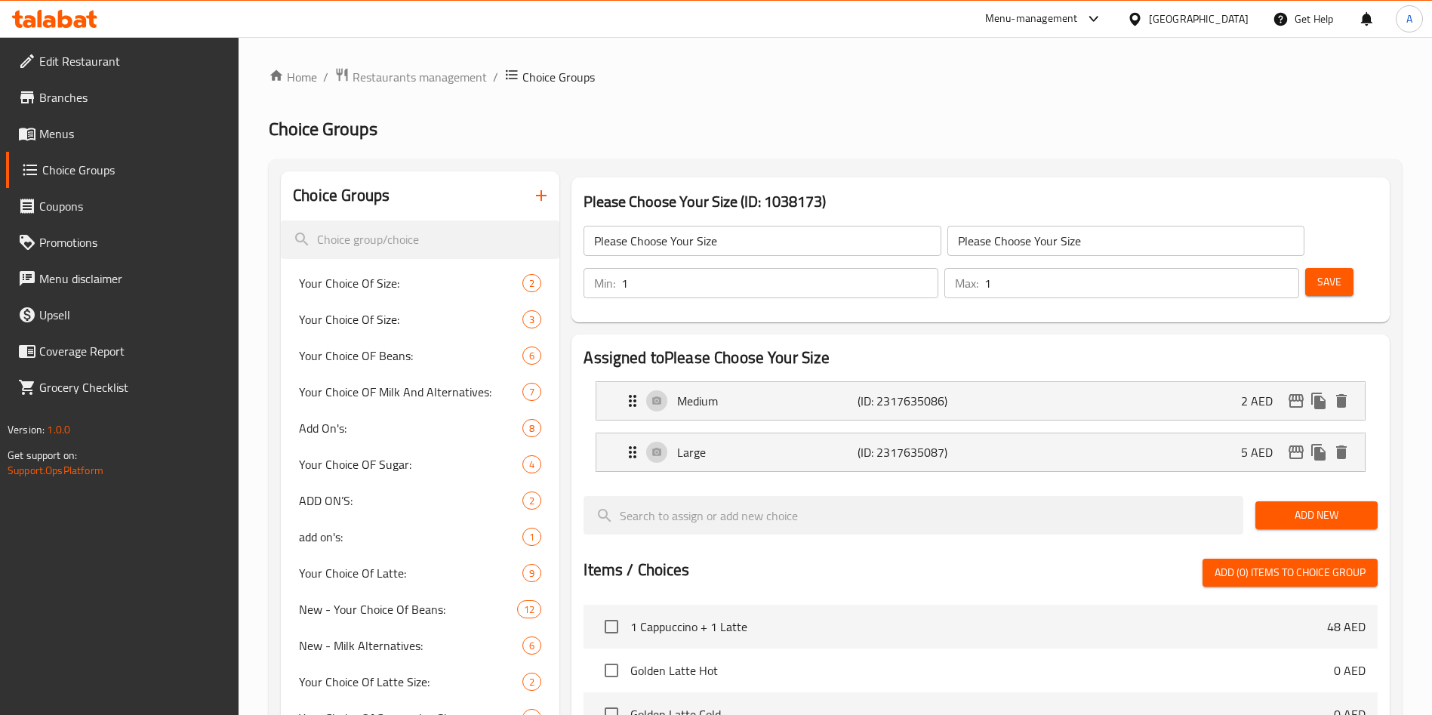
click at [1317, 273] on span "Save" at bounding box center [1329, 282] width 24 height 19
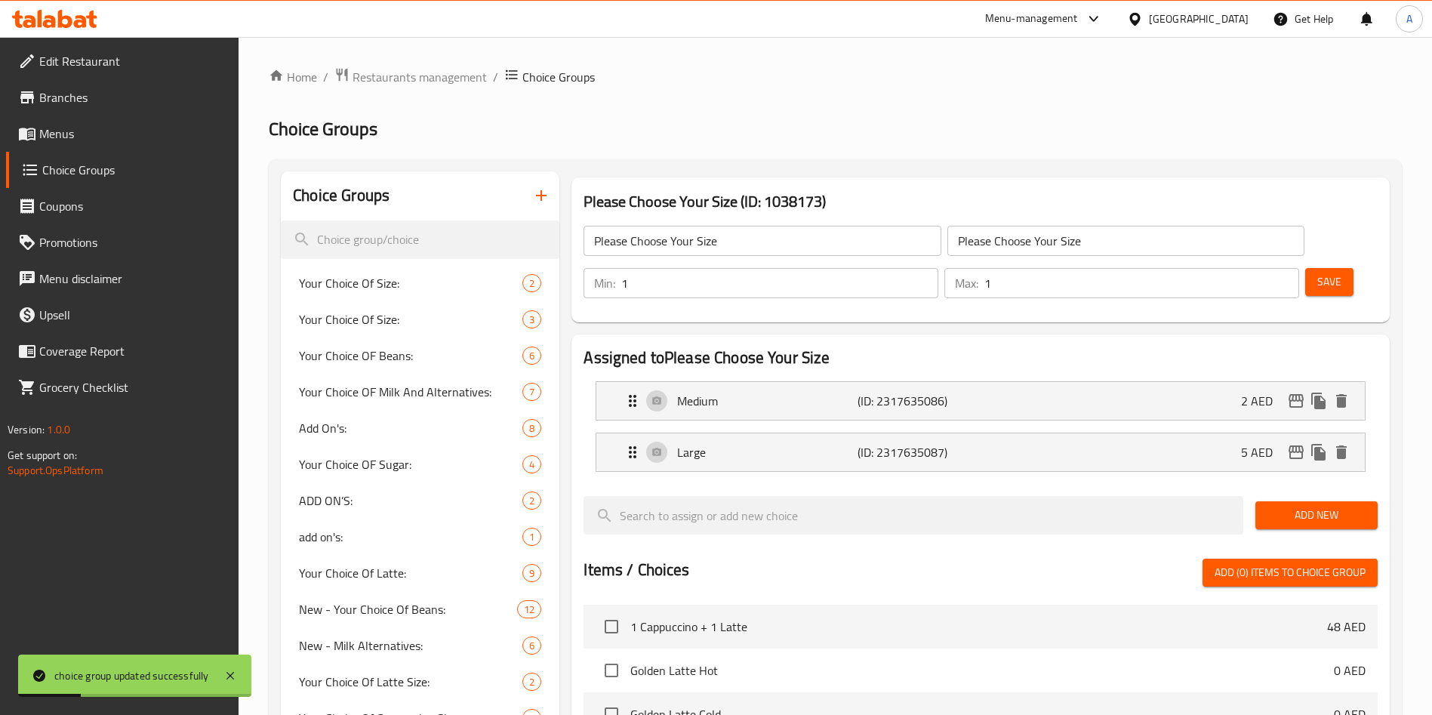
click at [107, 125] on span "Menus" at bounding box center [133, 134] width 188 height 18
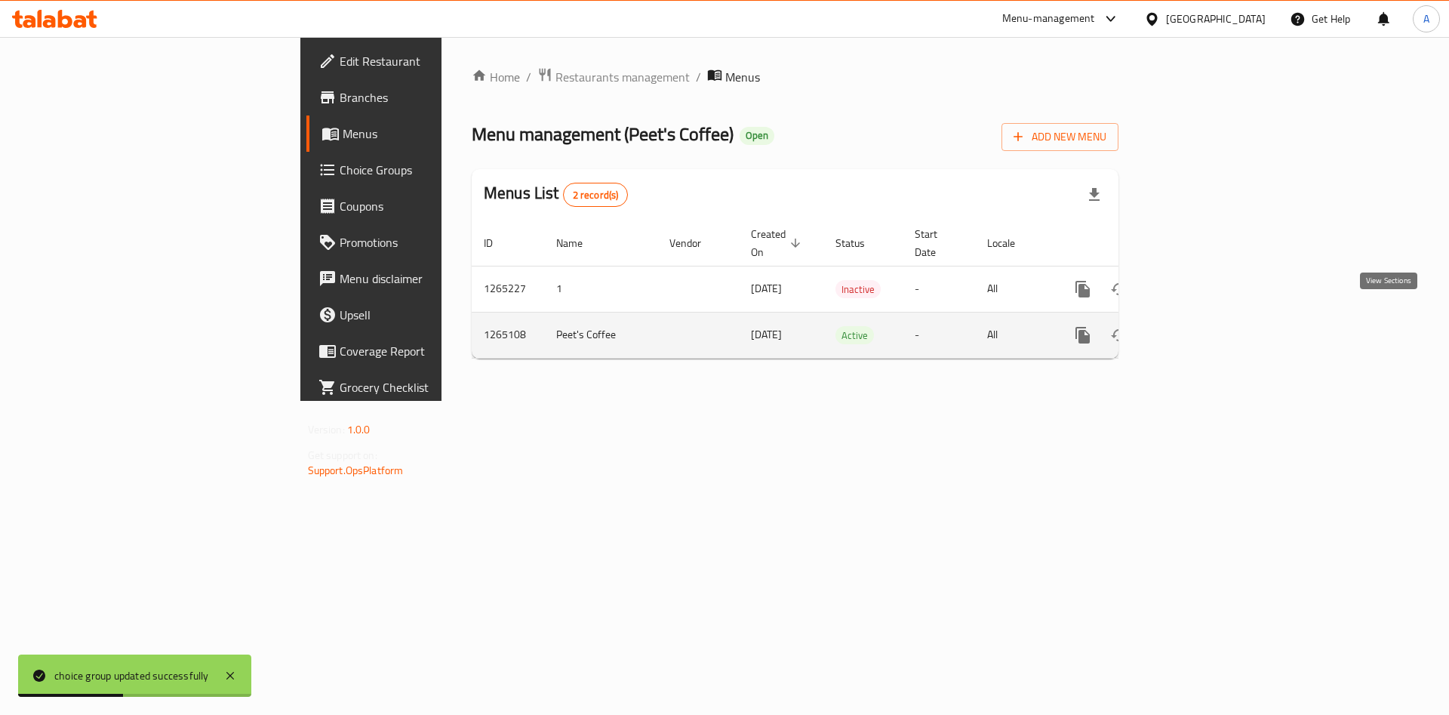
click at [1201, 326] on icon "enhanced table" at bounding box center [1192, 335] width 18 height 18
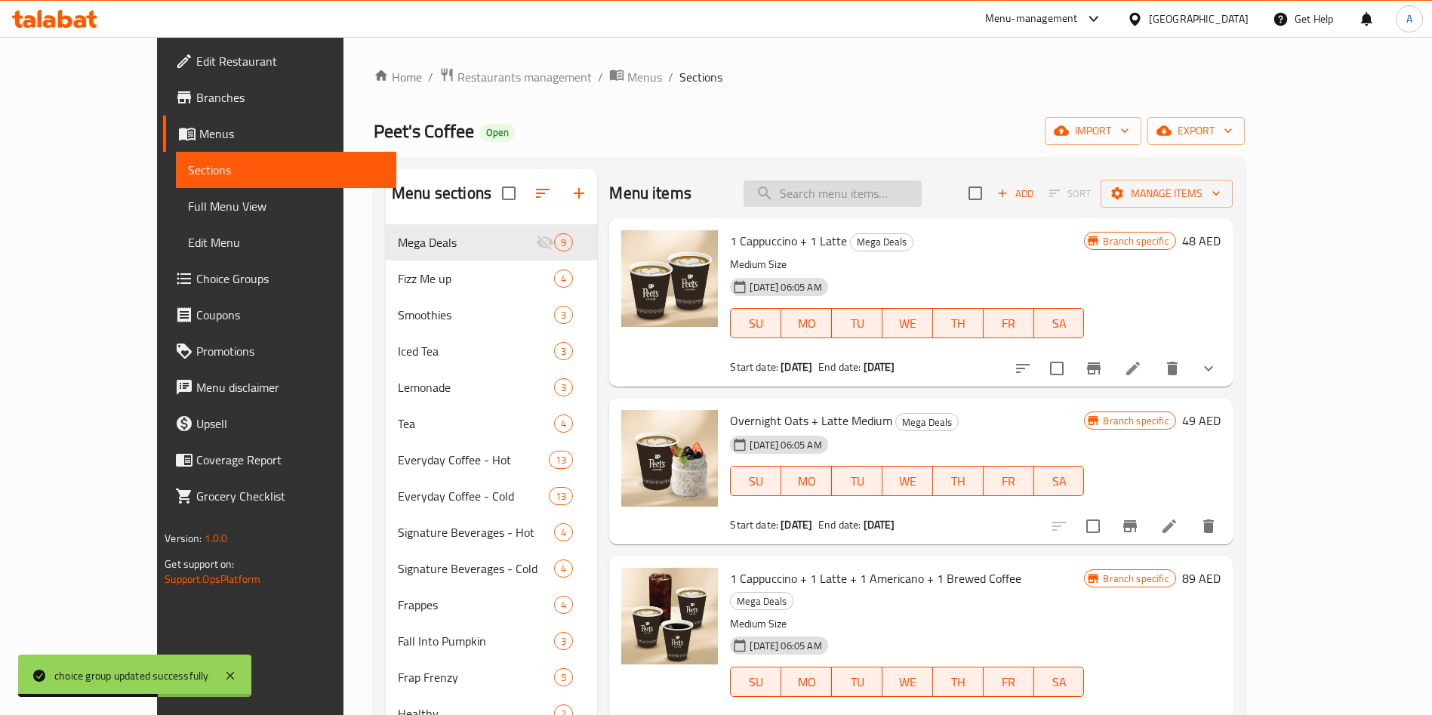
drag, startPoint x: 864, startPoint y: 196, endPoint x: 867, endPoint y: 205, distance: 8.8
click at [865, 198] on input "search" at bounding box center [833, 193] width 178 height 26
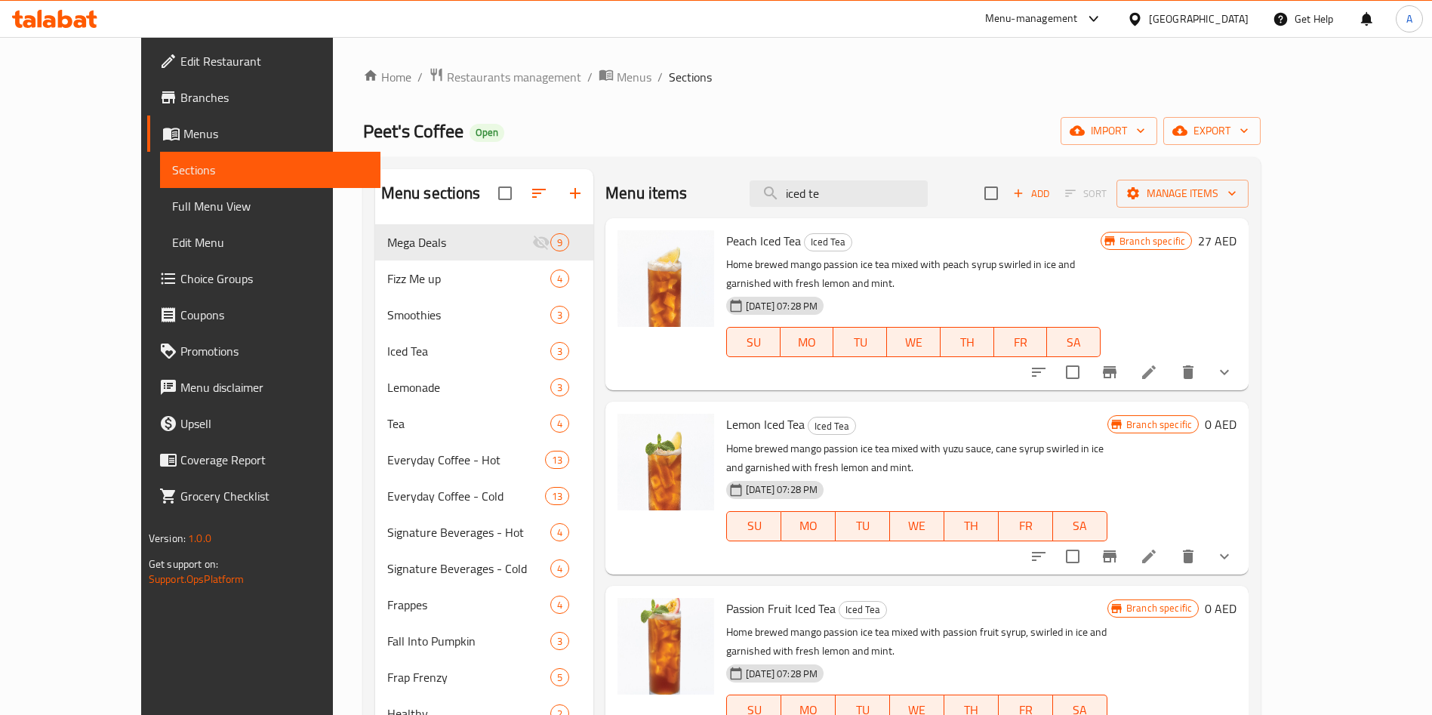
type input "iced te"
click at [1158, 363] on icon at bounding box center [1149, 372] width 18 height 18
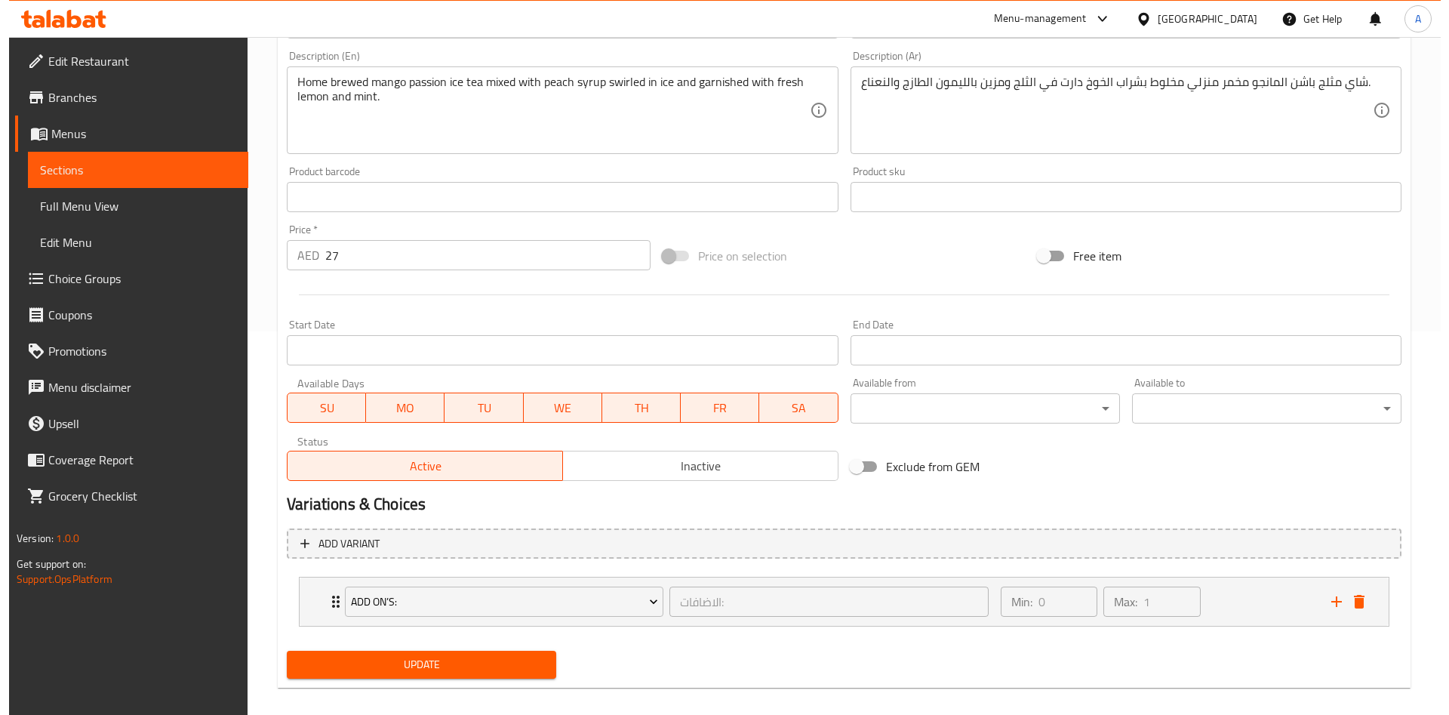
scroll to position [399, 0]
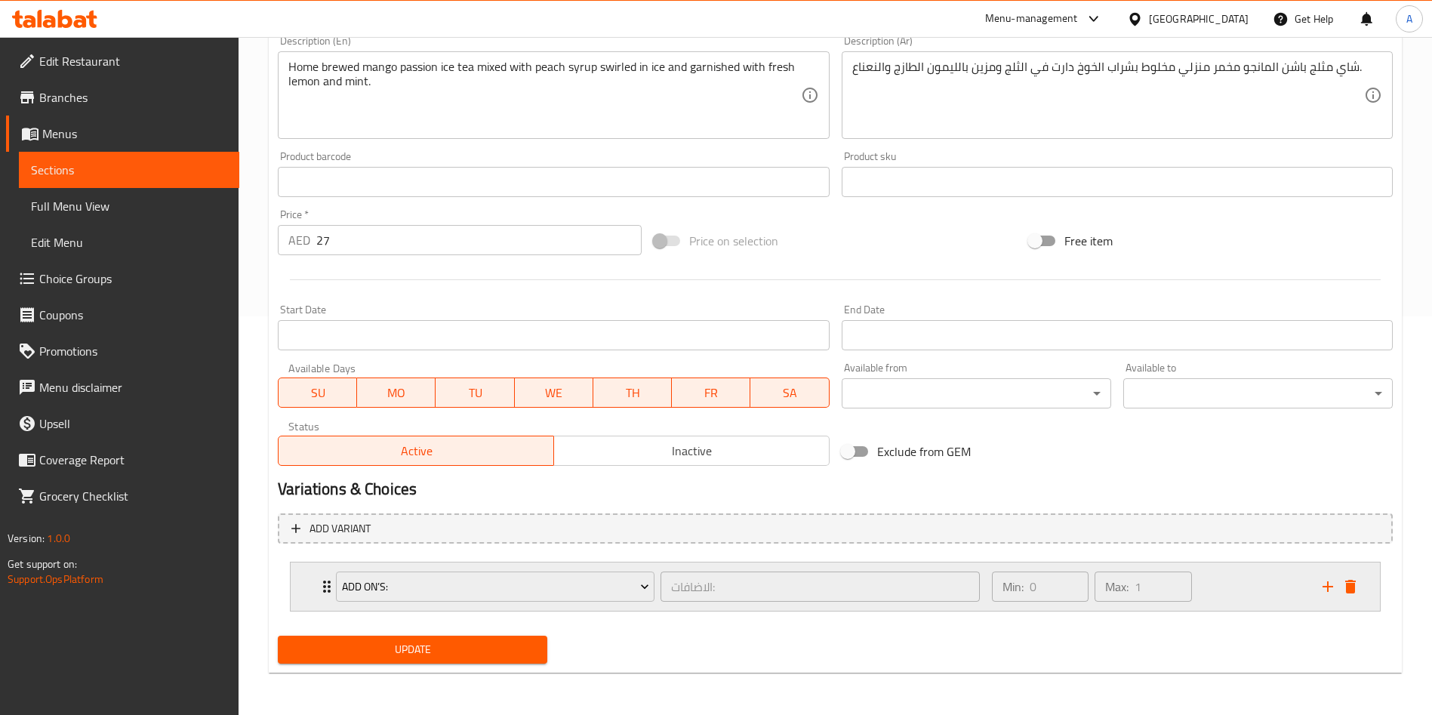
click at [322, 590] on icon "Expand" at bounding box center [327, 587] width 18 height 18
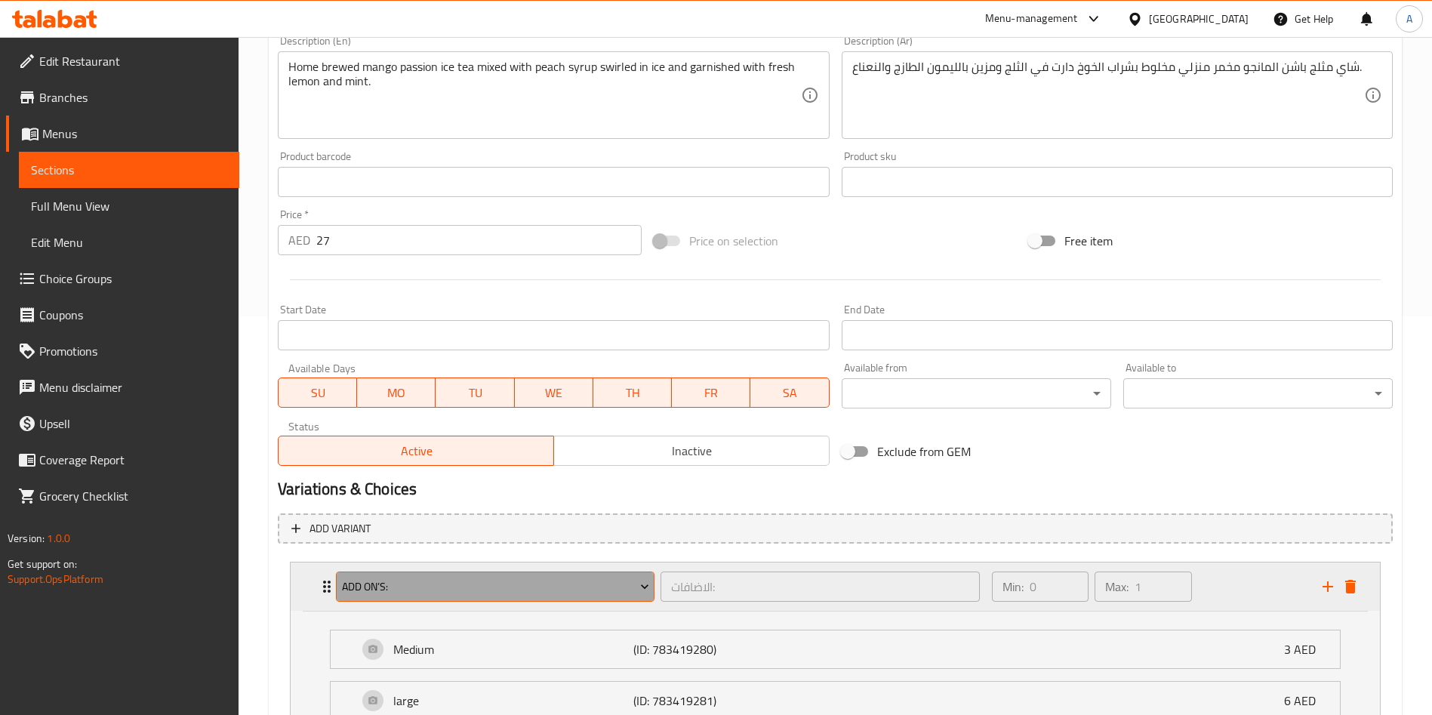
click at [411, 588] on span "ADD ON’S:" at bounding box center [495, 587] width 307 height 19
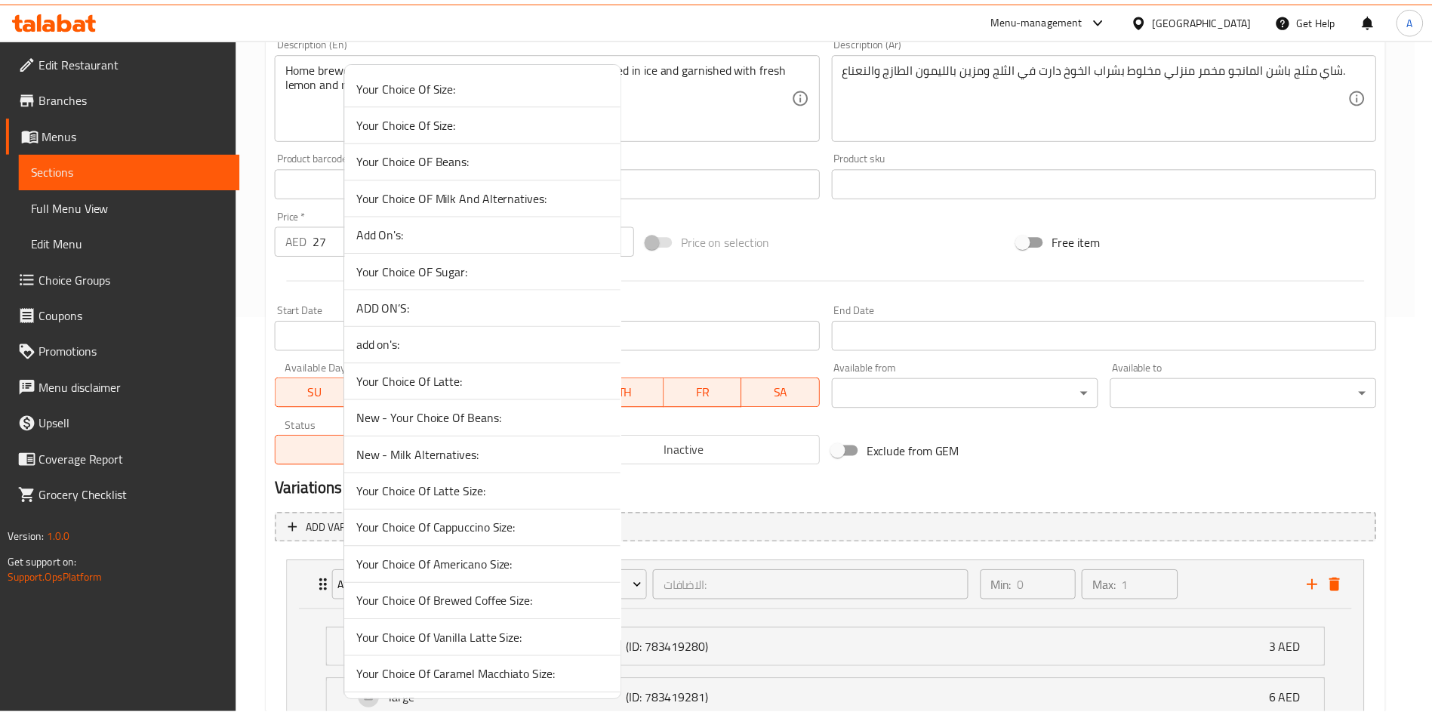
scroll to position [961, 0]
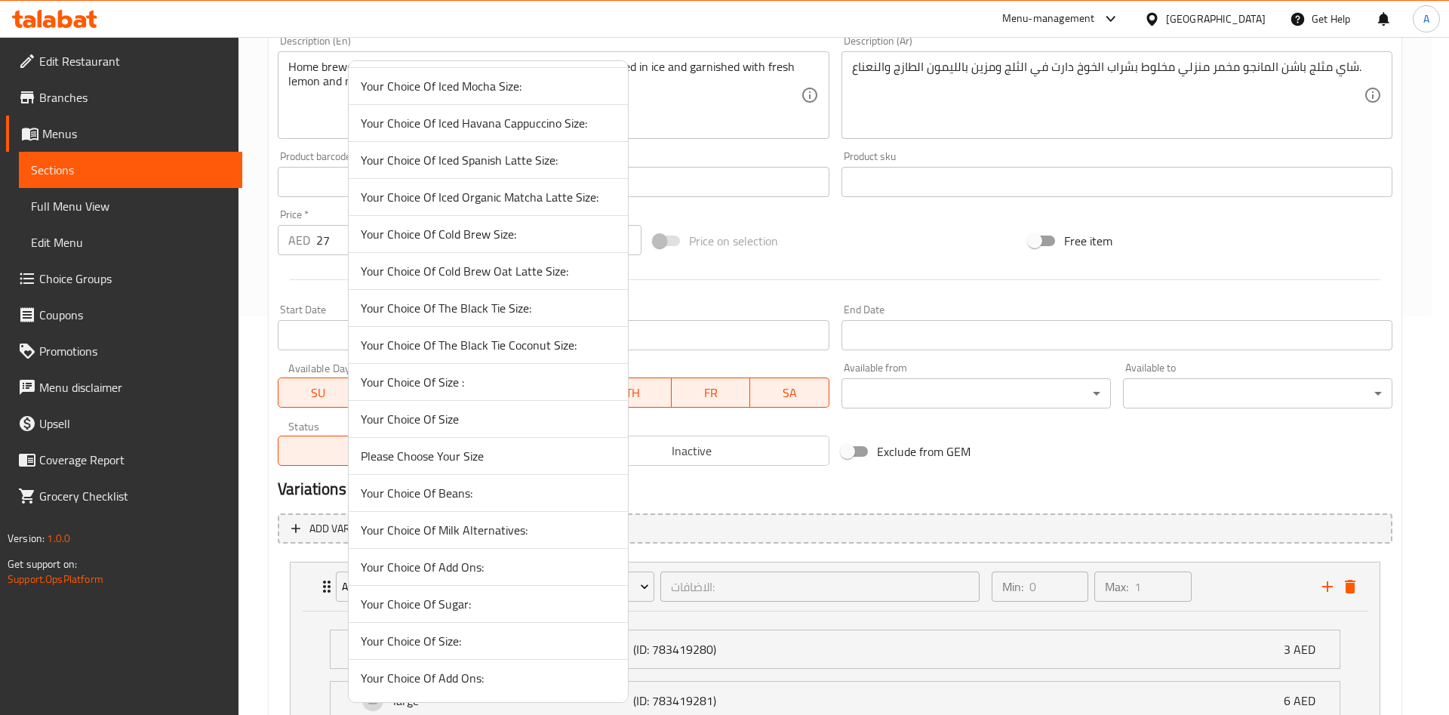
click at [436, 461] on span "Please Choose Your Size" at bounding box center [488, 456] width 255 height 18
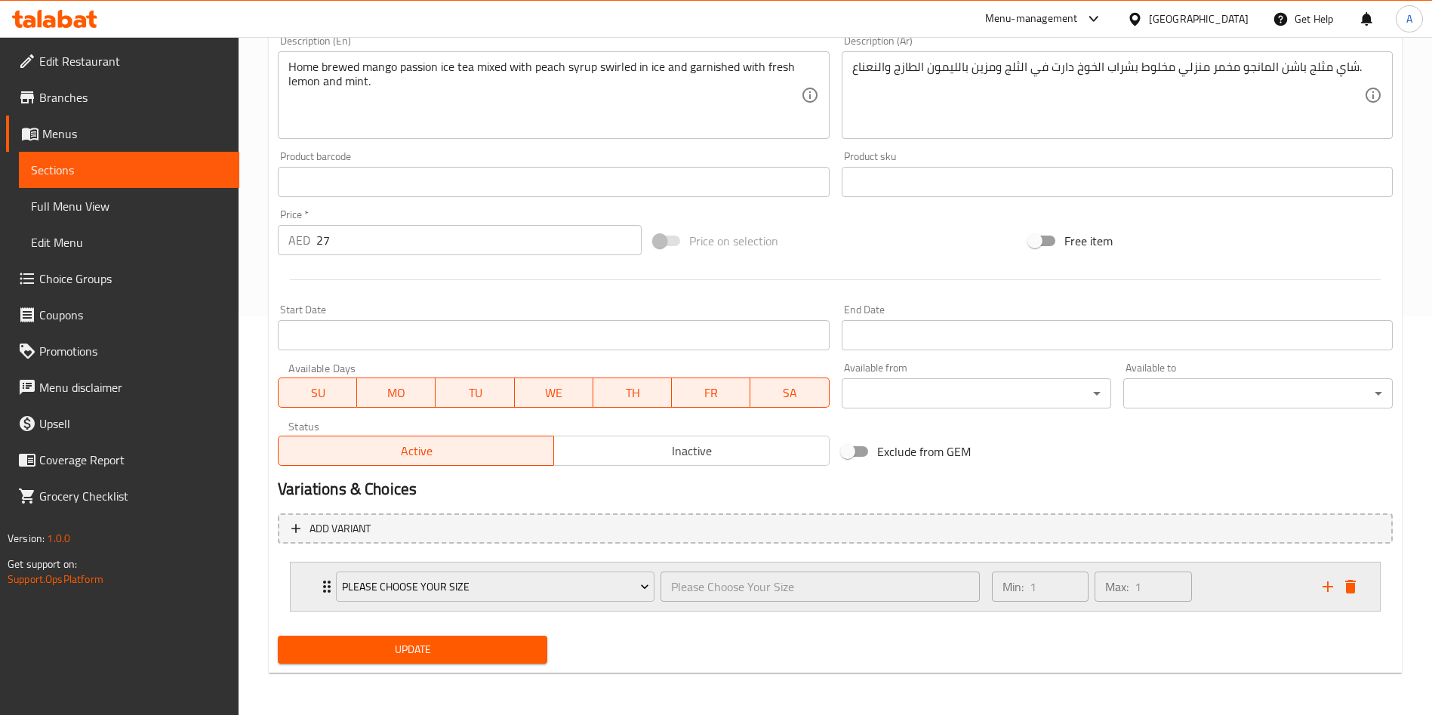
click at [314, 582] on div "Please Choose Your Size Please Choose Your Size ​ Min: 1 ​ Max: 1 ​" at bounding box center [835, 586] width 1089 height 48
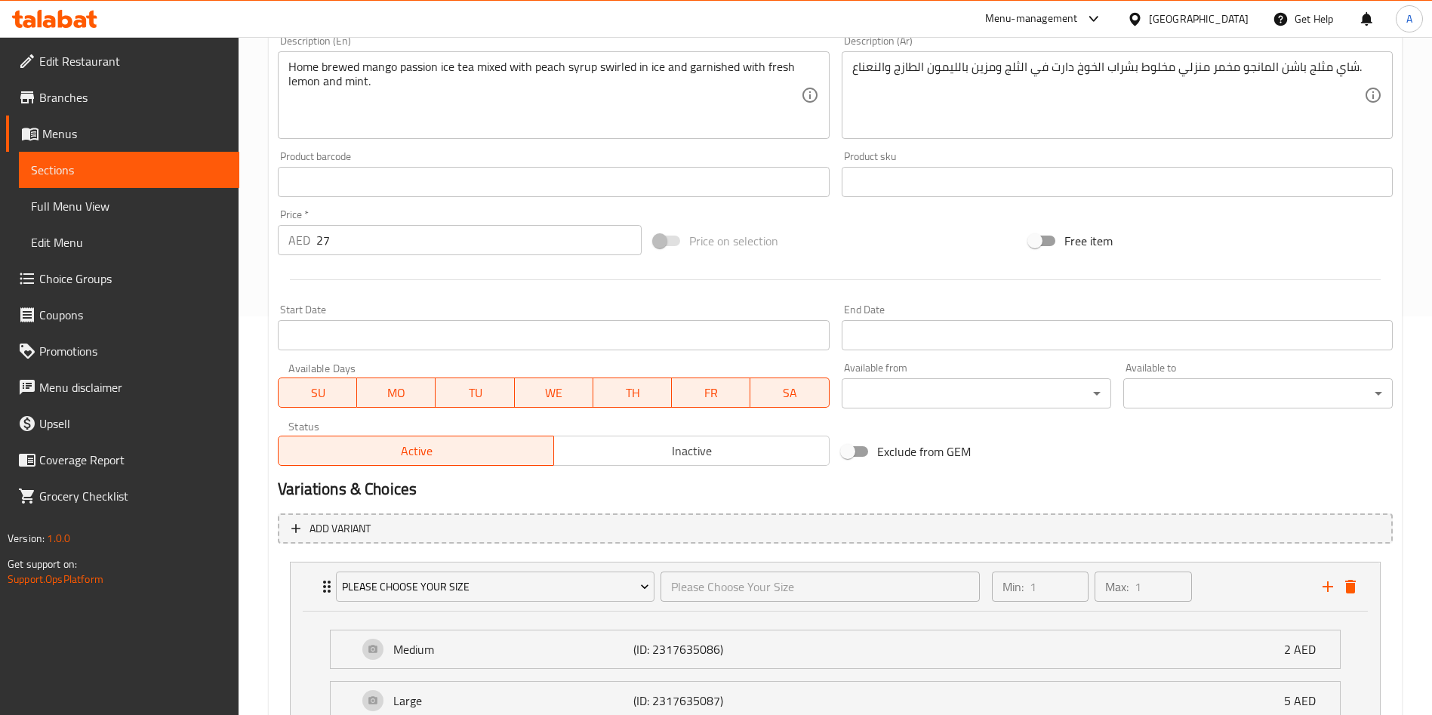
scroll to position [532, 0]
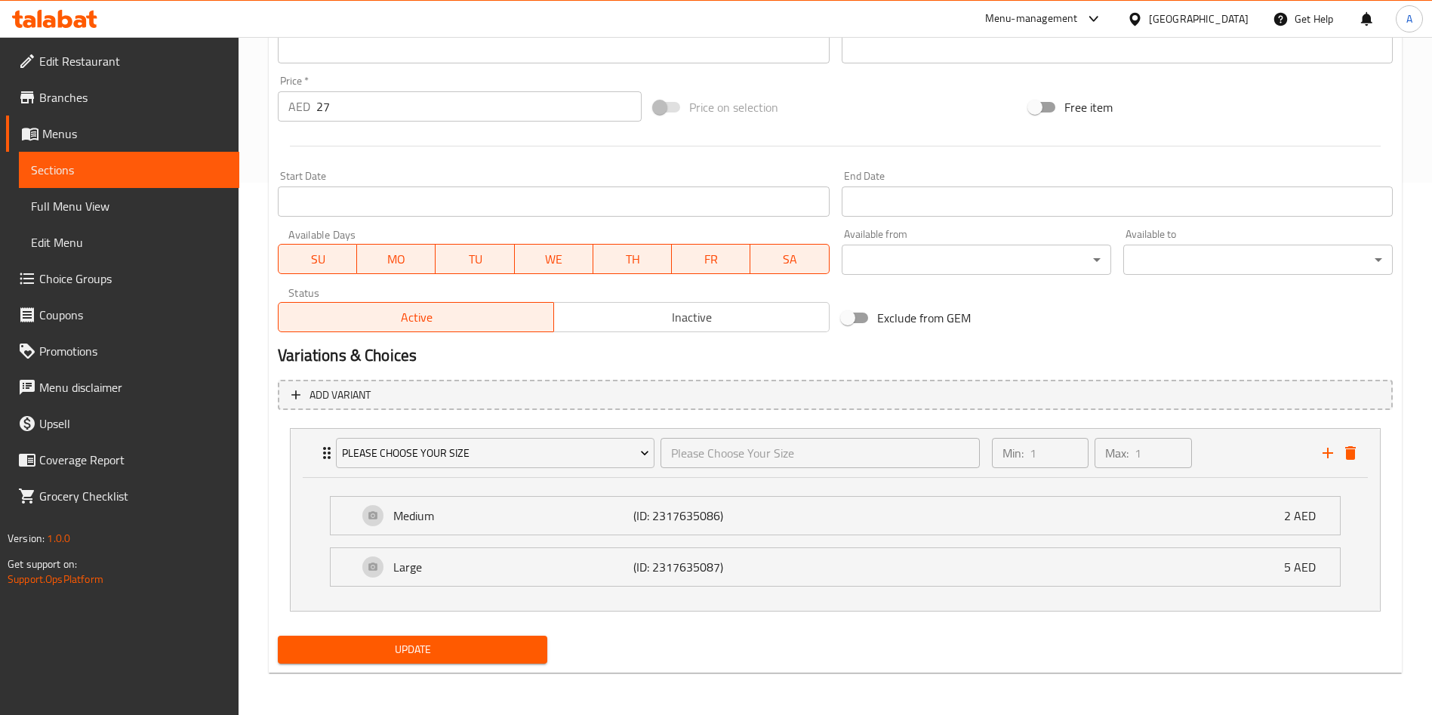
click at [387, 633] on div "Update" at bounding box center [413, 650] width 282 height 40
click at [387, 645] on span "Update" at bounding box center [412, 649] width 245 height 19
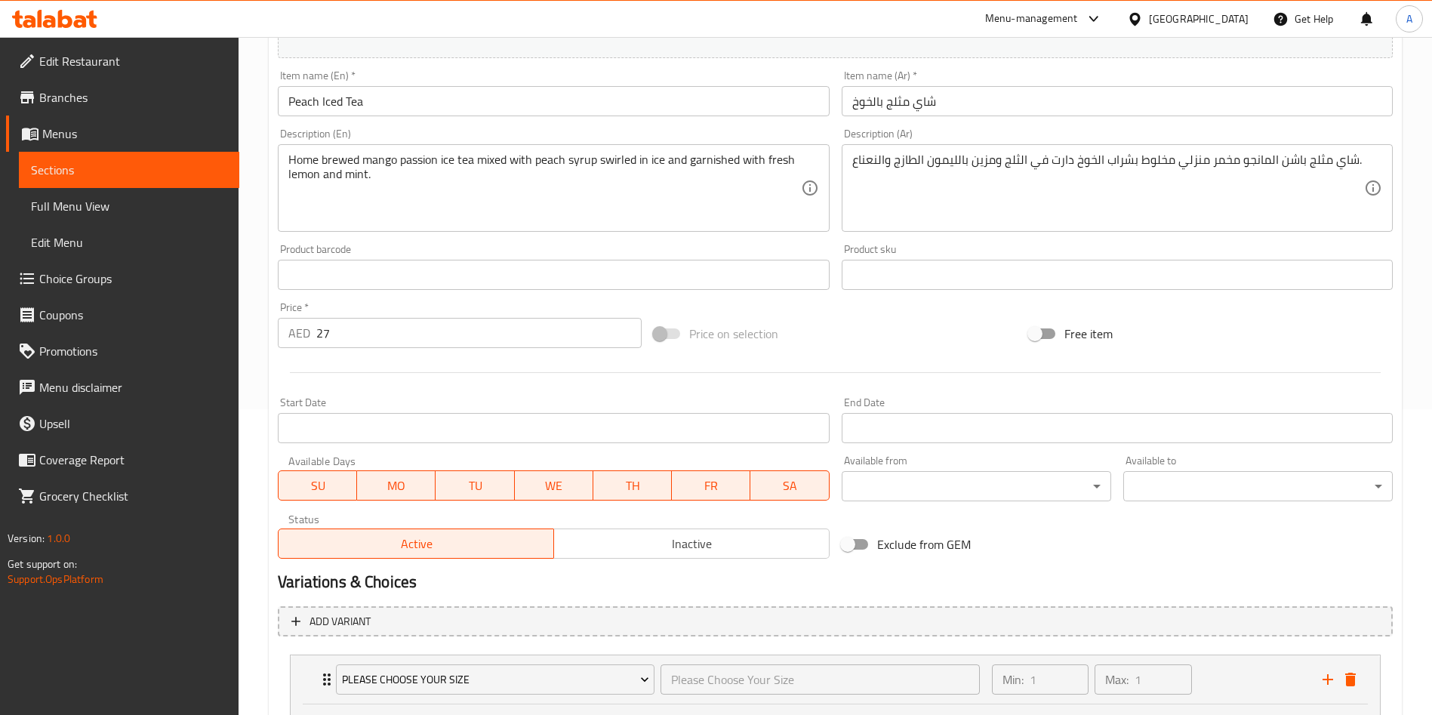
scroll to position [419, 0]
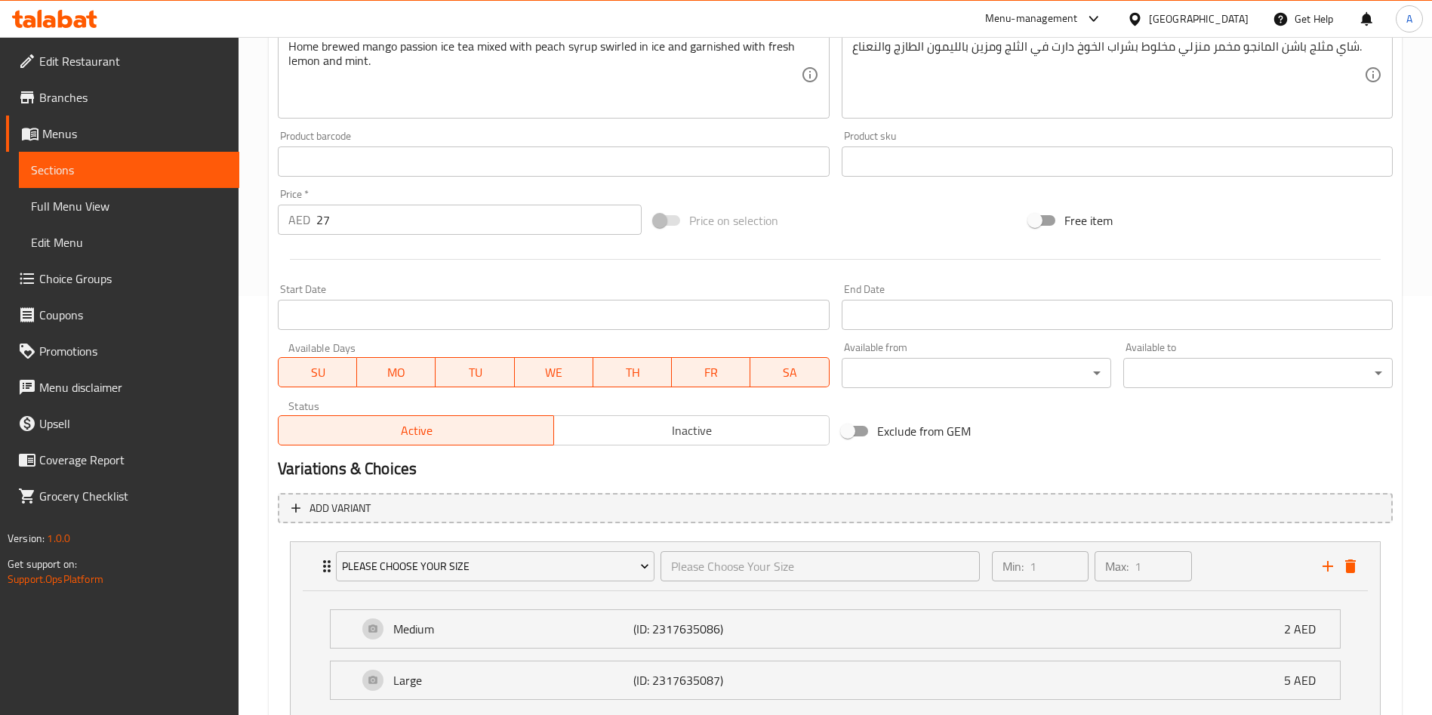
drag, startPoint x: 152, startPoint y: 282, endPoint x: 184, endPoint y: 293, distance: 33.4
click at [152, 282] on span "Choice Groups" at bounding box center [133, 279] width 188 height 18
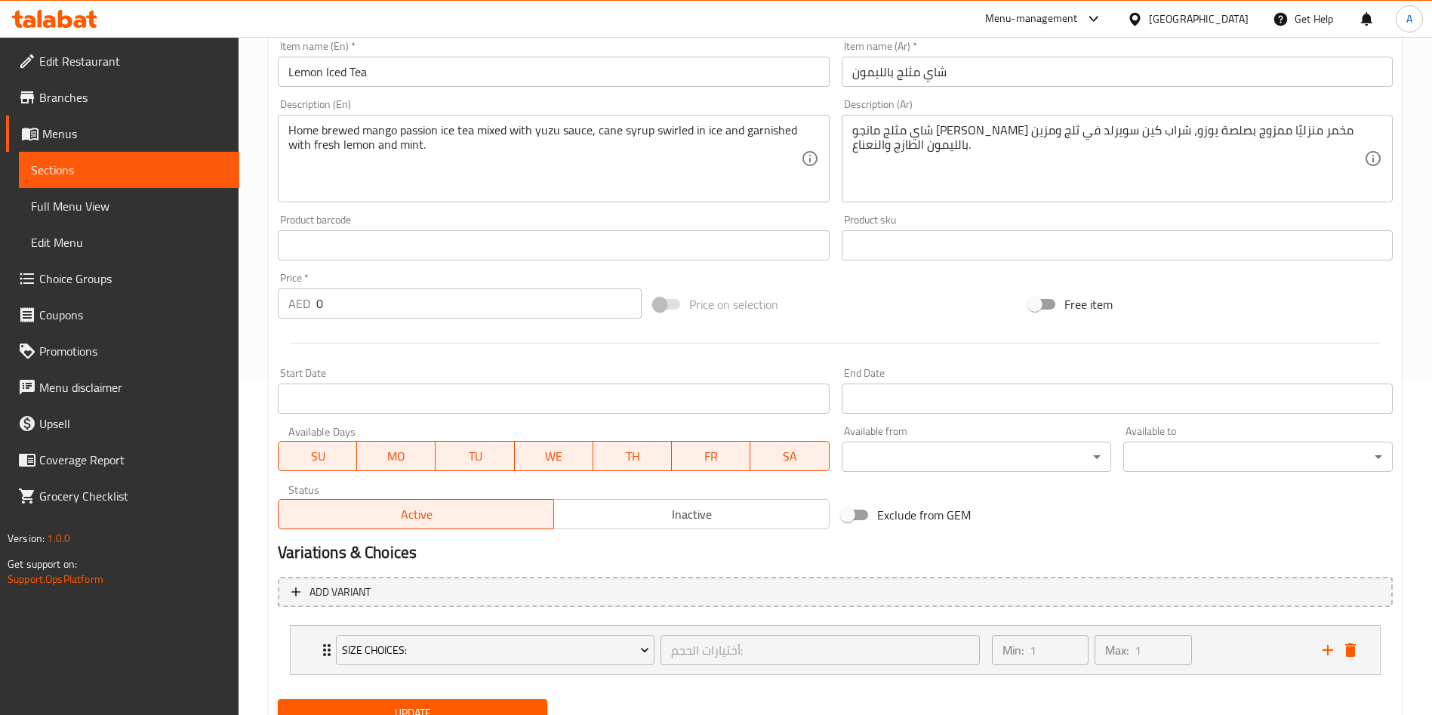
scroll to position [399, 0]
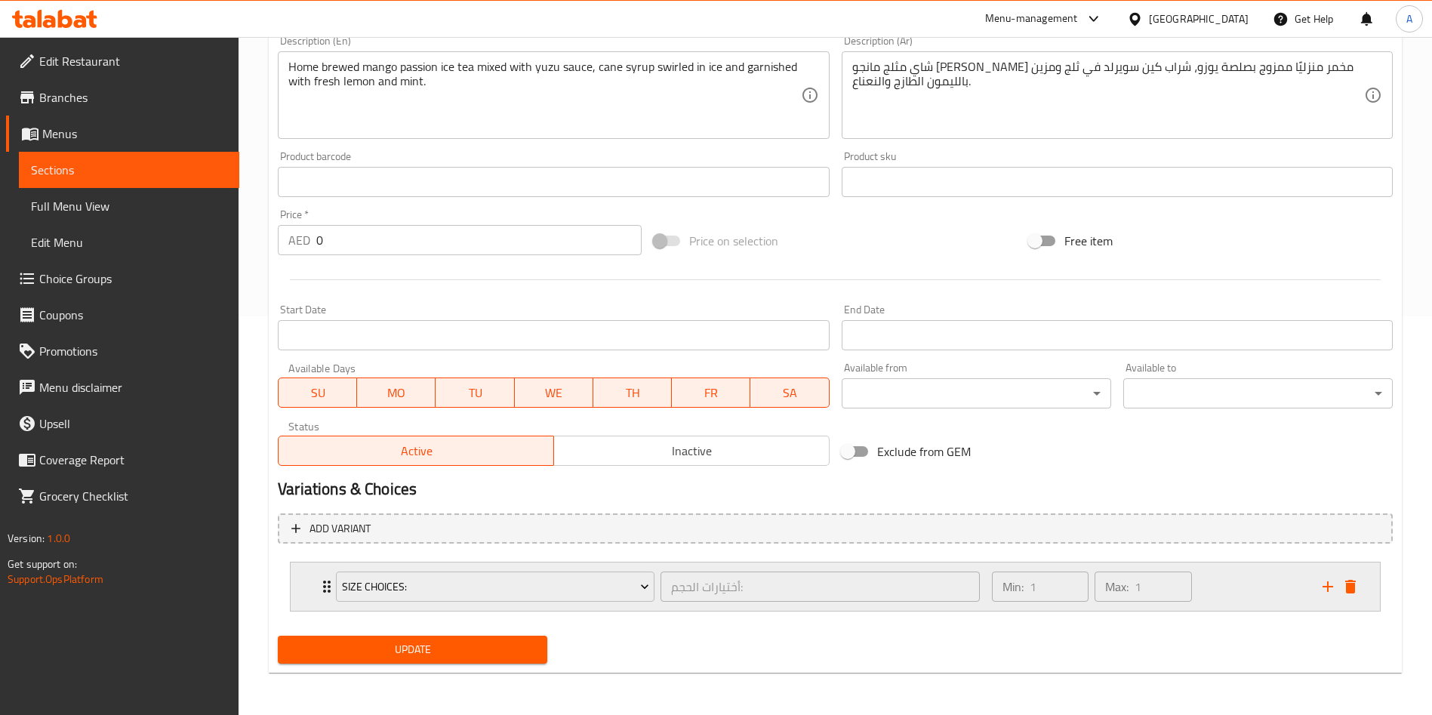
click at [328, 592] on div "Size Choices: أختيارات الحجم: ​" at bounding box center [658, 586] width 662 height 48
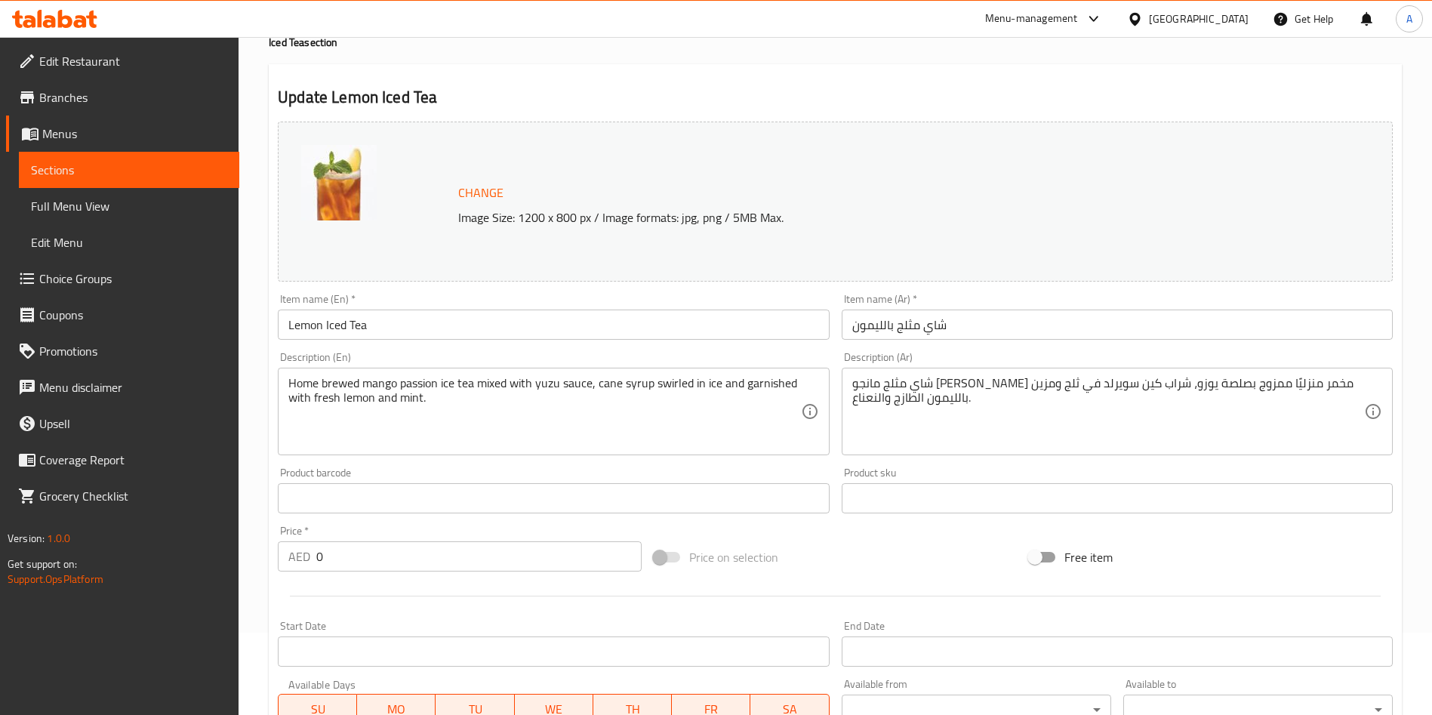
scroll to position [0, 0]
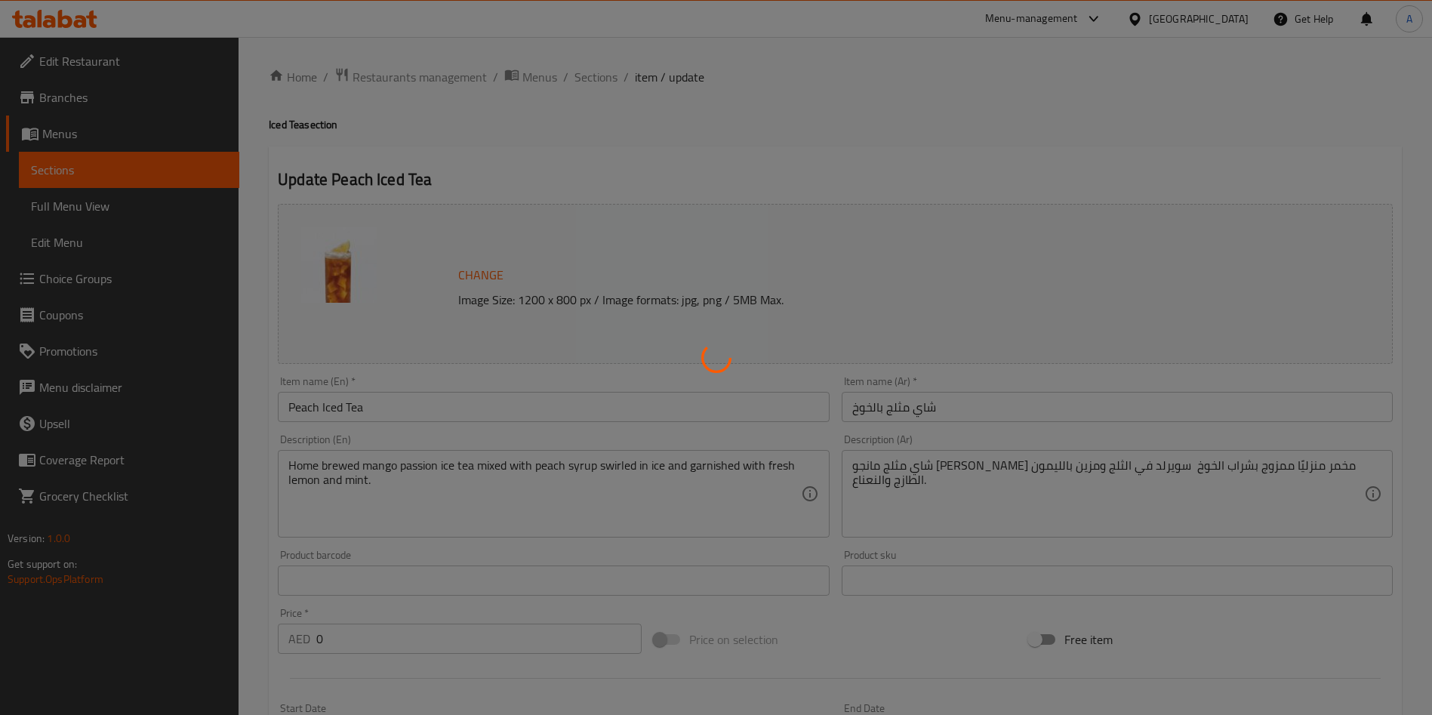
type input "أختيارات الحجم:"
type input "1"
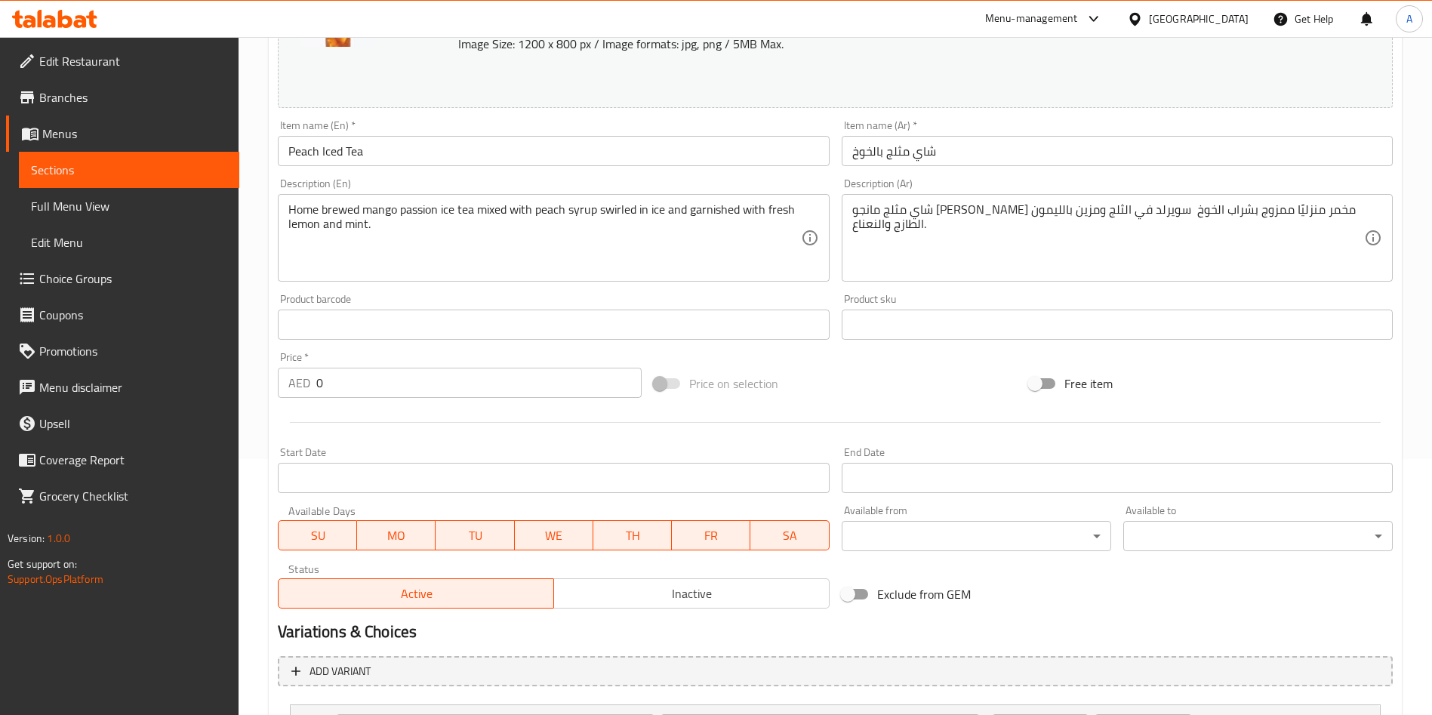
scroll to position [399, 0]
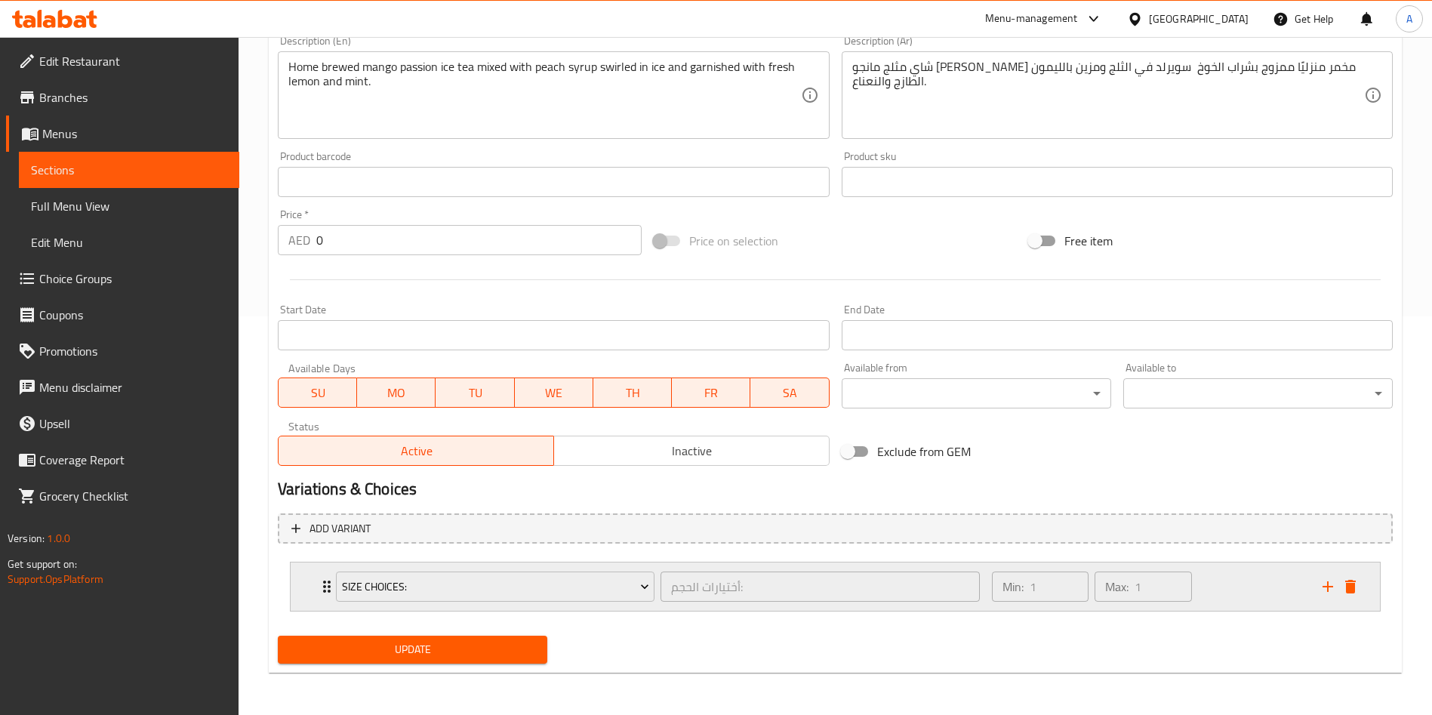
click at [325, 587] on icon "Expand" at bounding box center [327, 587] width 8 height 12
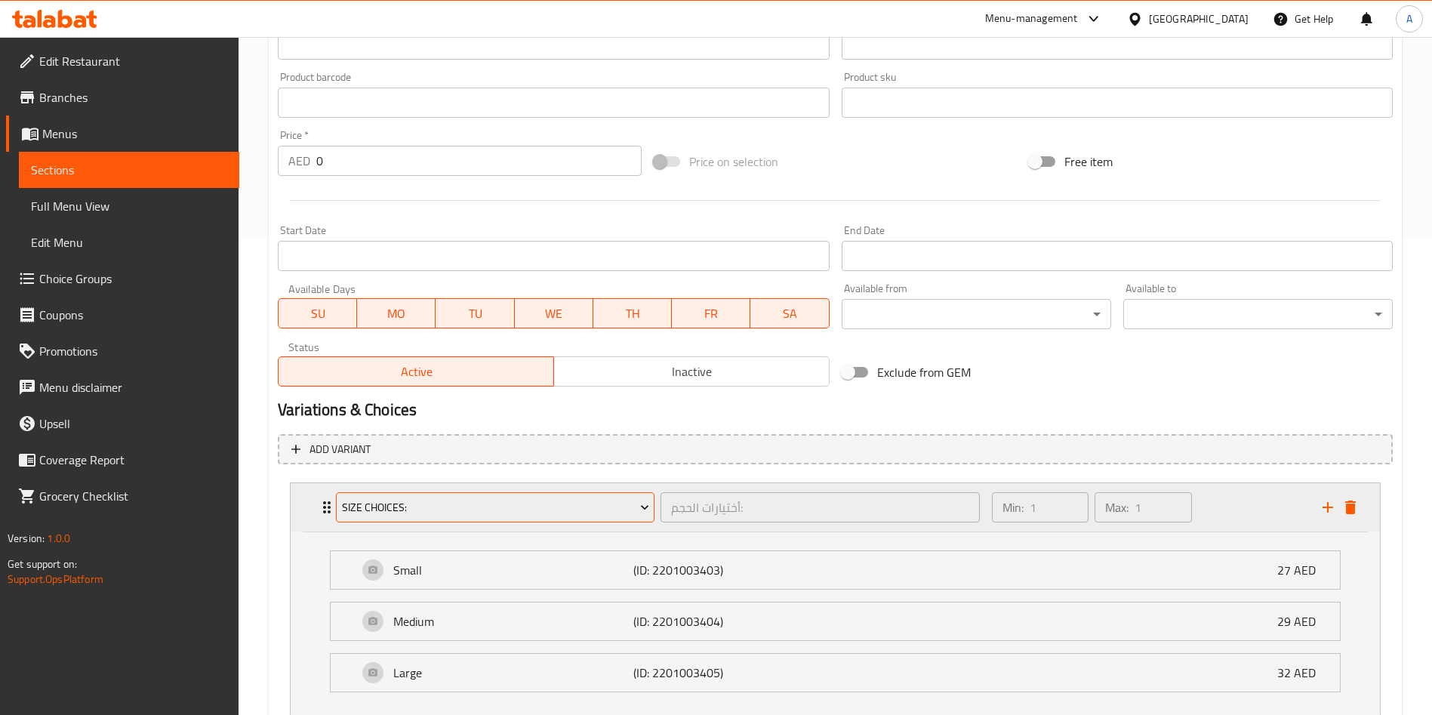
scroll to position [512, 0]
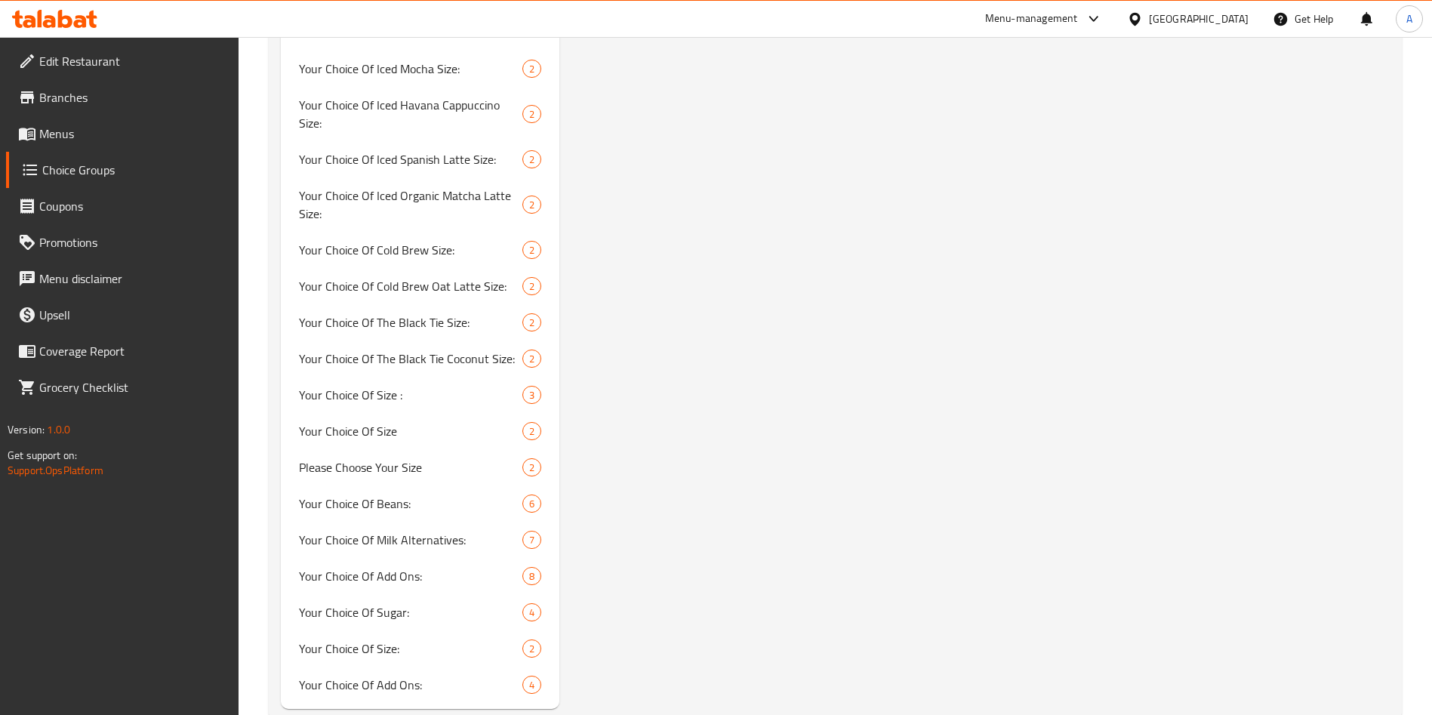
scroll to position [1193, 0]
click at [367, 458] on span "Please Choose Your Size" at bounding box center [388, 467] width 178 height 18
type input "Please Choose Your Size"
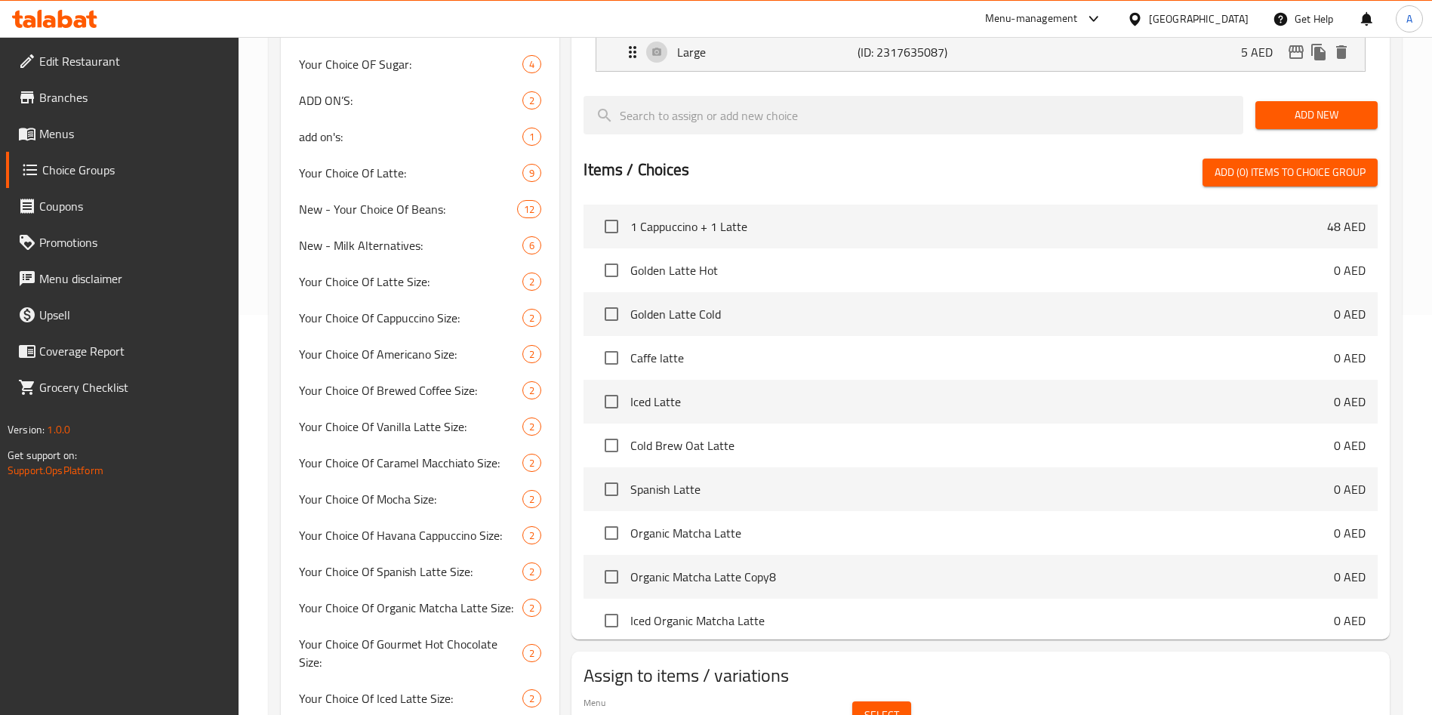
scroll to position [60, 0]
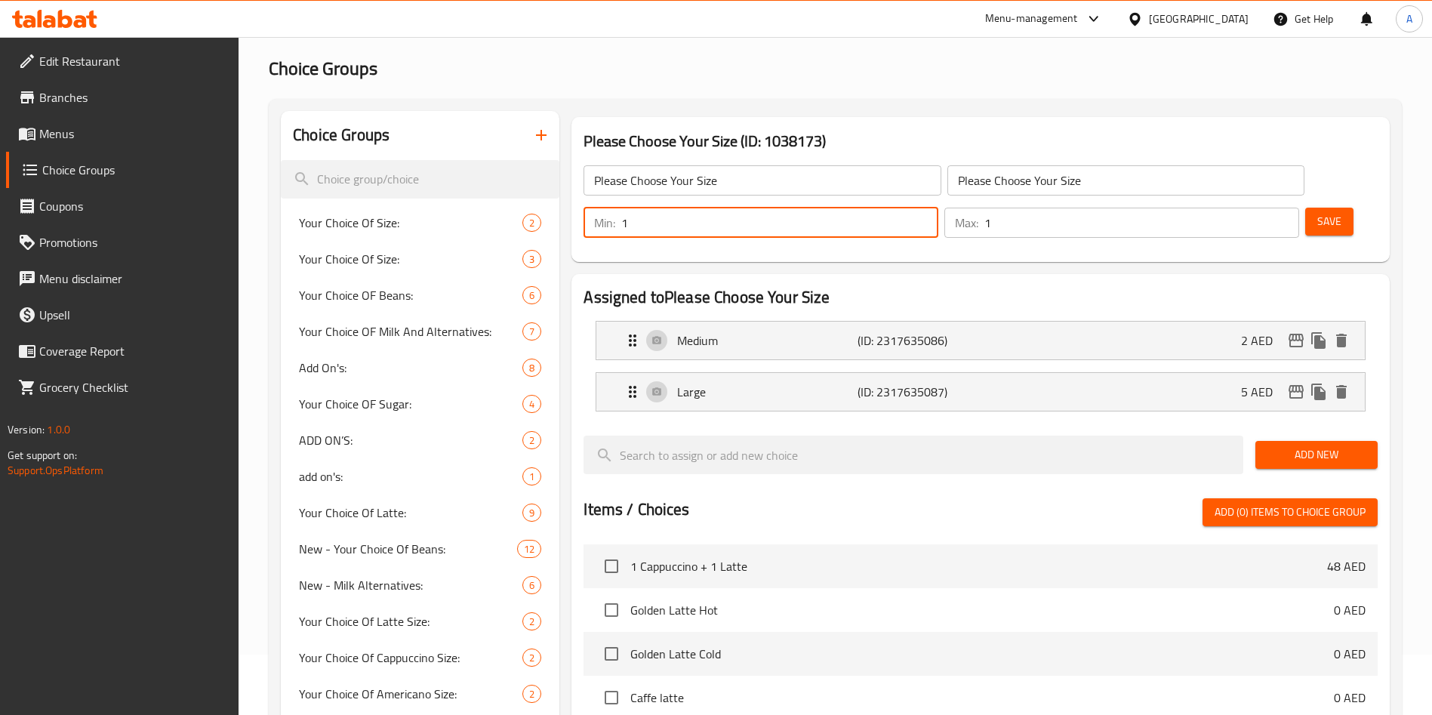
drag, startPoint x: 1166, startPoint y: 174, endPoint x: 1110, endPoint y: 177, distance: 55.9
click at [941, 205] on div "Min: 1 ​" at bounding box center [761, 223] width 361 height 36
type input "0"
click at [1322, 208] on button "Save" at bounding box center [1329, 222] width 48 height 28
